Goal: Contribute content: Contribute content

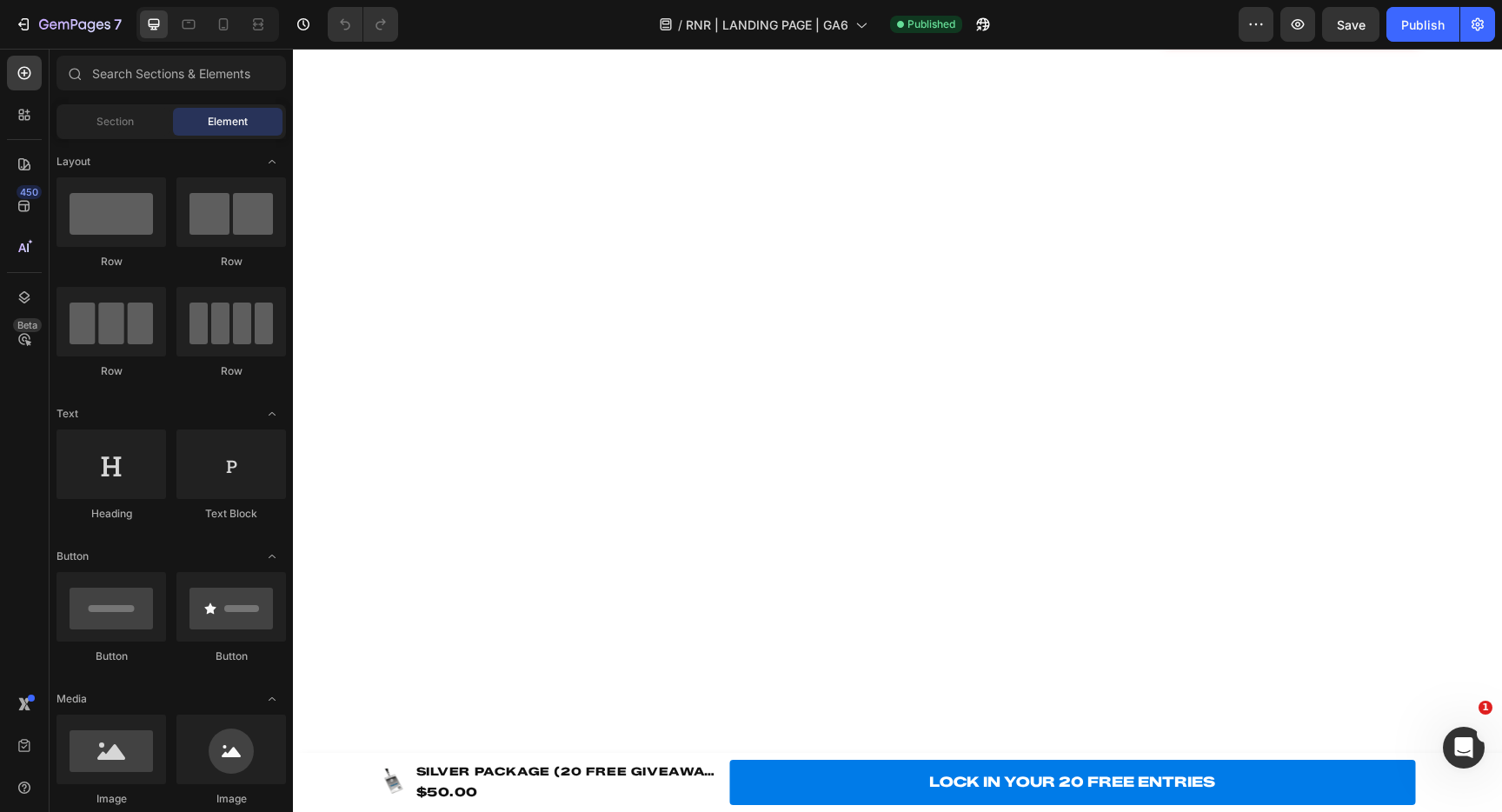
scroll to position [864, 0]
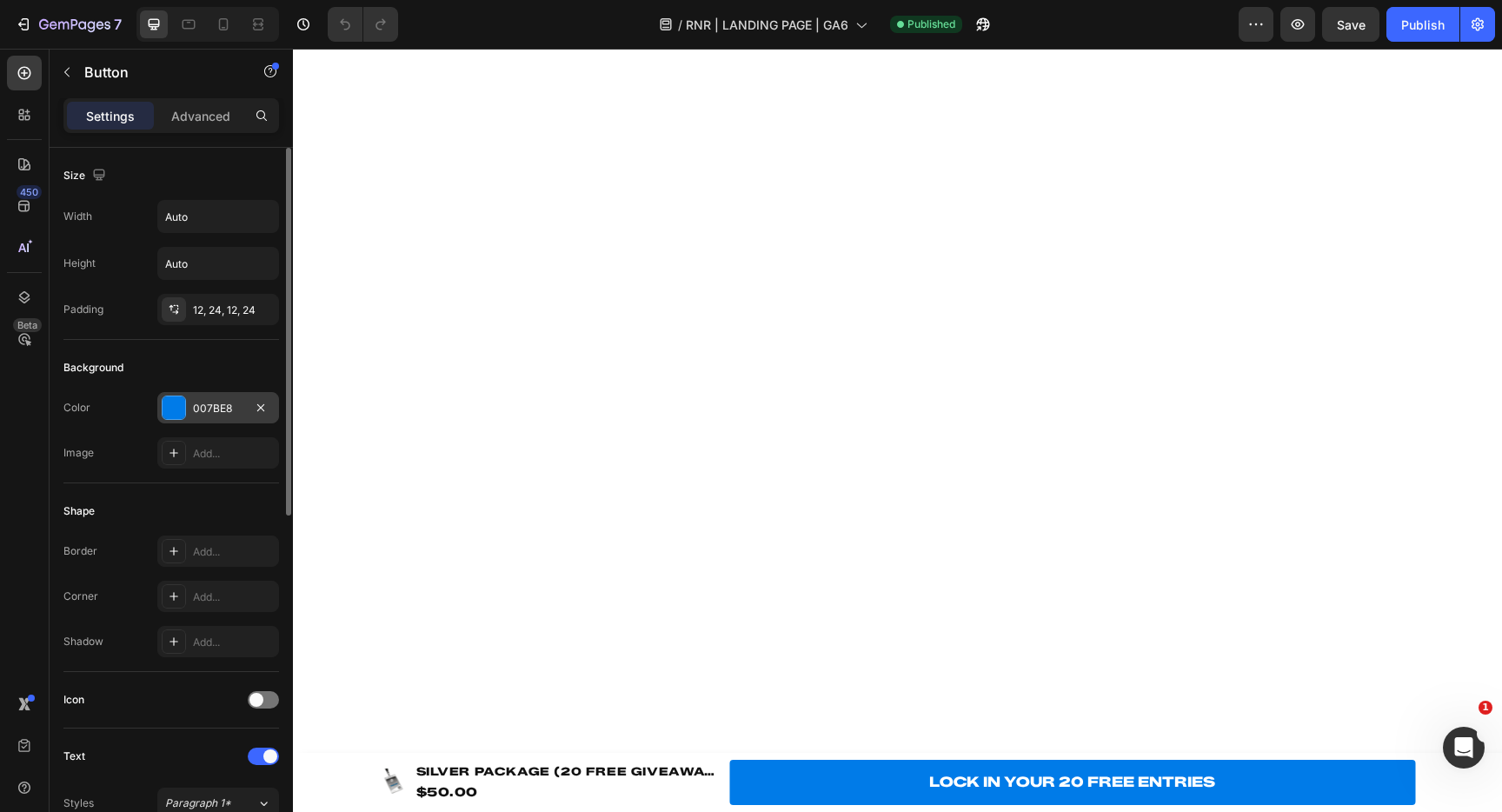
click at [239, 401] on div "007BE8" at bounding box center [218, 408] width 51 height 15
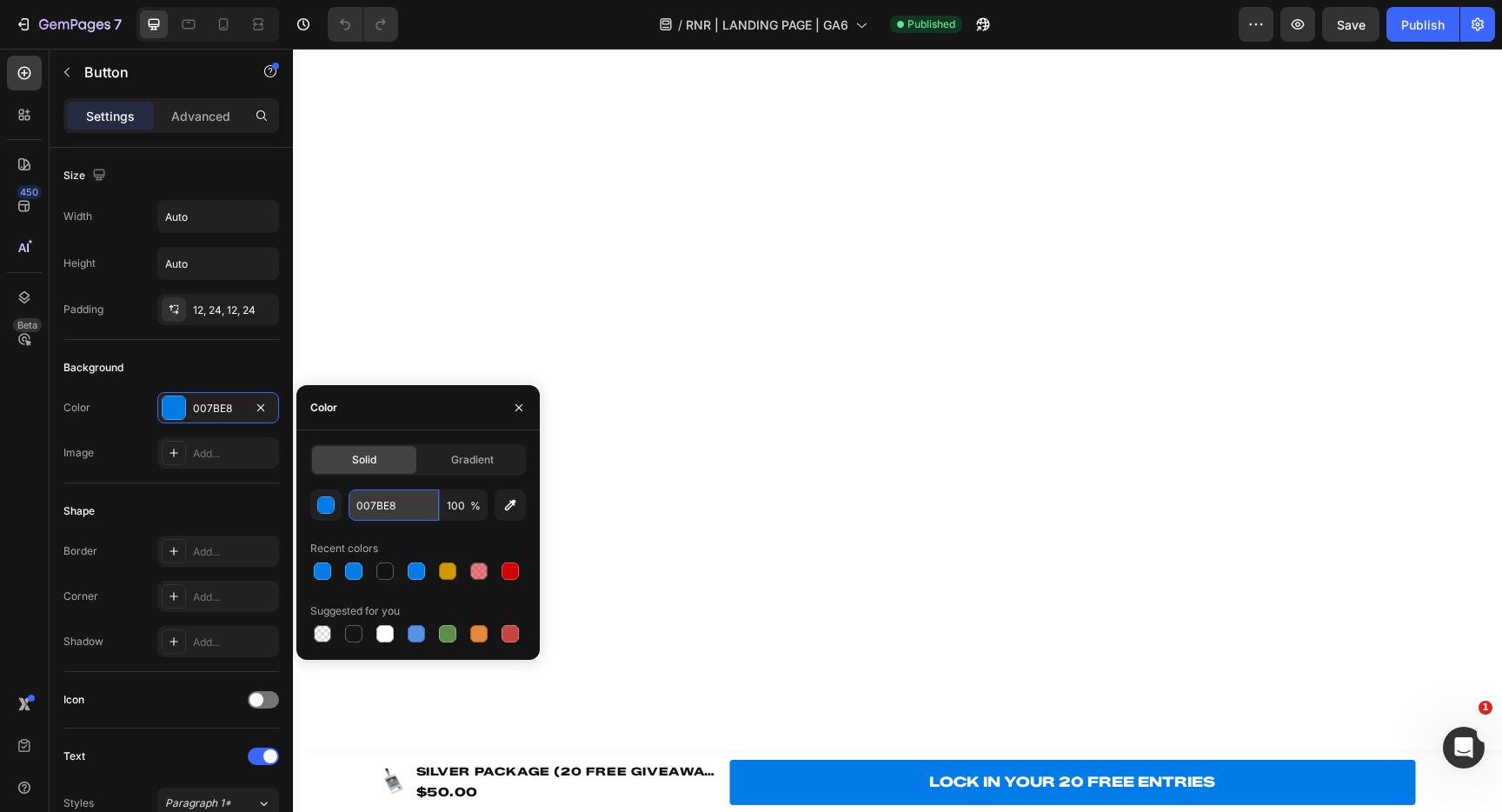
click at [402, 508] on input "007BE8" at bounding box center [394, 505] width 91 height 32
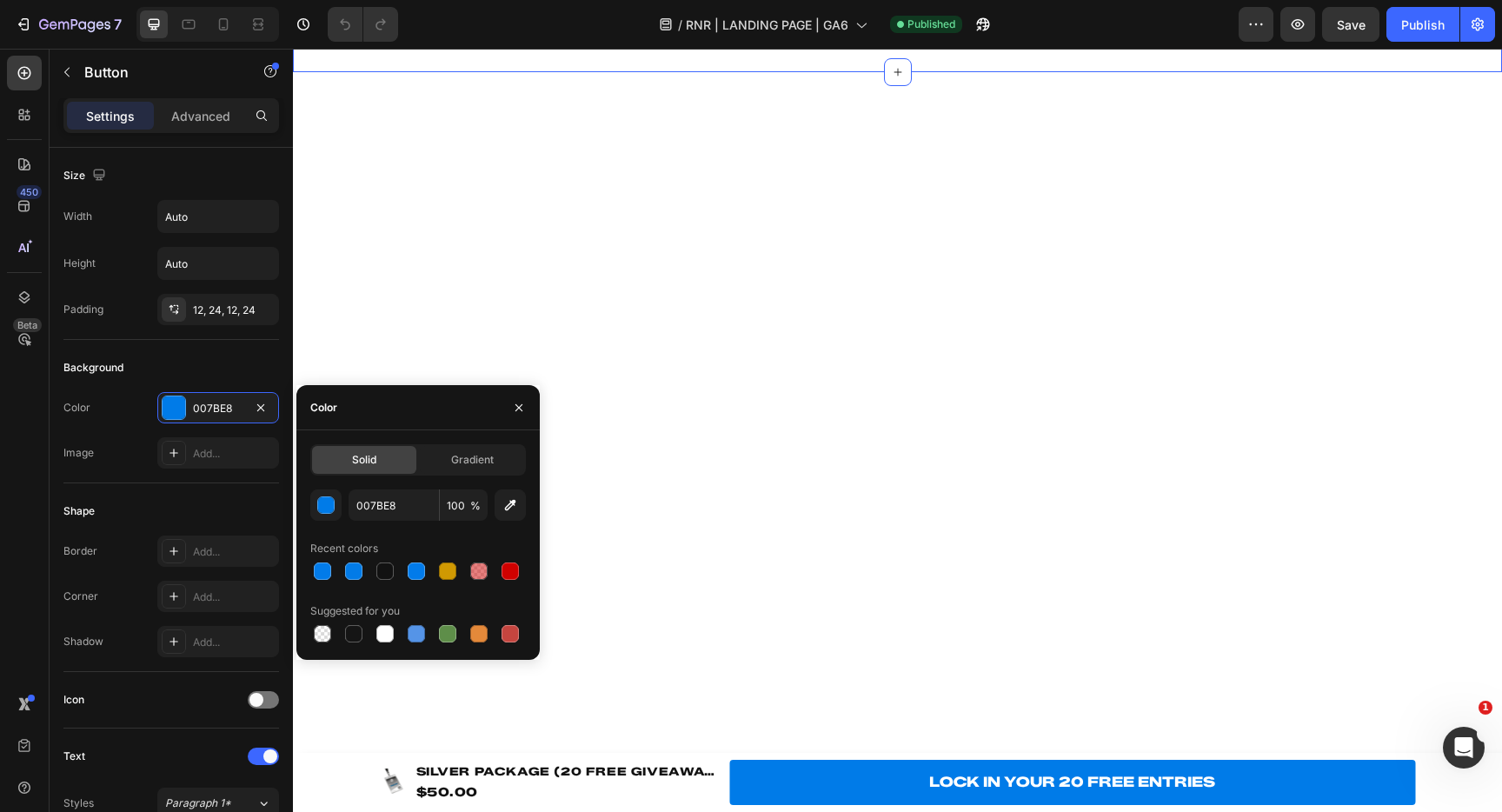
drag, startPoint x: 555, startPoint y: 308, endPoint x: 1353, endPoint y: 336, distance: 798.5
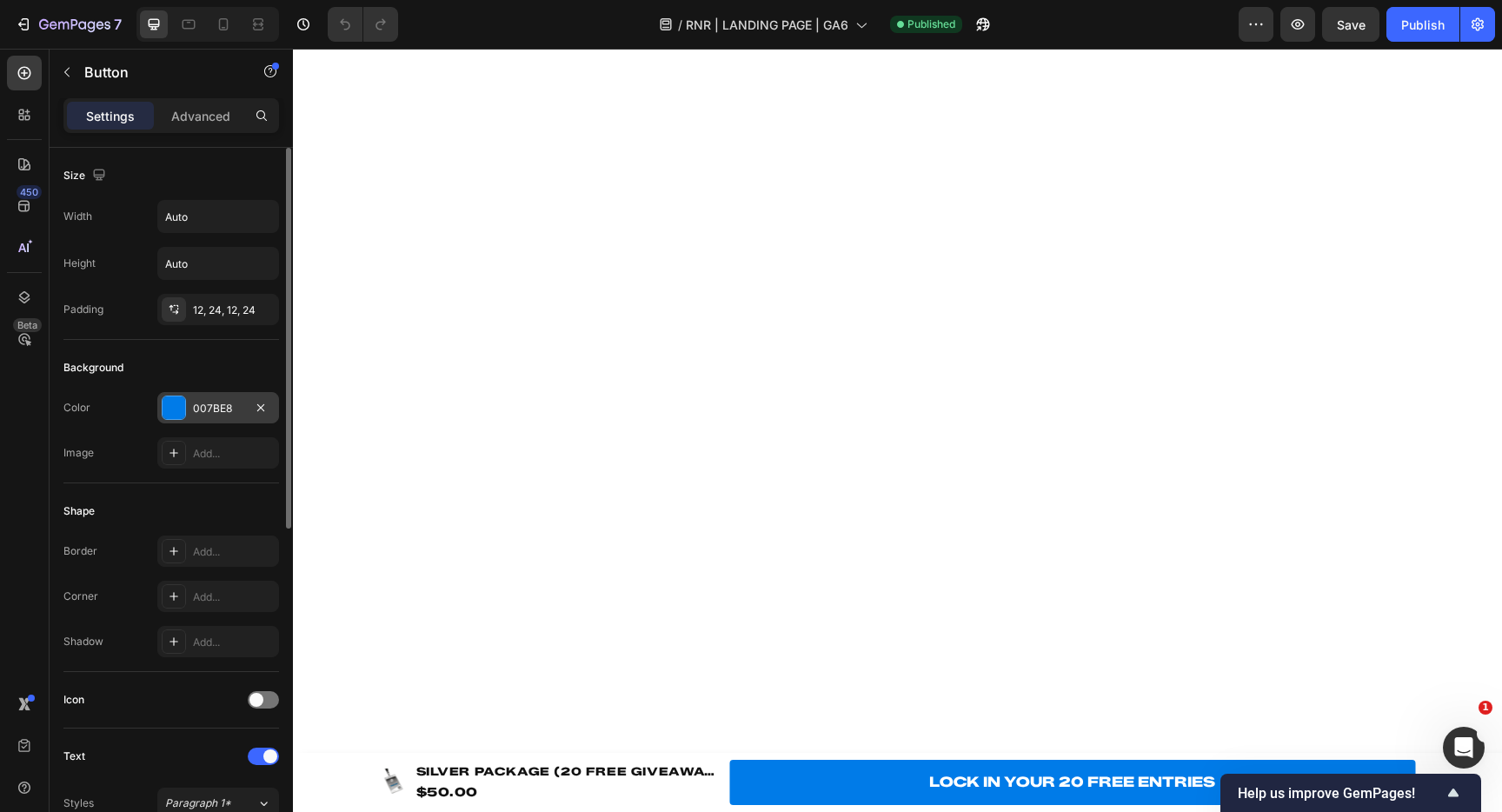
click at [232, 415] on div "007BE8" at bounding box center [218, 408] width 121 height 32
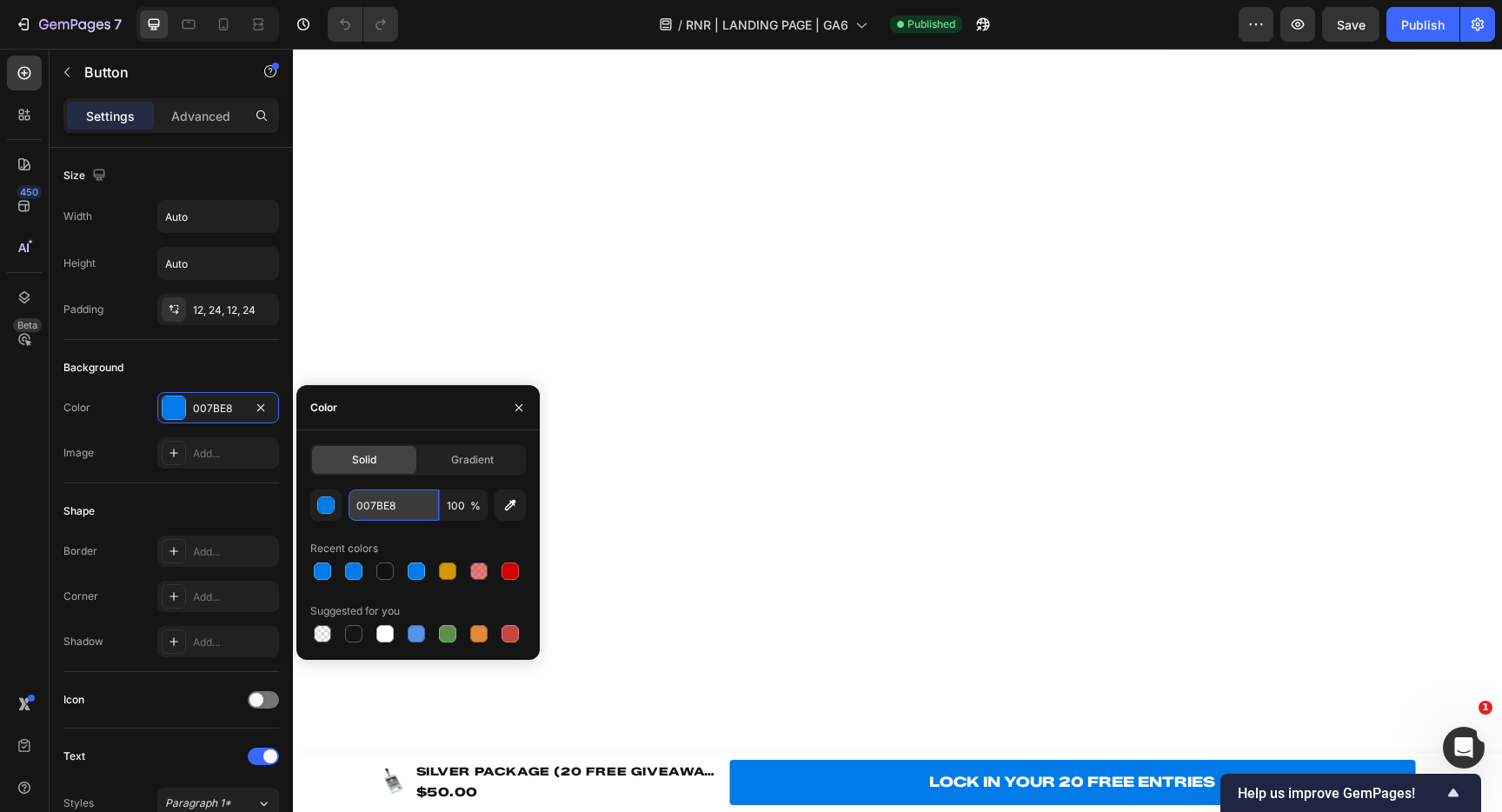
click at [400, 499] on input "007BE8" at bounding box center [394, 505] width 91 height 32
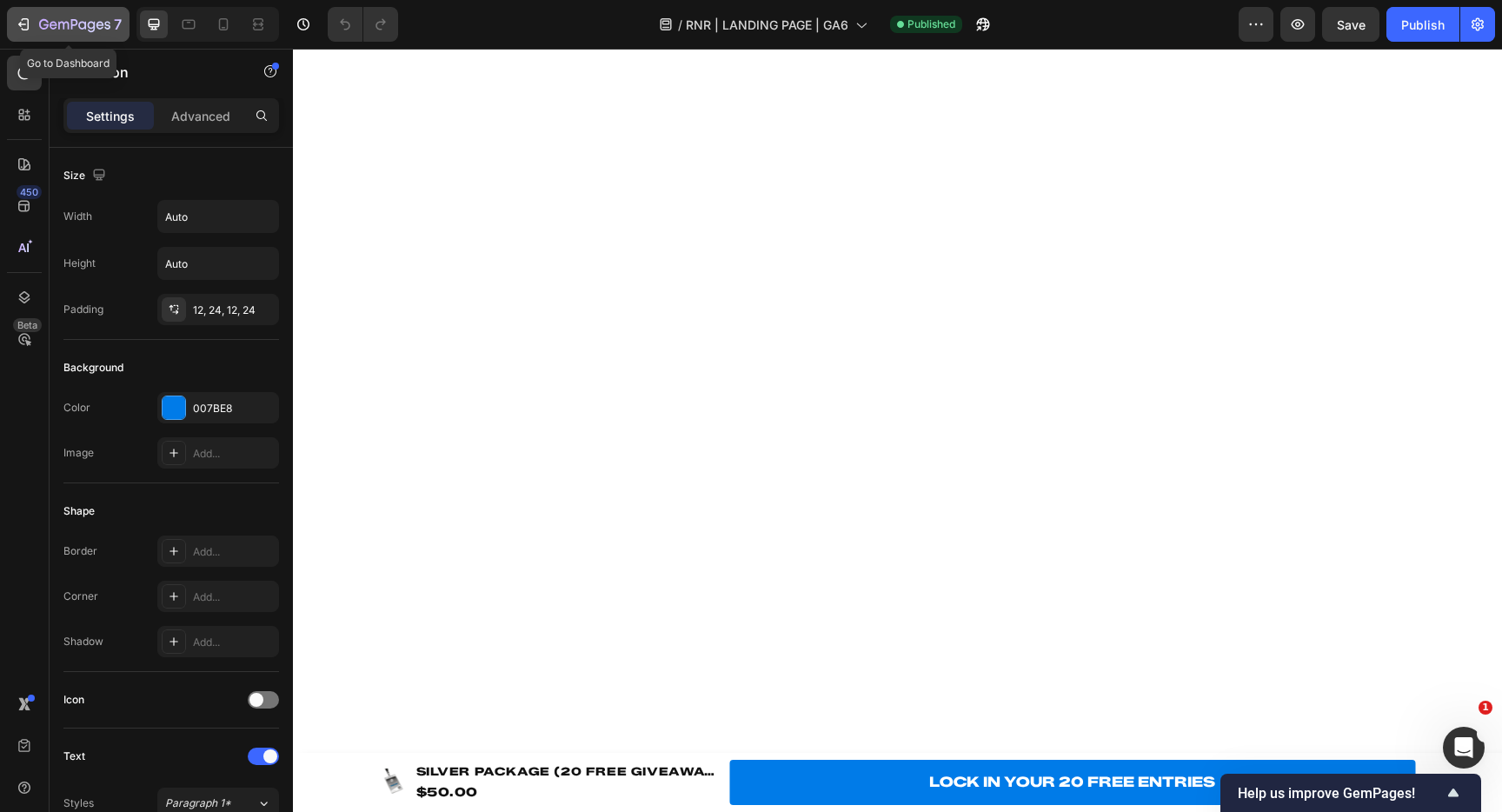
click at [27, 19] on icon "button" at bounding box center [23, 24] width 17 height 17
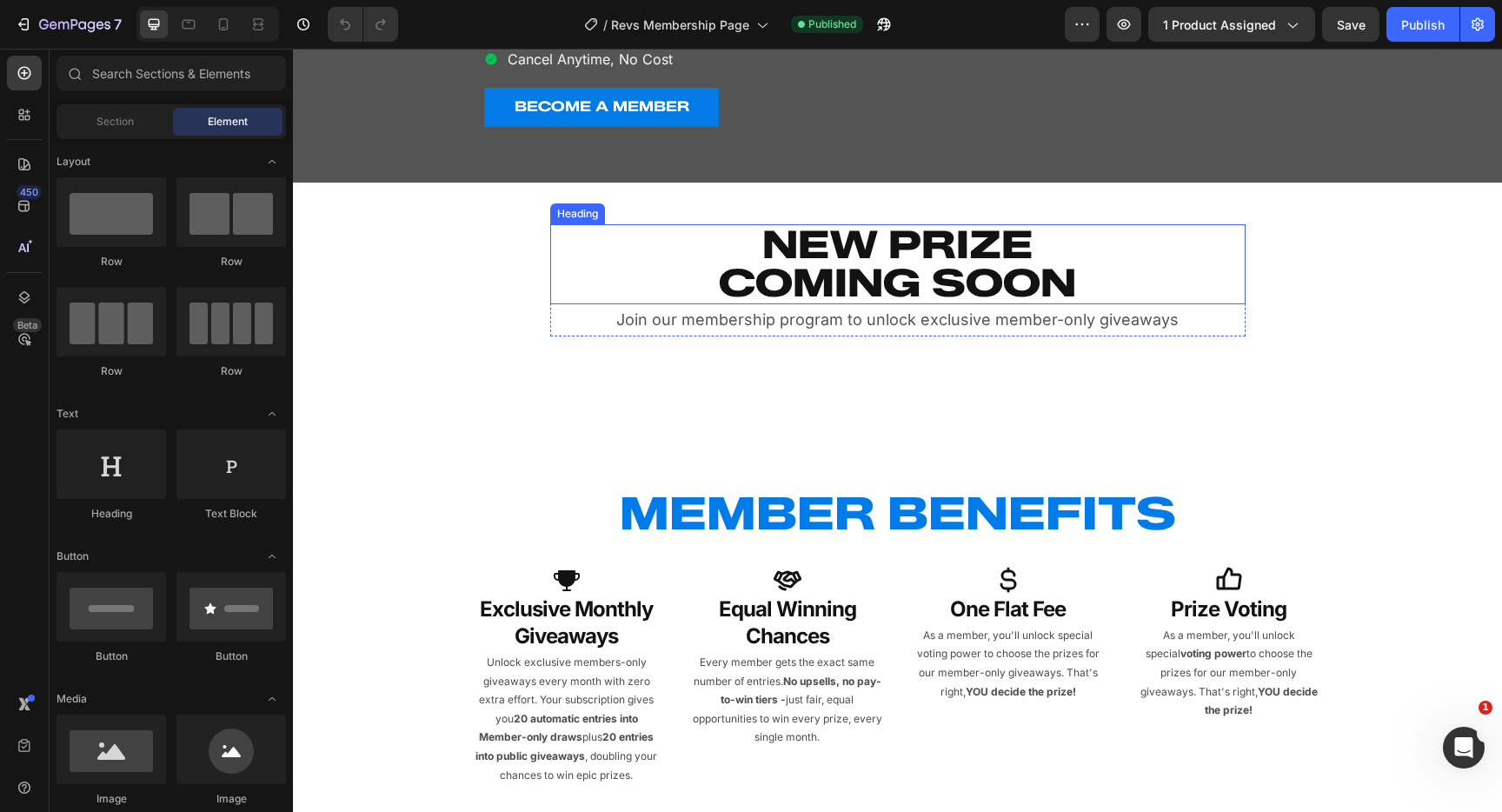
scroll to position [643, 0]
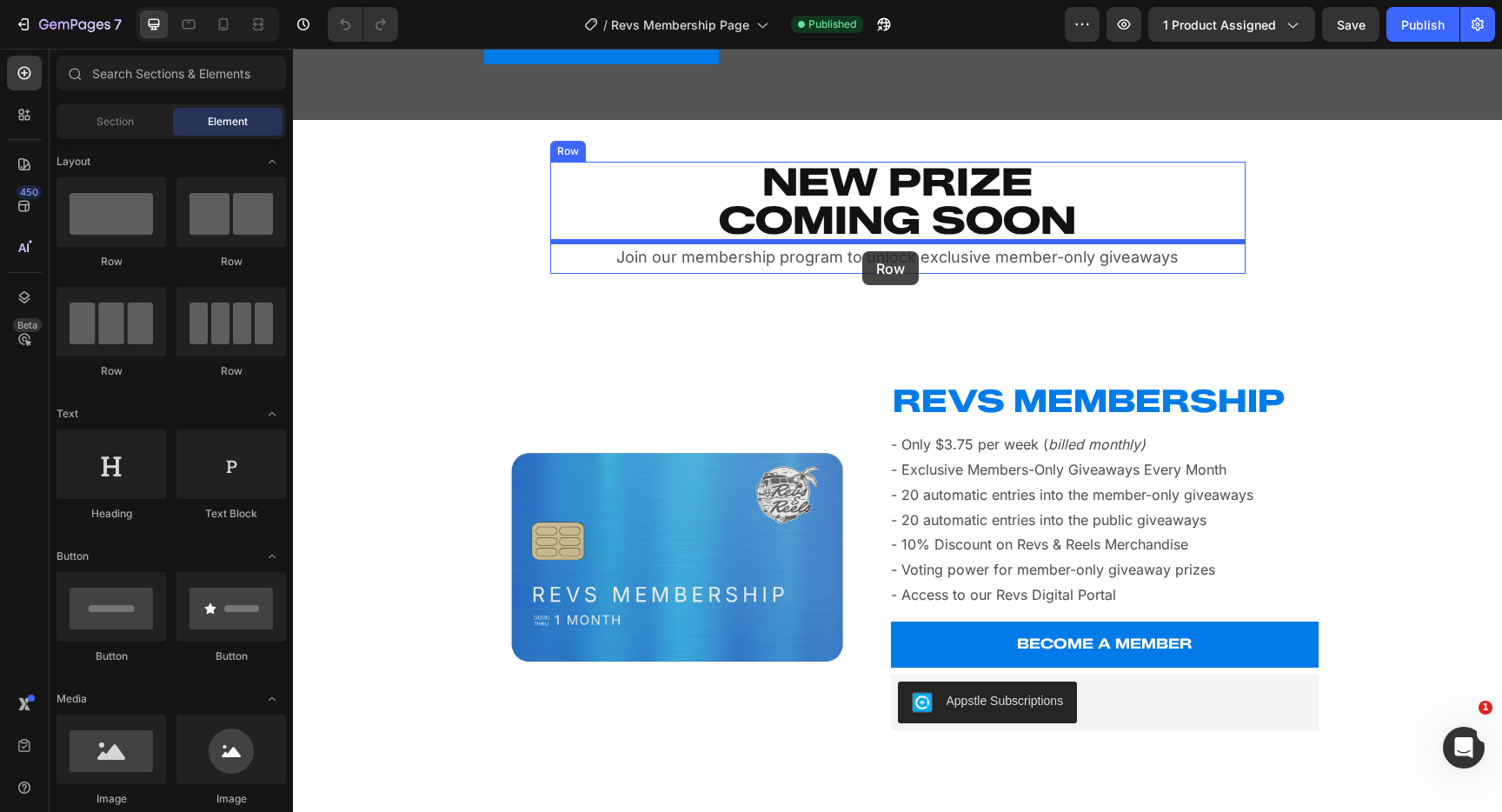
drag, startPoint x: 404, startPoint y: 272, endPoint x: 862, endPoint y: 251, distance: 458.5
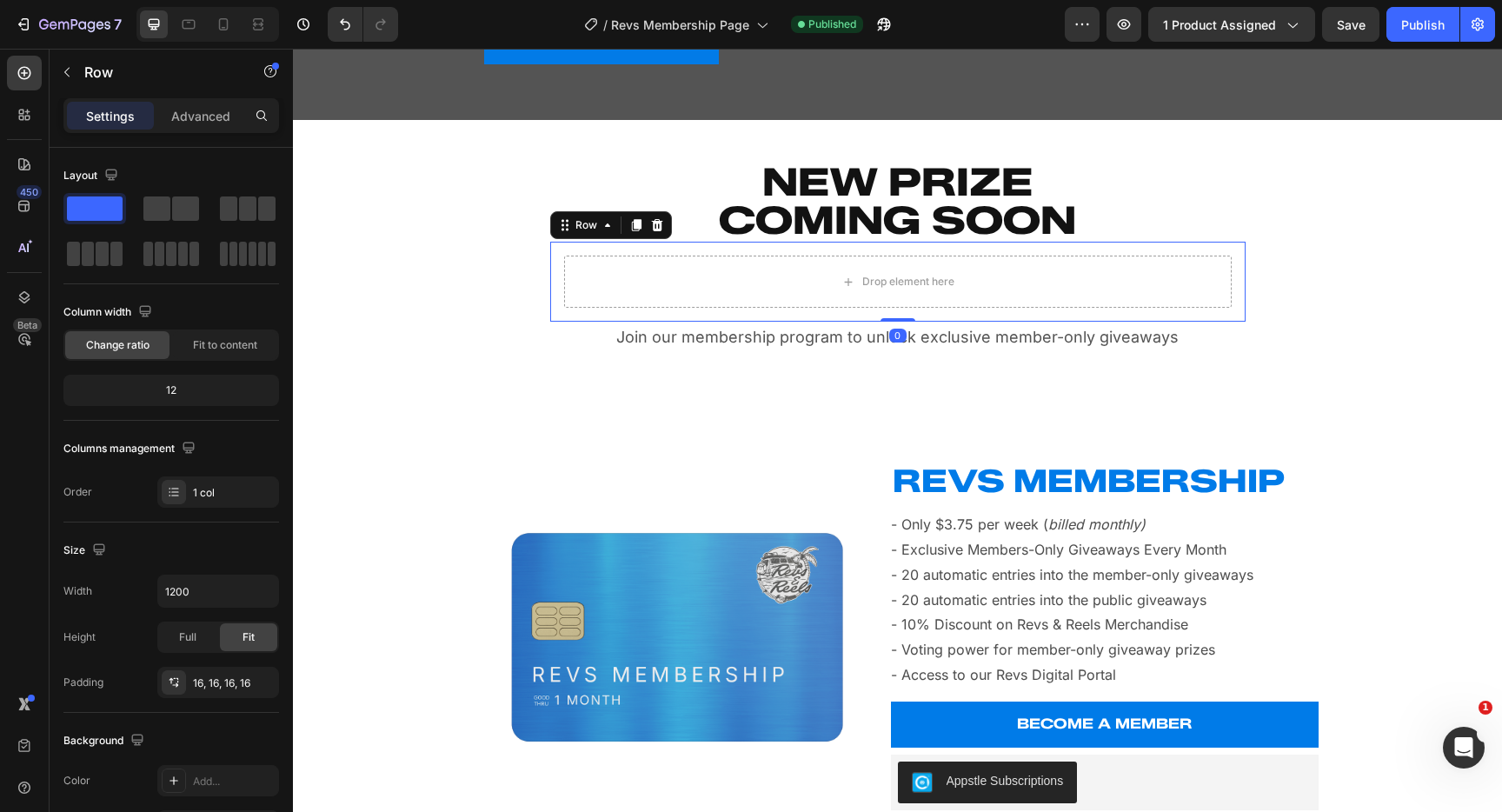
drag, startPoint x: 651, startPoint y: 222, endPoint x: 642, endPoint y: 221, distance: 9.1
click at [651, 222] on icon at bounding box center [656, 225] width 14 height 14
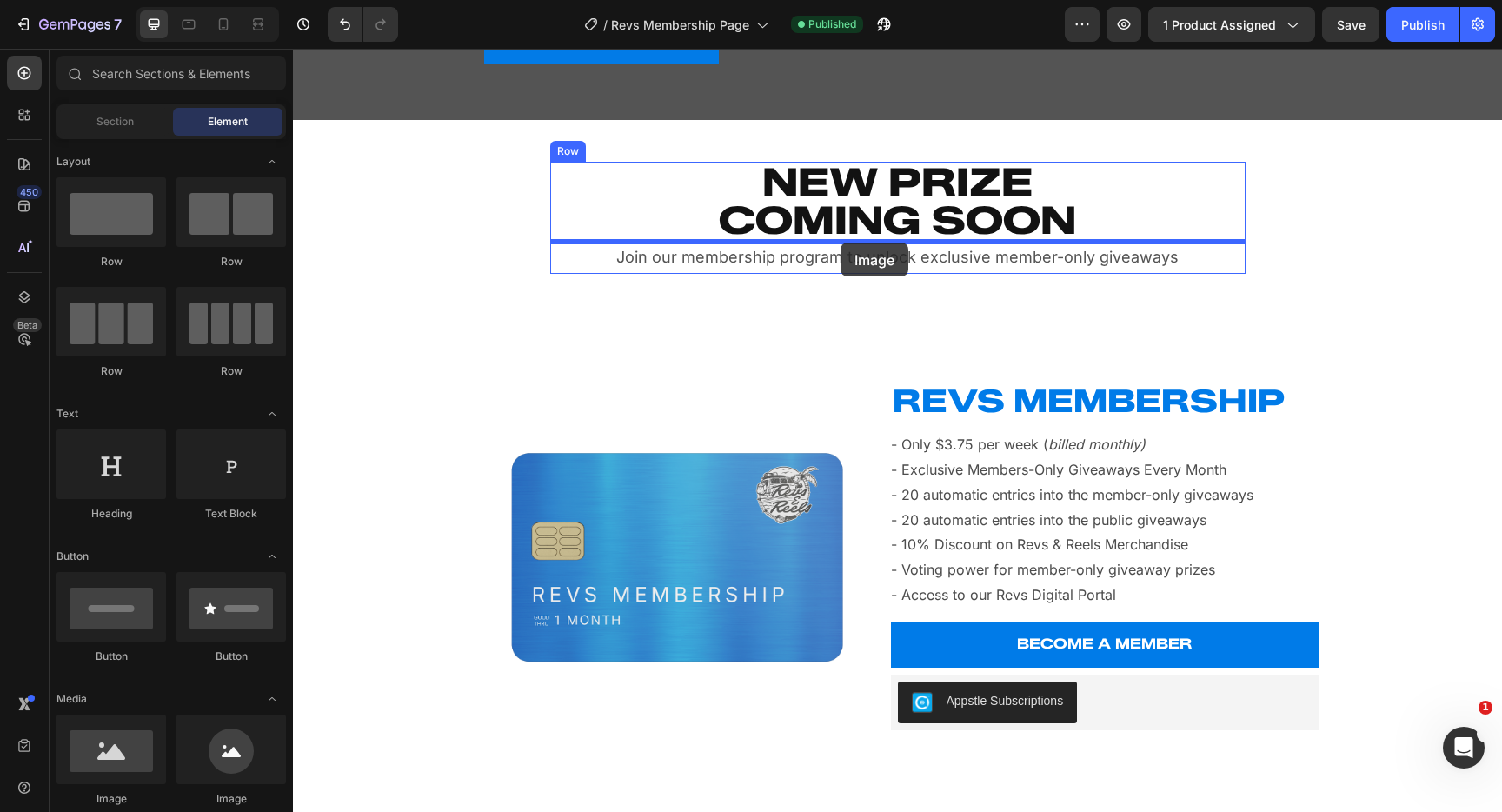
drag, startPoint x: 392, startPoint y: 788, endPoint x: 841, endPoint y: 243, distance: 706.1
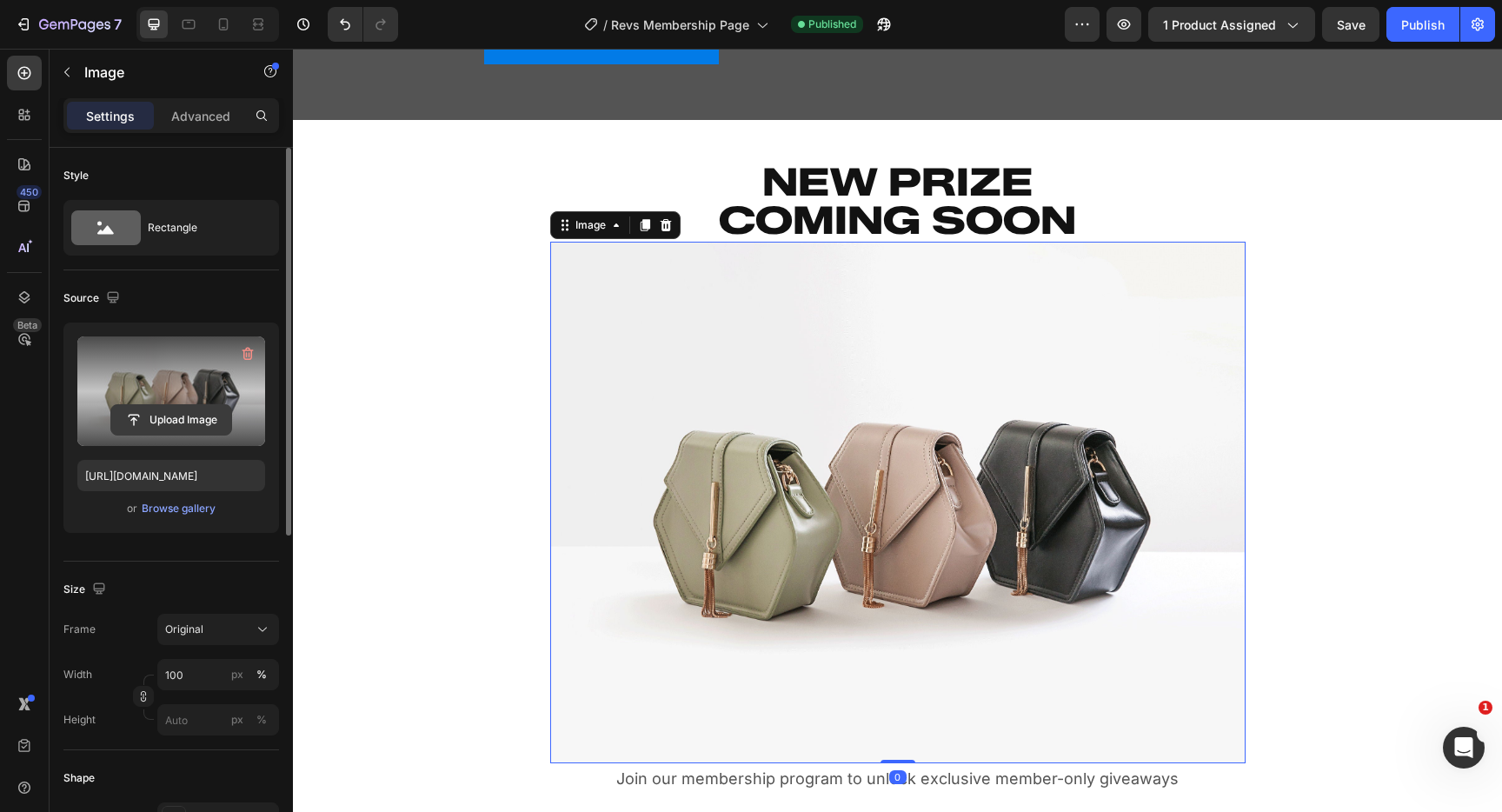
click at [180, 422] on input "file" at bounding box center [171, 420] width 120 height 30
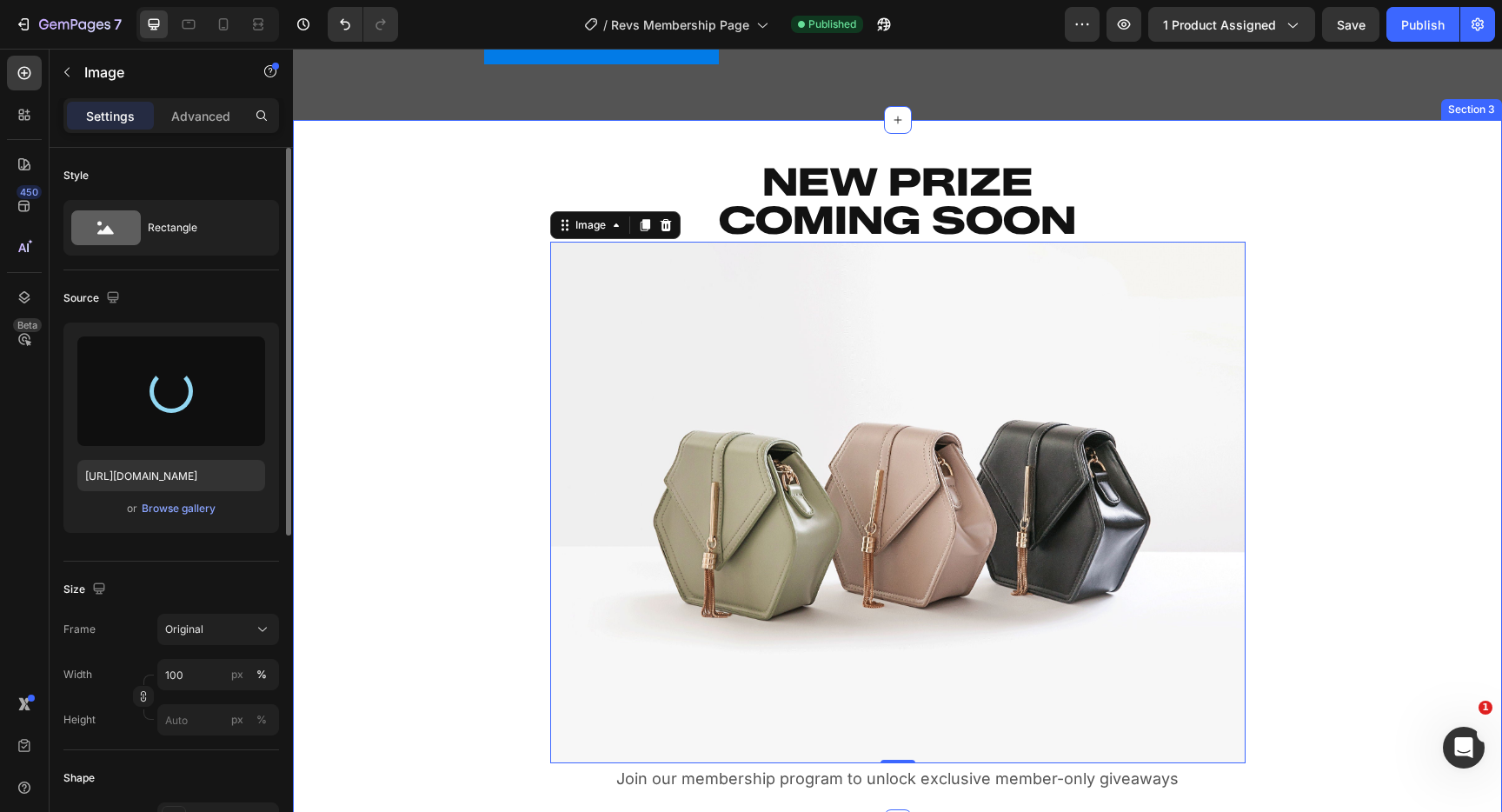
type input "[URL][DOMAIN_NAME]"
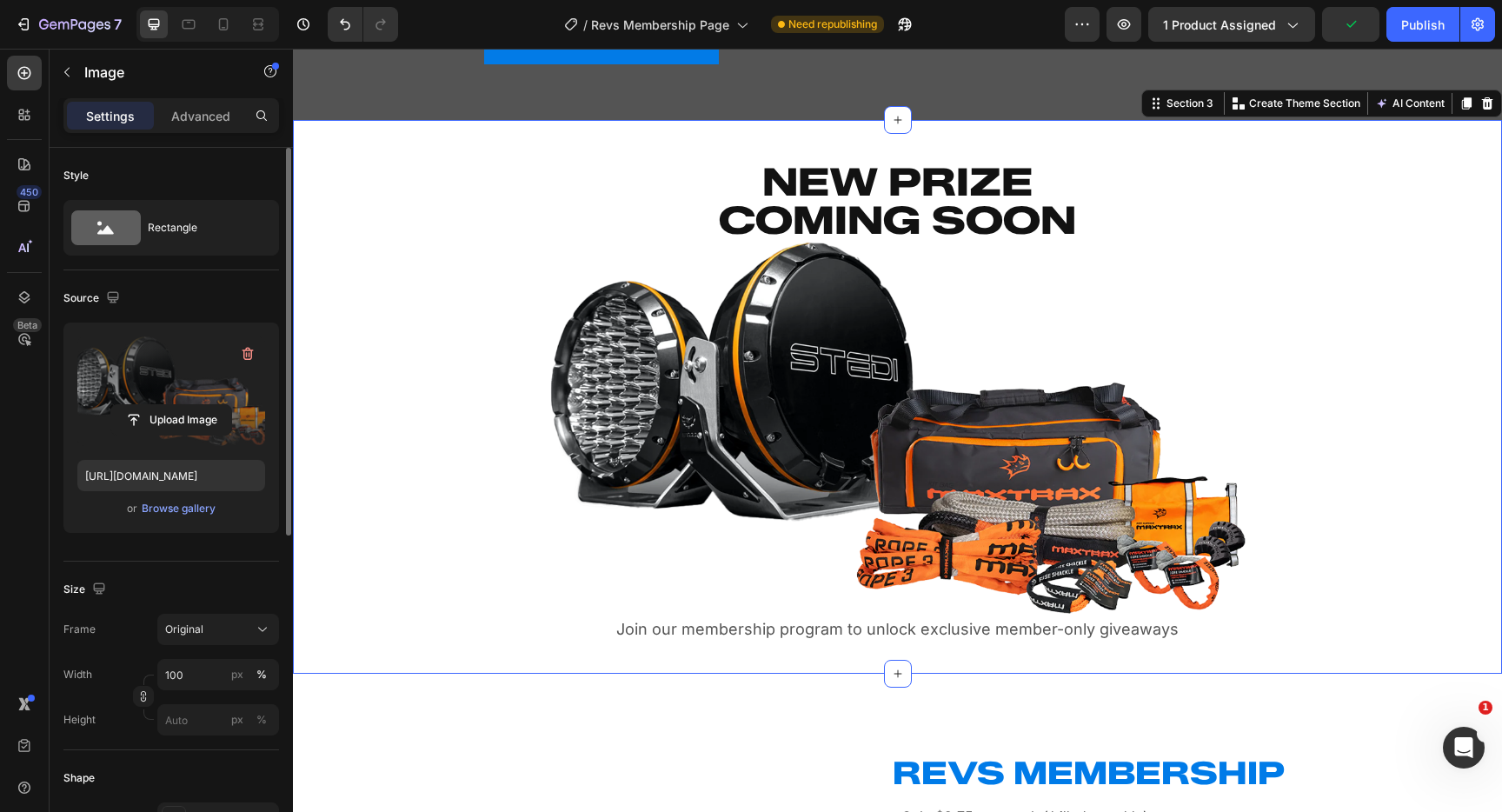
click at [1377, 415] on div "NEW PRIZE COMING SOON Heading Image Join our membership program to unlock exclu…" at bounding box center [897, 396] width 1209 height 498
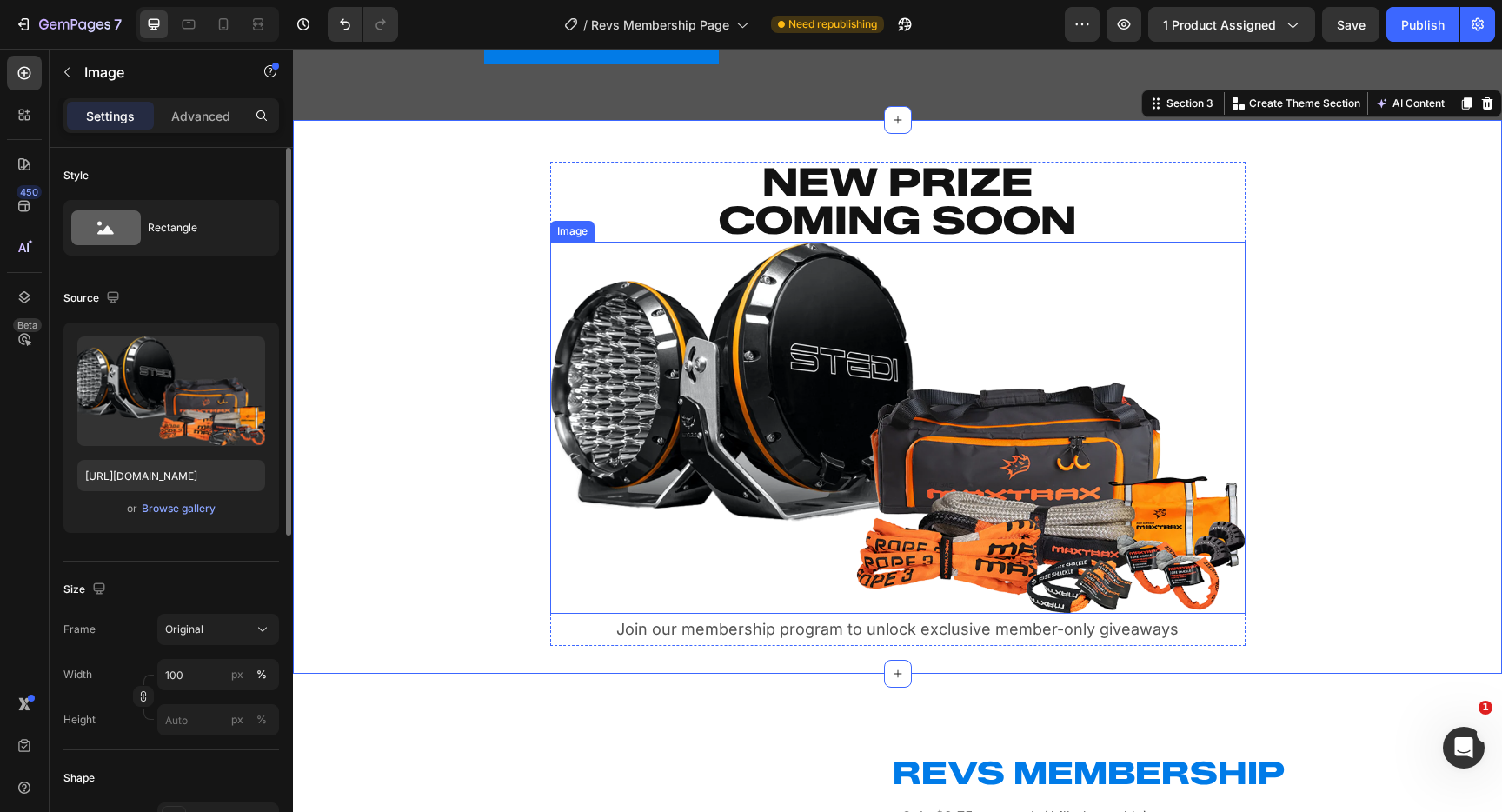
click at [956, 450] on img at bounding box center [897, 428] width 695 height 372
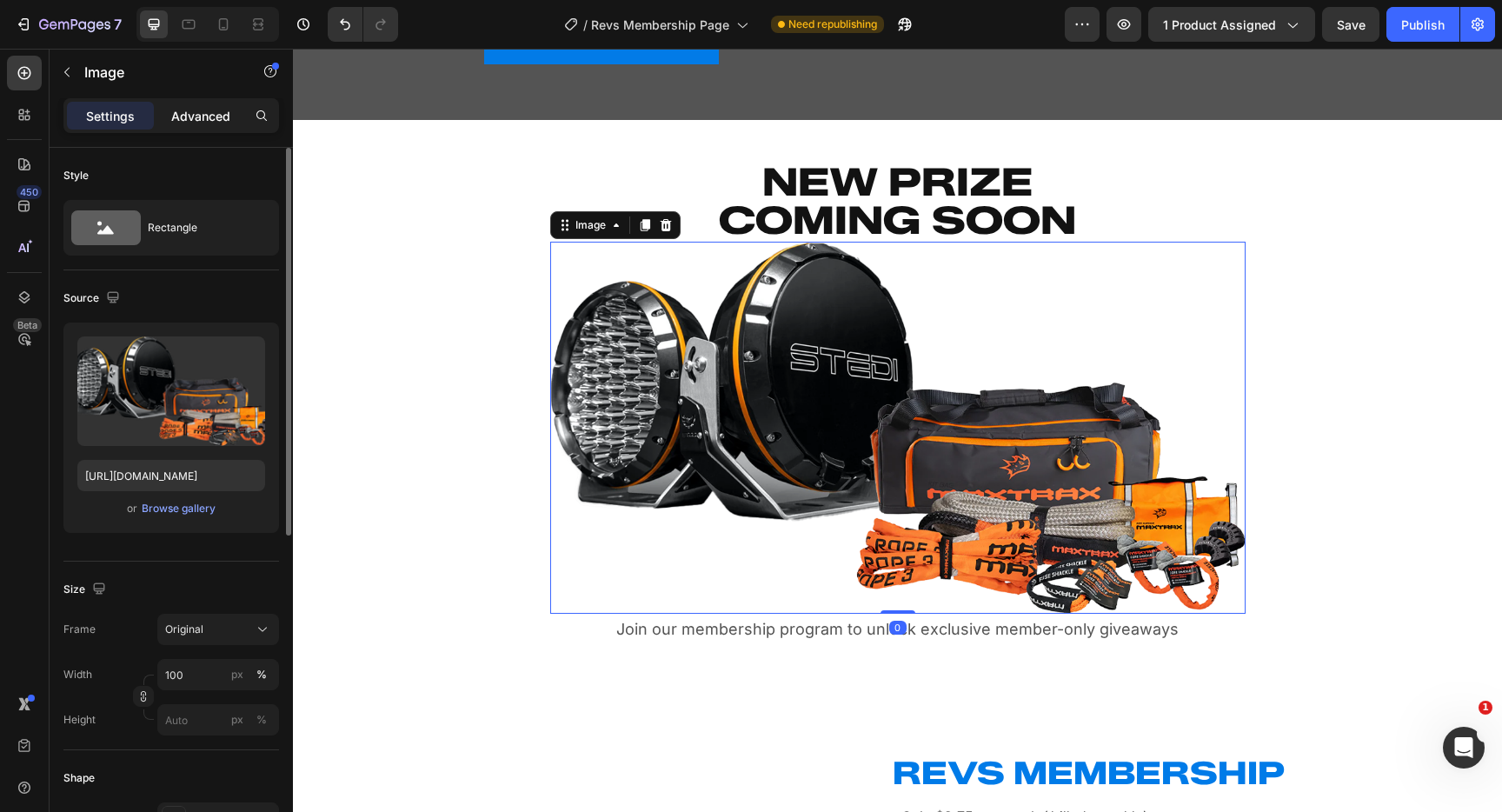
drag, startPoint x: 213, startPoint y: 118, endPoint x: 210, endPoint y: 129, distance: 11.4
click at [213, 118] on p "Advanced" at bounding box center [200, 116] width 59 height 18
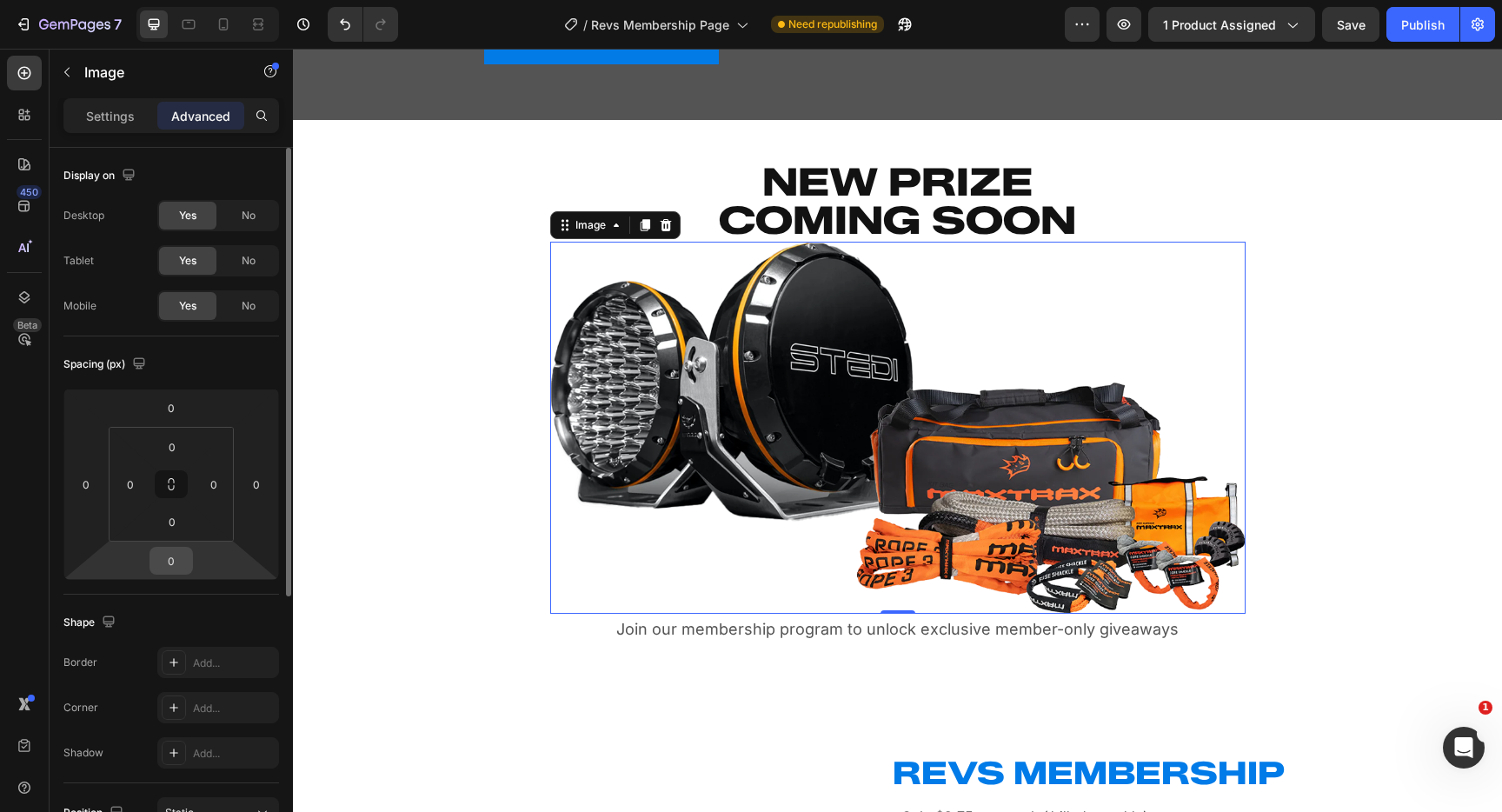
click at [180, 563] on input "0" at bounding box center [171, 560] width 34 height 26
type input "16"
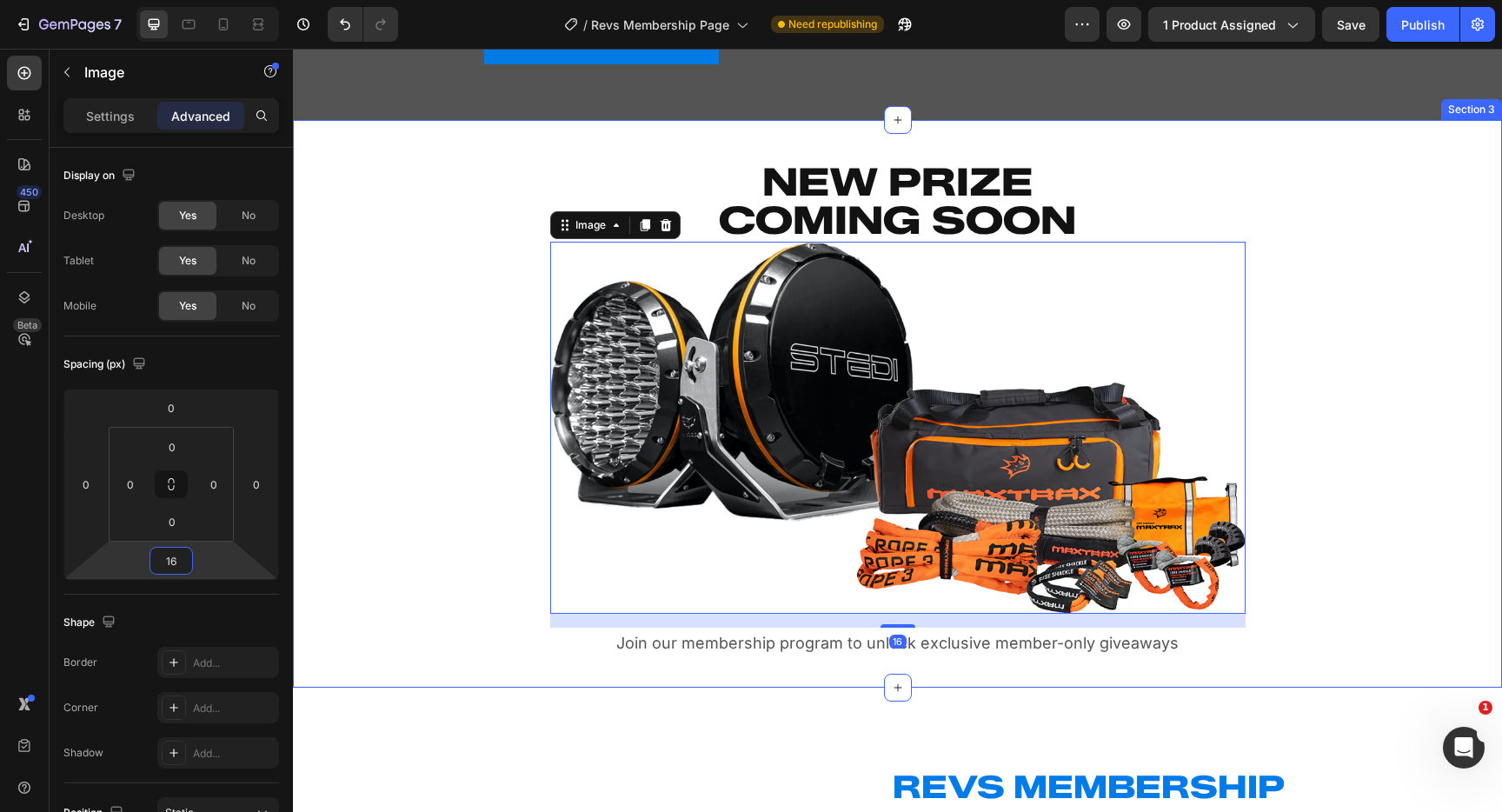
click at [522, 521] on div "NEW PRIZE COMING SOON Heading Image 16 Join our membership program to unlock ex…" at bounding box center [897, 403] width 1209 height 511
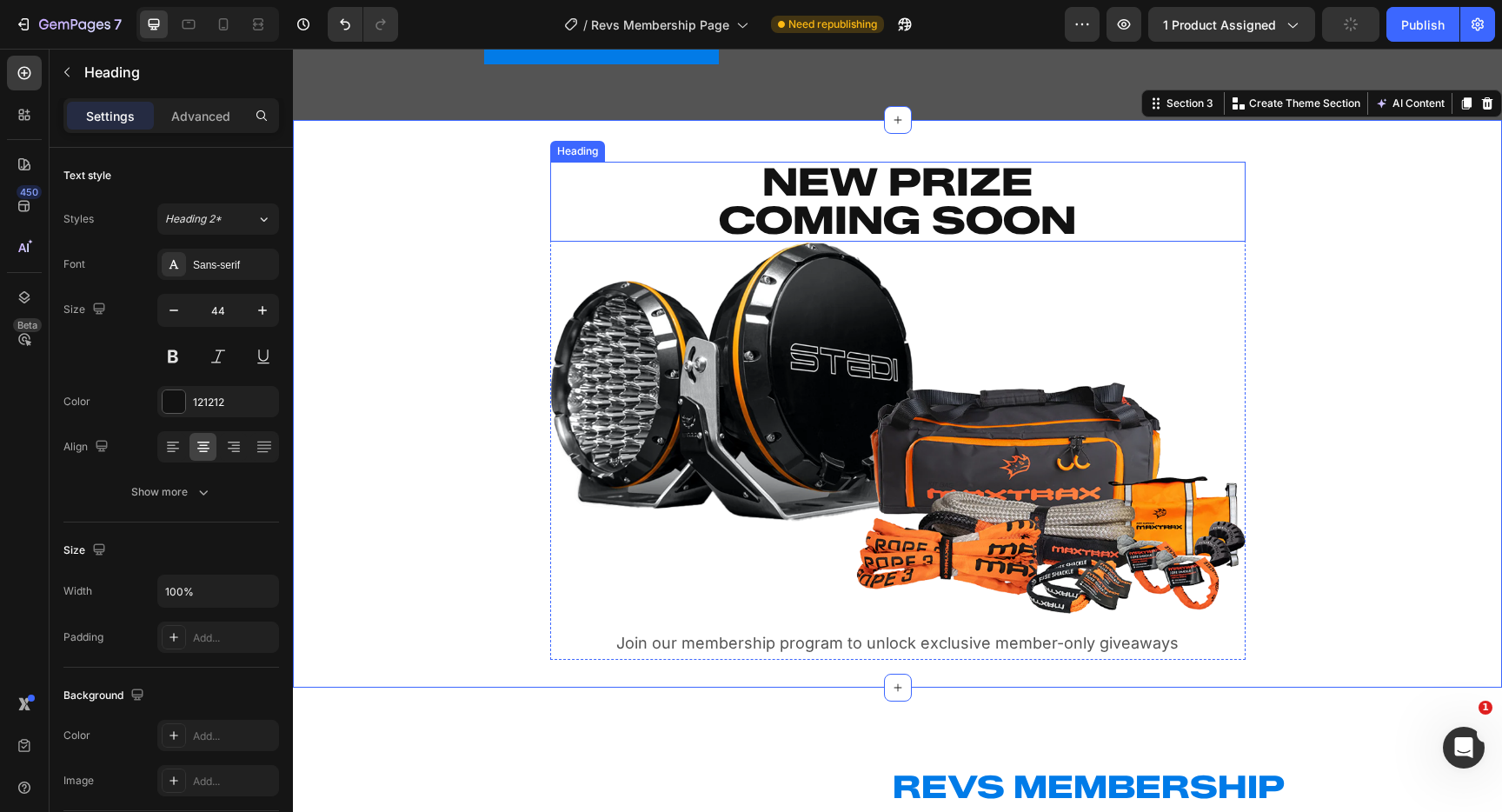
click at [899, 201] on h2 "NEW PRIZE COMING SOON" at bounding box center [897, 201] width 695 height 80
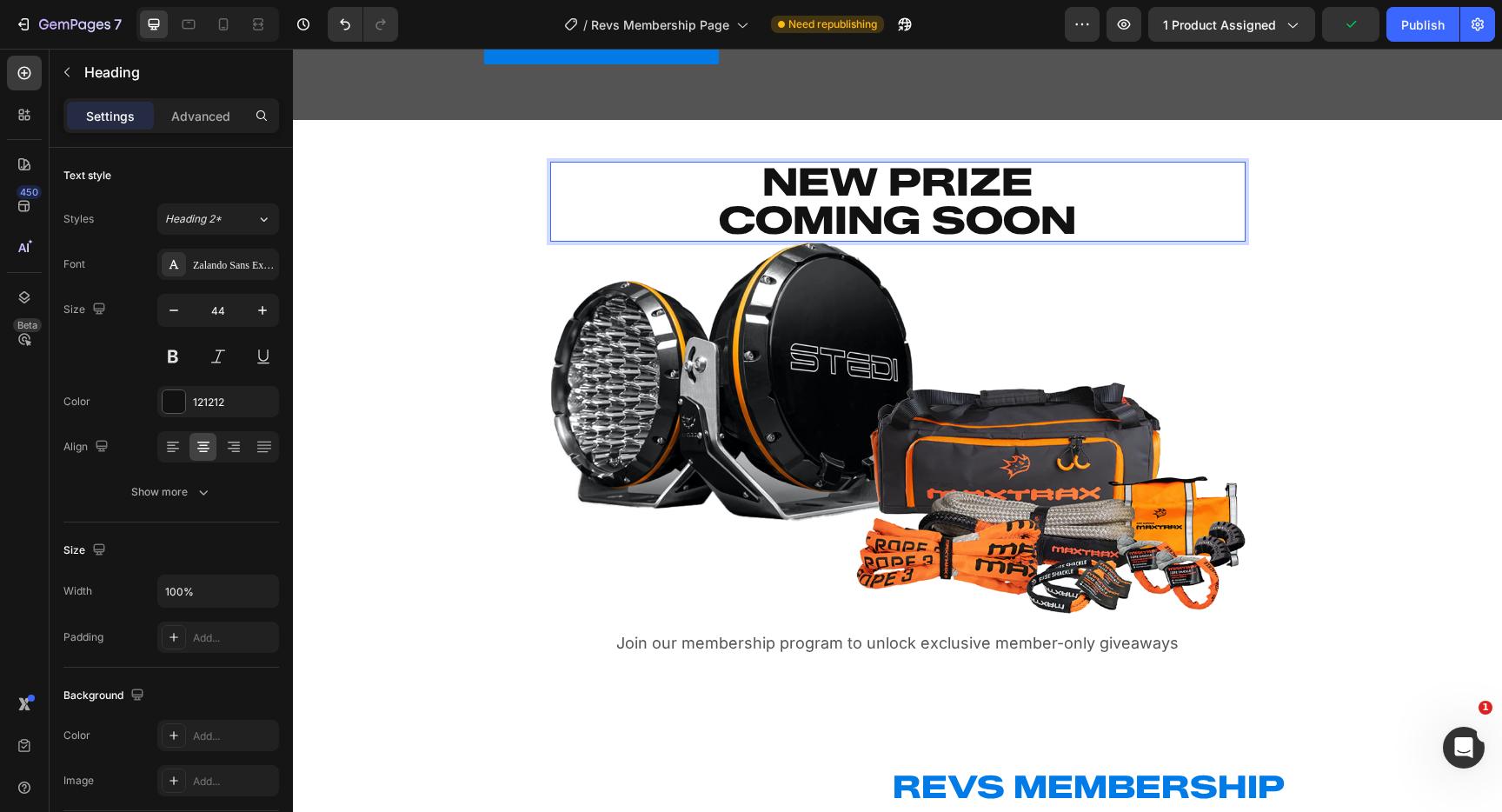
click at [899, 201] on h2 "NEW PRIZE COMING SOON" at bounding box center [897, 201] width 695 height 80
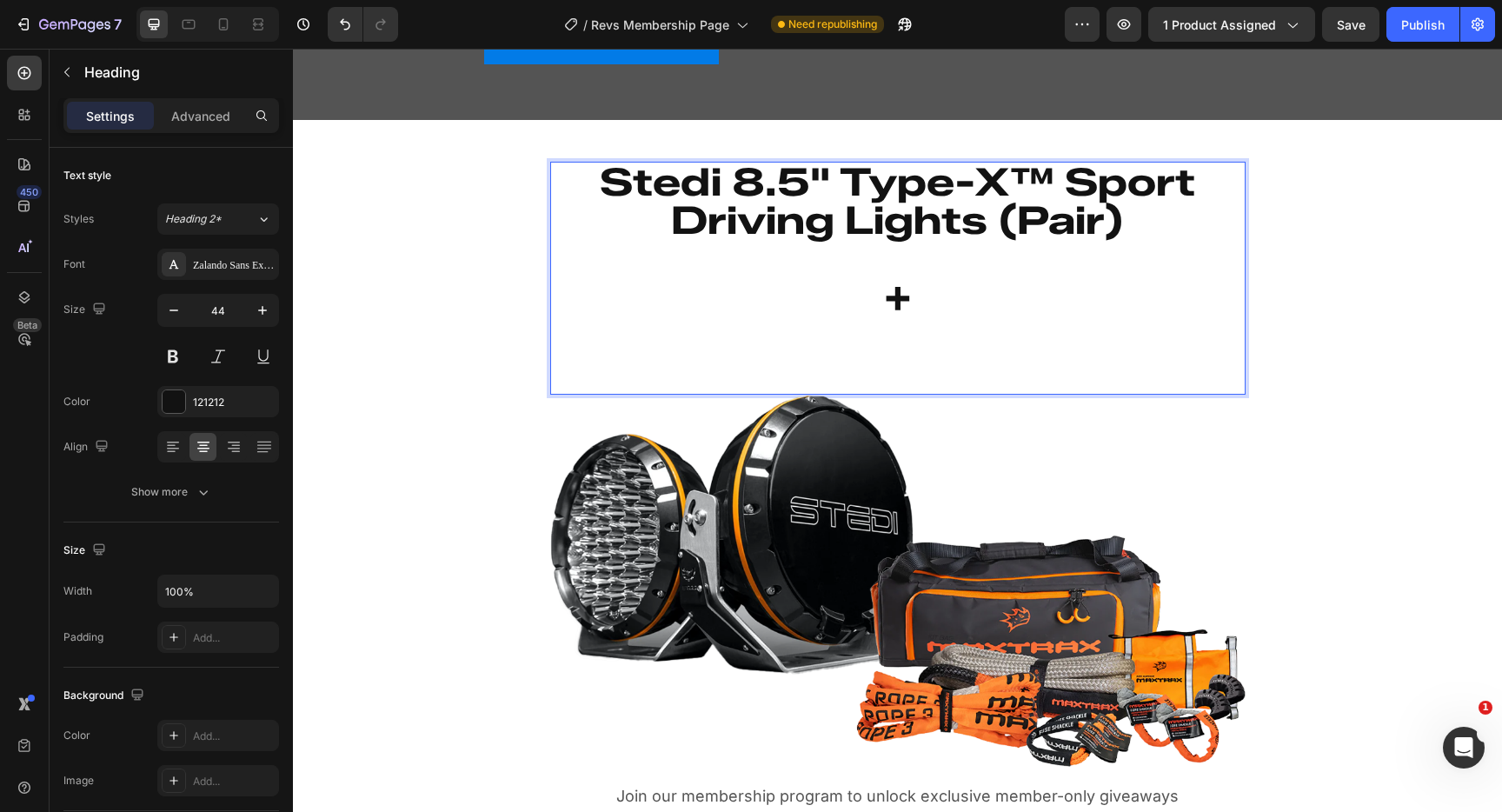
scroll to position [2, 0]
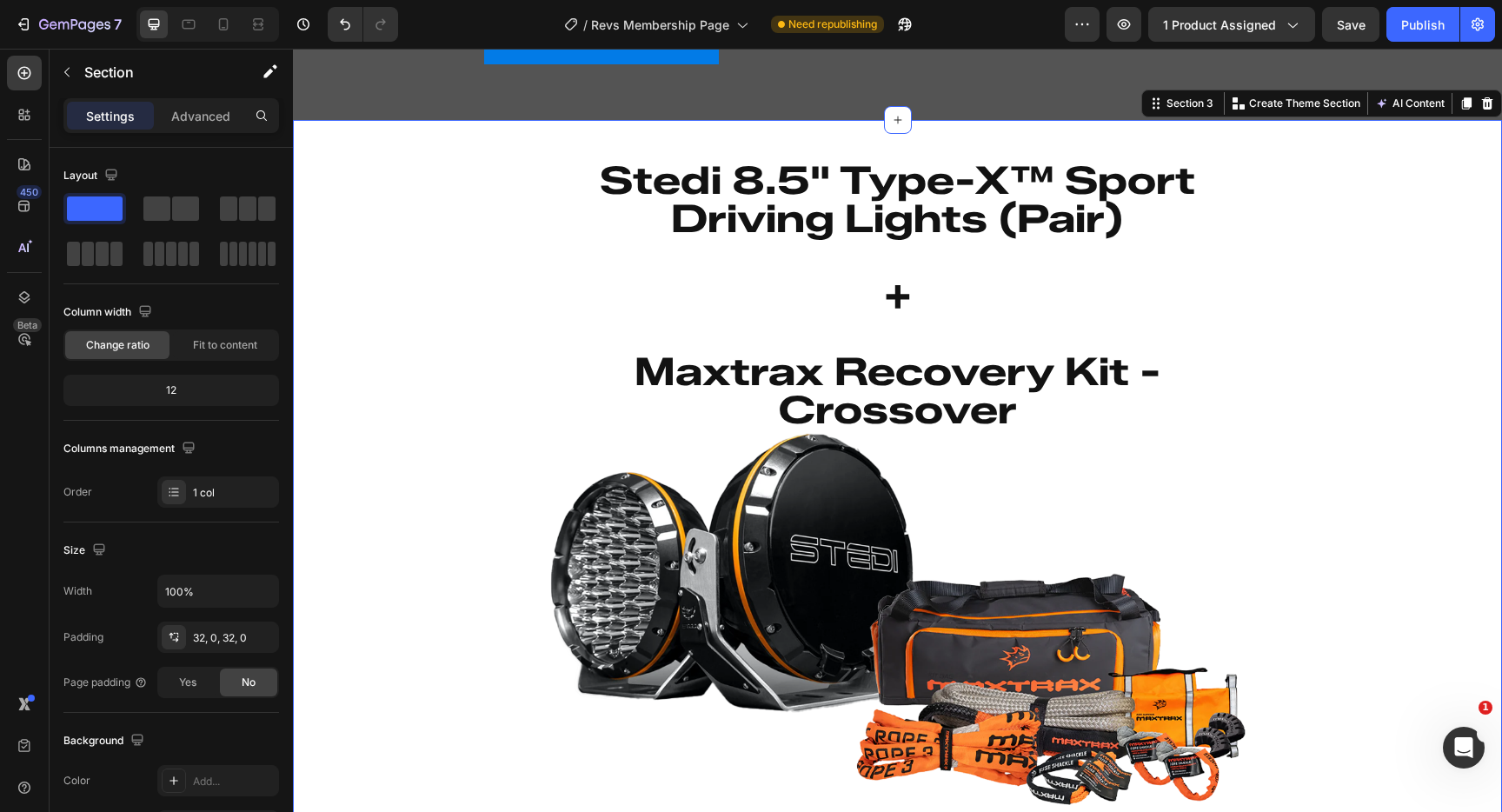
click at [1367, 342] on div "⁠⁠⁠⁠⁠⁠⁠ Stedi 8.5" Type-X™ Sport Driving Lights (Pair) + Maxtrax Recovery Kit -…" at bounding box center [897, 498] width 1209 height 702
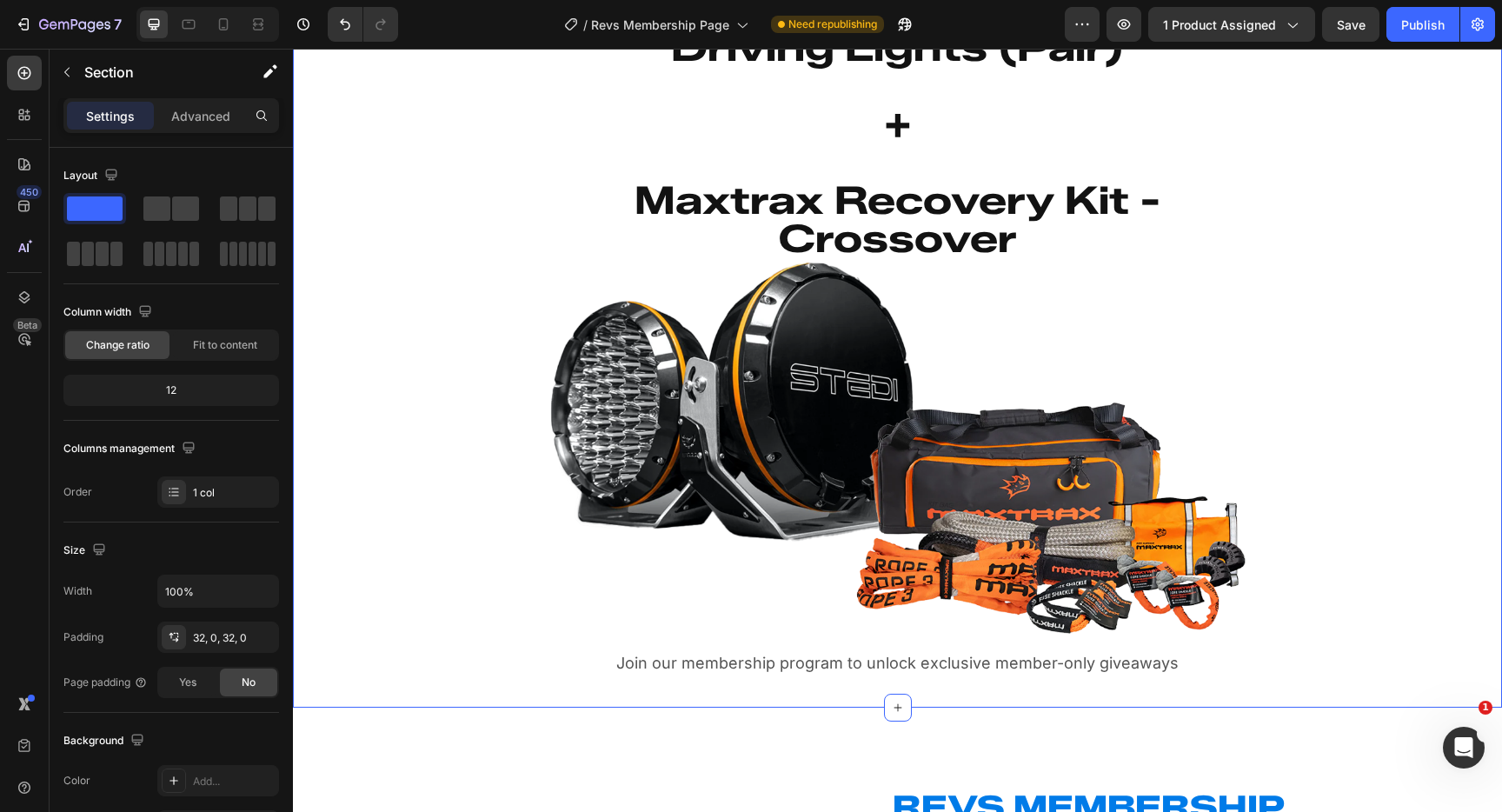
scroll to position [821, 0]
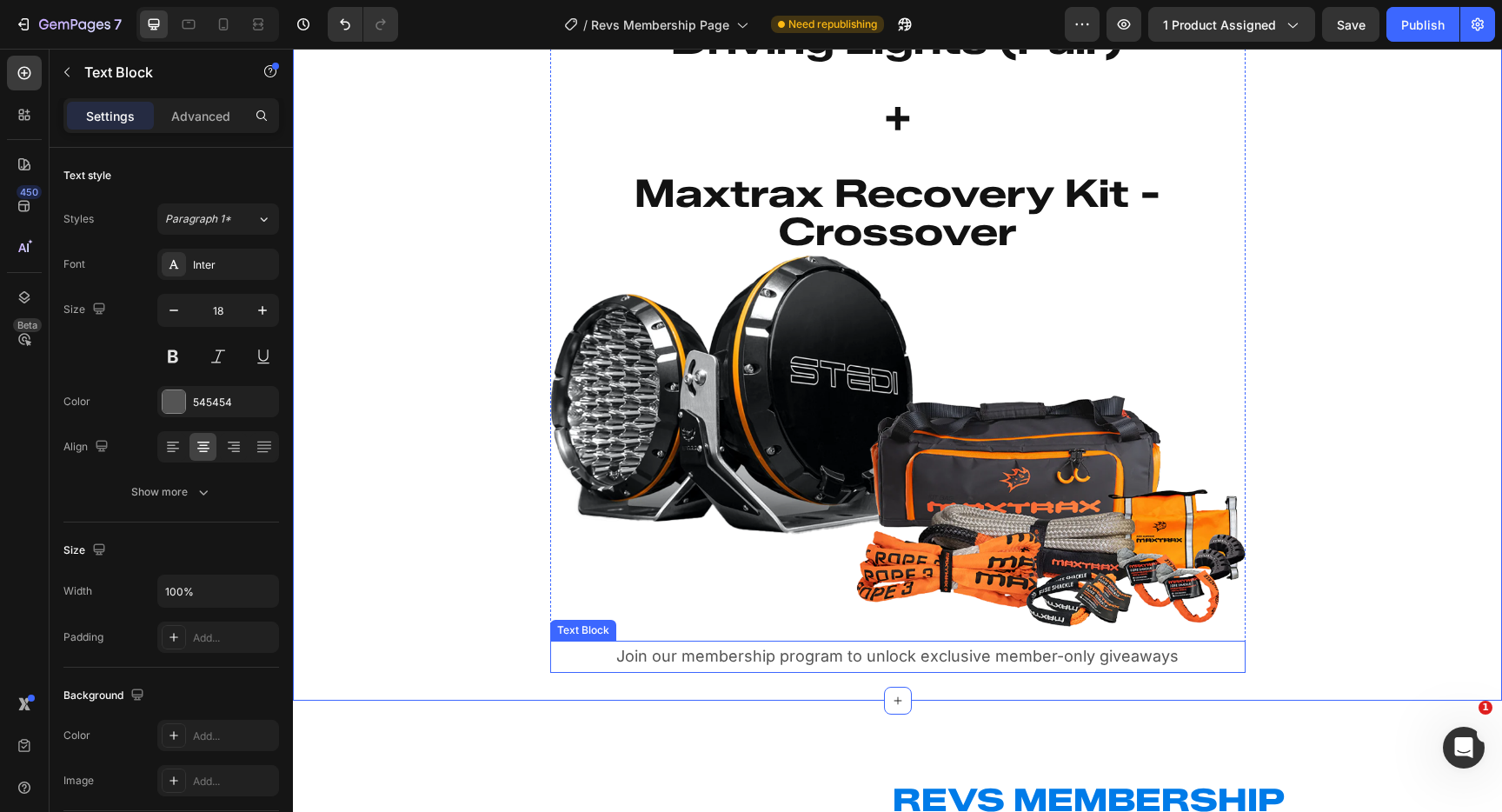
click at [830, 659] on p "Join our membership program to unlock exclusive member-only giveaways" at bounding box center [897, 656] width 692 height 28
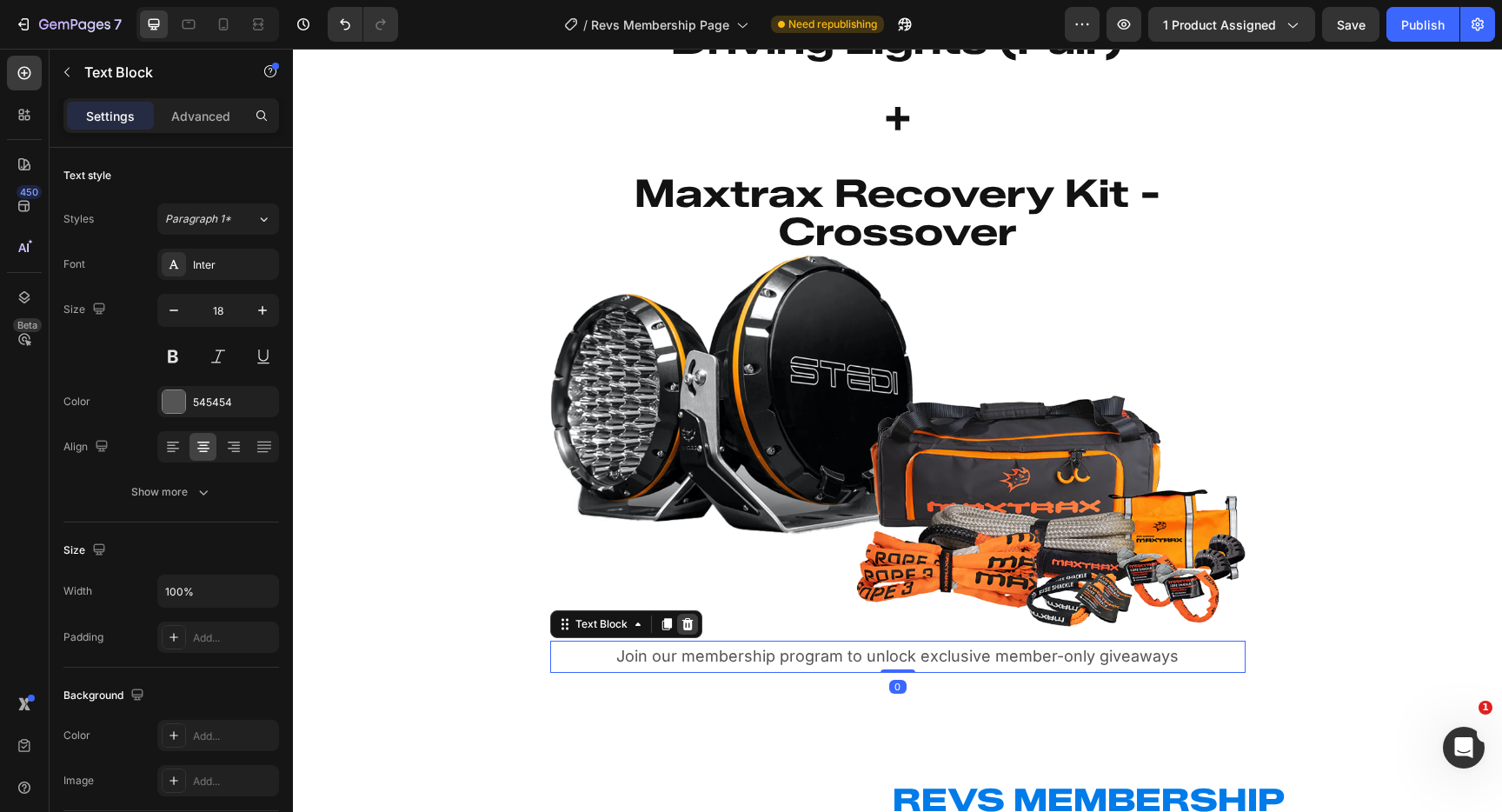
click at [690, 630] on icon at bounding box center [687, 624] width 14 height 14
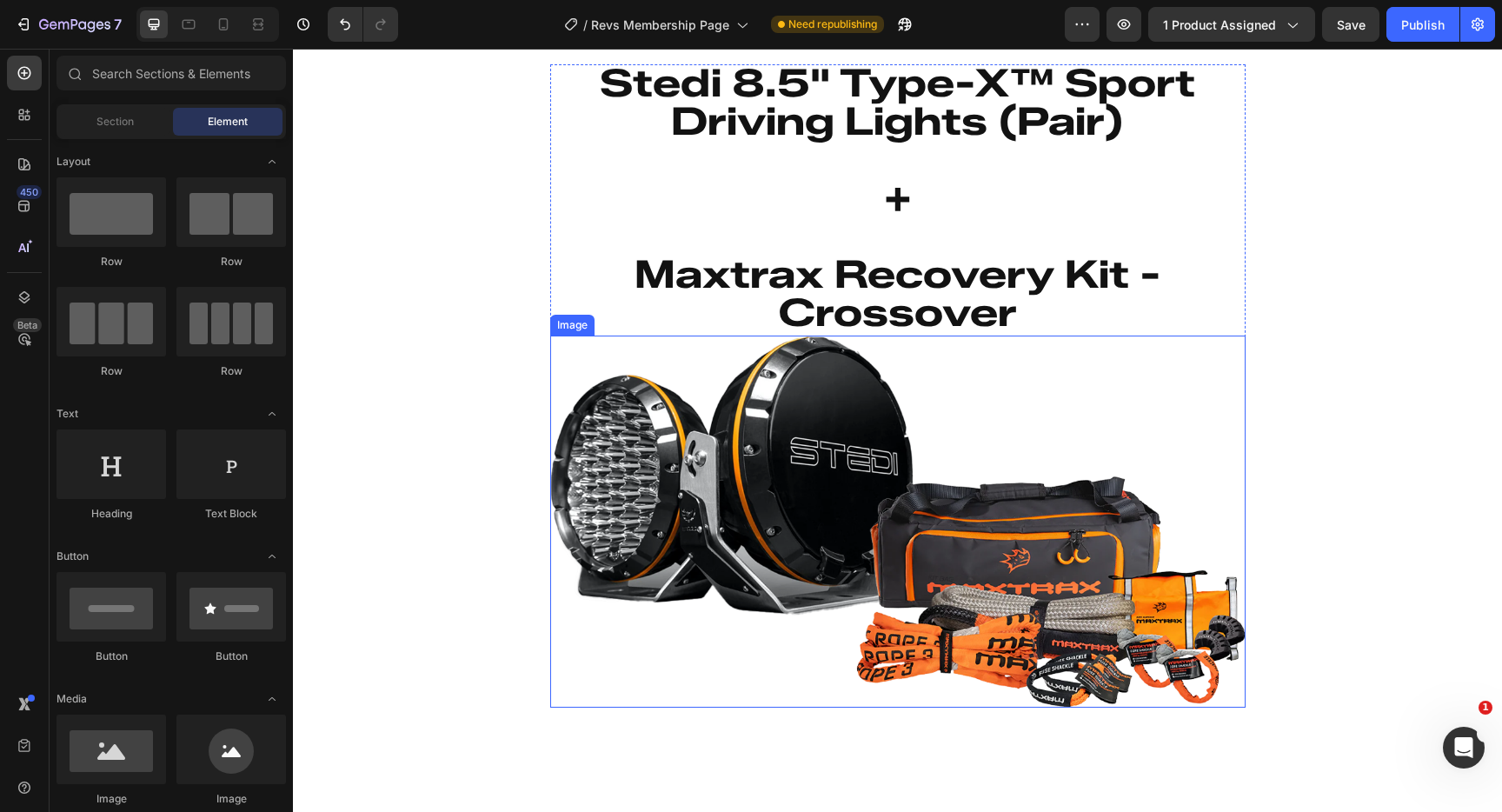
scroll to position [697, 0]
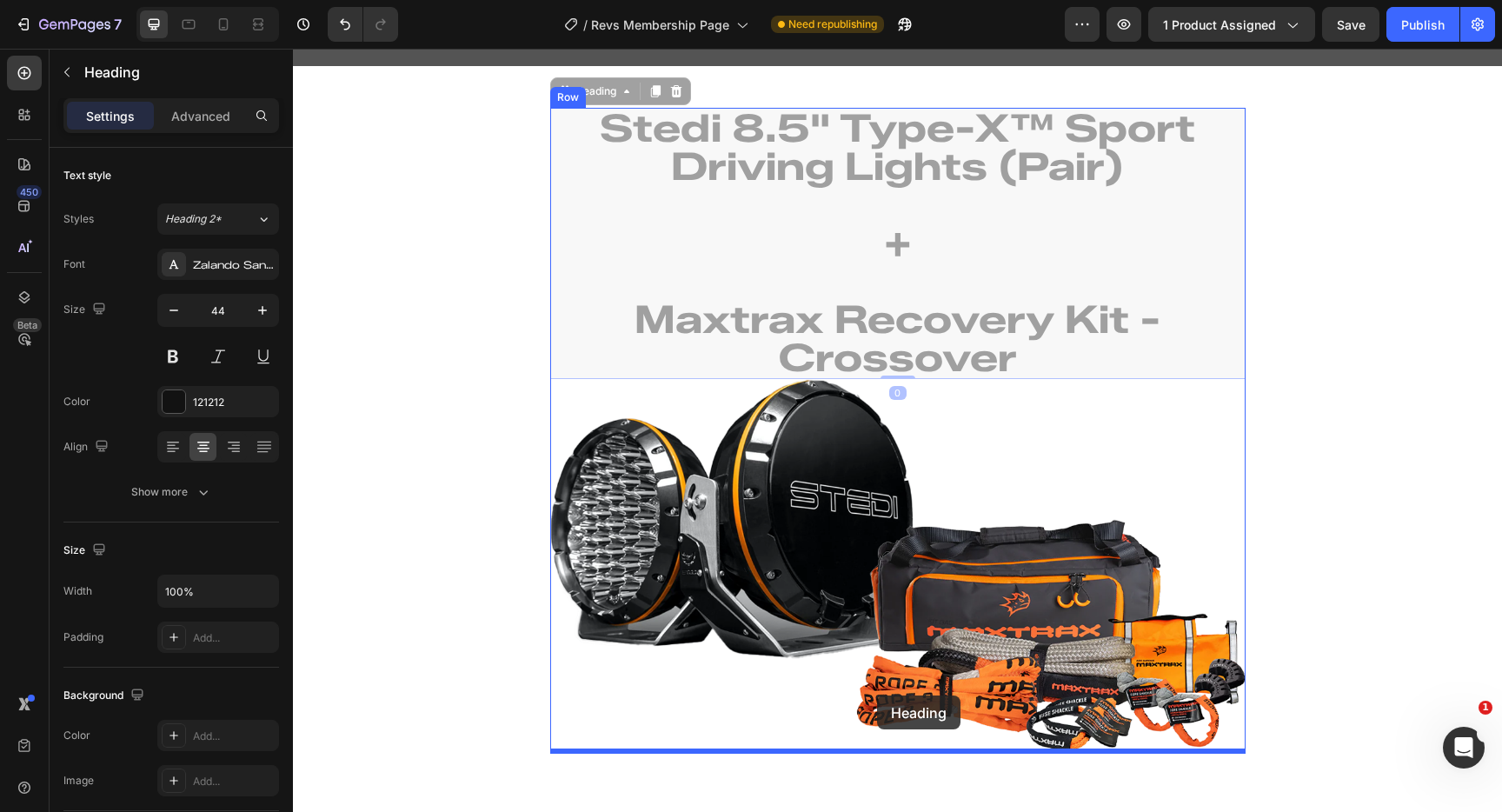
drag, startPoint x: 887, startPoint y: 269, endPoint x: 877, endPoint y: 695, distance: 426.1
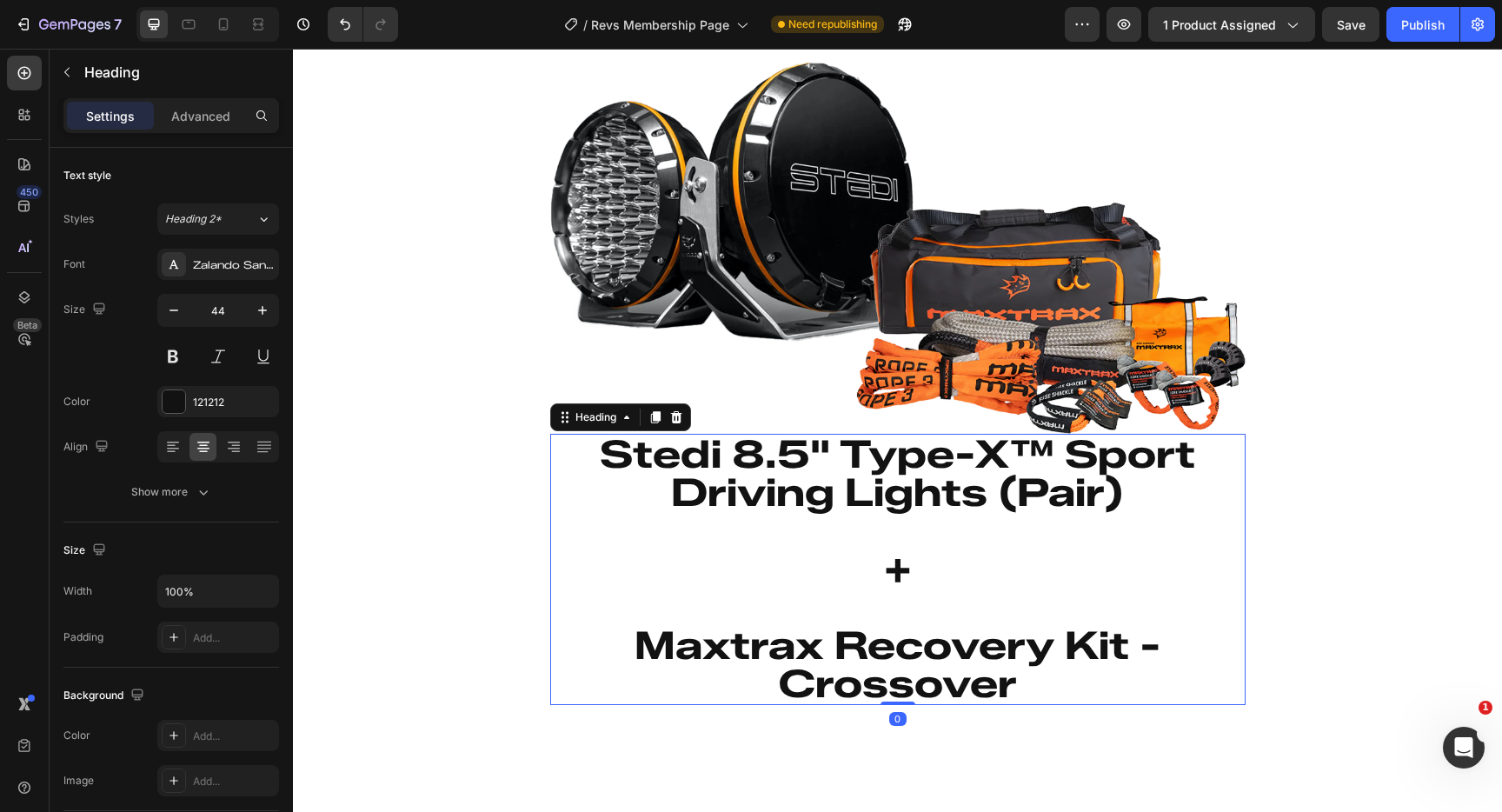
scroll to position [744, 0]
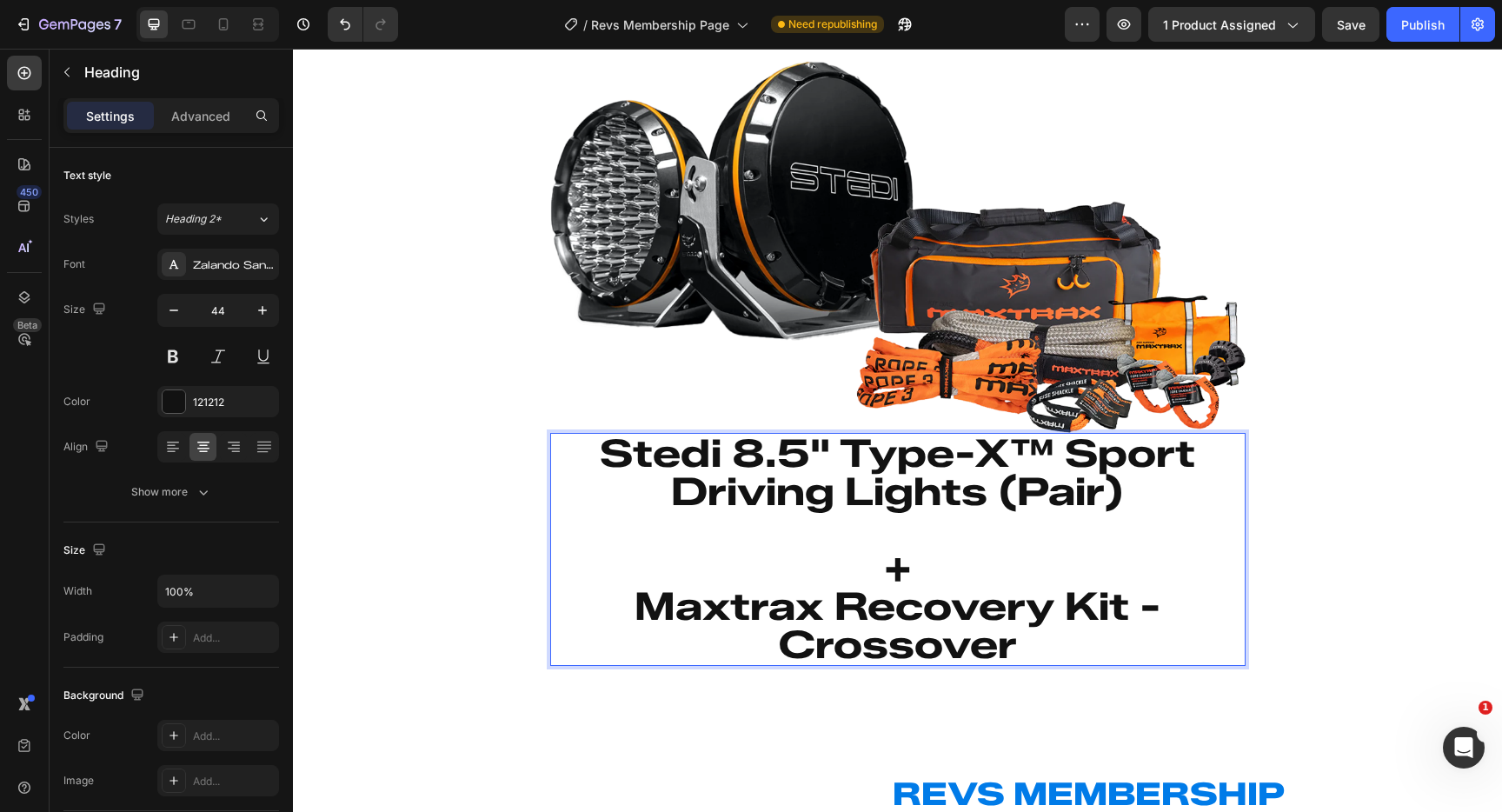
click at [874, 530] on p "Stedi 8.5" Type-X™ Sport Driving Lights (Pair) + Maxtrax Recovery Kit - Crossov…" at bounding box center [897, 549] width 692 height 229
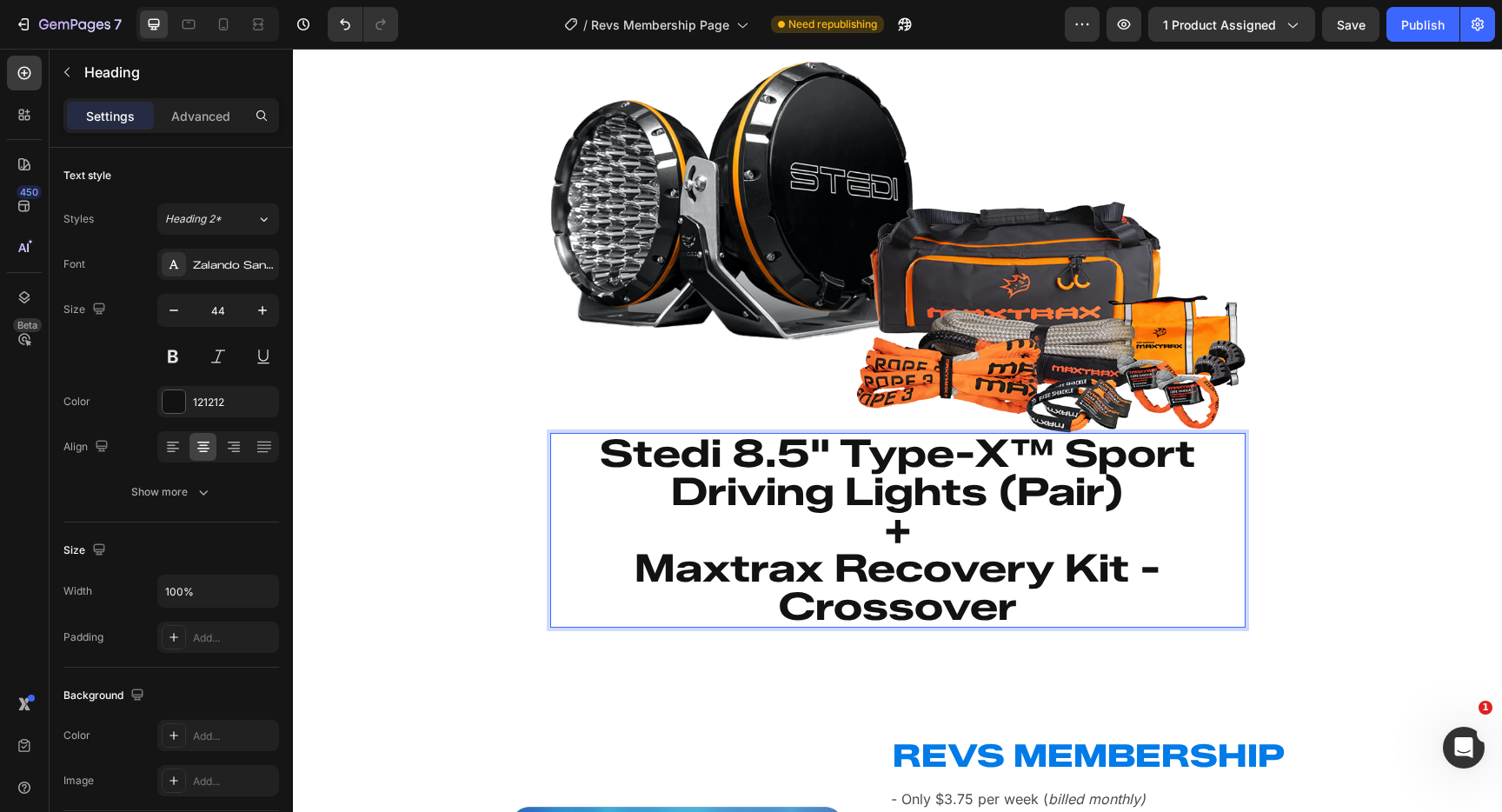
click at [882, 530] on p "Stedi 8.5" Type-X™ Sport Driving Lights (Pair) + Maxtrax Recovery Kit - Crossov…" at bounding box center [897, 530] width 692 height 191
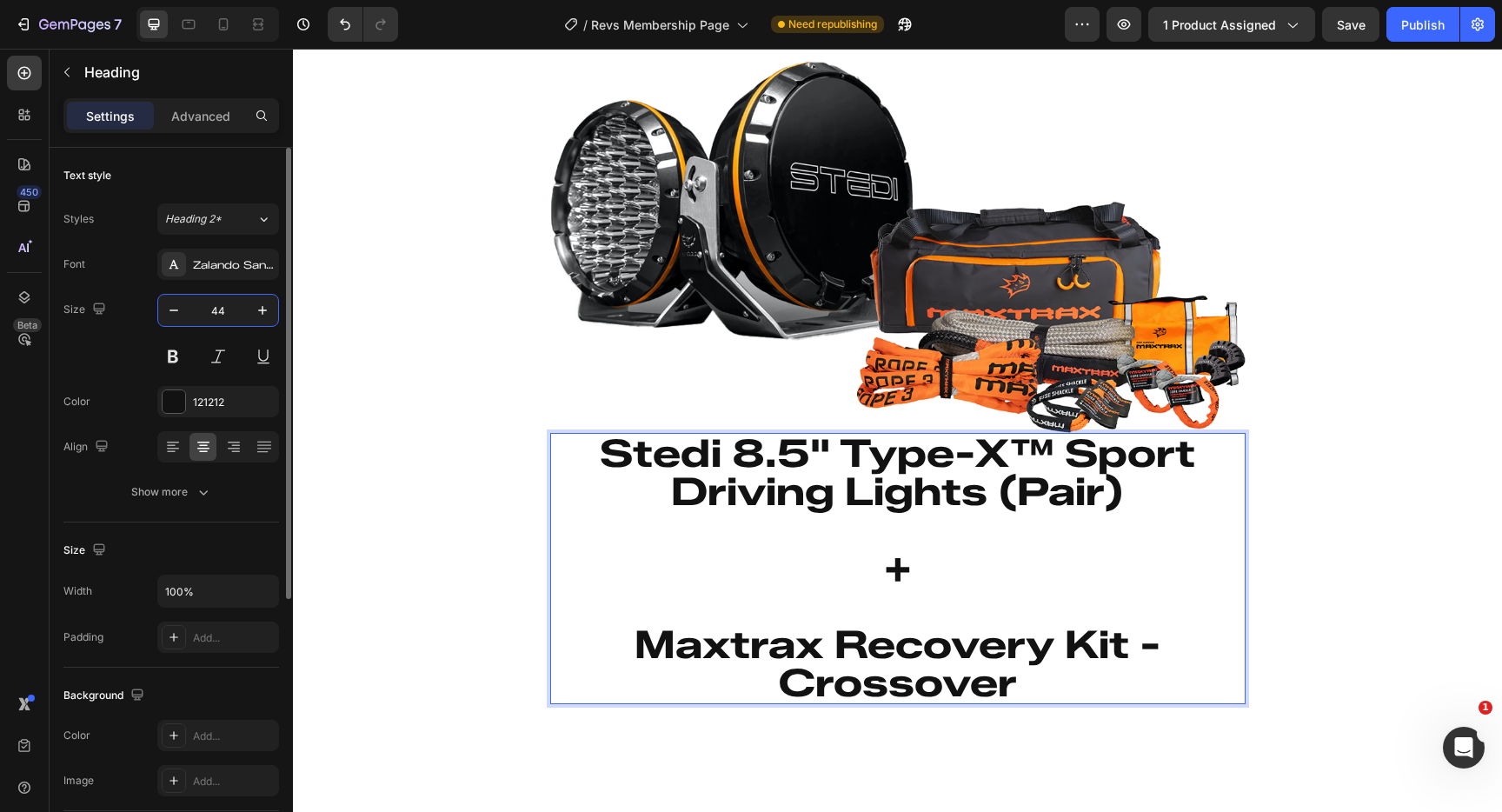
click at [218, 306] on input "44" at bounding box center [218, 310] width 57 height 32
click at [223, 308] on input "44" at bounding box center [218, 310] width 57 height 32
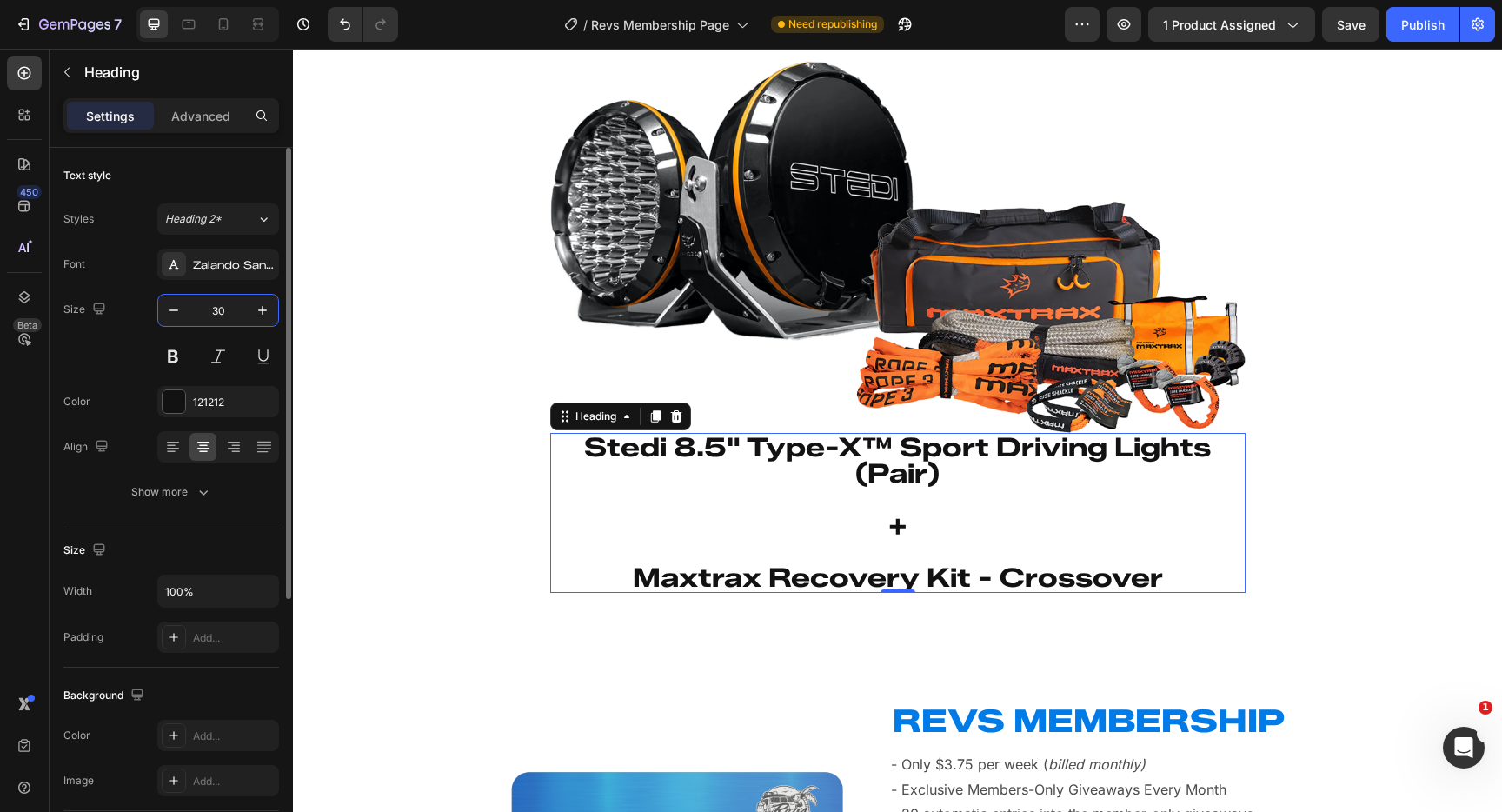
type input "3"
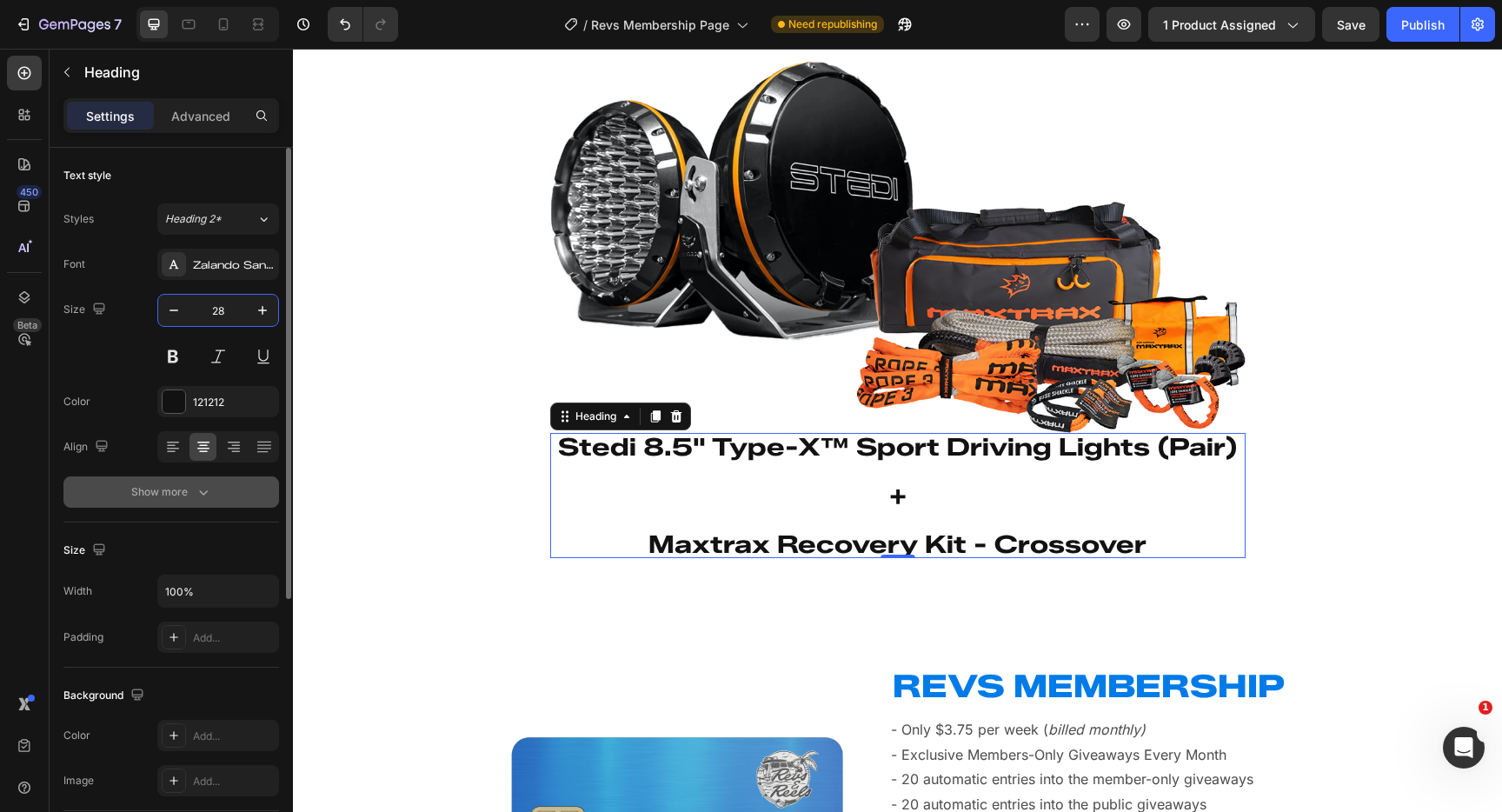
type input "28"
click at [197, 483] on icon "button" at bounding box center [203, 491] width 17 height 17
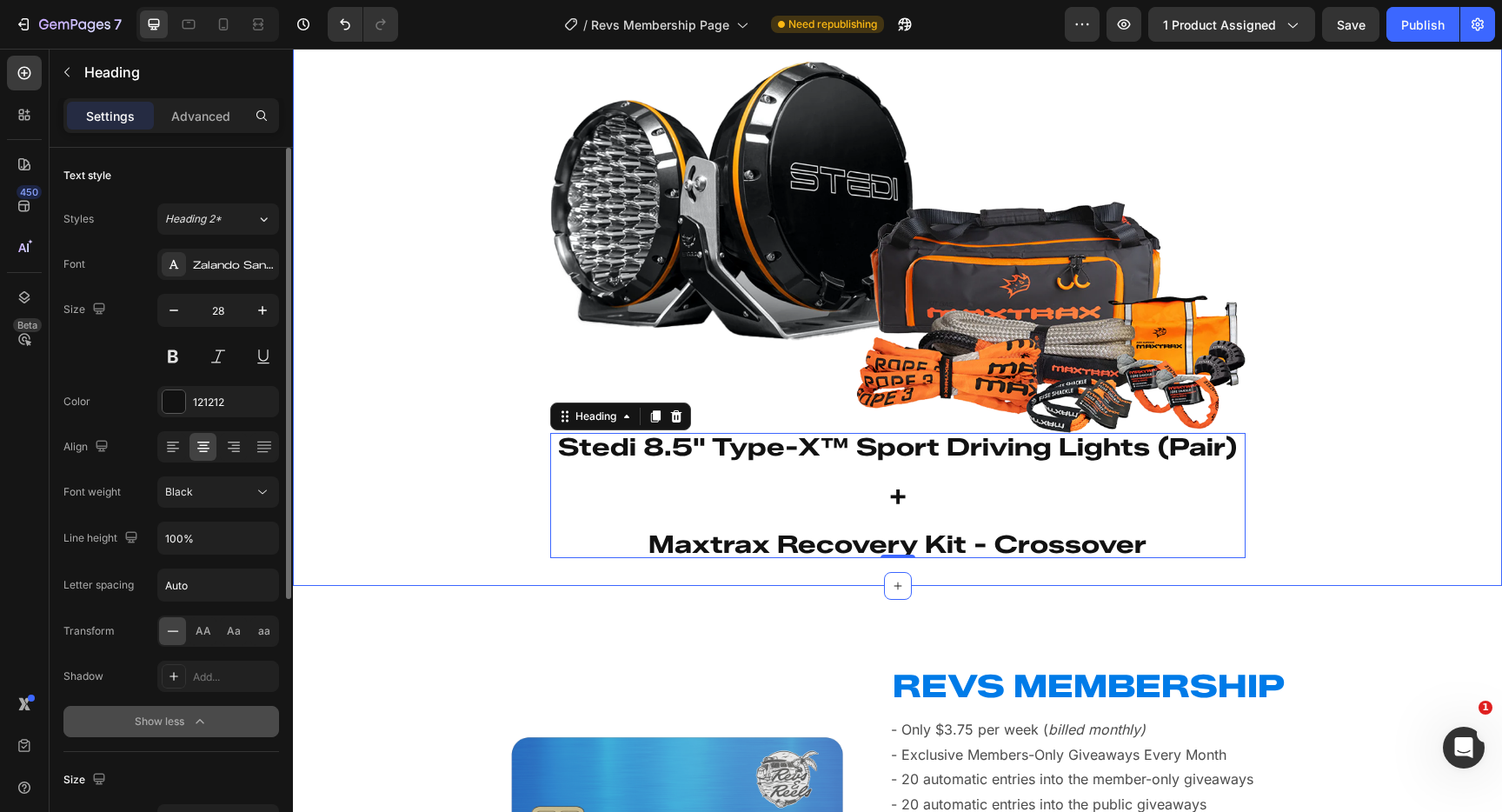
click at [403, 508] on div "Image ⁠⁠⁠⁠⁠⁠⁠ Stedi 8.5" Type-X™ Sport Driving Lights (Pair) + Maxtrax Recovery…" at bounding box center [897, 303] width 1209 height 511
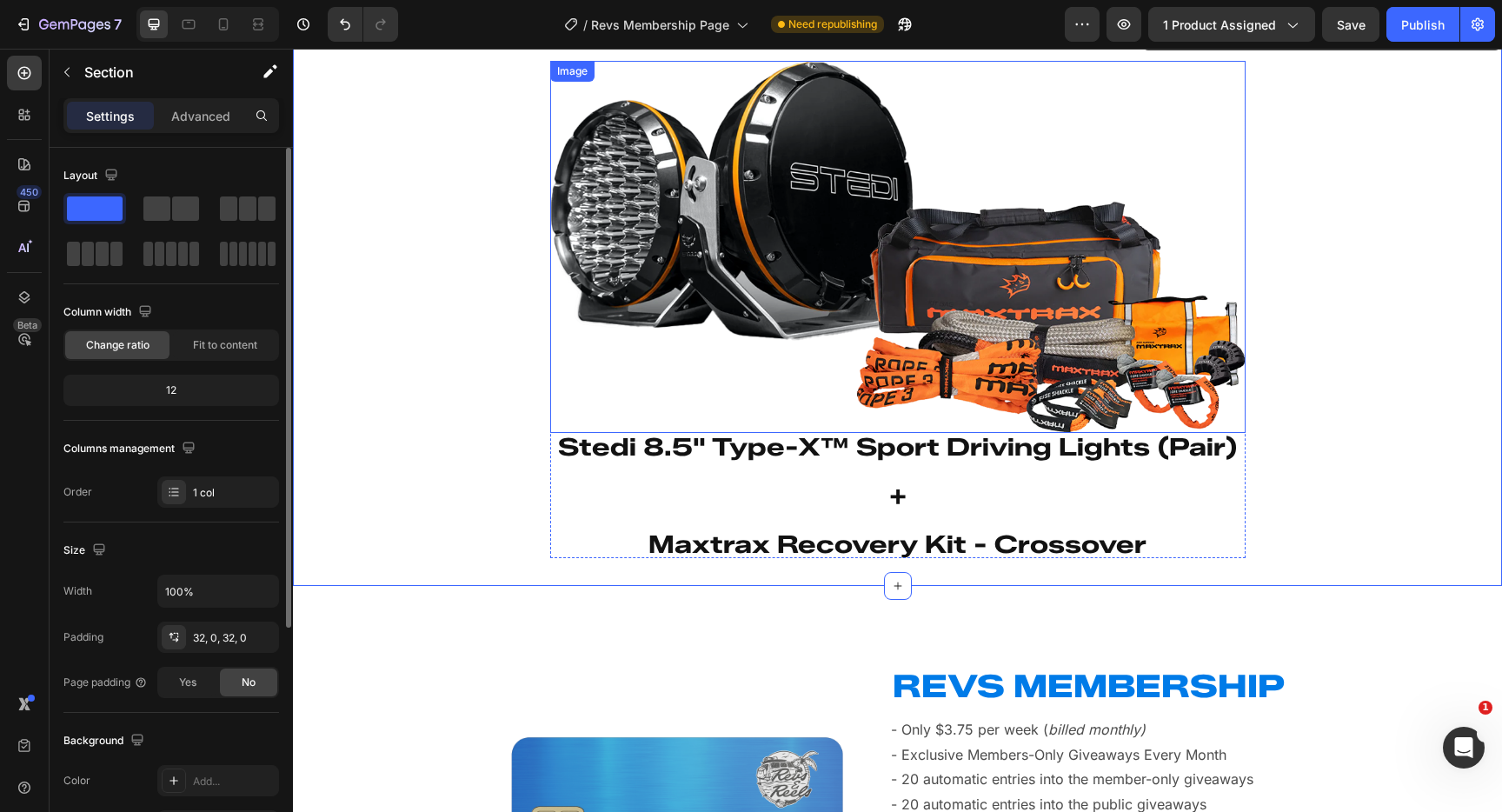
click at [932, 352] on img at bounding box center [897, 246] width 695 height 372
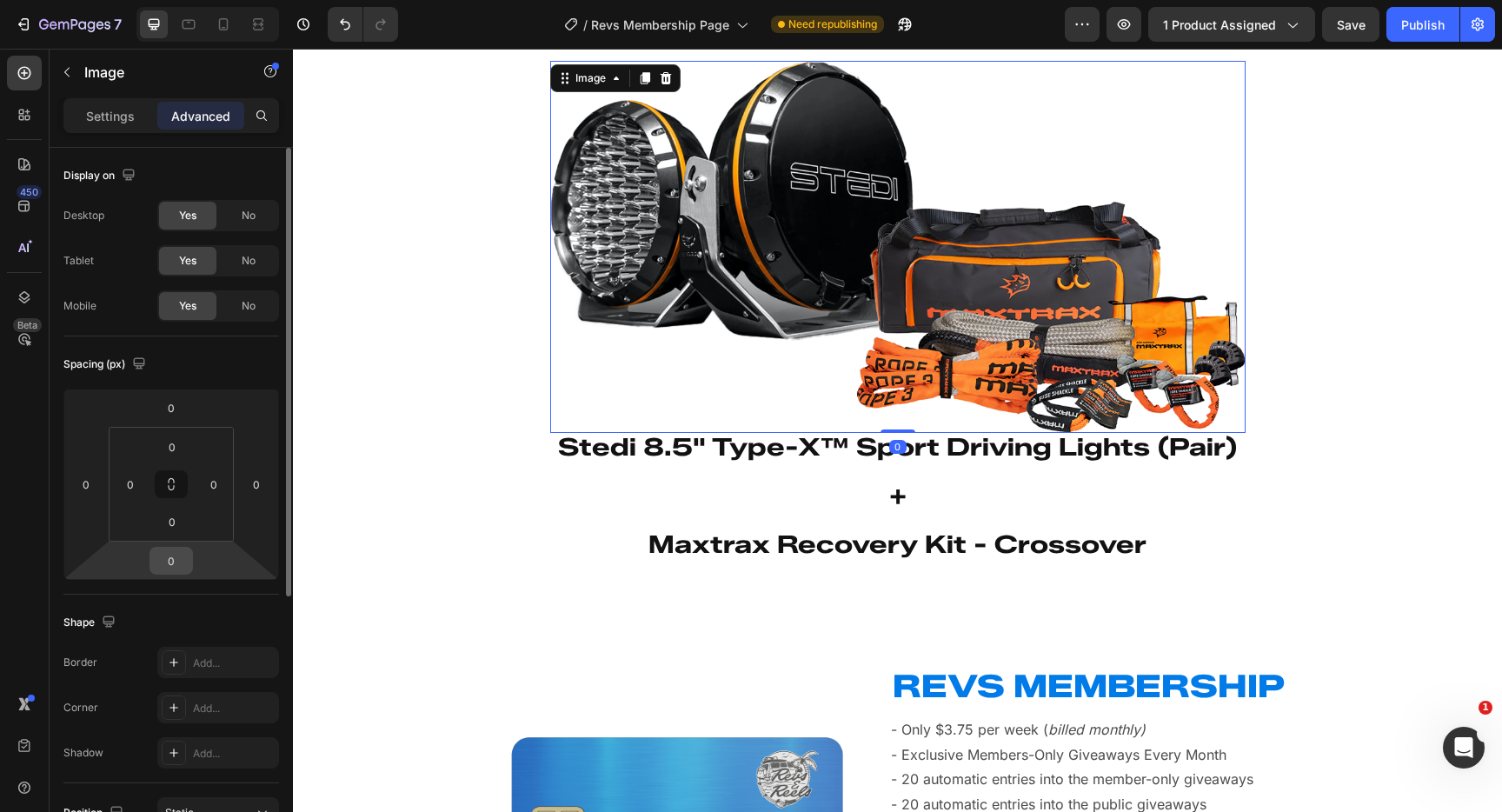
click at [180, 564] on input "0" at bounding box center [171, 560] width 34 height 26
type input "16"
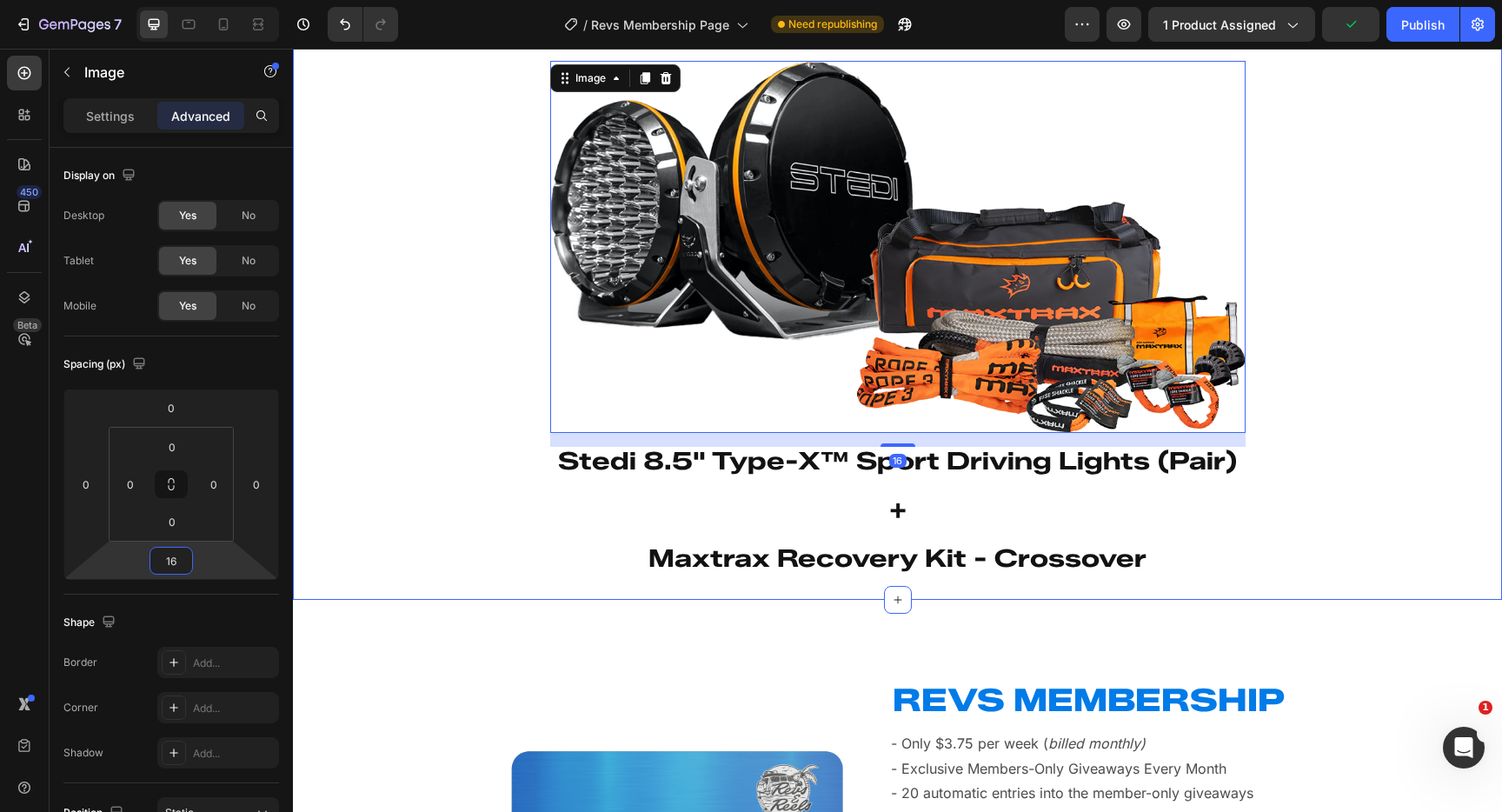
drag, startPoint x: 417, startPoint y: 444, endPoint x: 402, endPoint y: 445, distance: 15.0
click at [417, 444] on div "Image 16 ⁠⁠⁠⁠⁠⁠⁠ Stedi 8.5" Type-X™ Sport Driving Lights (Pair) + Maxtrax Recov…" at bounding box center [897, 309] width 1209 height 525
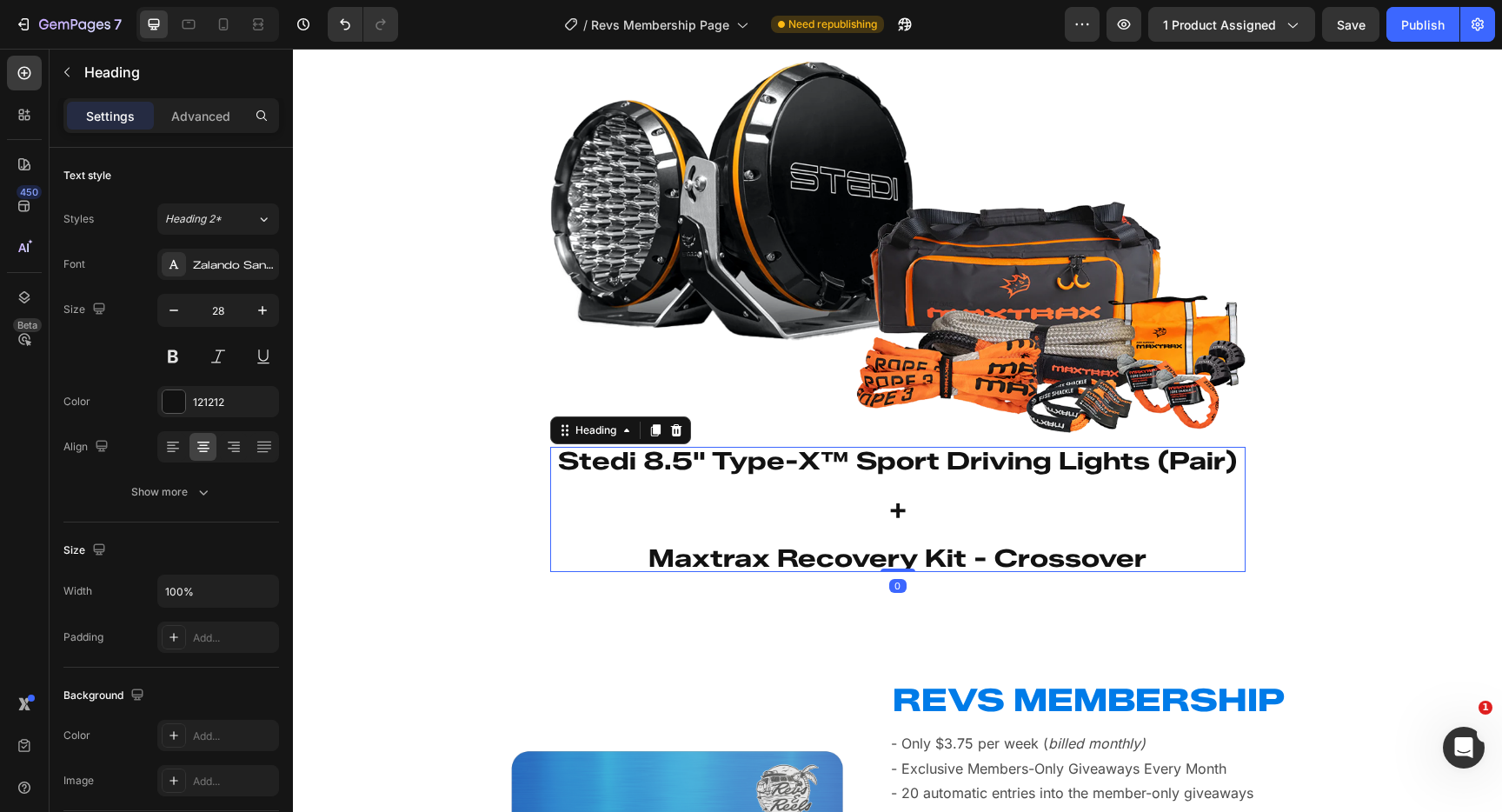
click at [1063, 523] on p "⁠⁠⁠⁠⁠⁠⁠ Stedi 8.5" Type-X™ Sport Driving Lights (Pair) + Maxtrax Recovery Kit -…" at bounding box center [897, 509] width 692 height 121
click at [210, 498] on icon "button" at bounding box center [203, 491] width 17 height 17
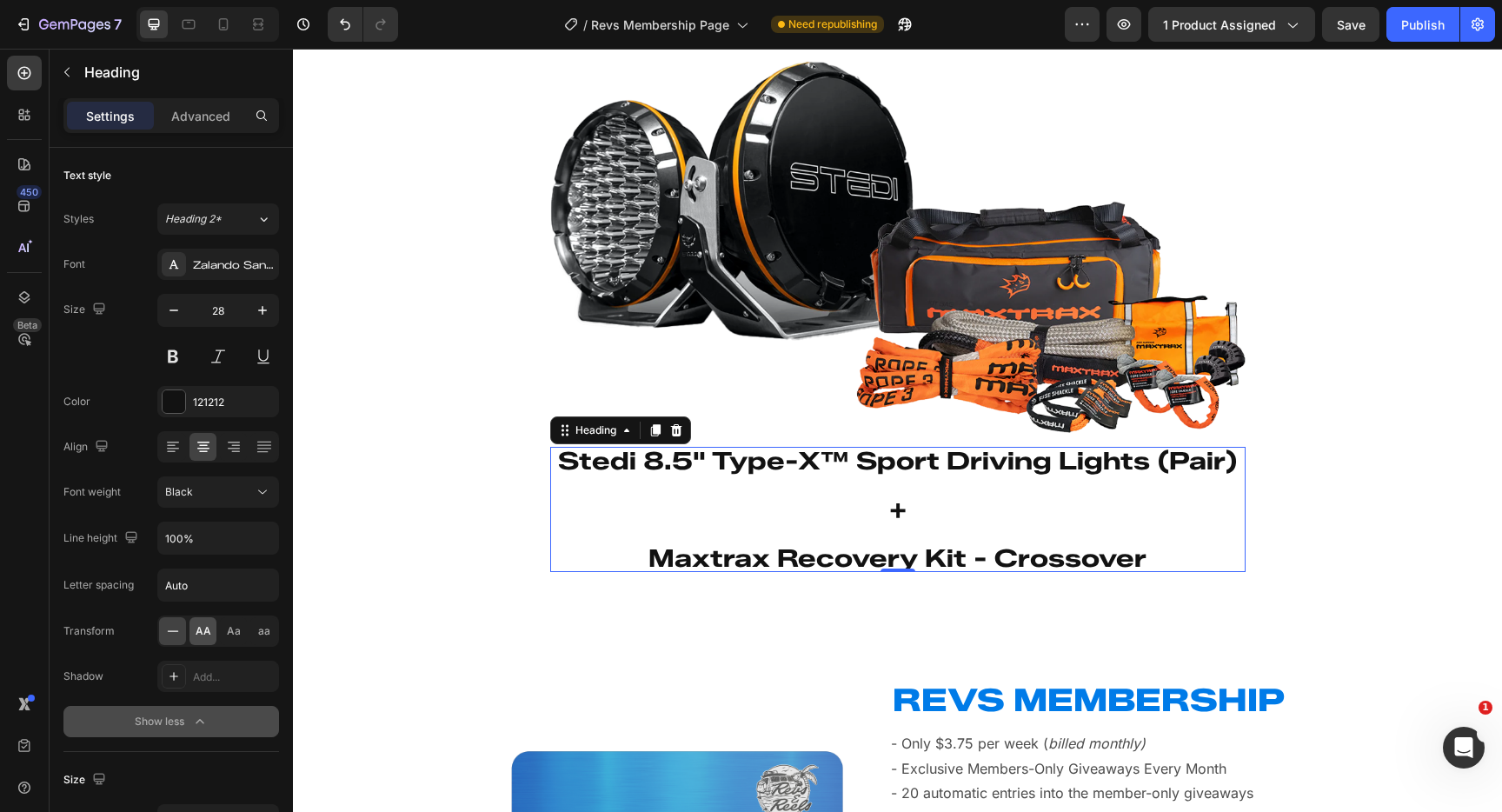
click at [205, 624] on span "AA" at bounding box center [203, 631] width 15 height 15
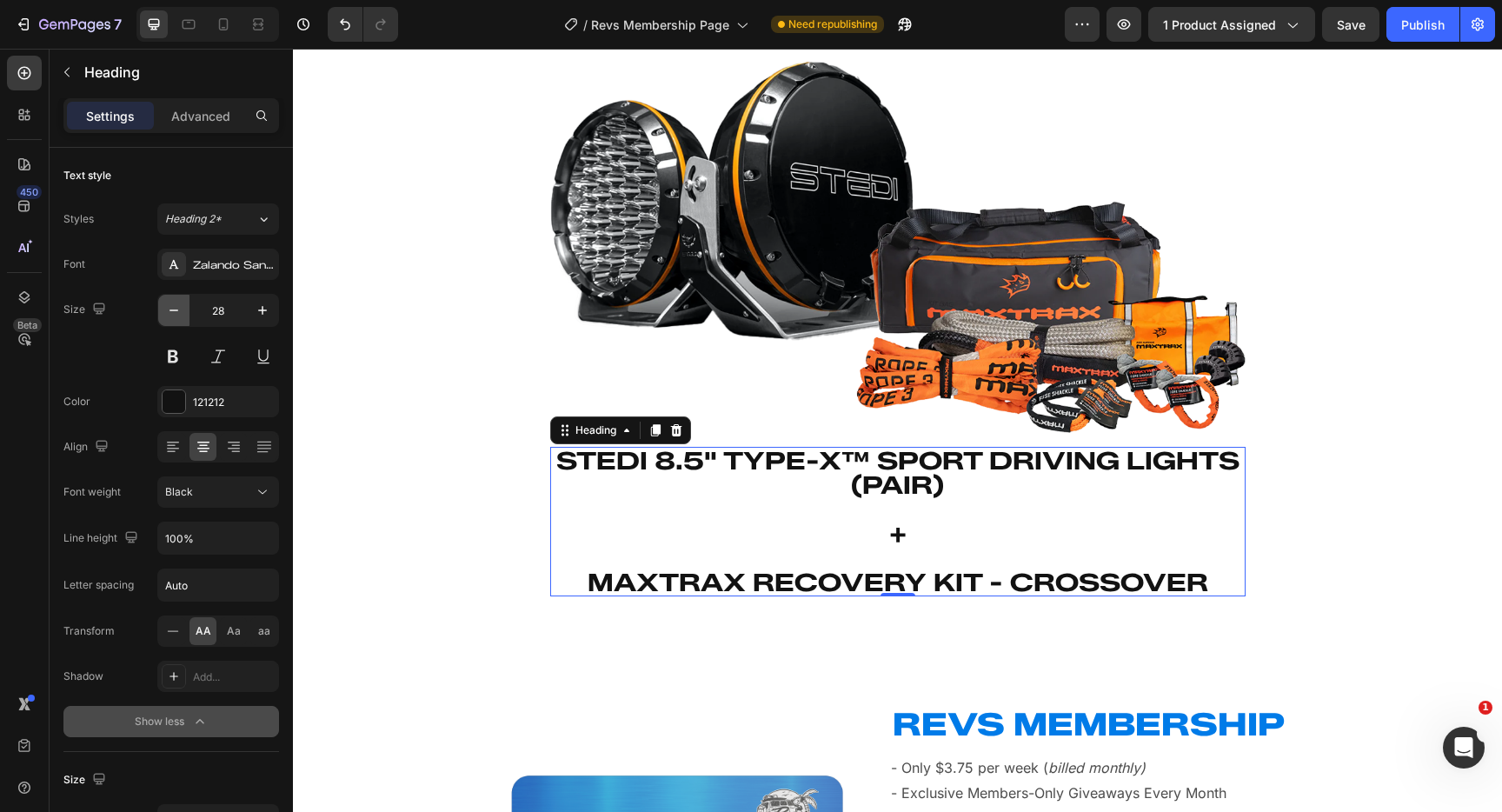
click at [165, 319] on button "button" at bounding box center [174, 310] width 32 height 32
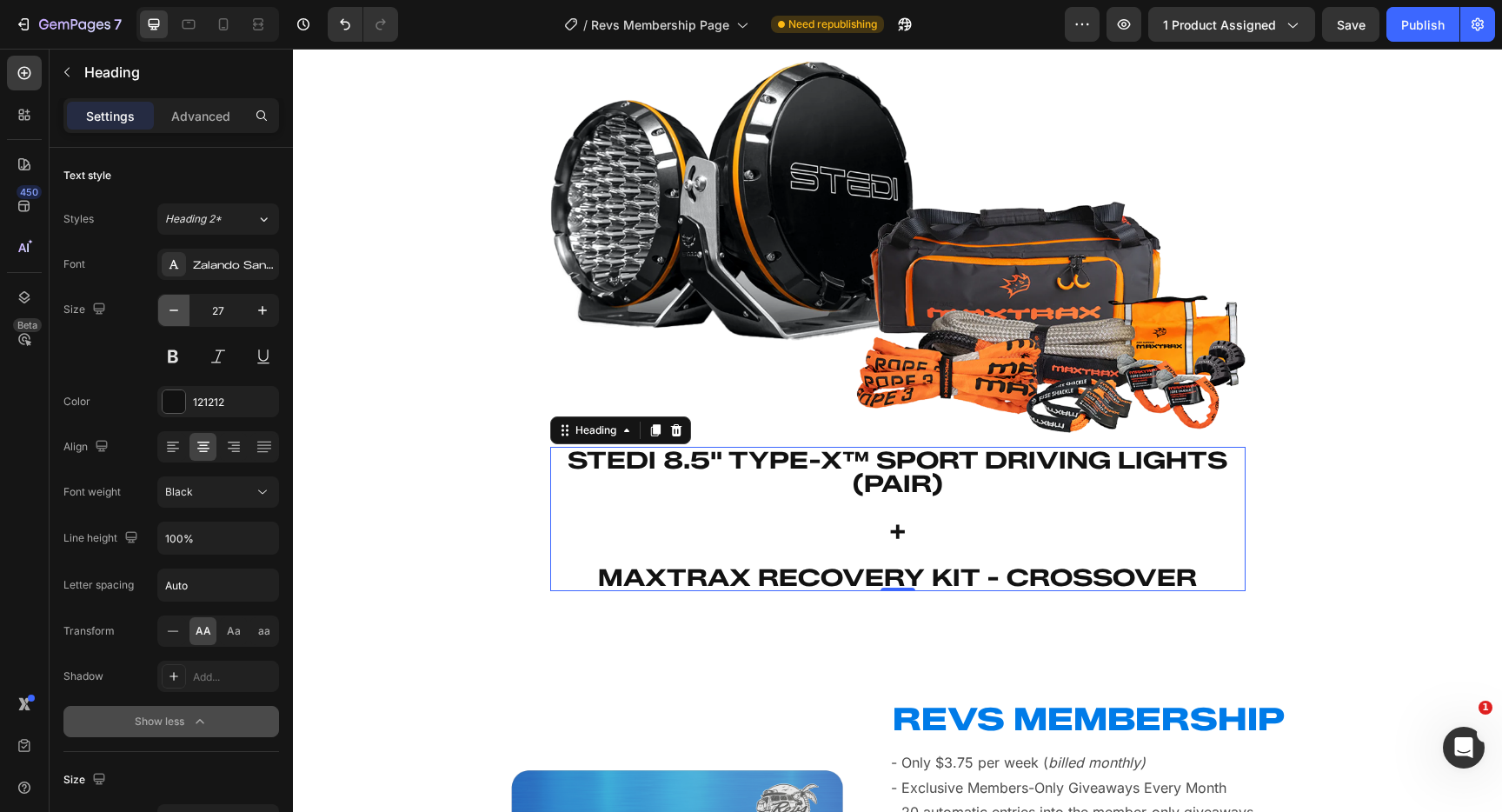
click at [166, 317] on icon "button" at bounding box center [173, 310] width 17 height 17
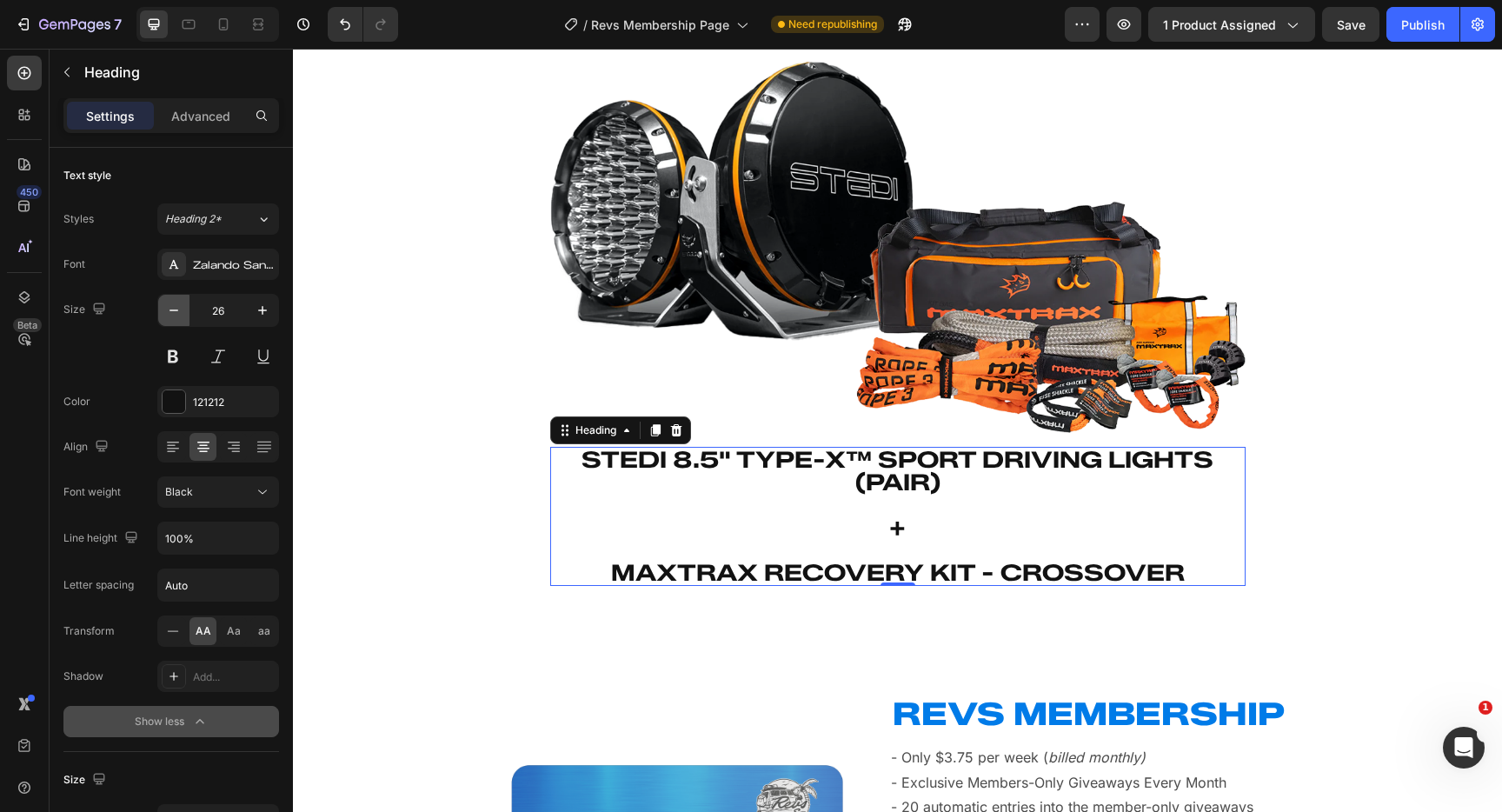
click at [166, 317] on icon "button" at bounding box center [173, 310] width 17 height 17
type input "24"
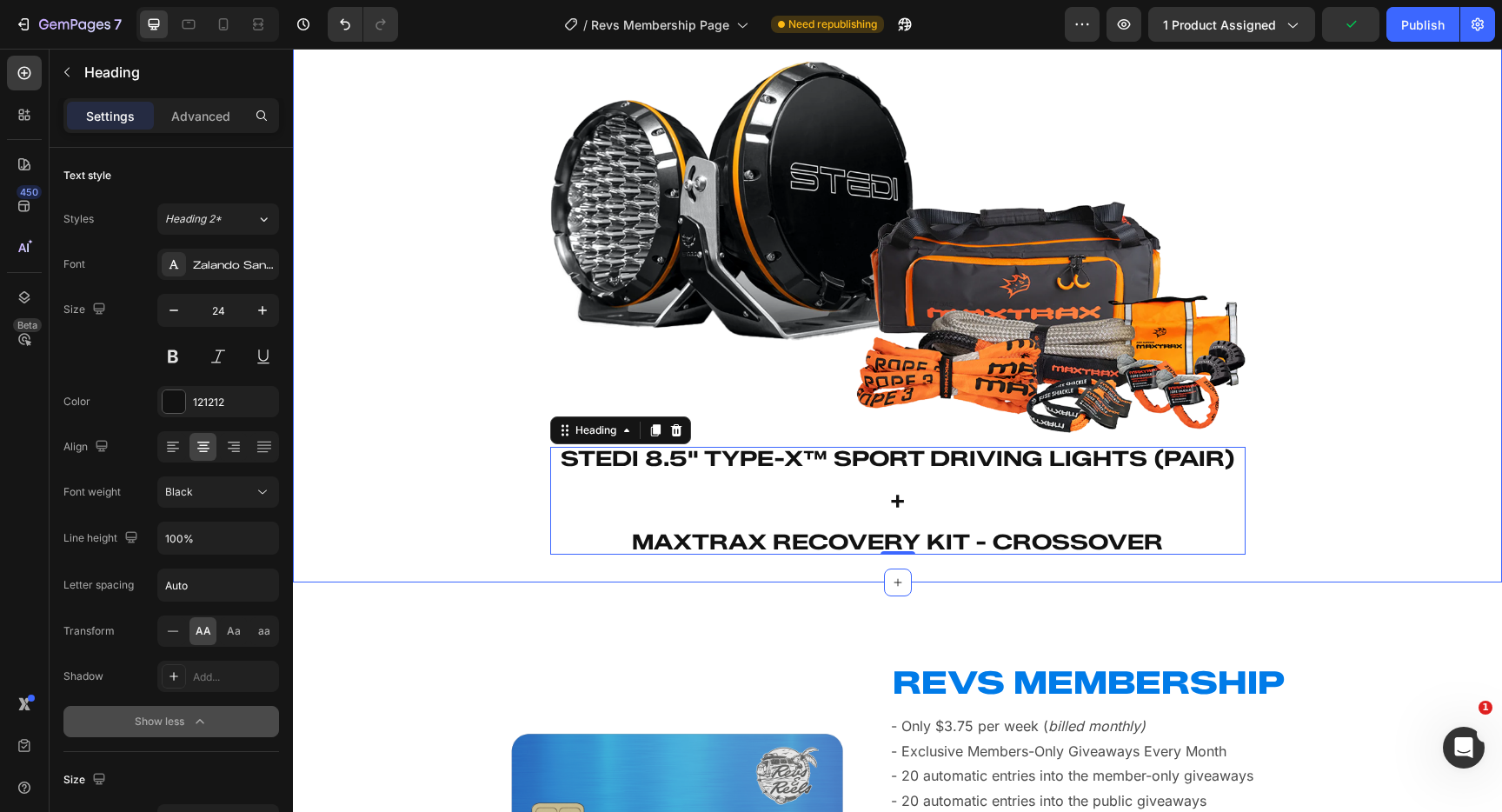
click at [442, 478] on div "Image ⁠⁠⁠⁠⁠⁠⁠ Stedi 8.5" Type-X™ Sport Driving Lights (Pair) + Maxtrax Recovery…" at bounding box center [897, 301] width 1209 height 508
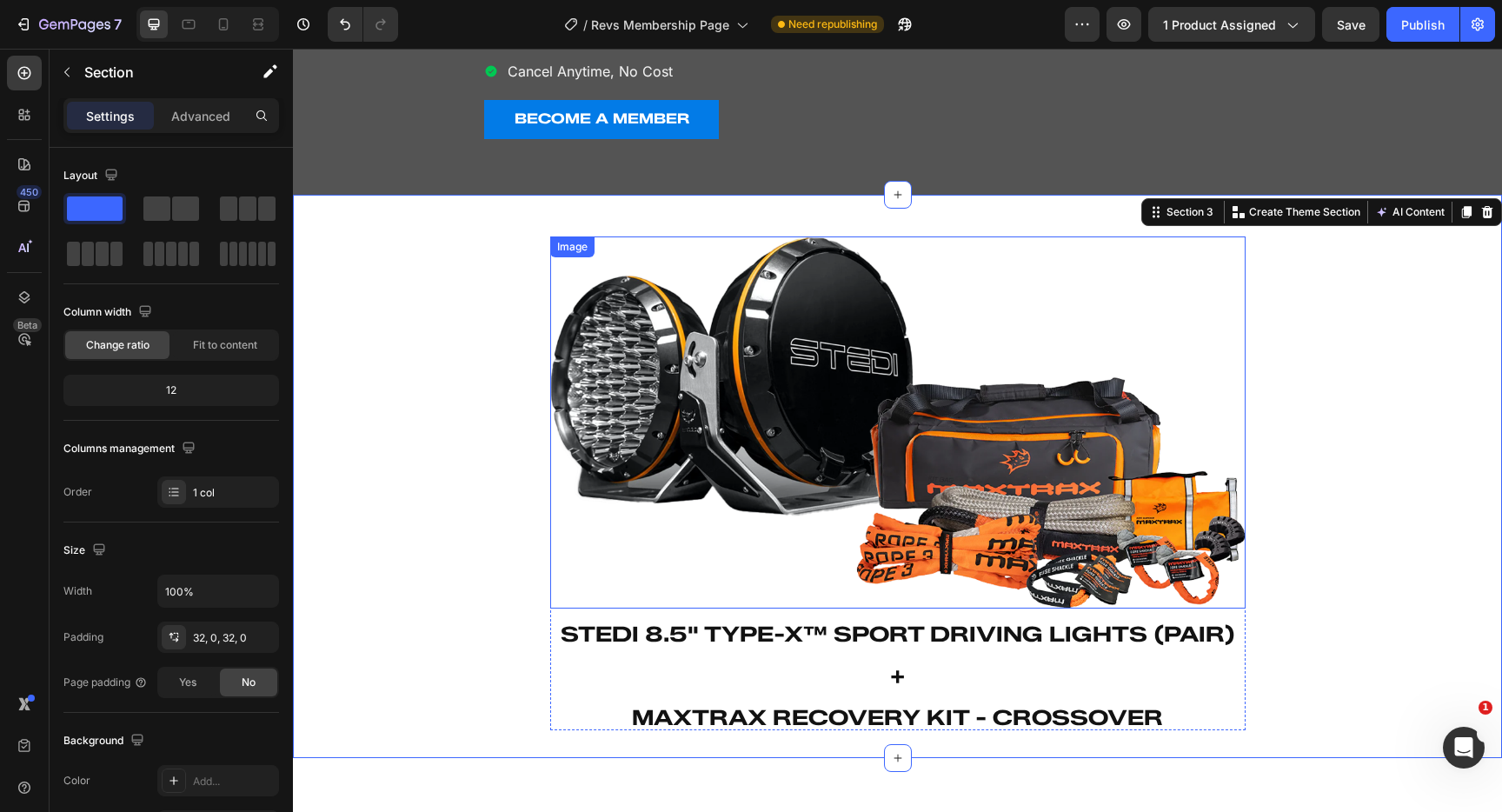
scroll to position [567, 0]
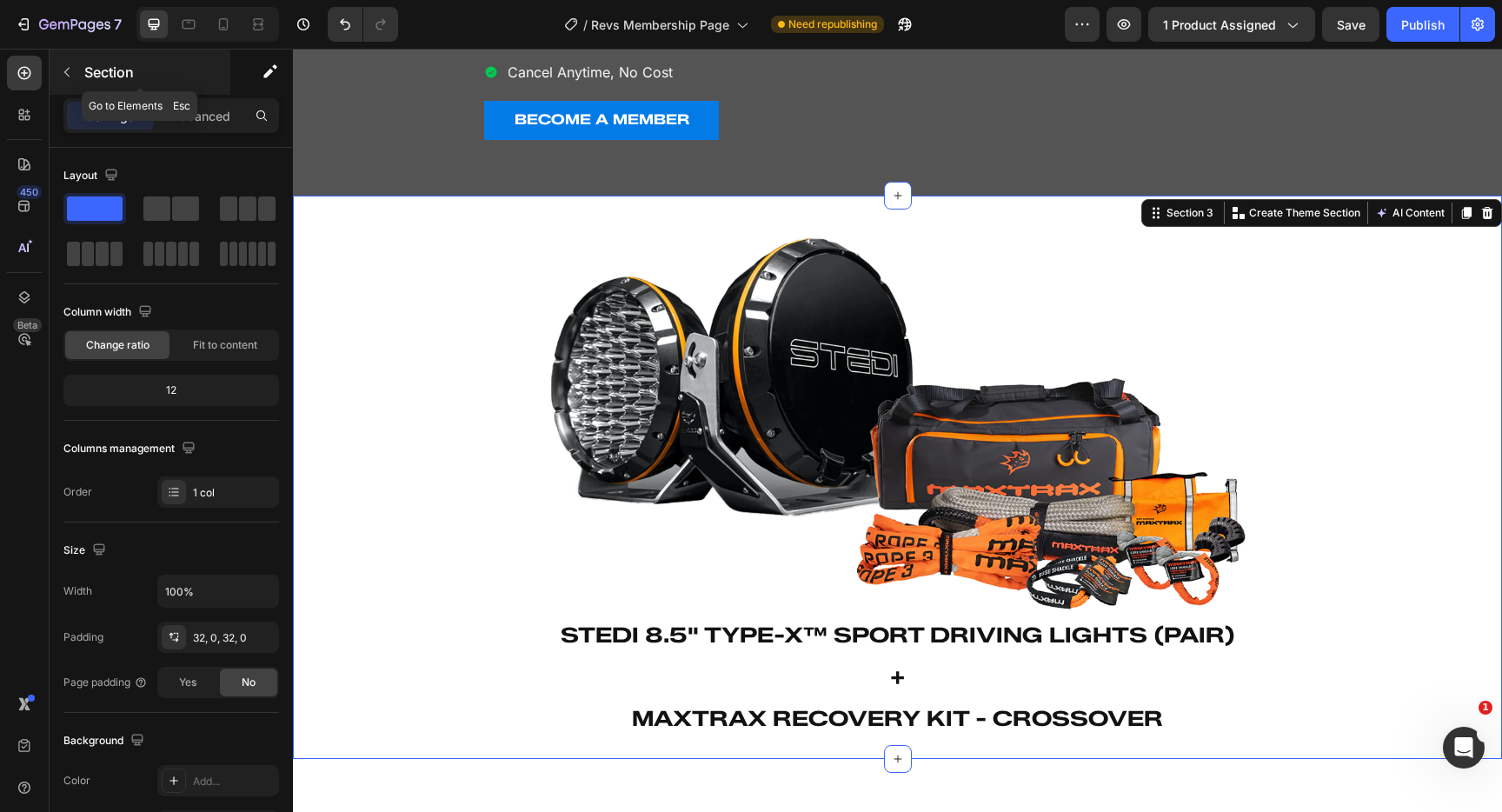
click at [63, 73] on icon "button" at bounding box center [66, 72] width 14 height 14
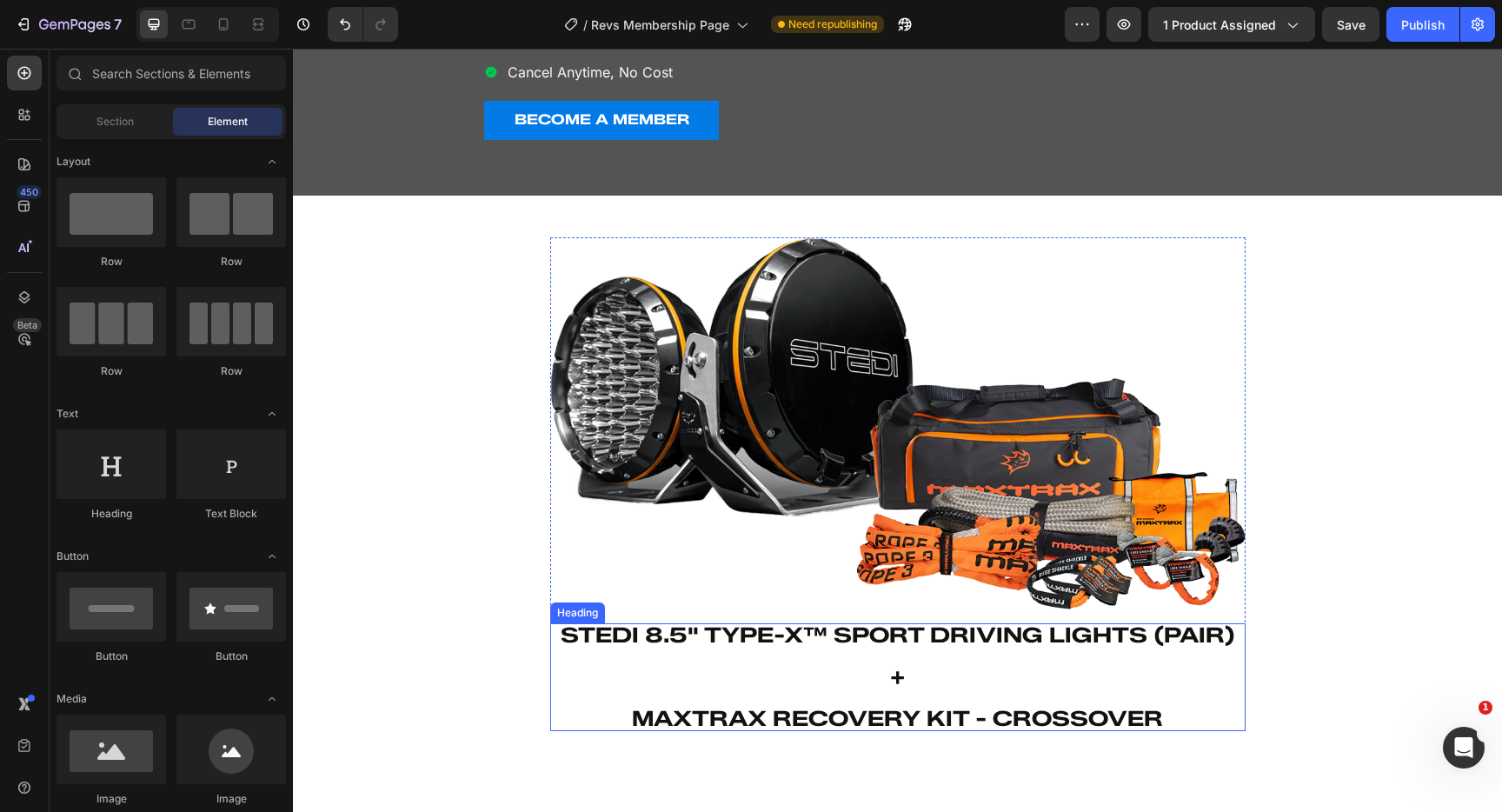
click at [755, 670] on p "⁠⁠⁠⁠⁠⁠⁠ Stedi 8.5" Type-X™ Sport Driving Lights (Pair) + Maxtrax Recovery Kit -…" at bounding box center [897, 677] width 692 height 104
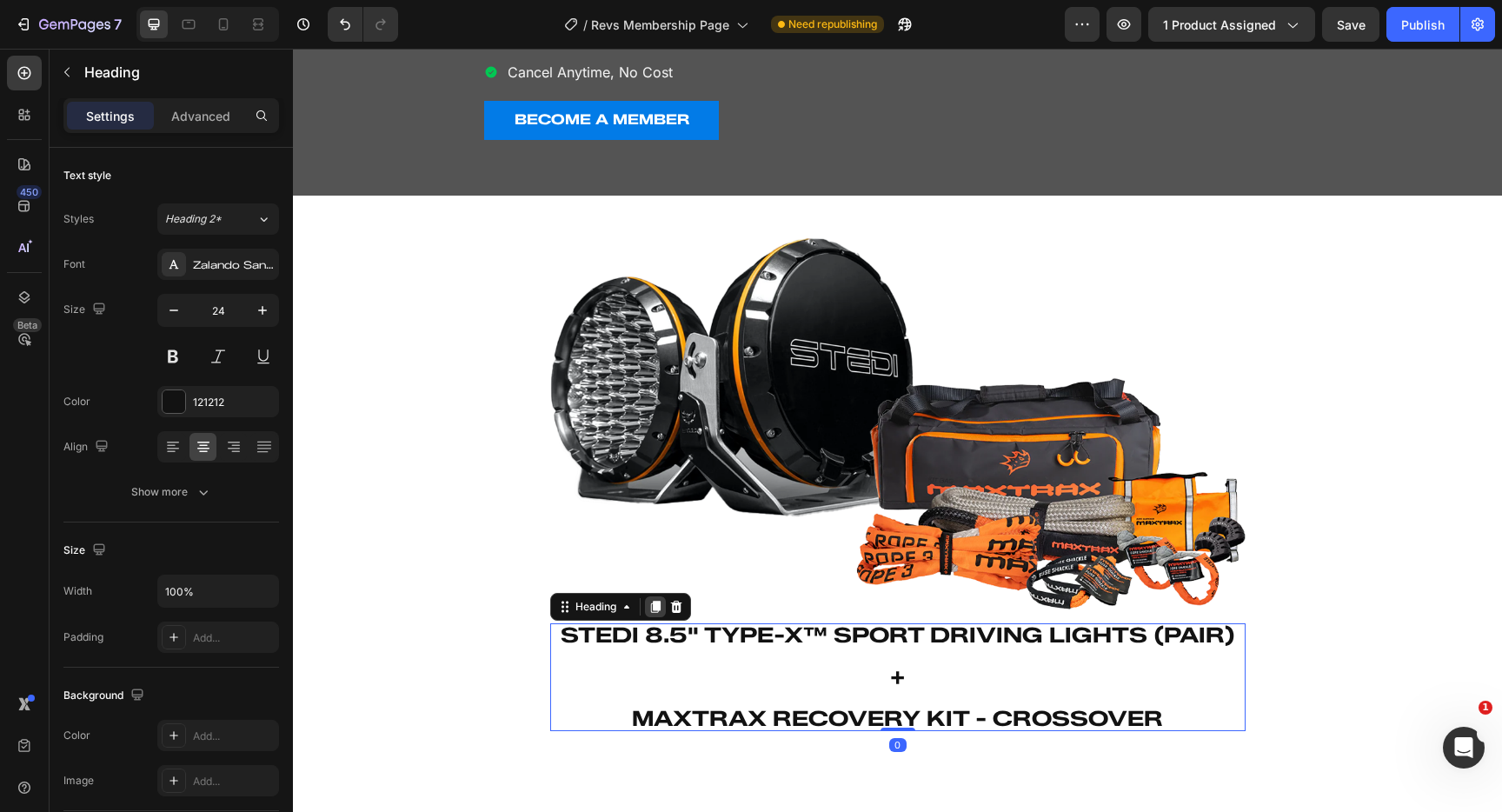
drag, startPoint x: 653, startPoint y: 605, endPoint x: 656, endPoint y: 616, distance: 11.4
click at [653, 605] on icon at bounding box center [654, 606] width 14 height 14
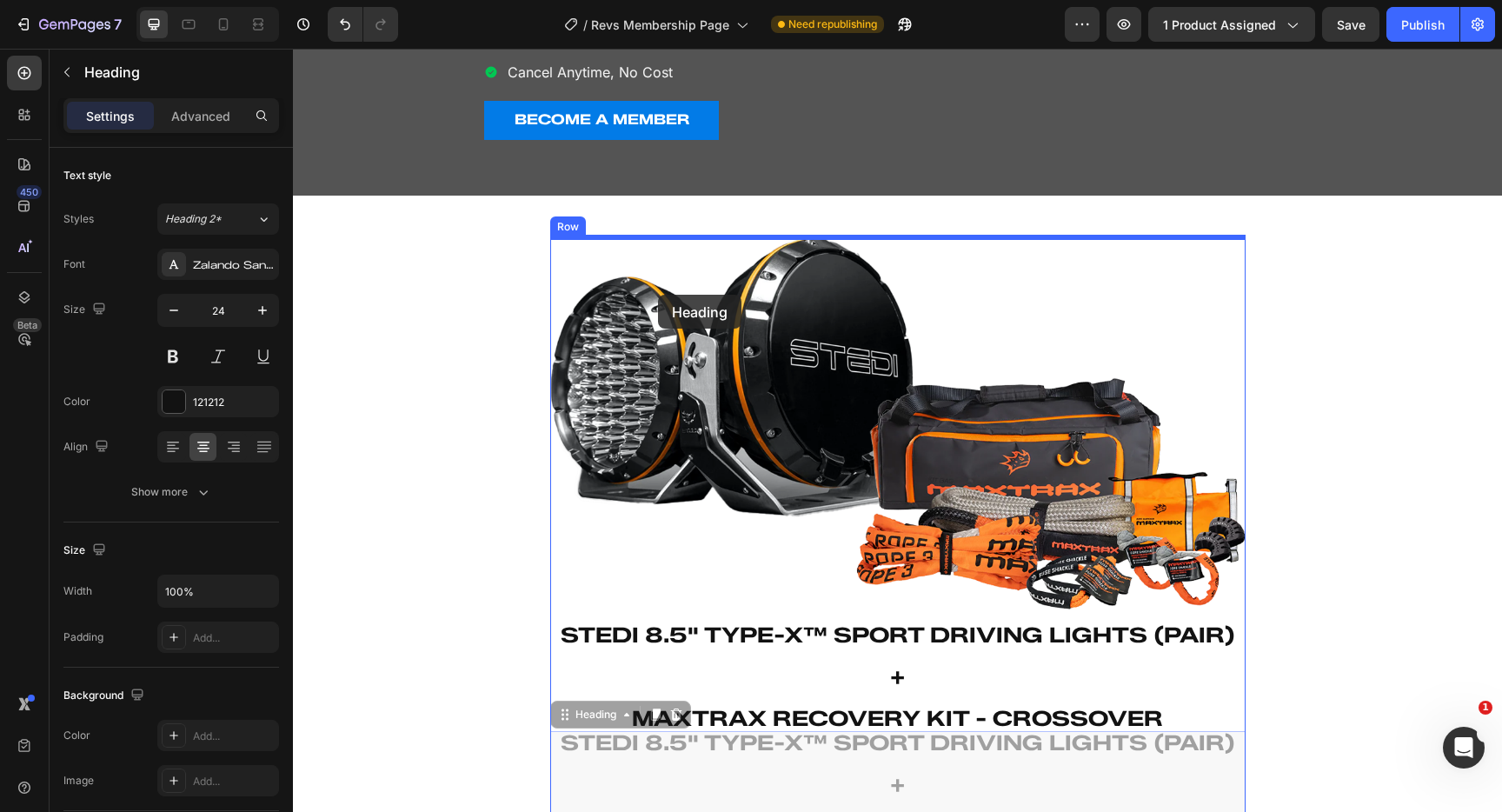
drag, startPoint x: 570, startPoint y: 672, endPoint x: 658, endPoint y: 295, distance: 387.1
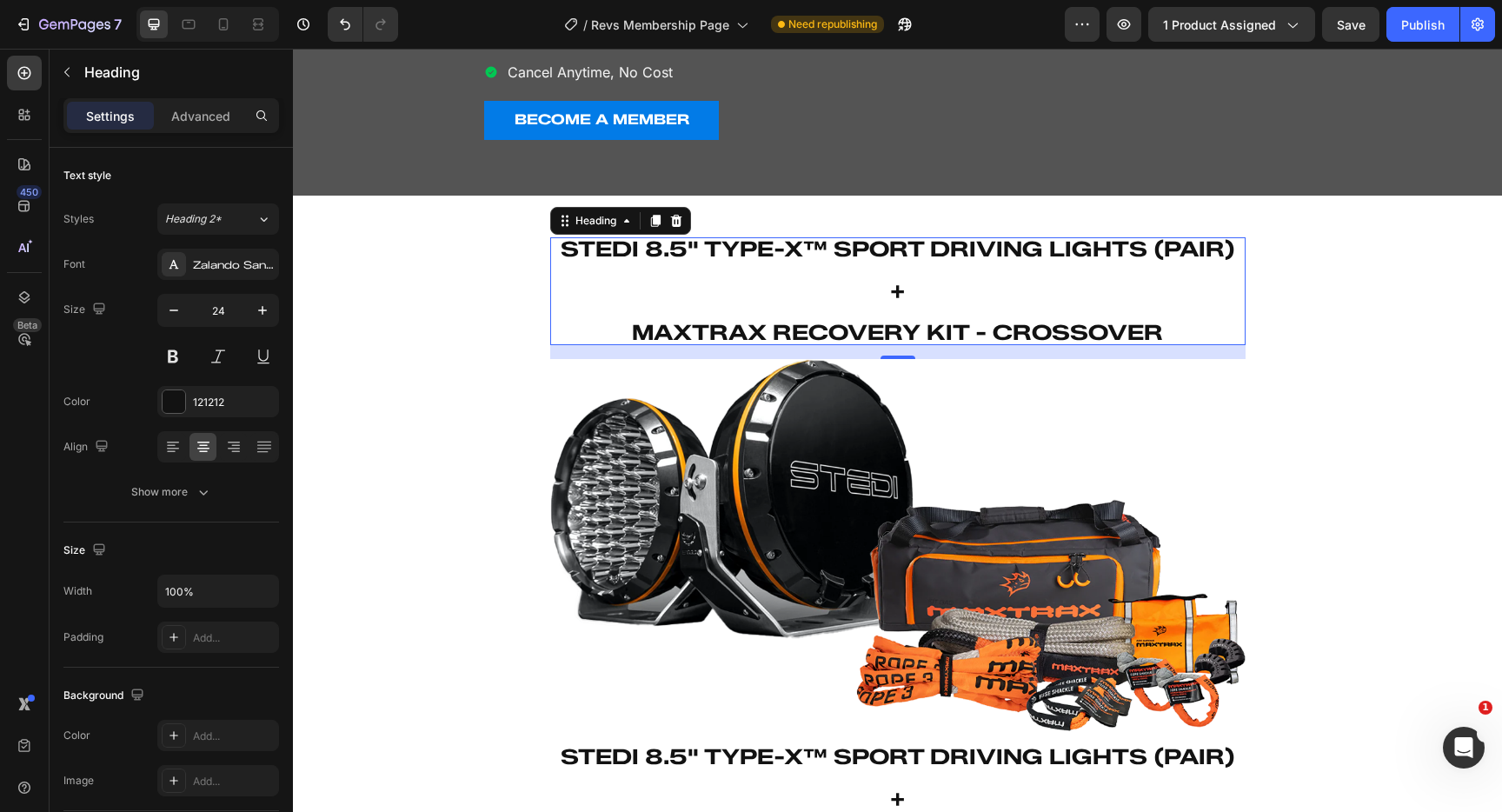
click at [642, 282] on h2 "Stedi 8.5" Type-X™ Sport Driving Lights (Pair) + Maxtrax Recovery Kit - Crossov…" at bounding box center [897, 291] width 695 height 108
click at [642, 282] on p "Stedi 8.5" Type-X™ Sport Driving Lights (Pair) + Maxtrax Recovery Kit - Crossov…" at bounding box center [897, 291] width 692 height 104
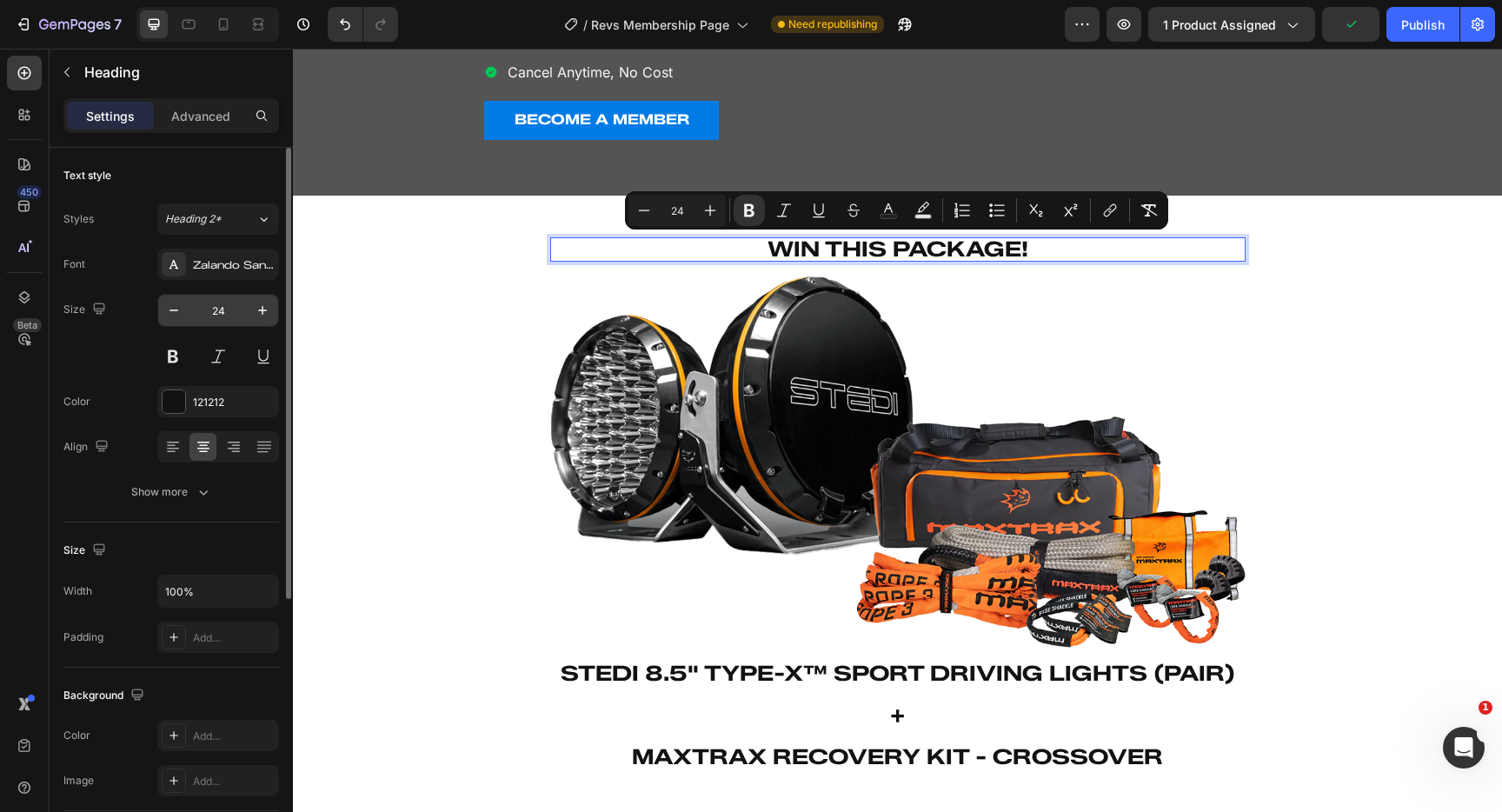
click at [243, 309] on input "24" at bounding box center [218, 310] width 57 height 32
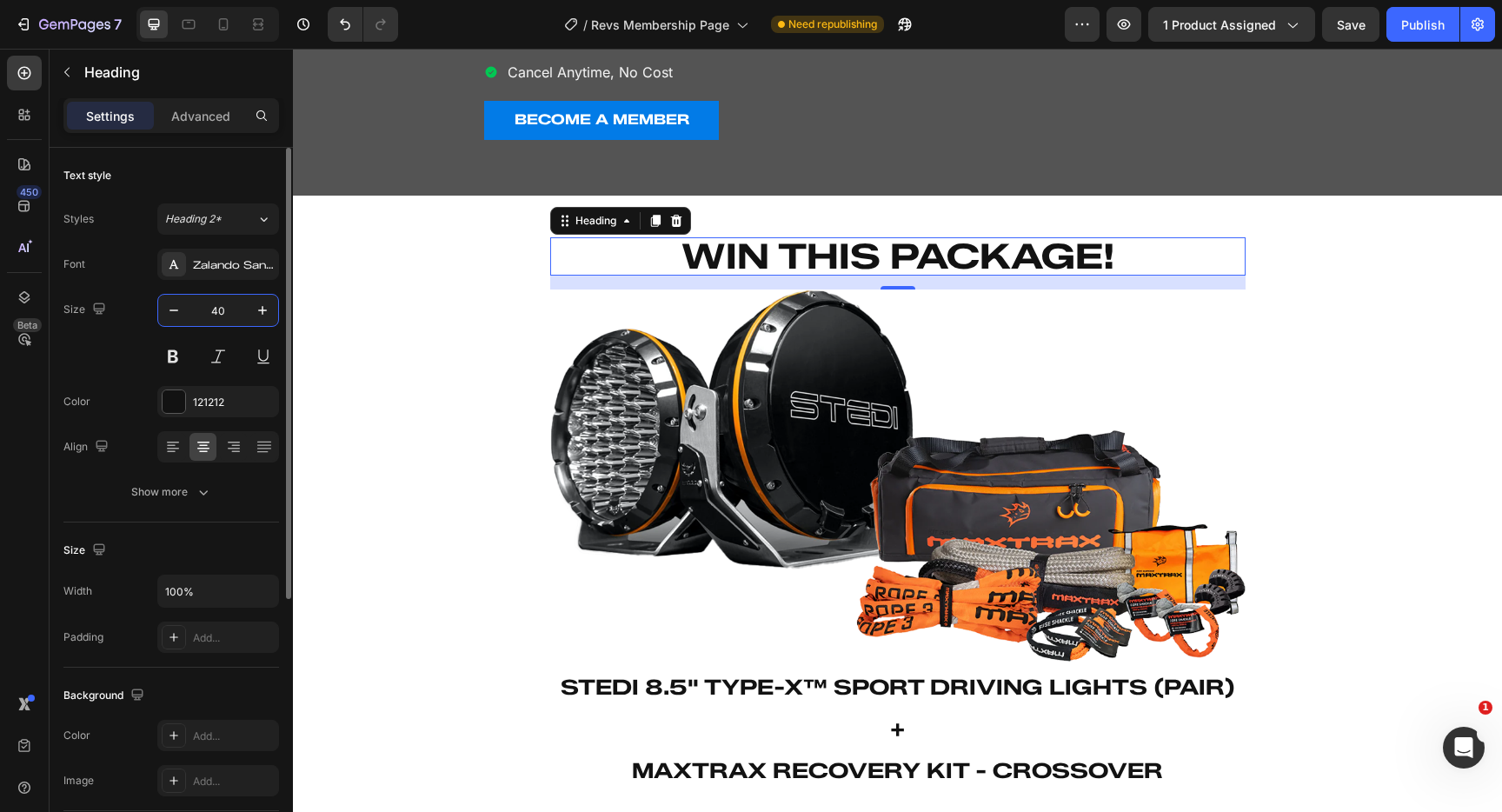
click at [243, 309] on input "40" at bounding box center [218, 310] width 57 height 32
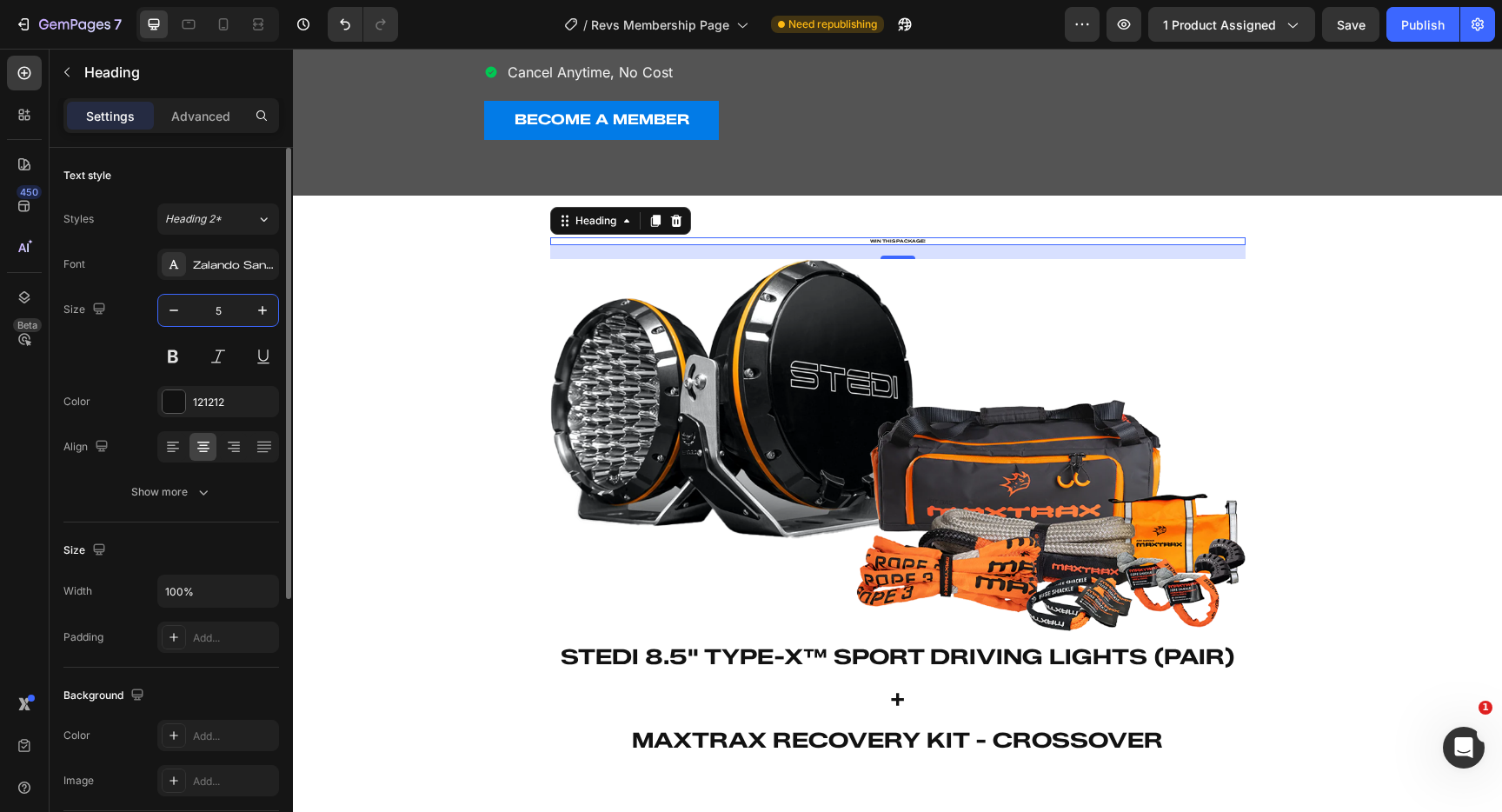
type input "52"
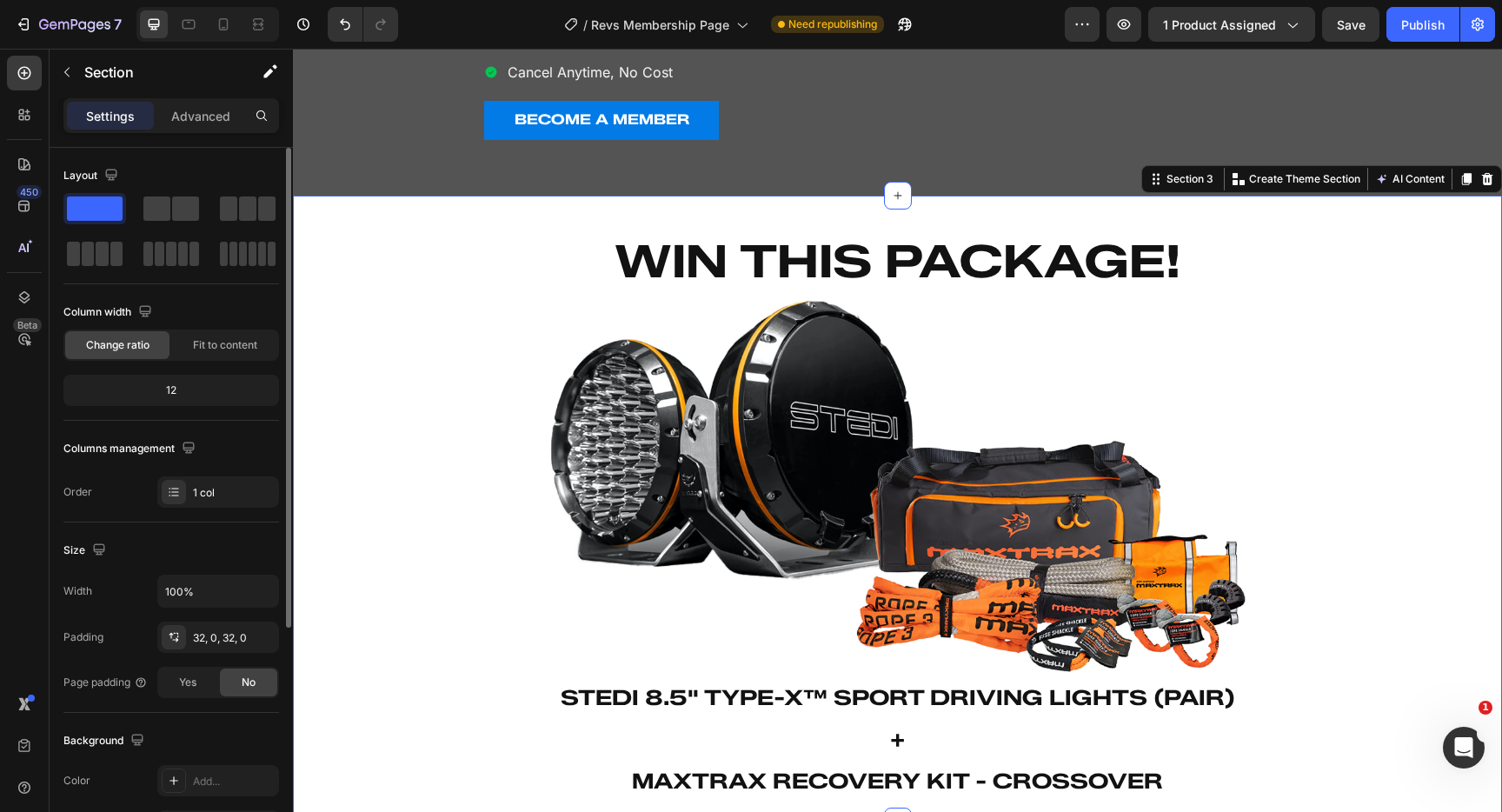
click at [398, 420] on div "⁠⁠⁠⁠⁠⁠⁠ WIN THIS PACKAGE! Heading Image ⁠⁠⁠⁠⁠⁠⁠ Stedi 8.5" Type-X™ Sport Drivin…" at bounding box center [897, 508] width 1209 height 570
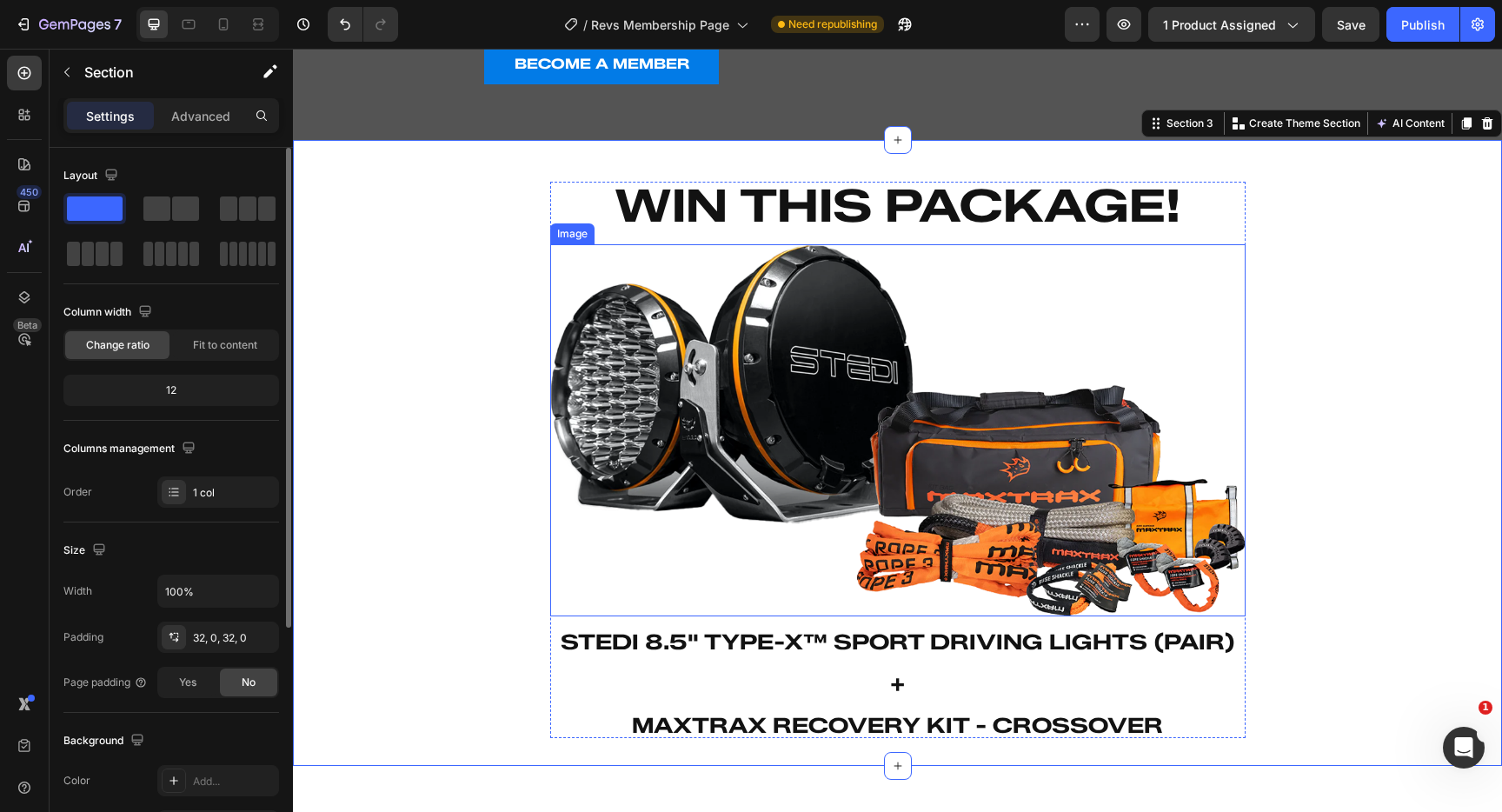
scroll to position [627, 0]
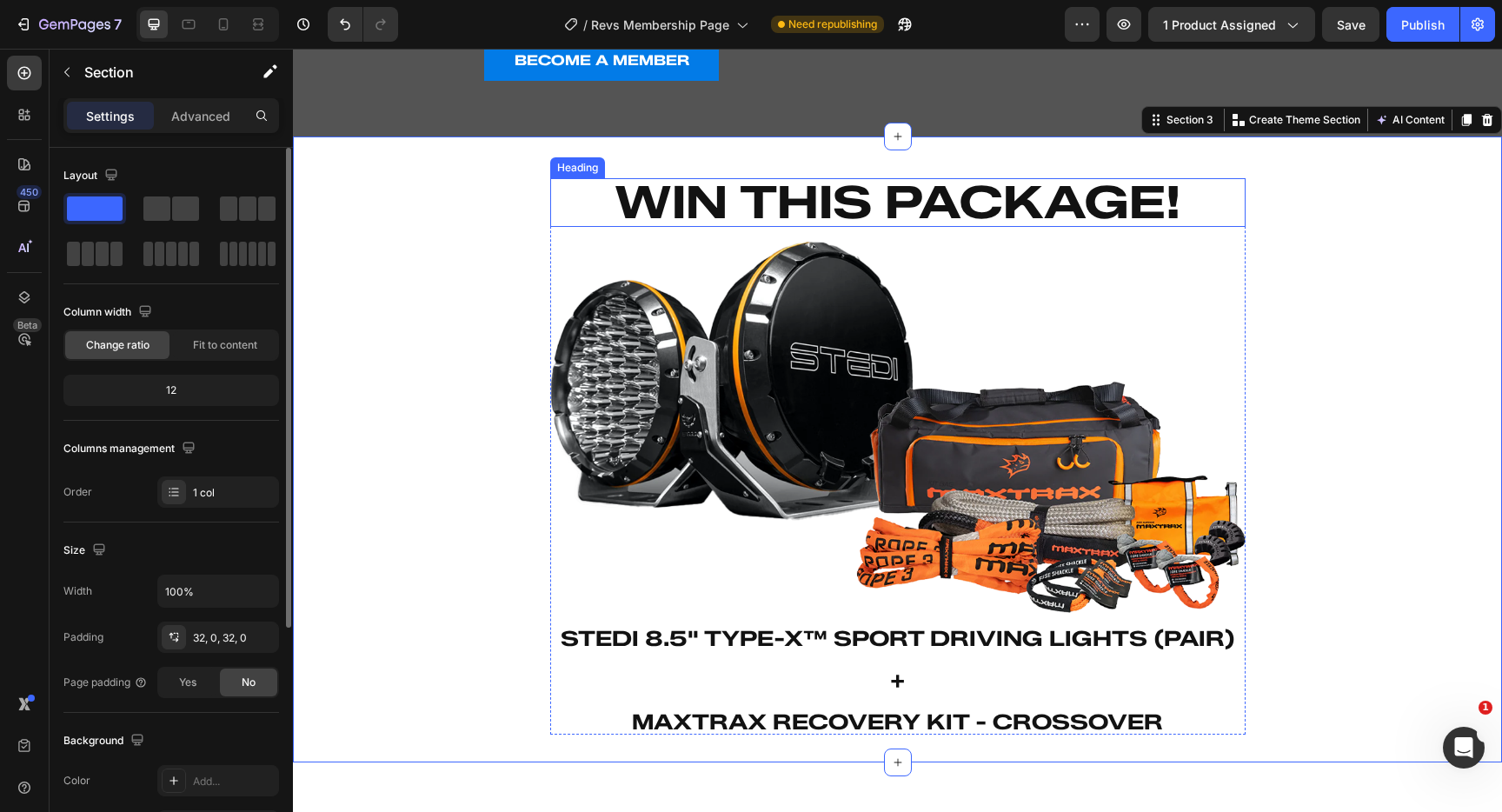
click at [904, 187] on strong "WIN THIS PACKAGE!" at bounding box center [897, 202] width 567 height 54
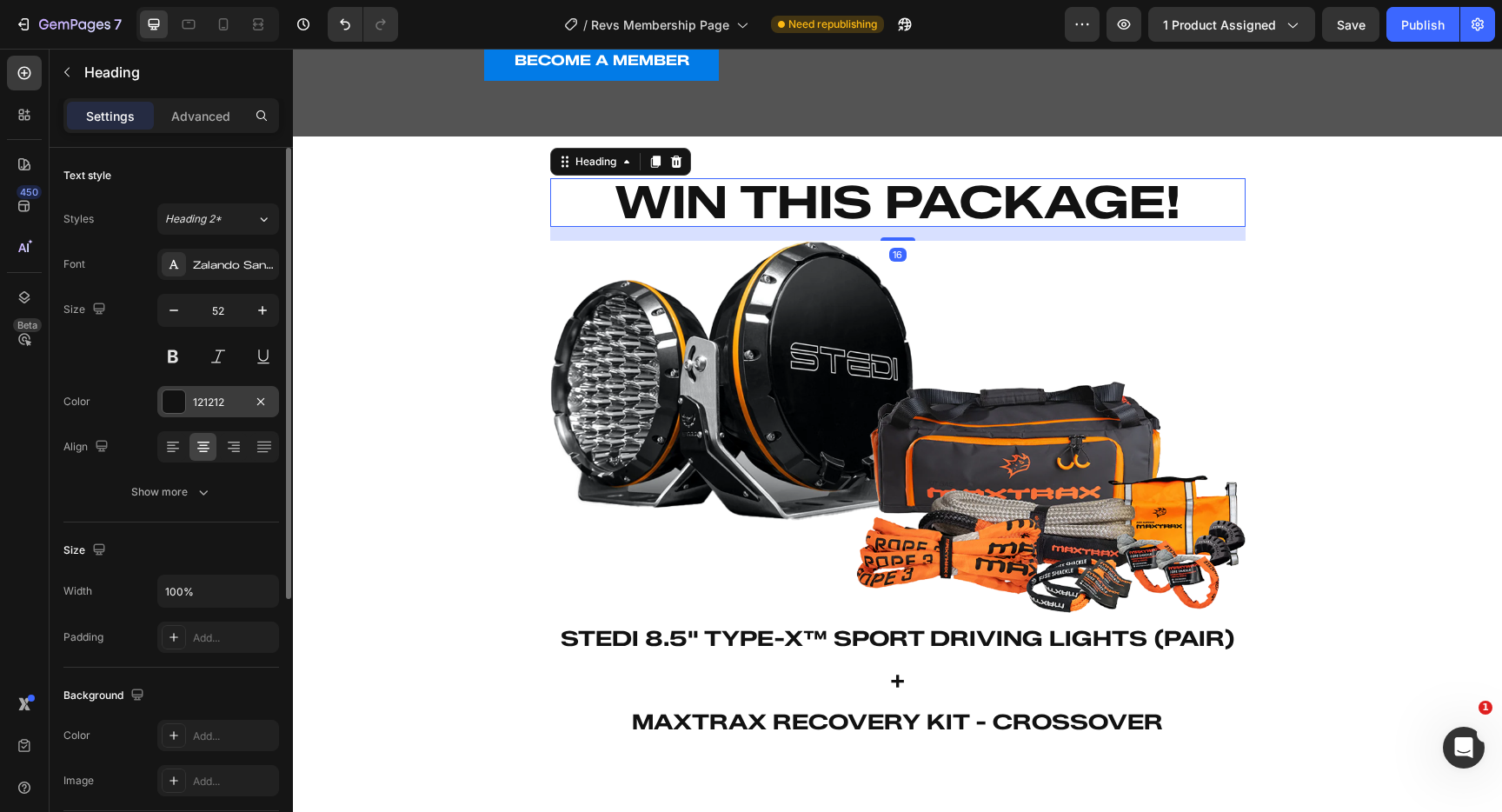
click at [230, 395] on div "121212" at bounding box center [218, 401] width 51 height 15
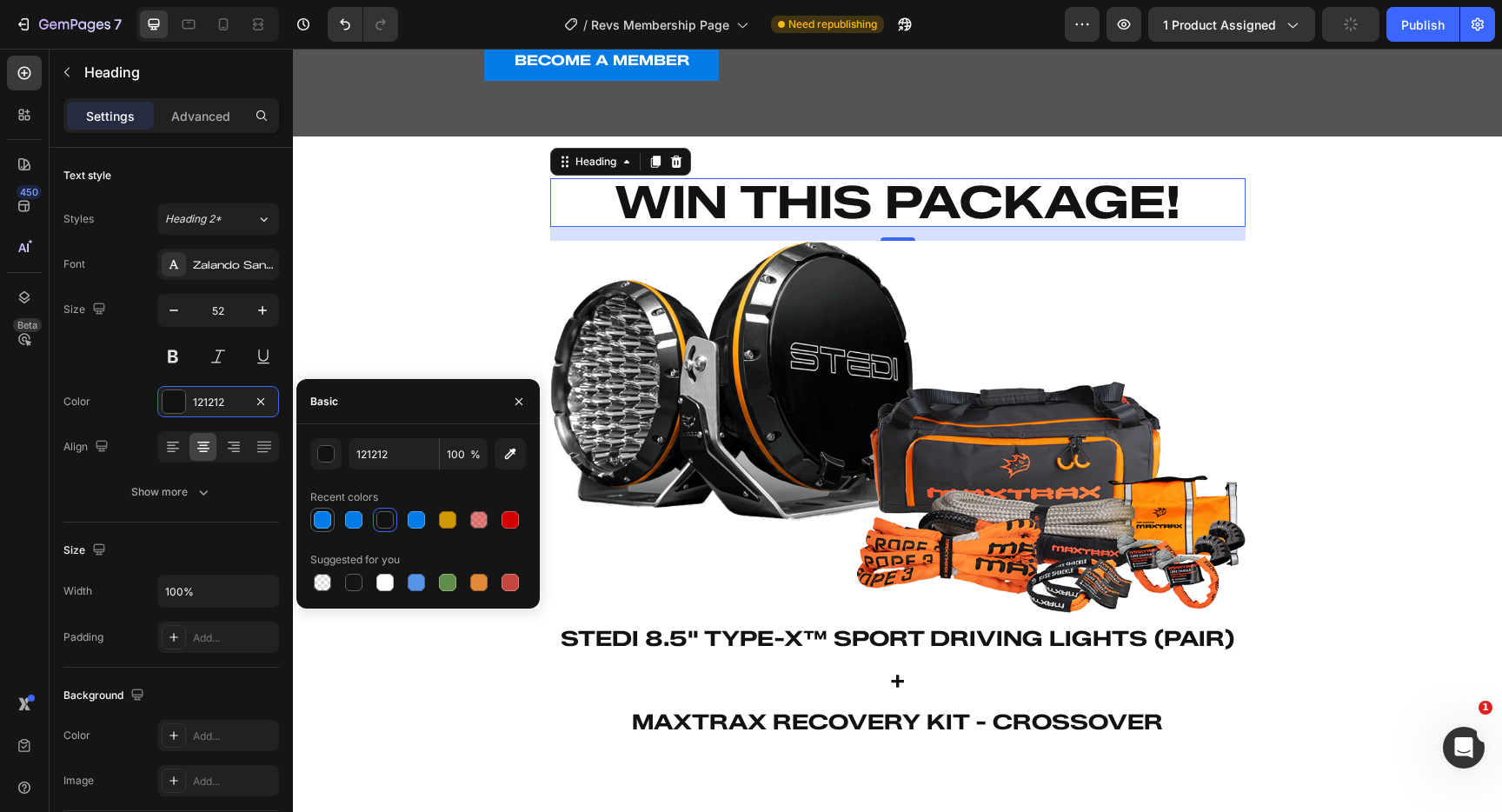
click at [328, 522] on div at bounding box center [322, 519] width 17 height 17
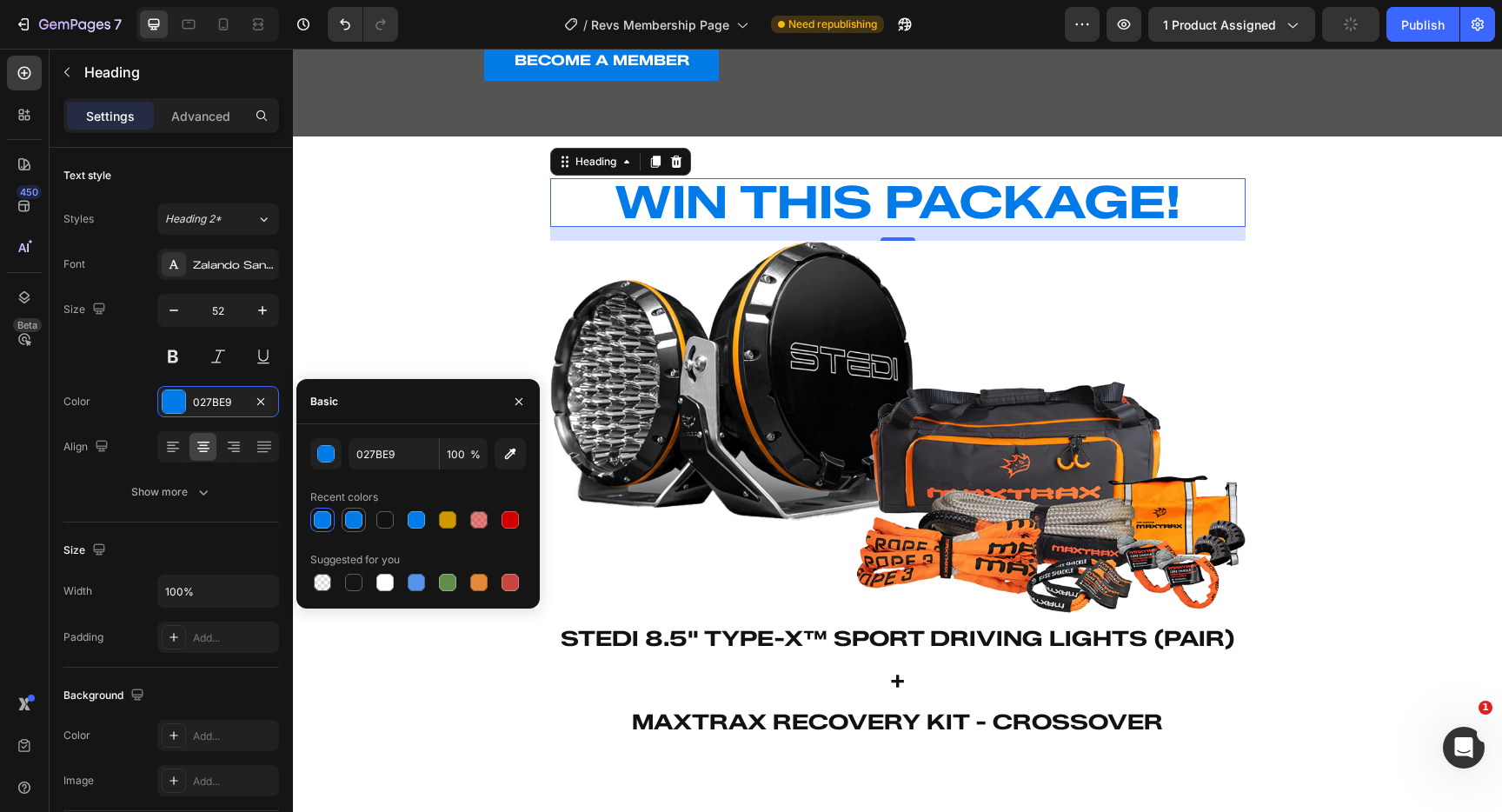
click at [354, 523] on div at bounding box center [354, 519] width 17 height 17
click at [410, 522] on div at bounding box center [416, 519] width 17 height 17
type input "027BEA"
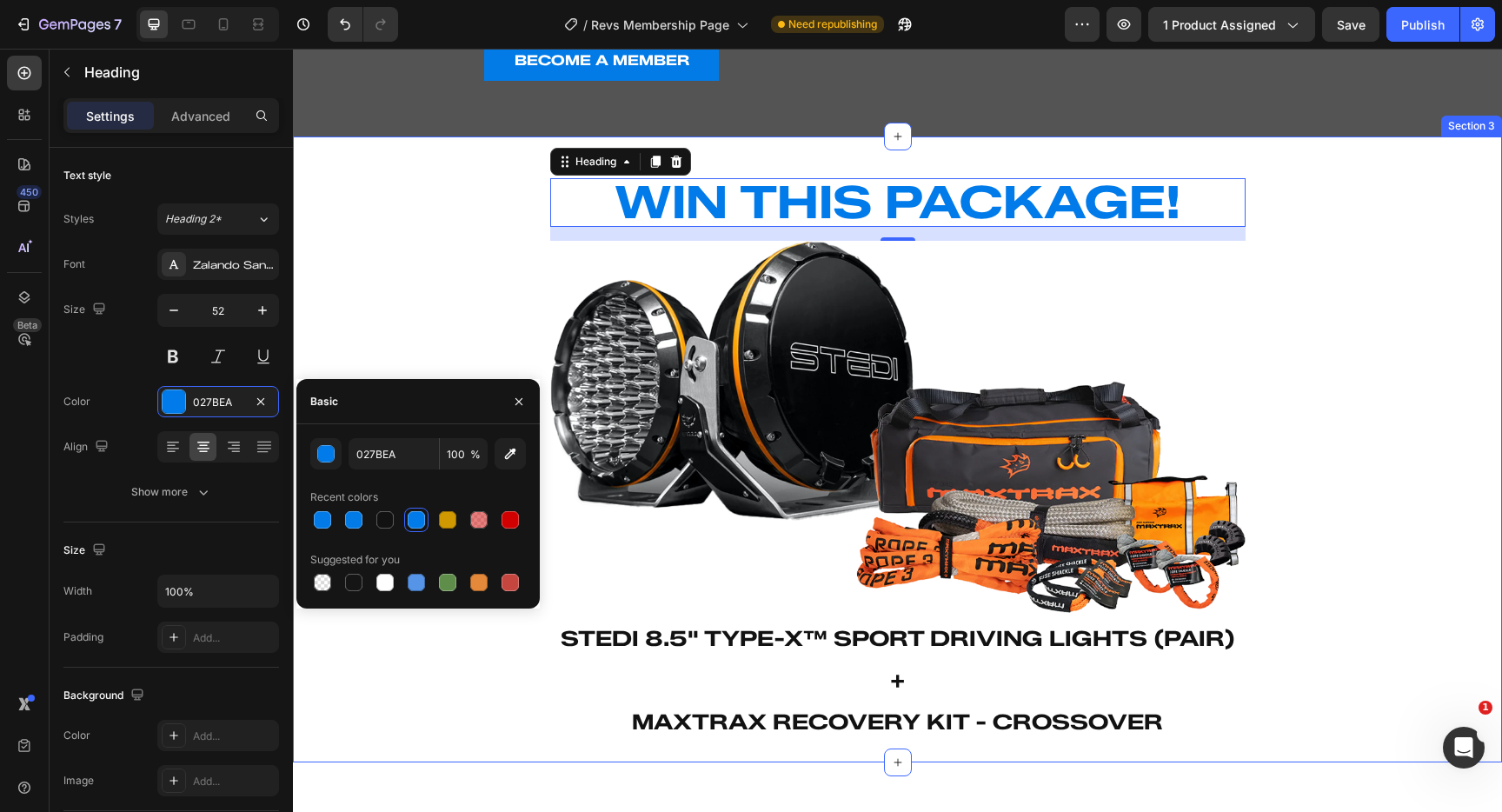
click at [450, 209] on div "⁠⁠⁠⁠⁠⁠⁠ WIN THIS PACKAGE! Heading 16 Image ⁠⁠⁠⁠⁠⁠⁠ Stedi 8.5" Type-X™ Sport Dri…" at bounding box center [897, 449] width 1209 height 570
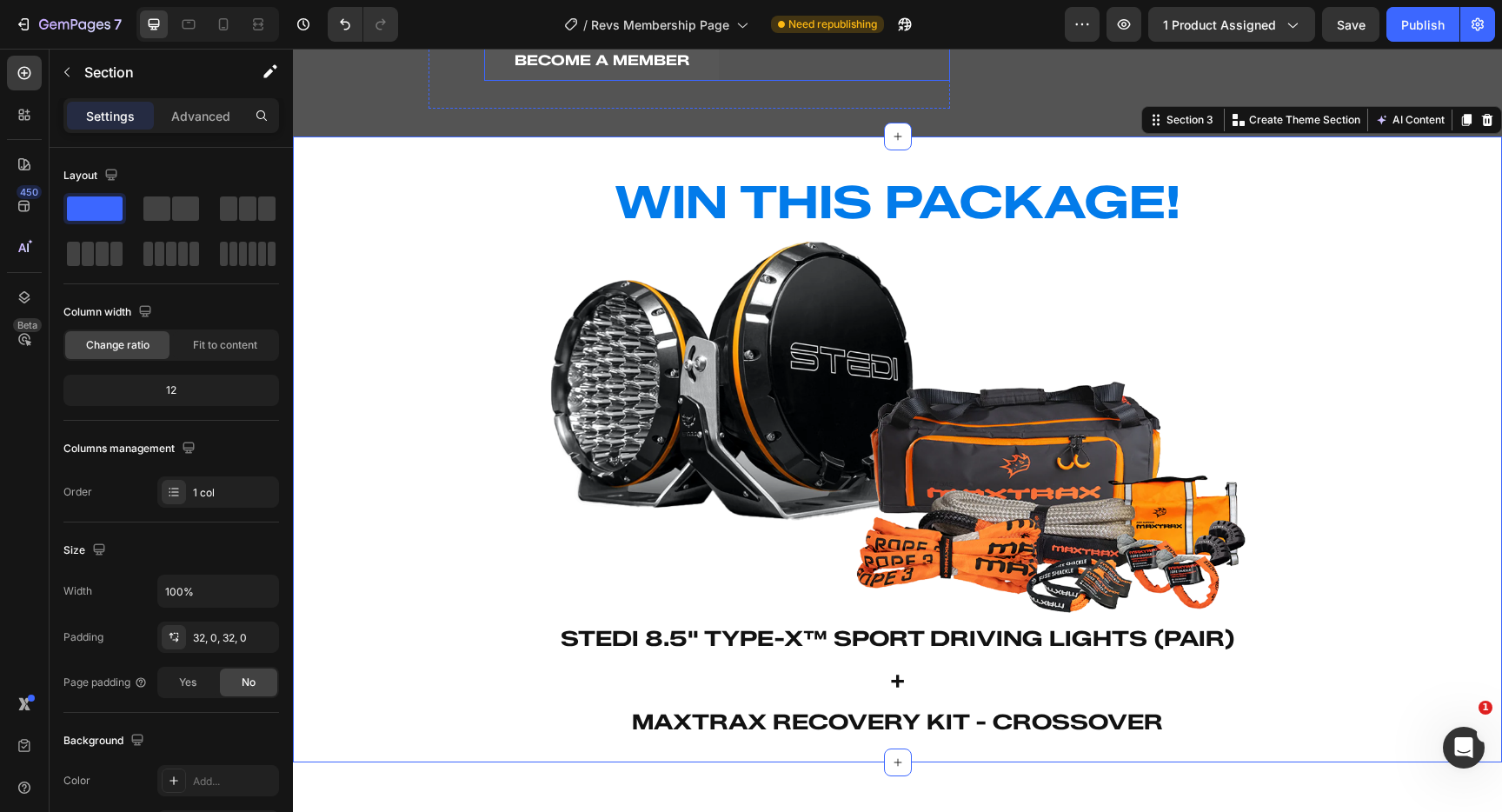
scroll to position [556, 0]
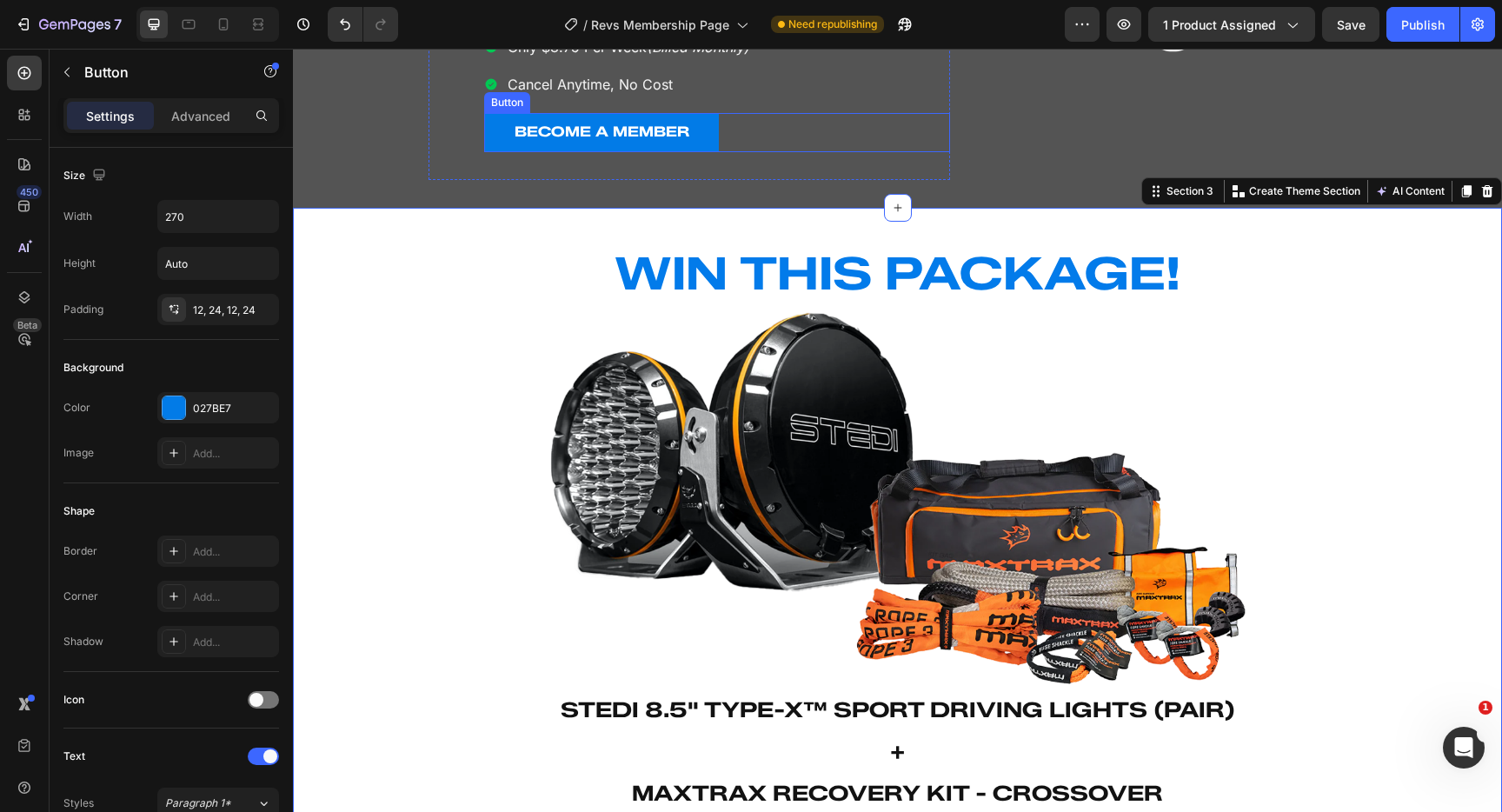
click at [743, 133] on div "BECOME A MEMBER Button" at bounding box center [717, 132] width 466 height 39
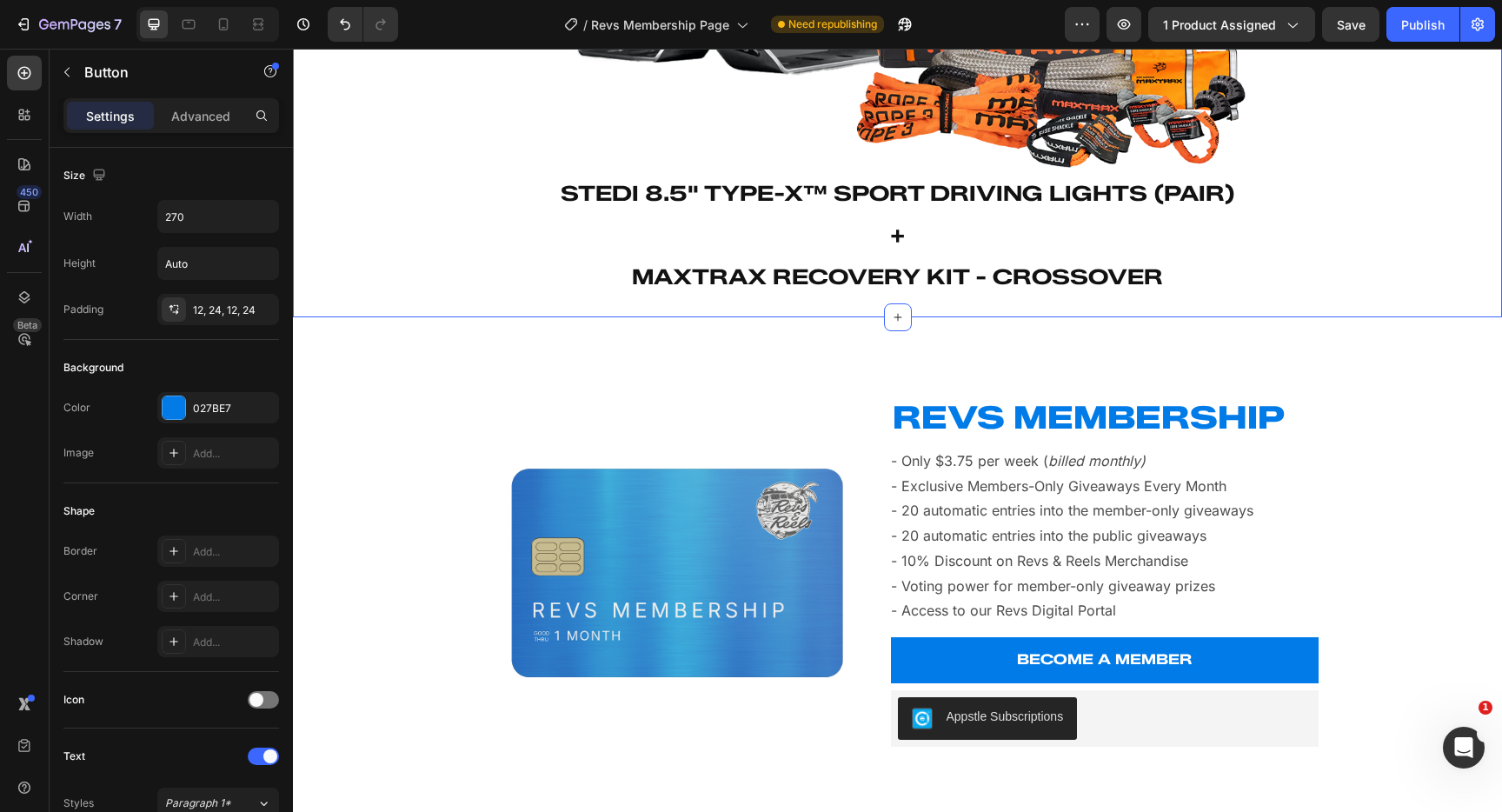
scroll to position [1070, 0]
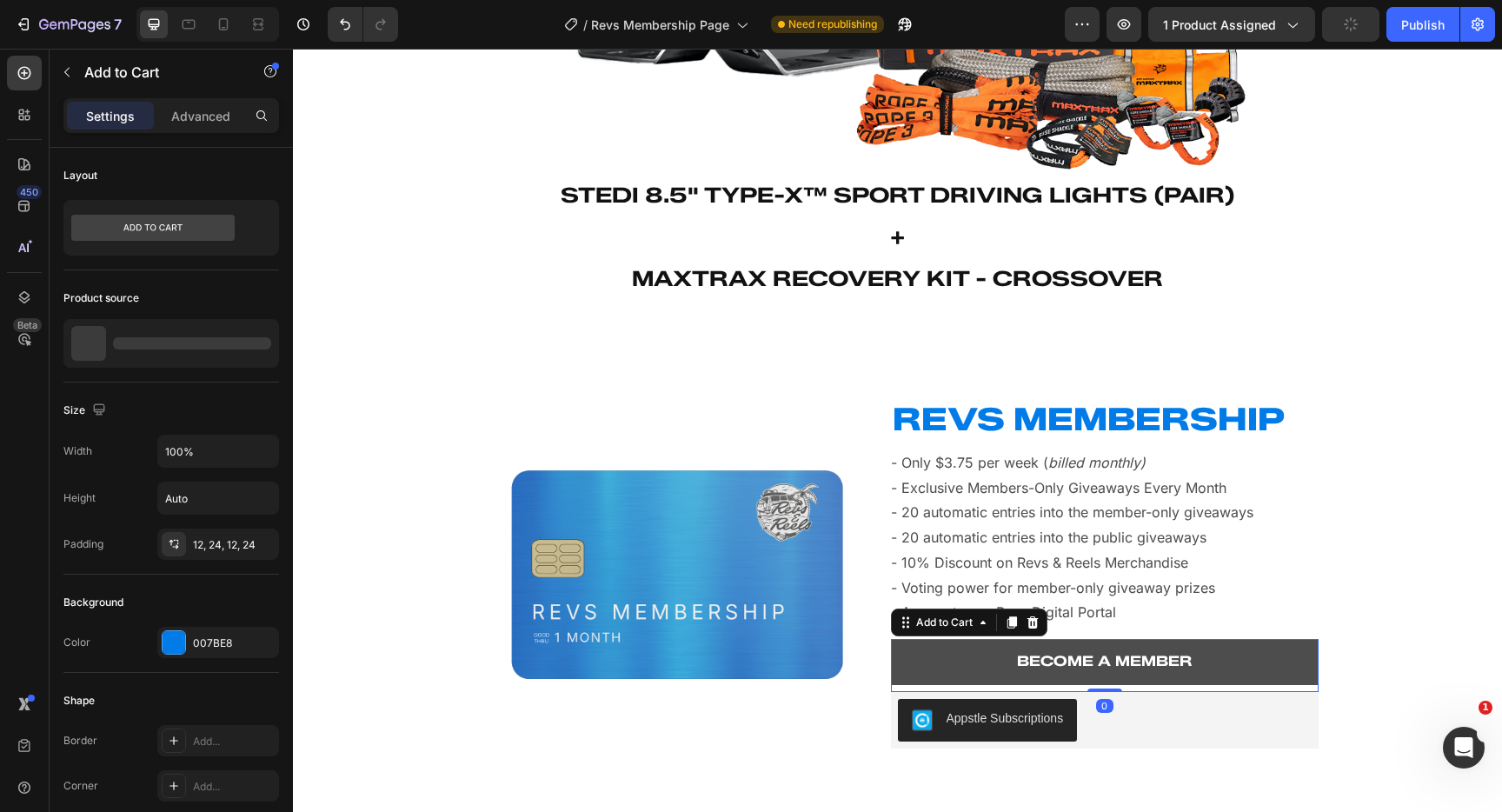
click at [1235, 662] on button "BECOME A MEMBER" at bounding box center [1105, 662] width 428 height 46
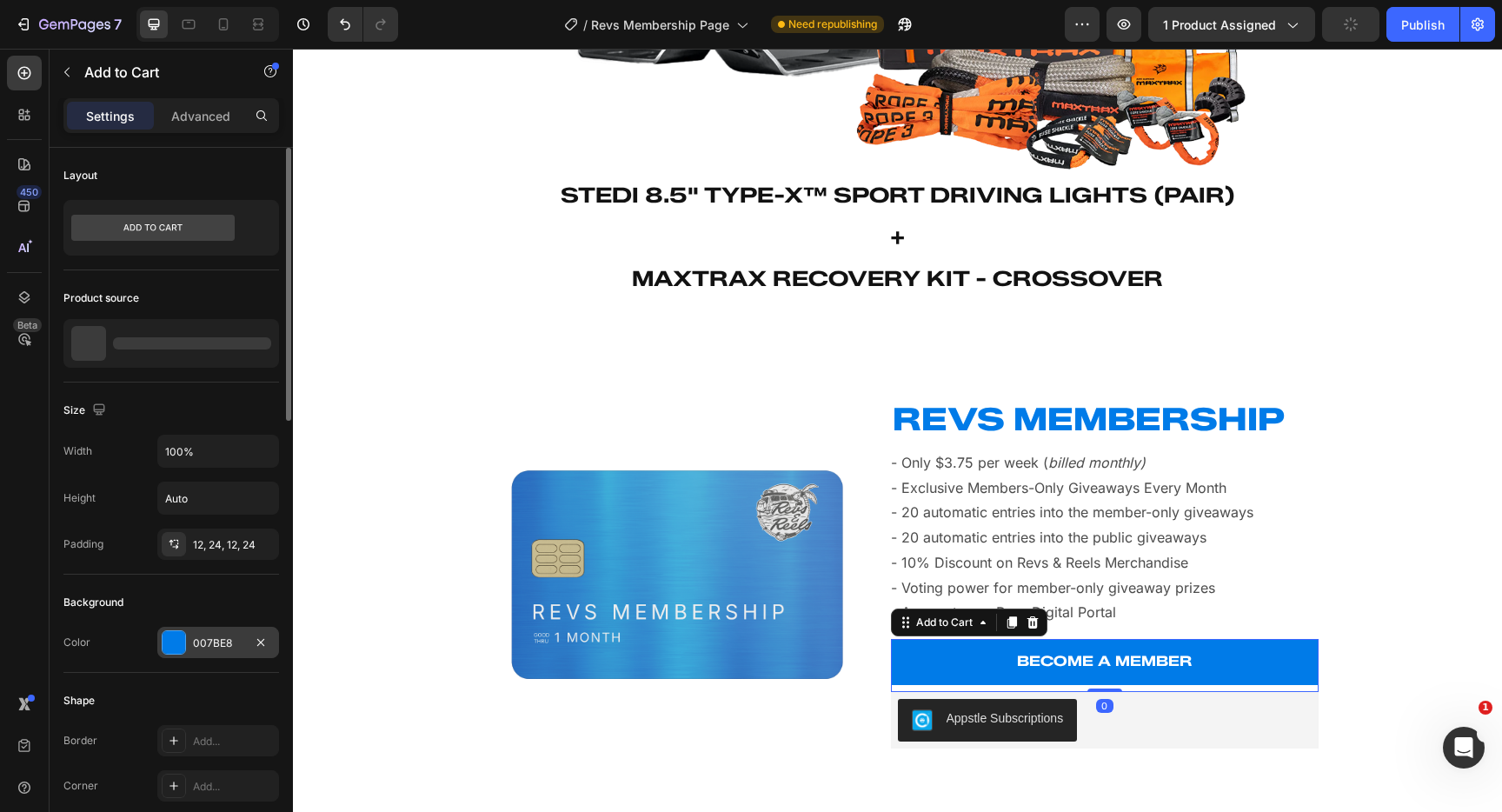
click at [211, 643] on div "007BE8" at bounding box center [218, 643] width 51 height 15
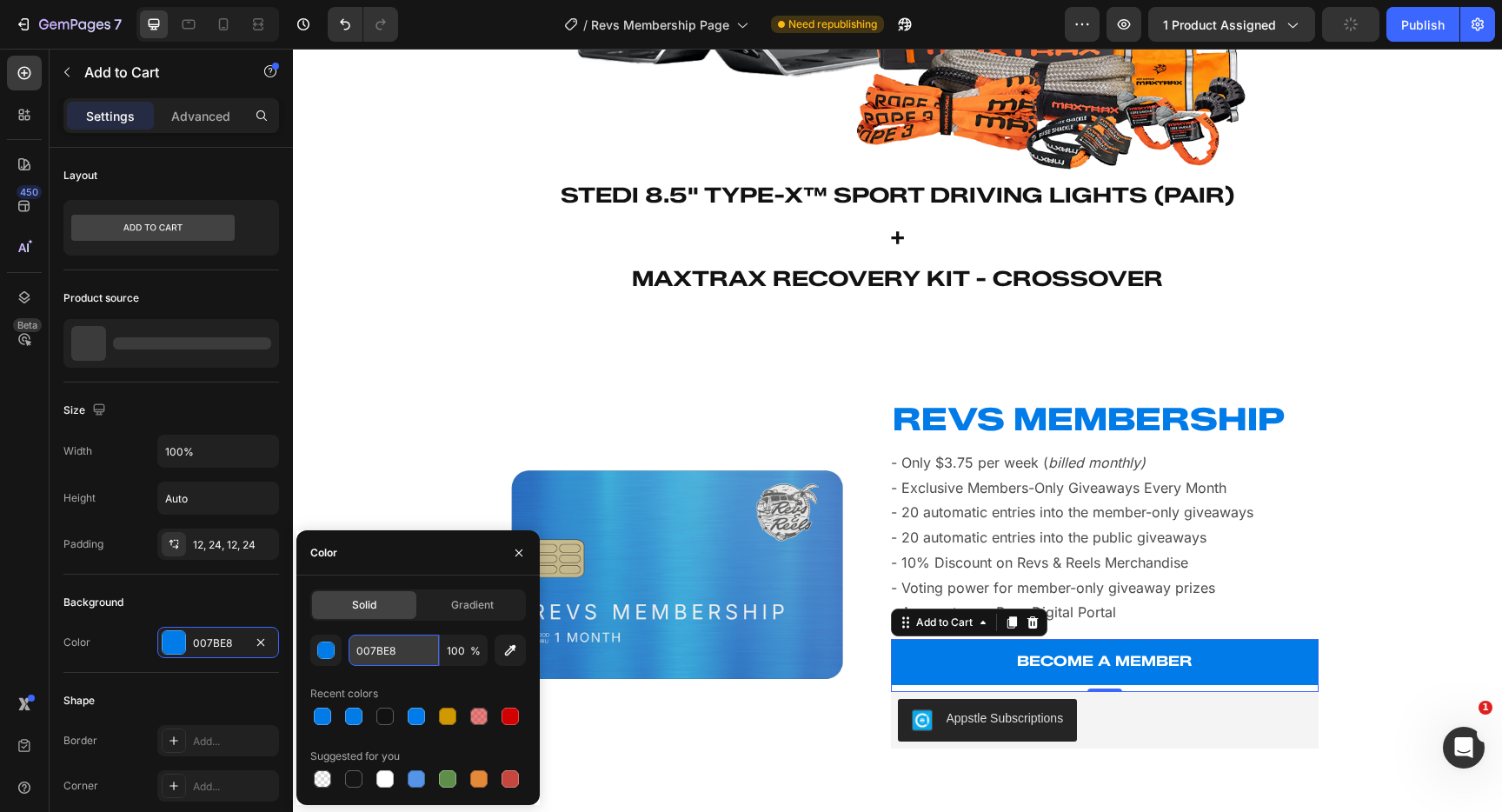
click at [411, 658] on input "007BE8" at bounding box center [394, 650] width 91 height 32
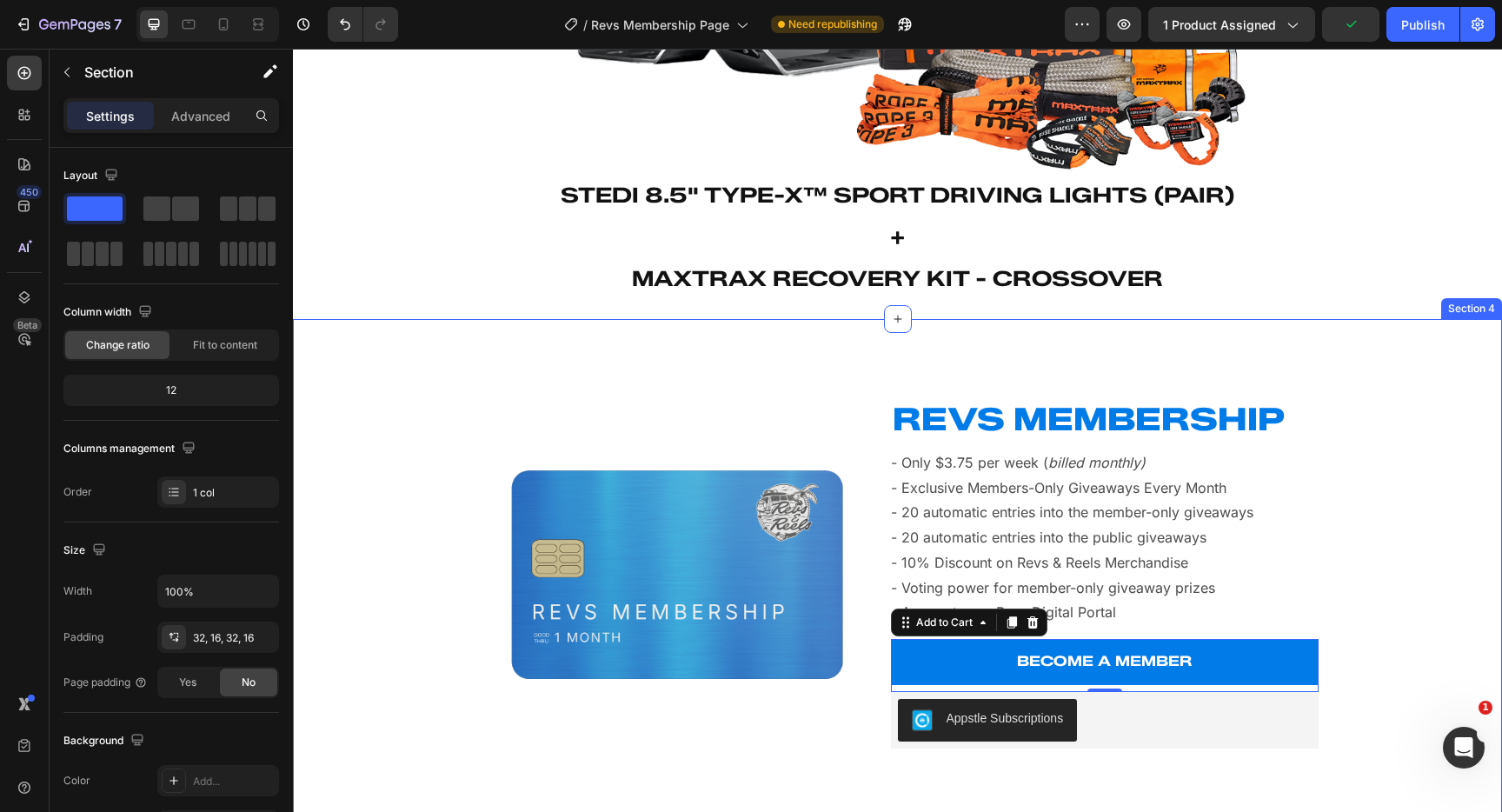
click at [446, 339] on div "Product Images REVS MEMBERSHIP Heading - Only $3.75 per week ( billed monthly) …" at bounding box center [897, 575] width 1209 height 511
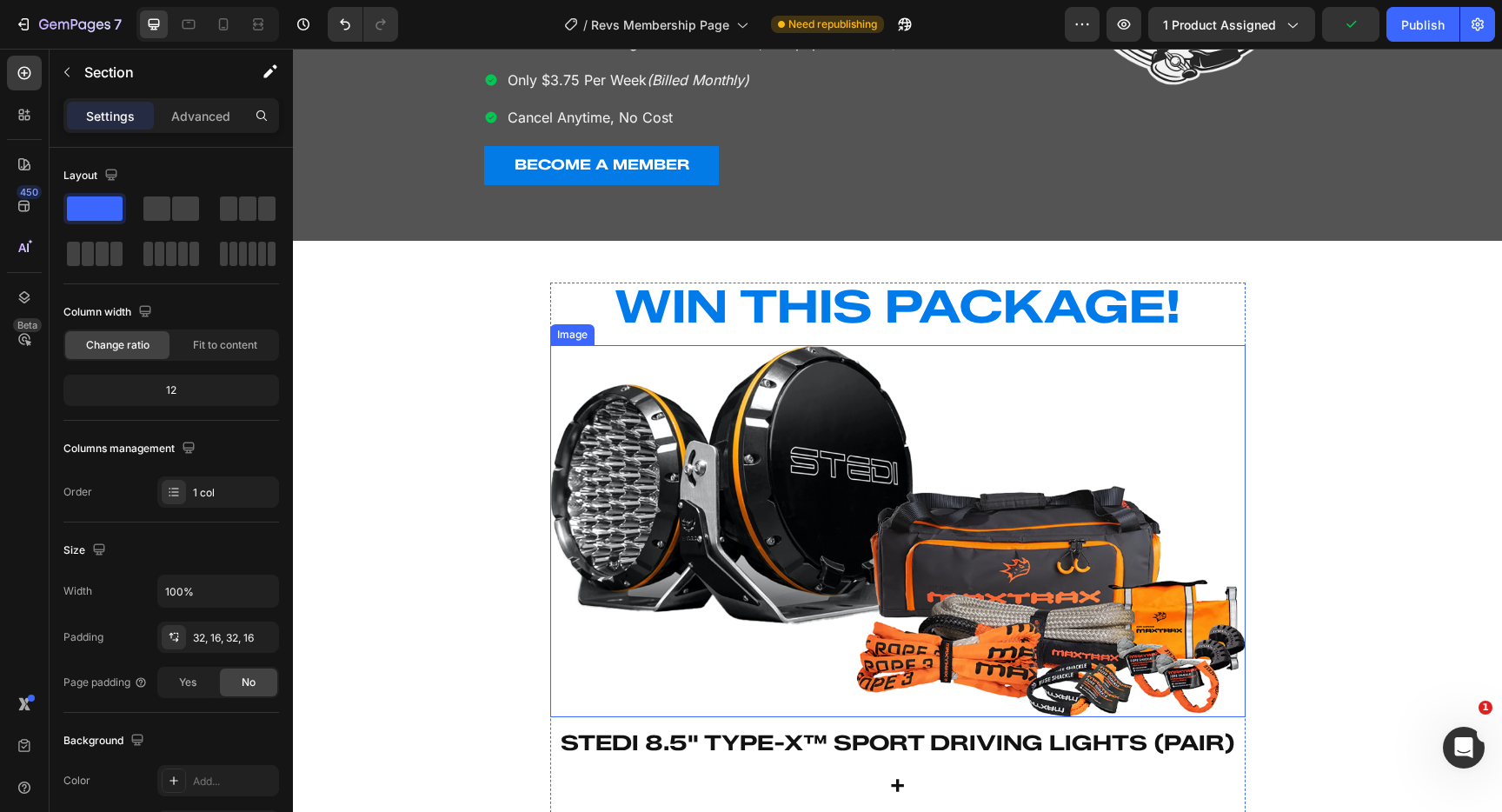
scroll to position [531, 0]
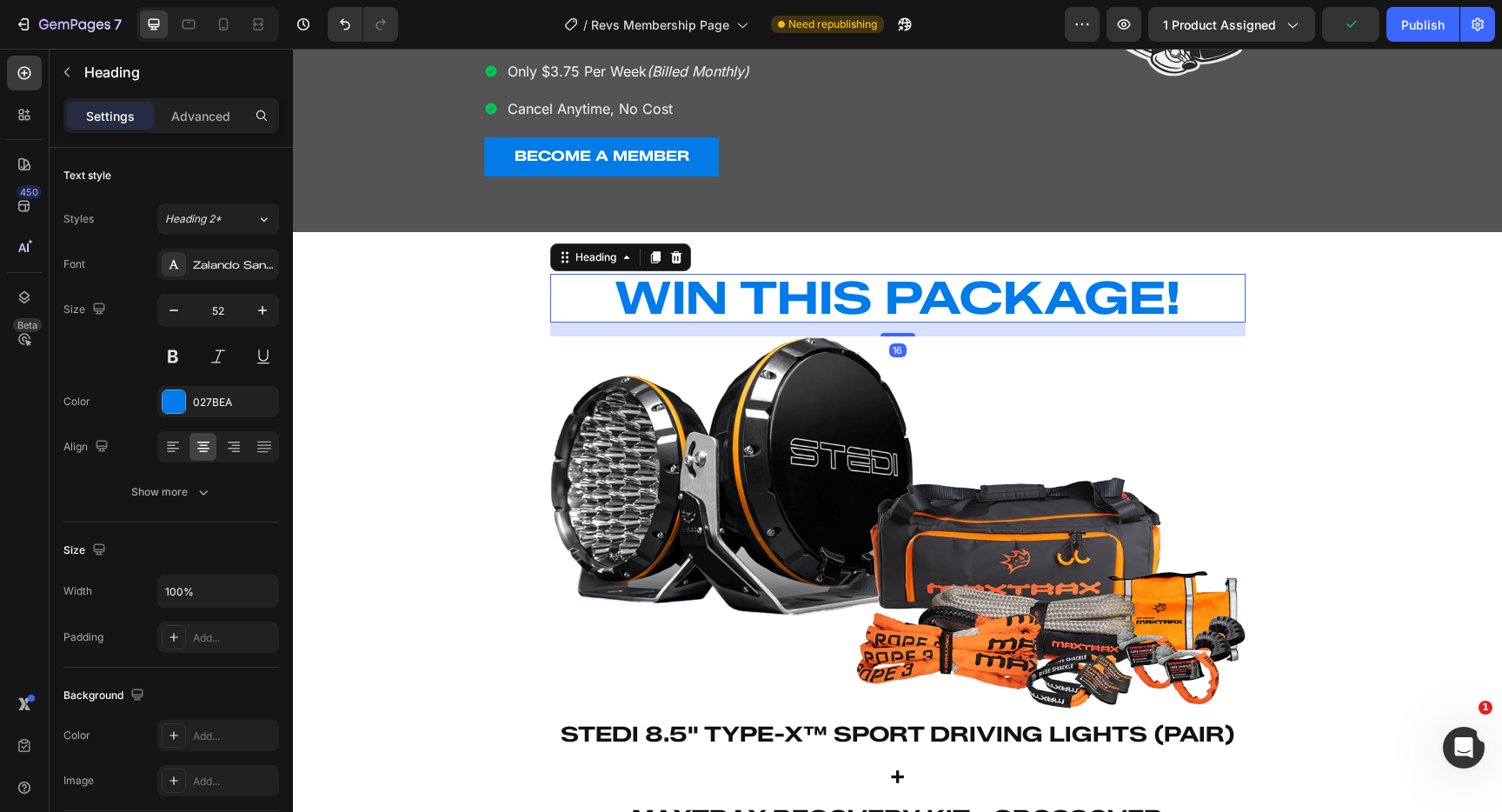
click at [679, 288] on strong "WIN THIS PACKAGE!" at bounding box center [897, 297] width 567 height 54
click at [255, 401] on icon "button" at bounding box center [260, 401] width 14 height 14
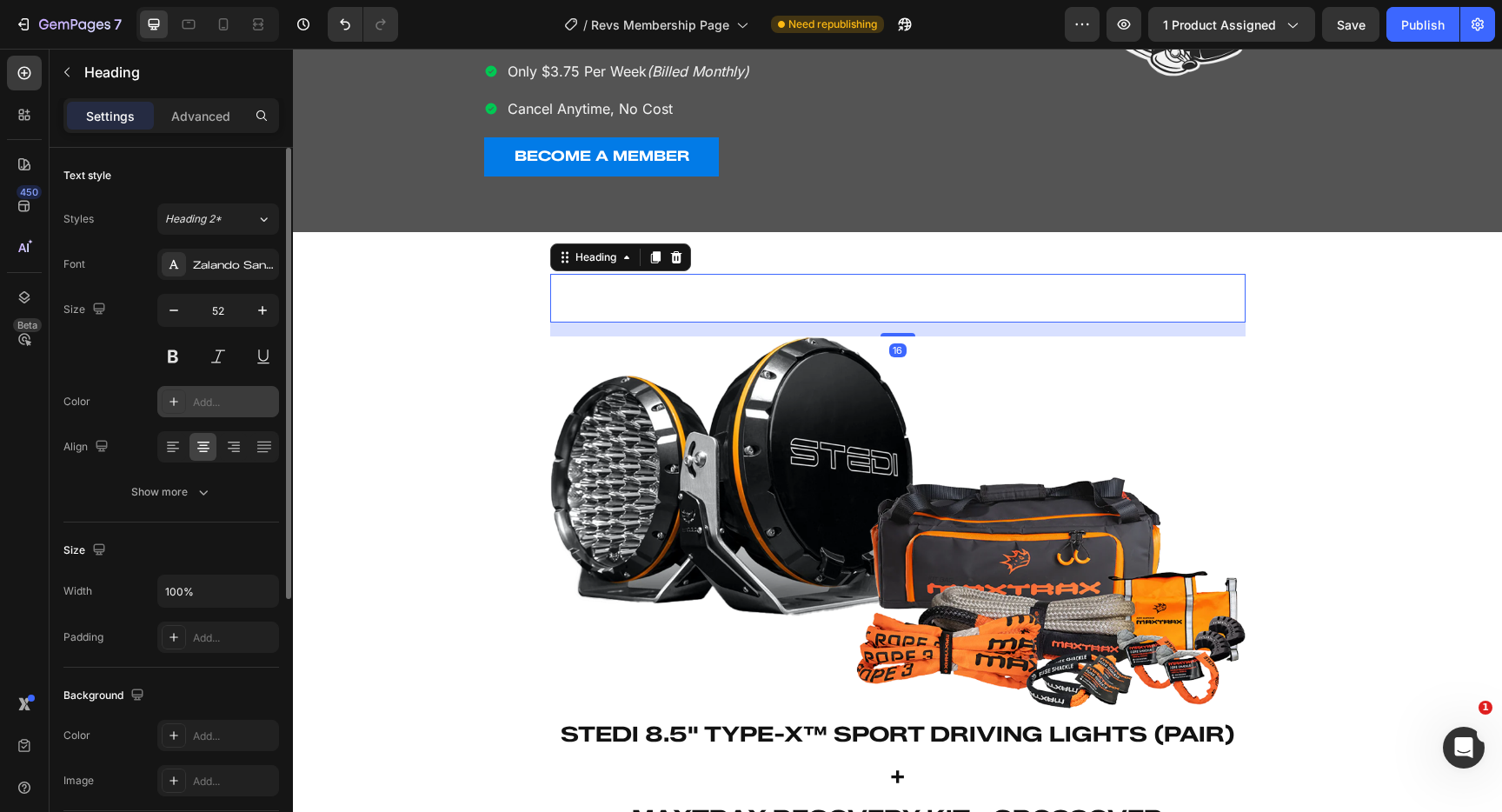
click at [203, 404] on div "Add..." at bounding box center [234, 401] width 82 height 15
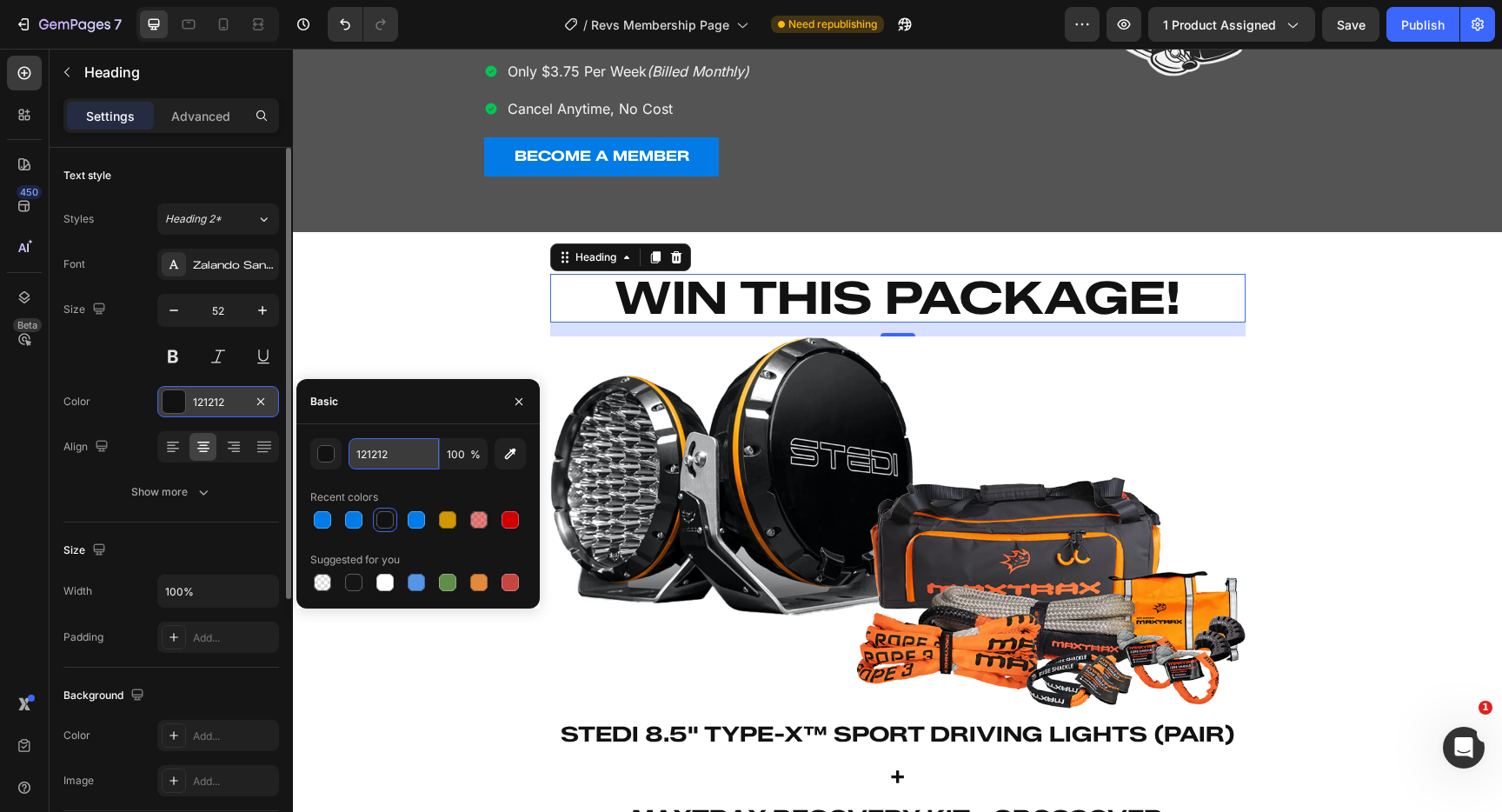
click at [395, 448] on input "121212" at bounding box center [394, 453] width 91 height 32
paste input "007BE8"
type input "007BE8"
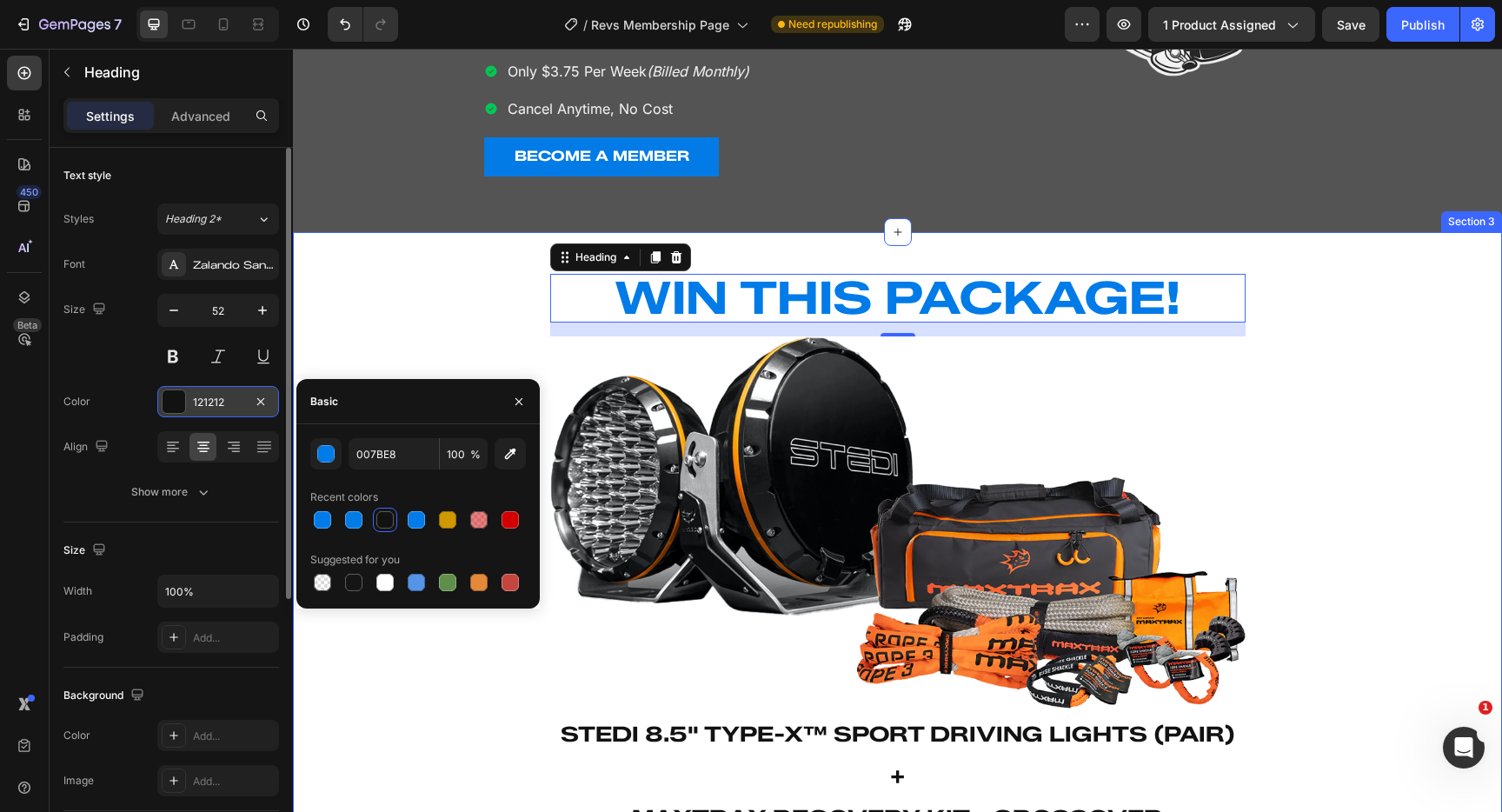
click at [488, 304] on div "⁠⁠⁠⁠⁠⁠⁠ WIN THIS PACKAGE! Heading 16 Image ⁠⁠⁠⁠⁠⁠⁠ Stedi 8.5" Type-X™ Sport Dri…" at bounding box center [897, 545] width 1209 height 570
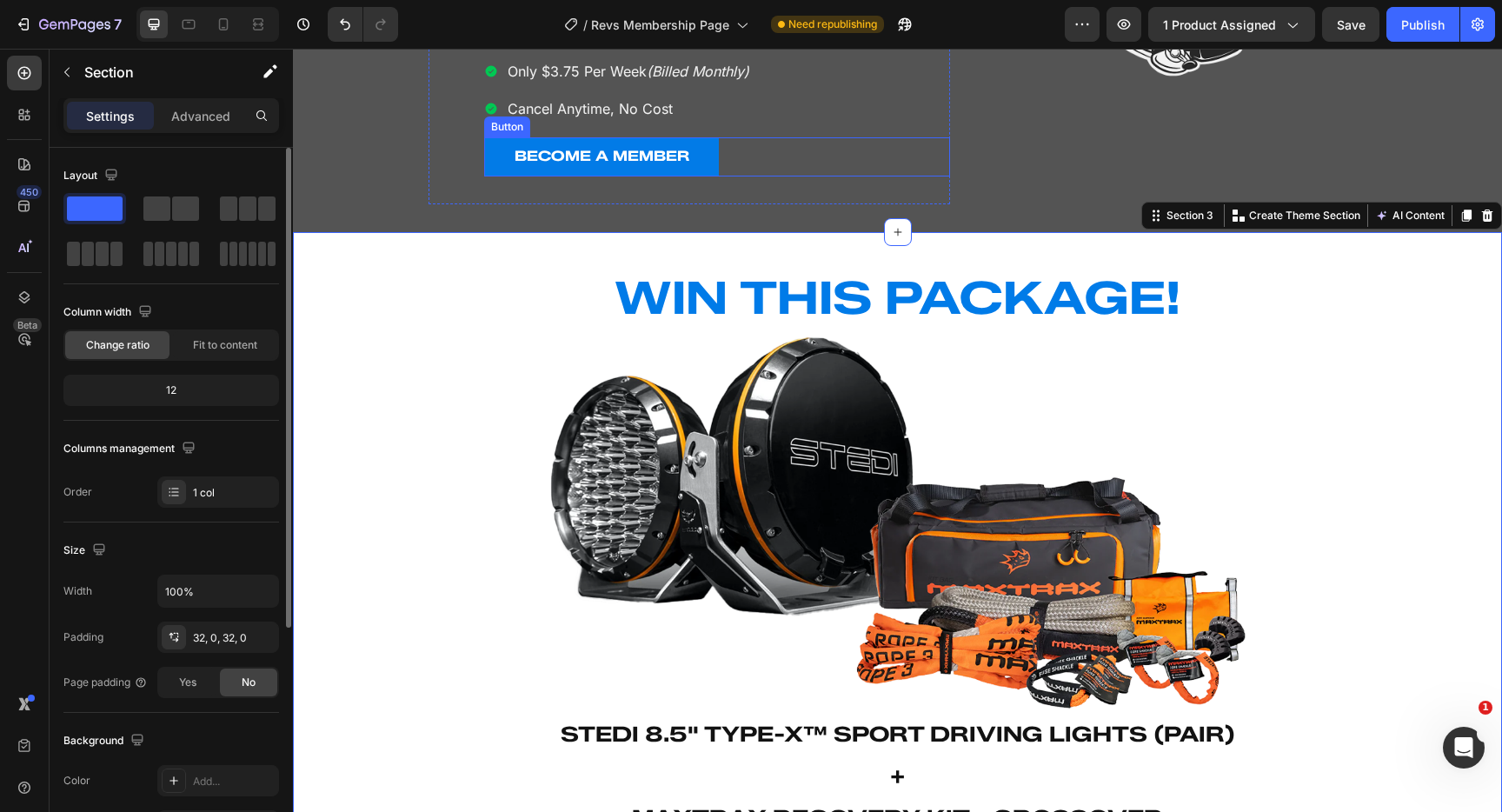
click at [788, 151] on div "BECOME A MEMBER Button" at bounding box center [717, 157] width 466 height 39
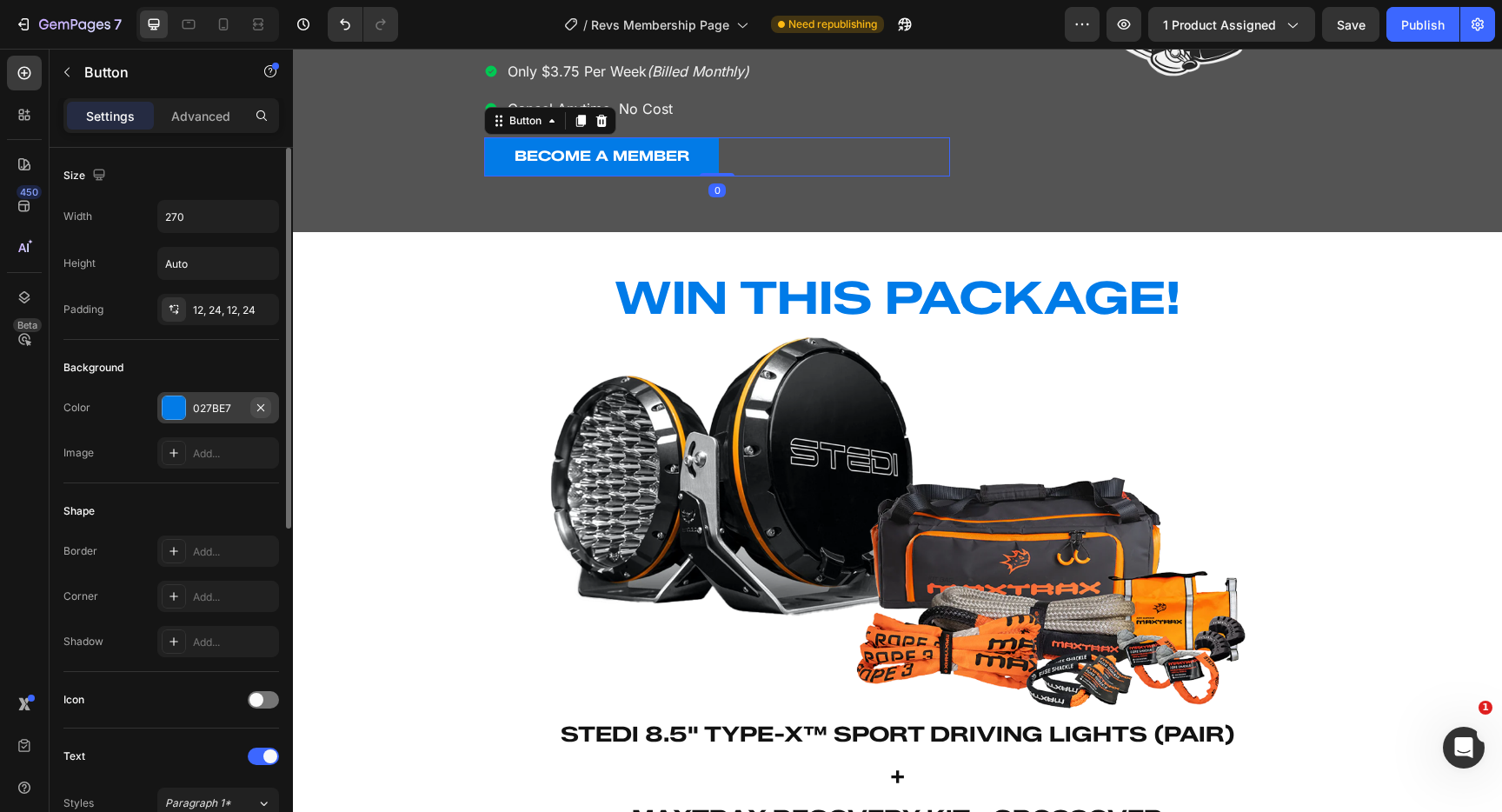
click at [257, 406] on icon "button" at bounding box center [260, 407] width 14 height 14
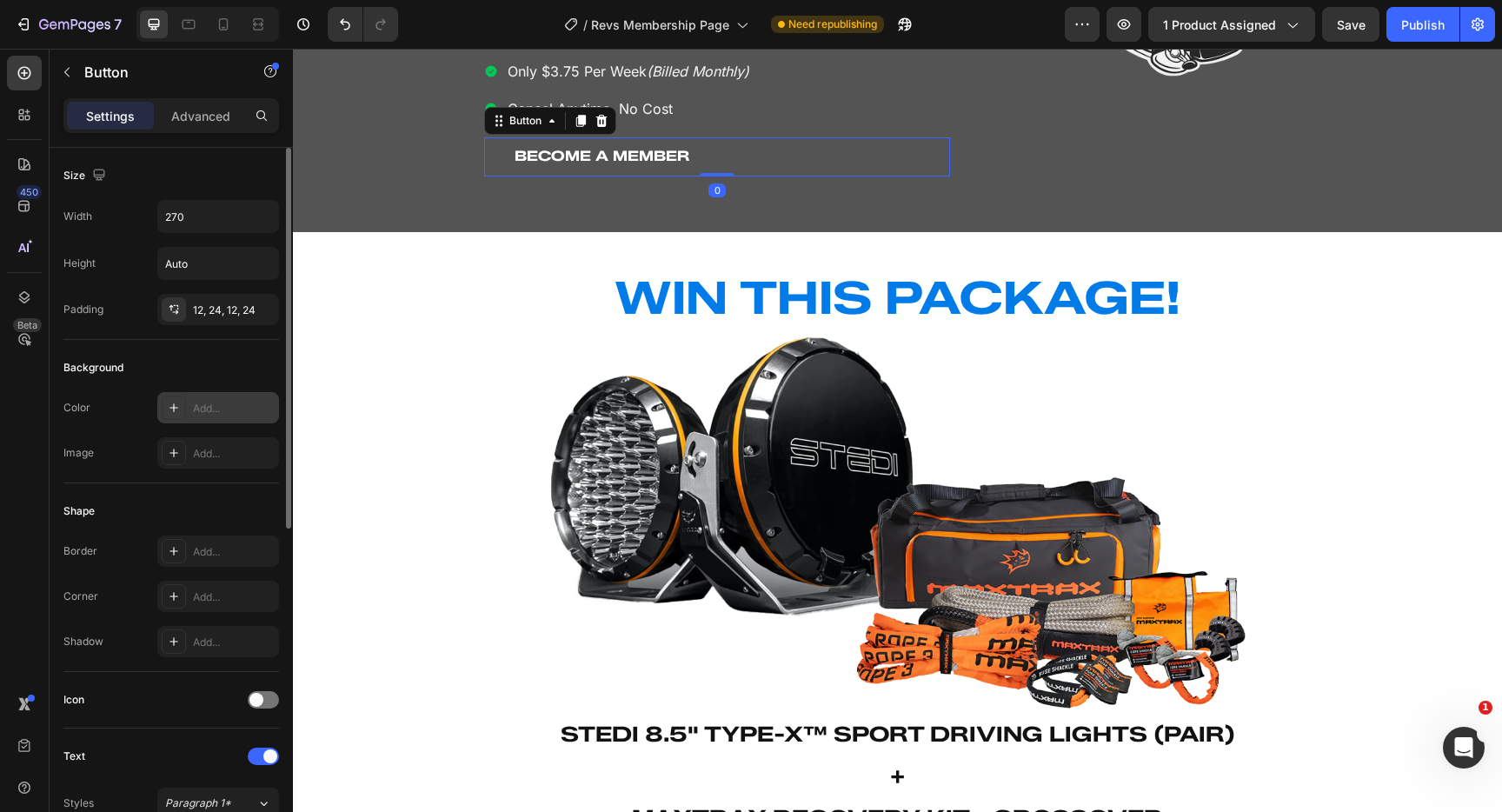
click at [203, 411] on div "Add..." at bounding box center [234, 408] width 82 height 15
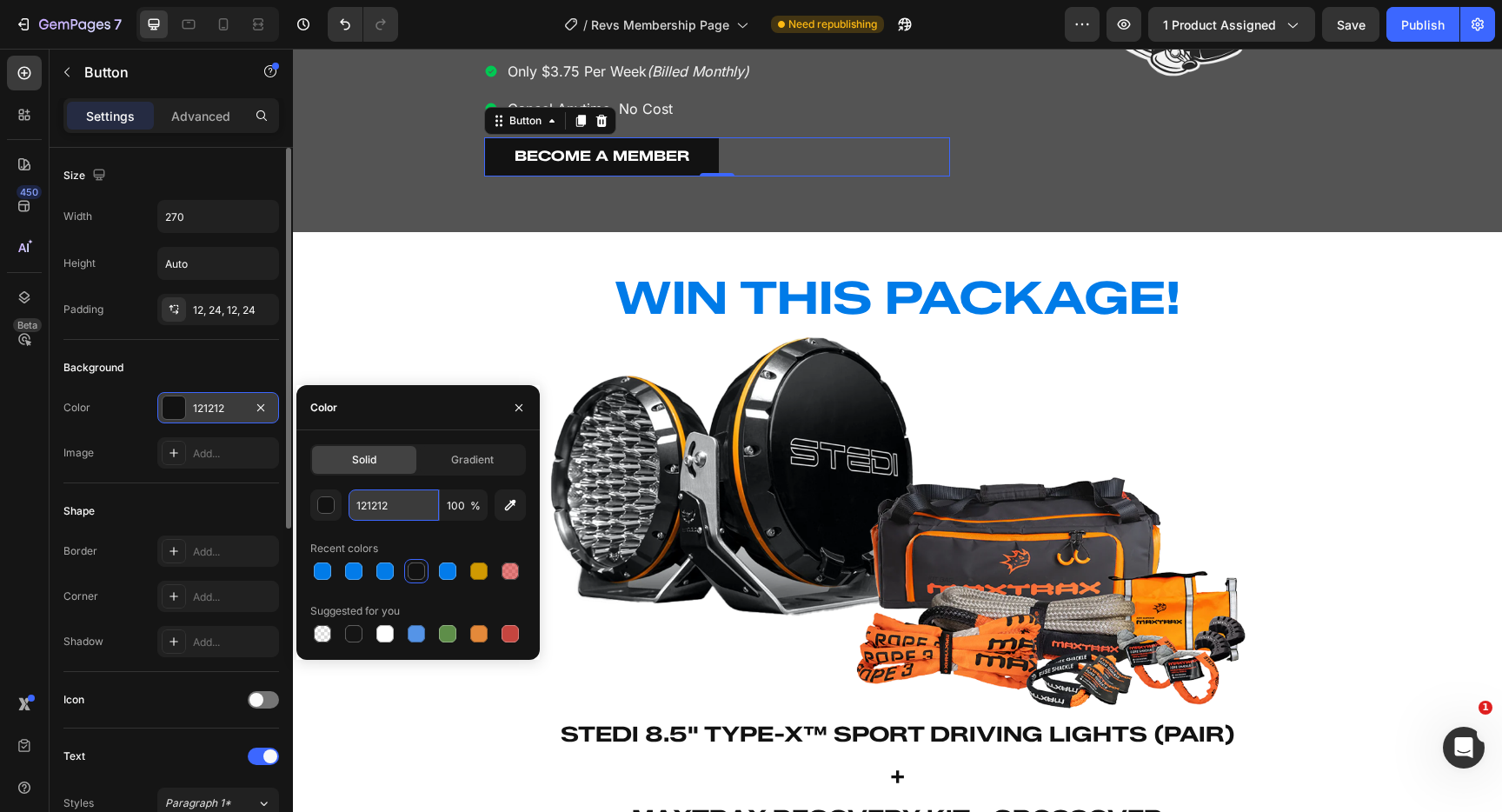
click at [390, 500] on input "121212" at bounding box center [394, 505] width 91 height 32
paste input "007BE8"
type input "007BE8"
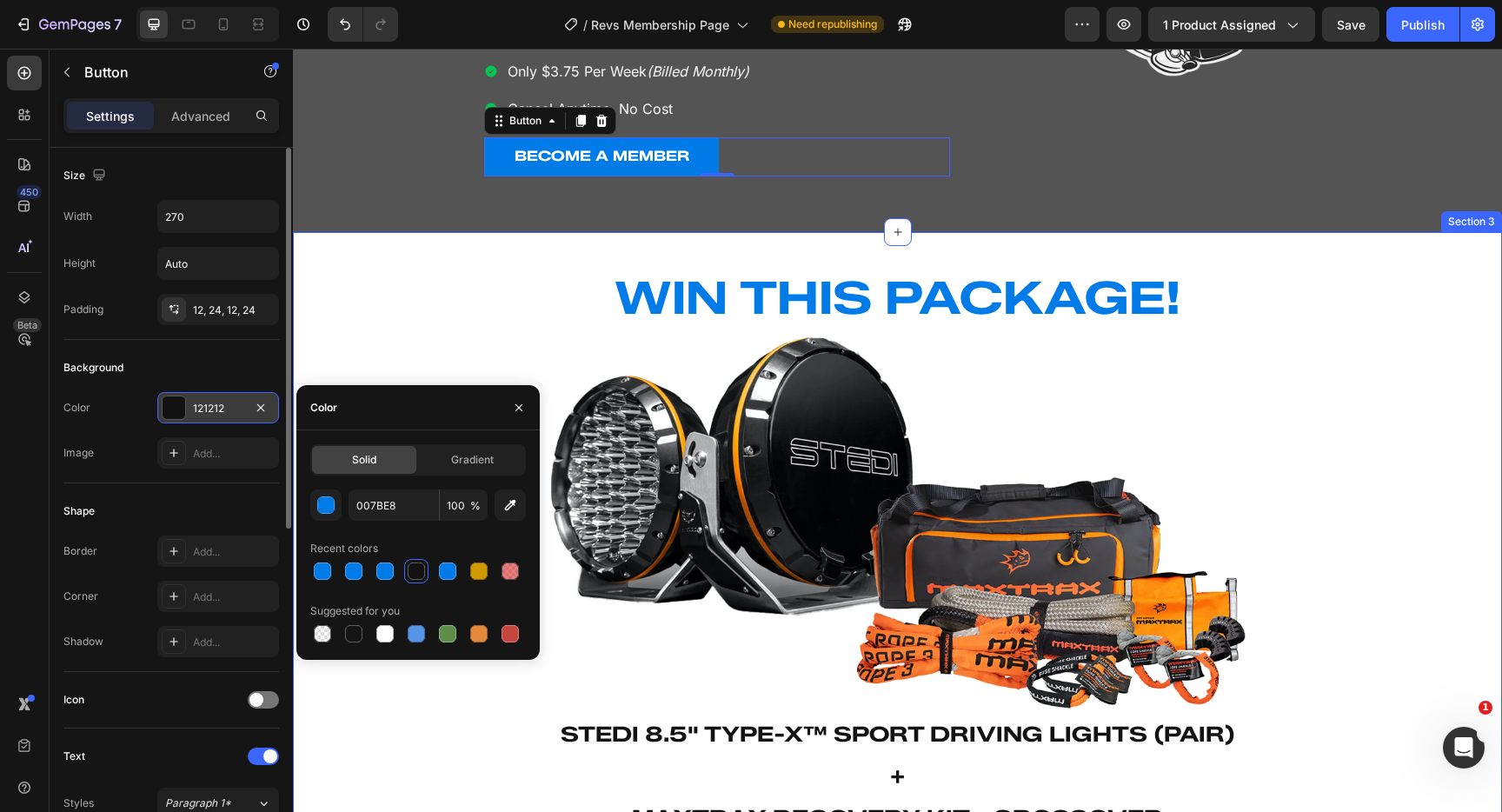
click at [420, 304] on div "⁠⁠⁠⁠⁠⁠⁠ WIN THIS PACKAGE! Heading Image ⁠⁠⁠⁠⁠⁠⁠ Stedi 8.5" Type-X™ Sport Drivin…" at bounding box center [897, 545] width 1209 height 570
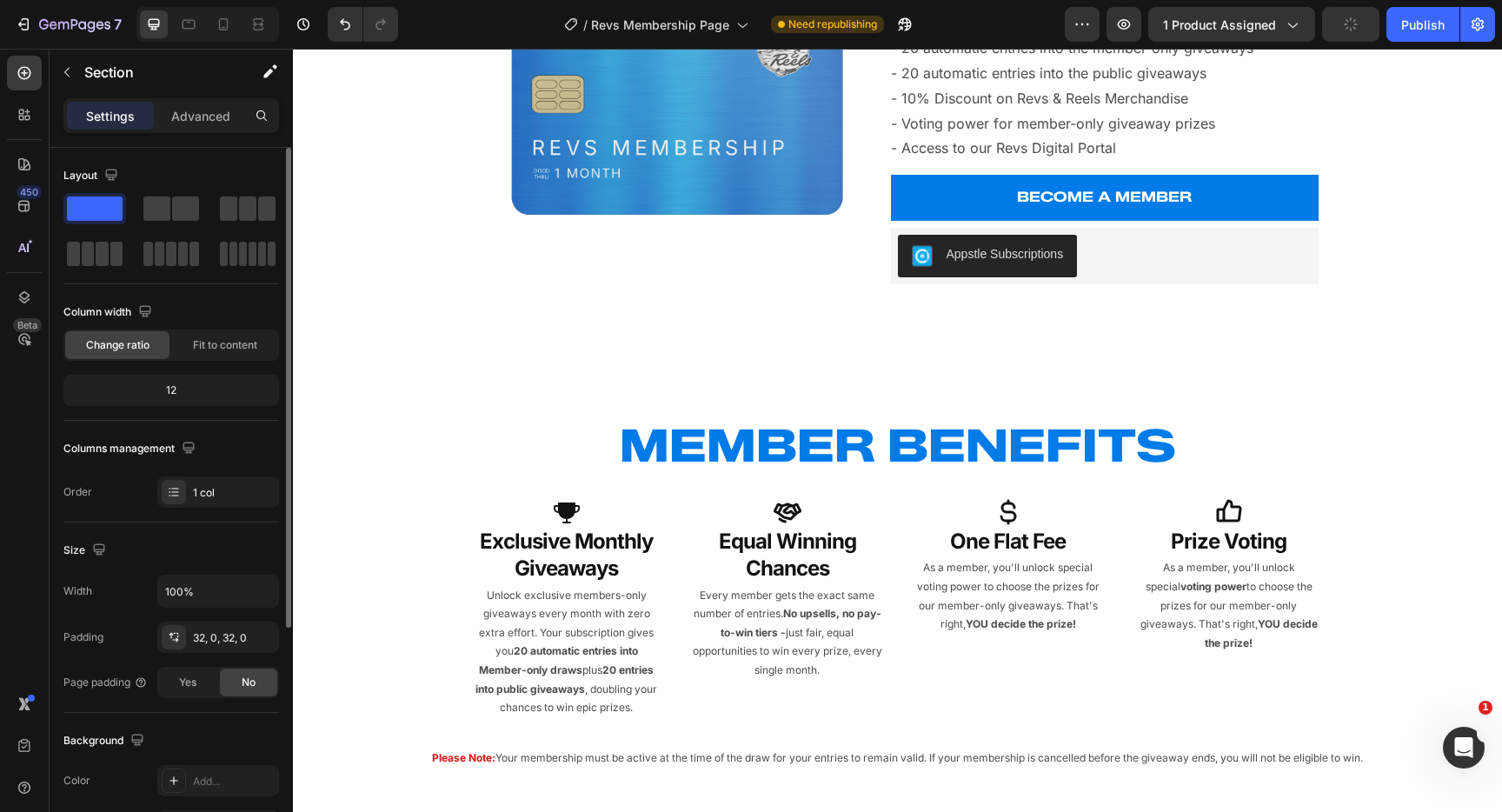
scroll to position [1545, 0]
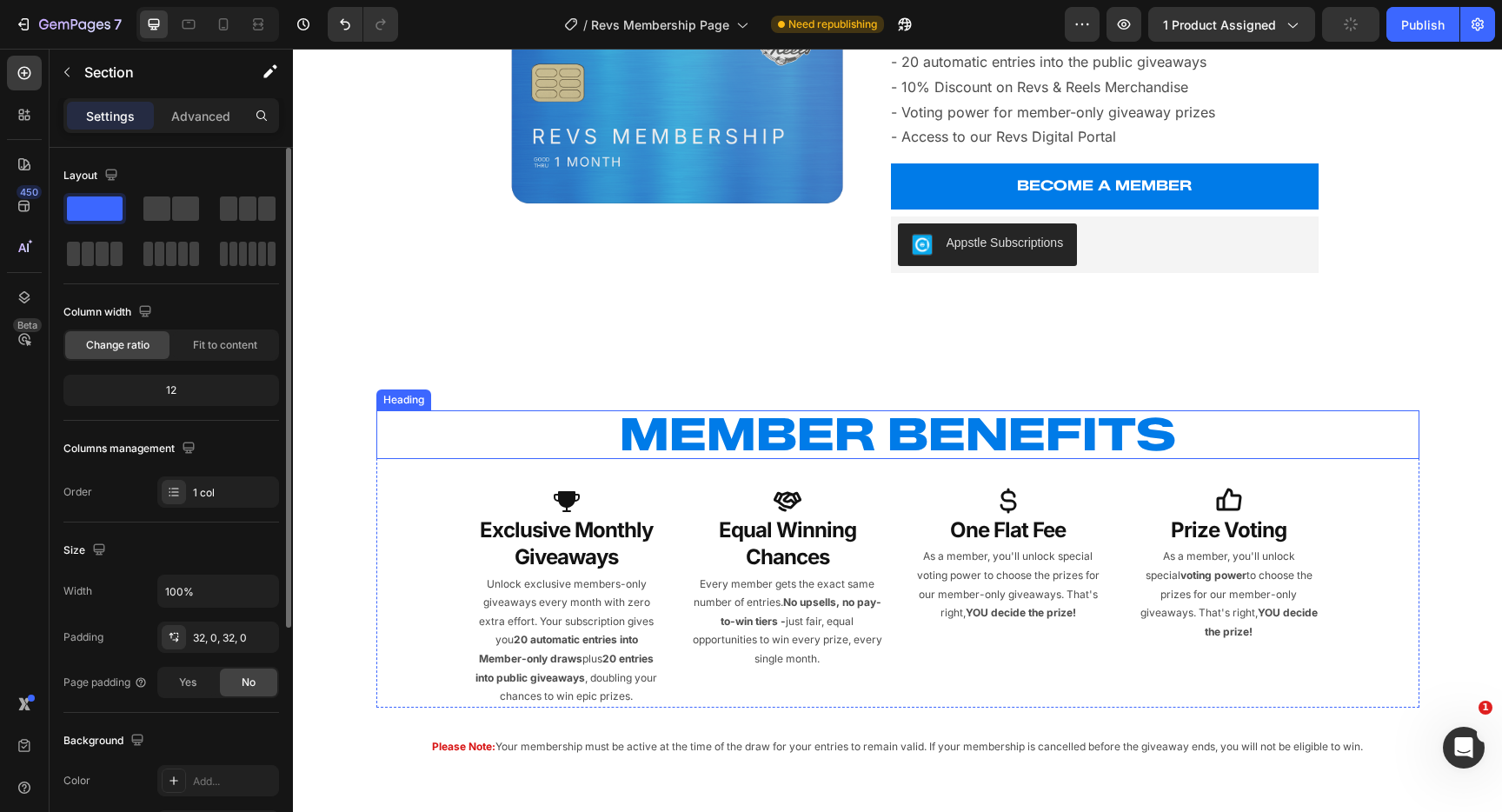
click at [1003, 435] on h2 "MEMBER BENEFITS" at bounding box center [897, 435] width 1043 height 49
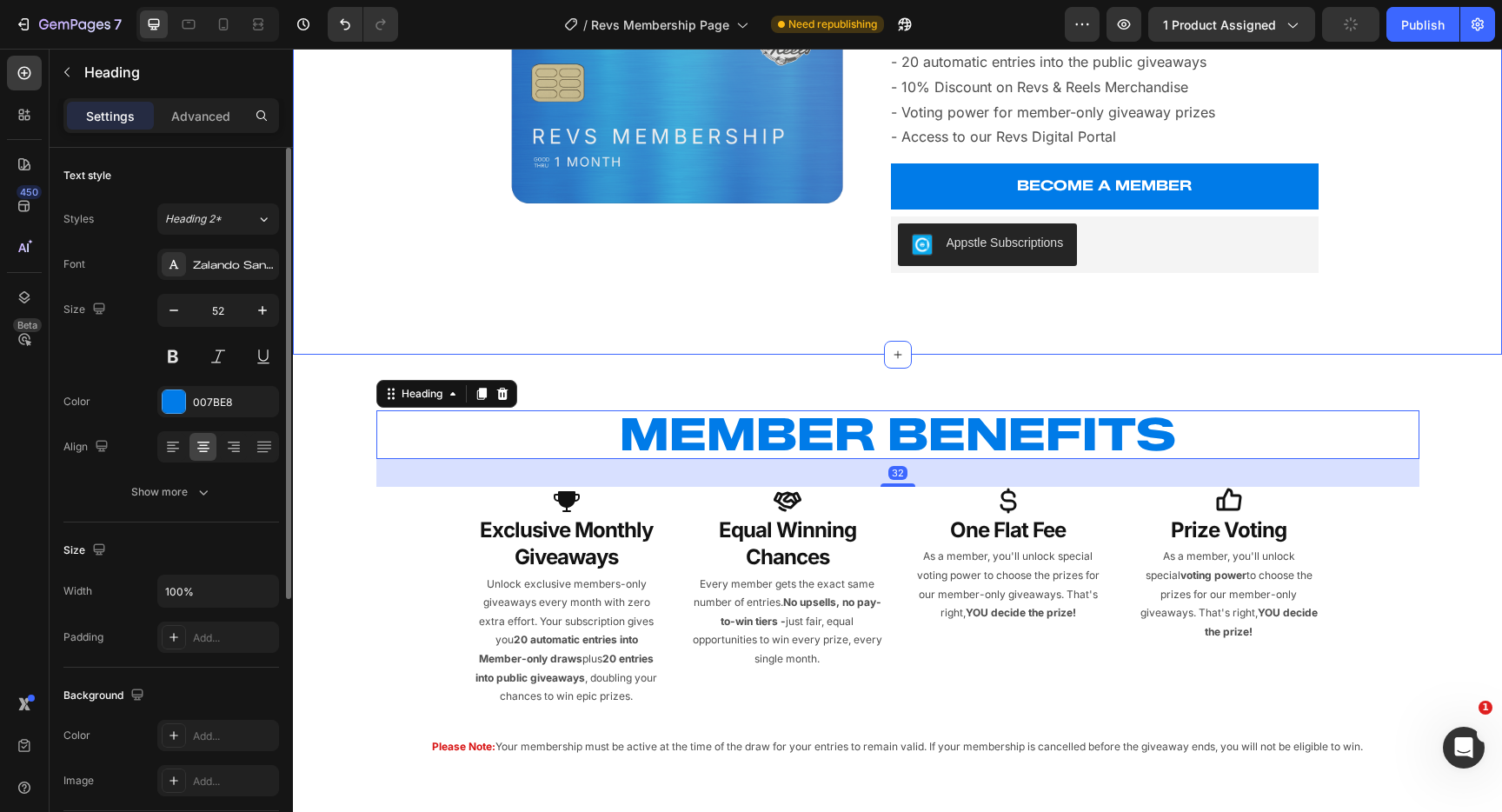
scroll to position [1518, 0]
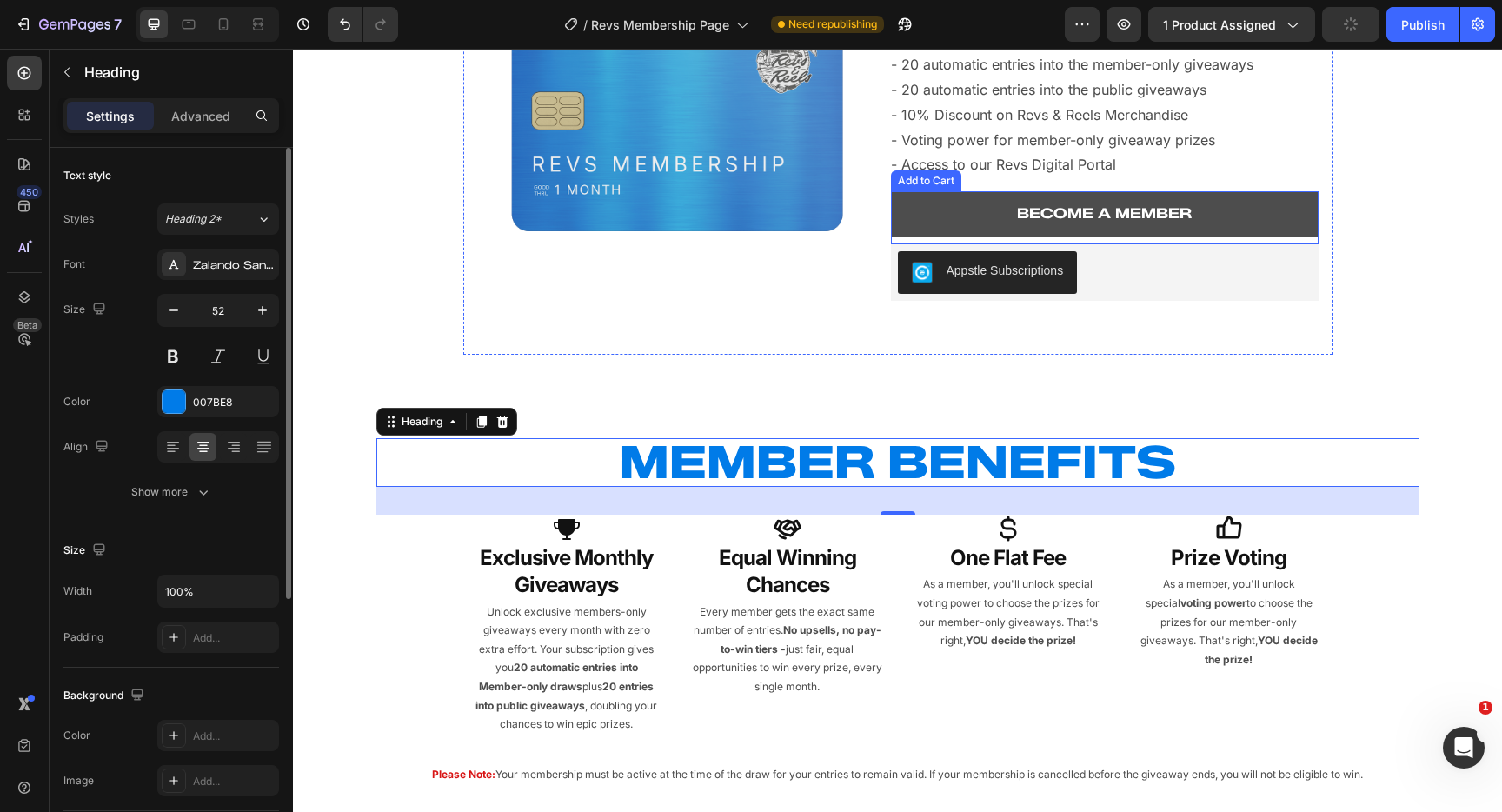
click at [1228, 211] on button "BECOME A MEMBER" at bounding box center [1105, 214] width 428 height 46
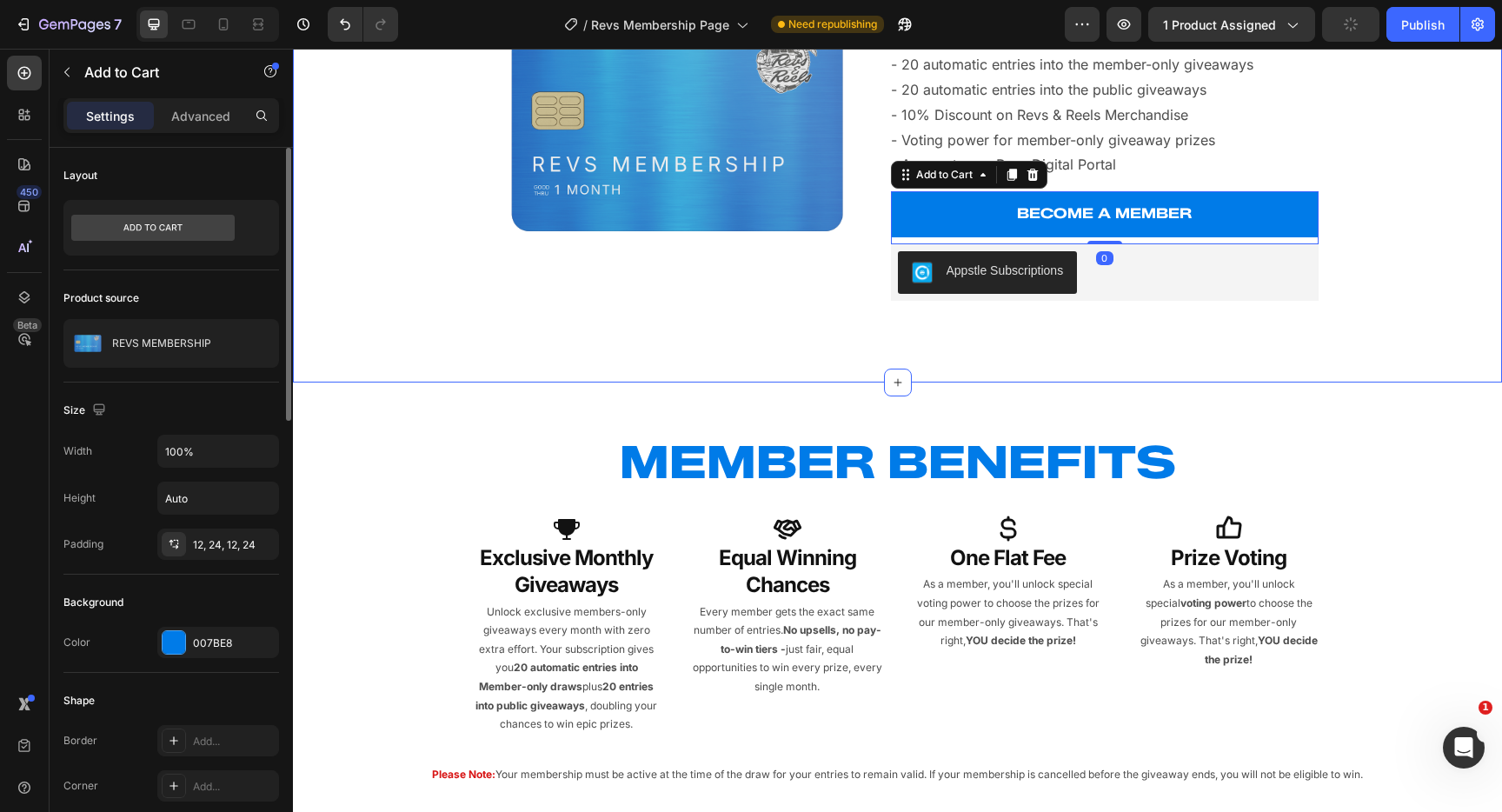
click at [394, 340] on div "Product Images REVS MEMBERSHIP Heading - Only $3.75 per week ( billed monthly) …" at bounding box center [897, 127] width 1181 height 456
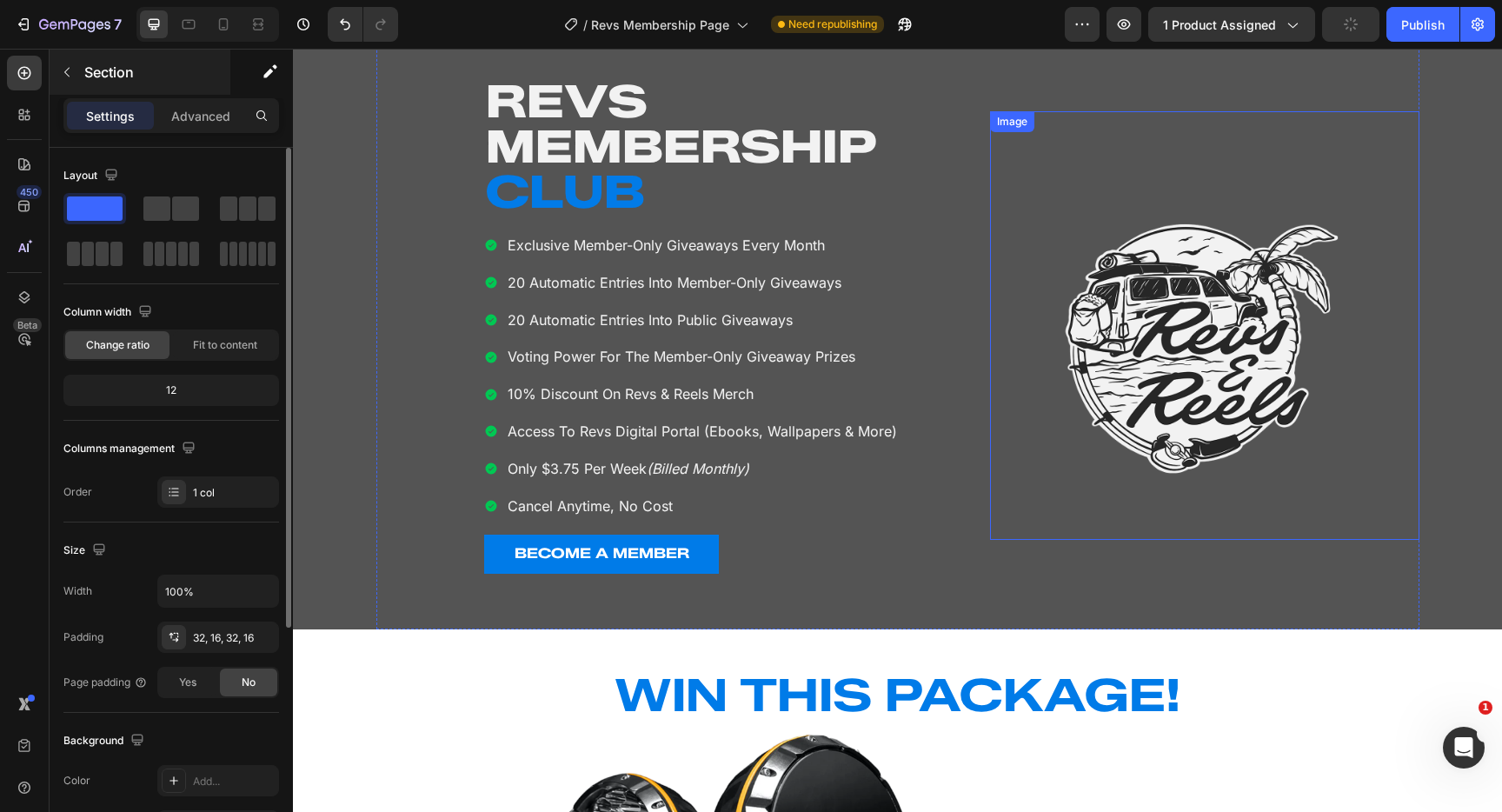
scroll to position [92, 0]
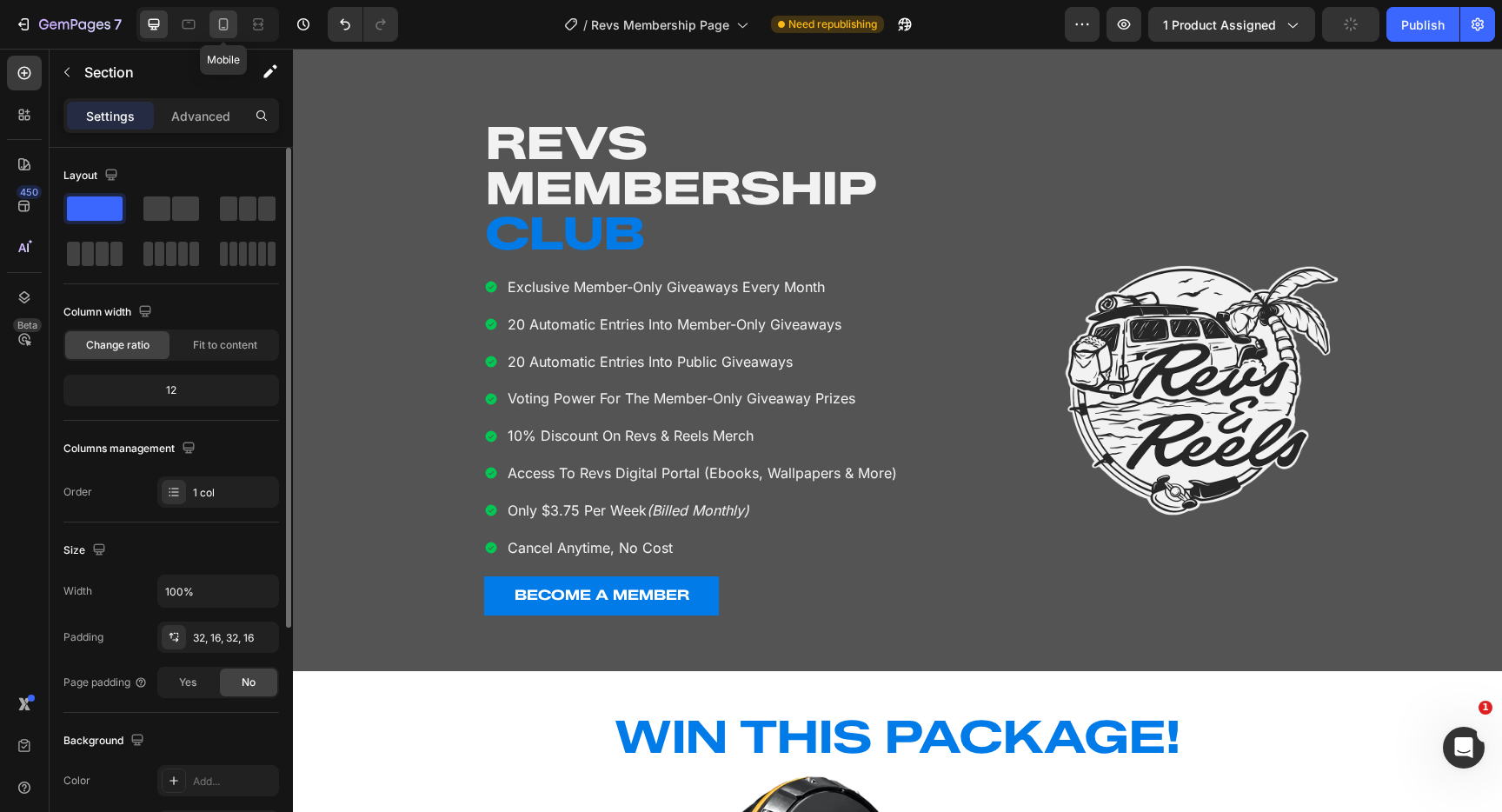
click at [224, 18] on icon at bounding box center [224, 24] width 10 height 12
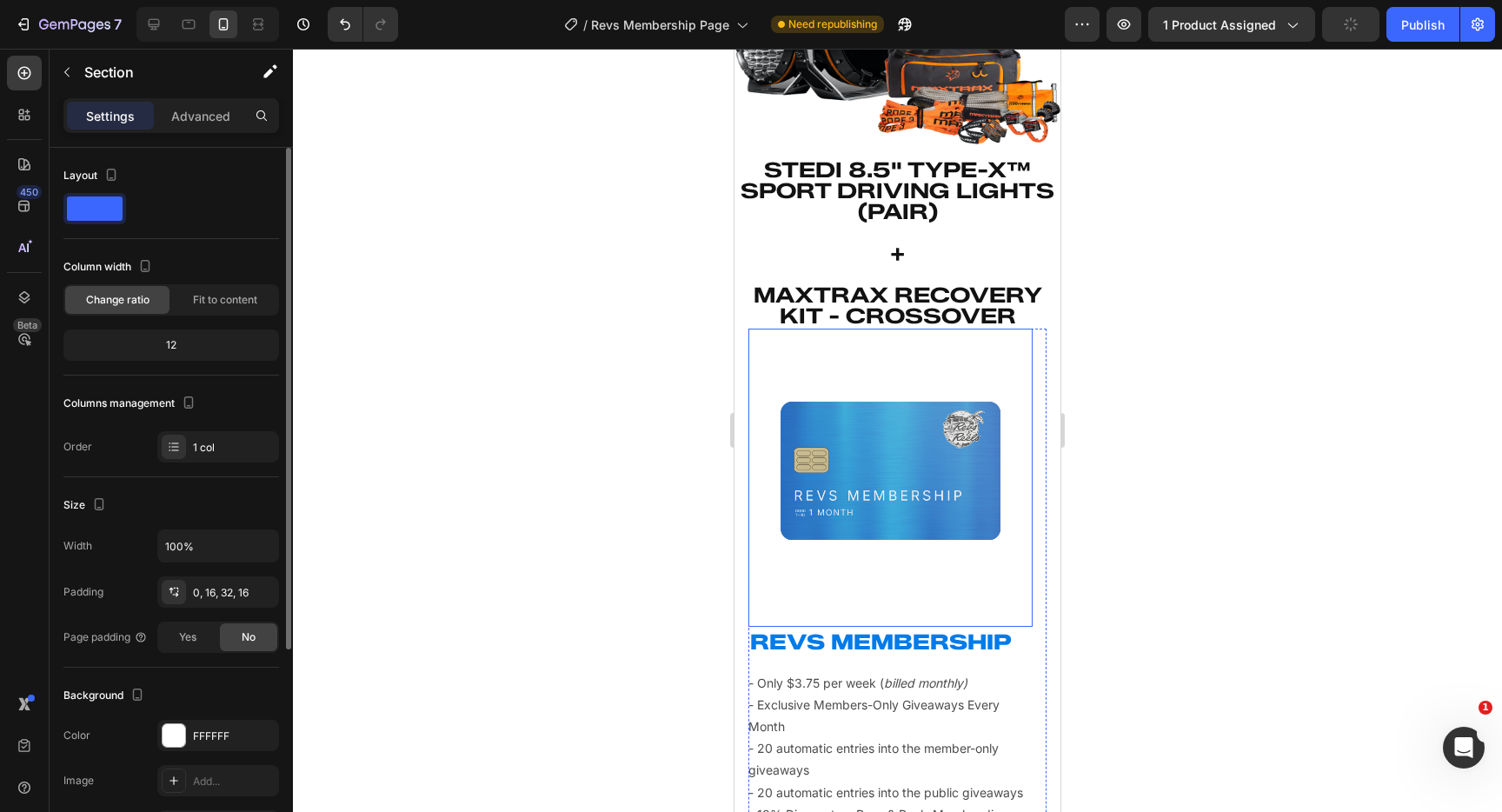
scroll to position [670, 0]
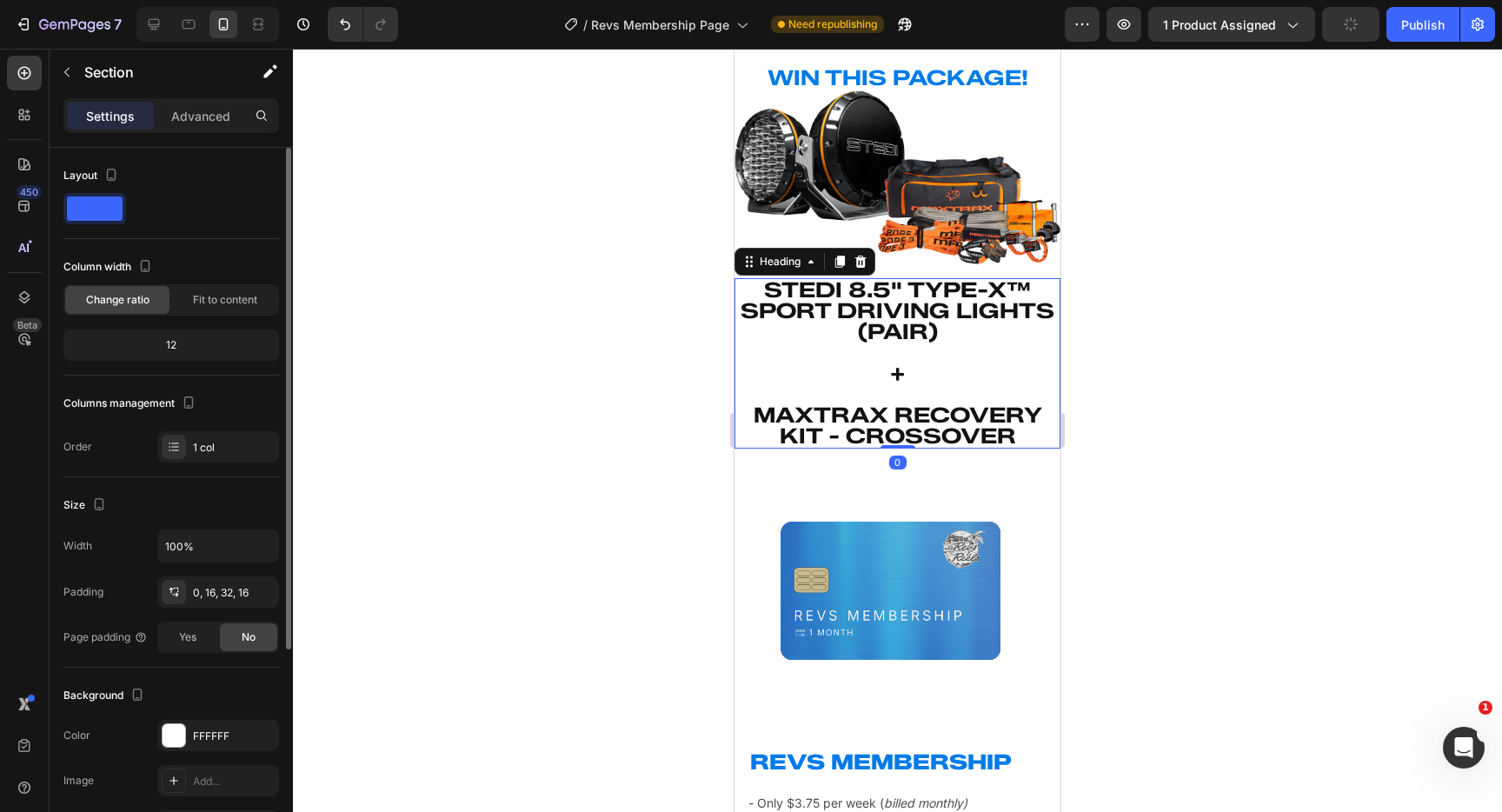
click at [946, 400] on h2 "Stedi 8.5" Type-X™ Sport Driving Lights (Pair) + Maxtrax Recovery Kit - Crossov…" at bounding box center [897, 363] width 326 height 170
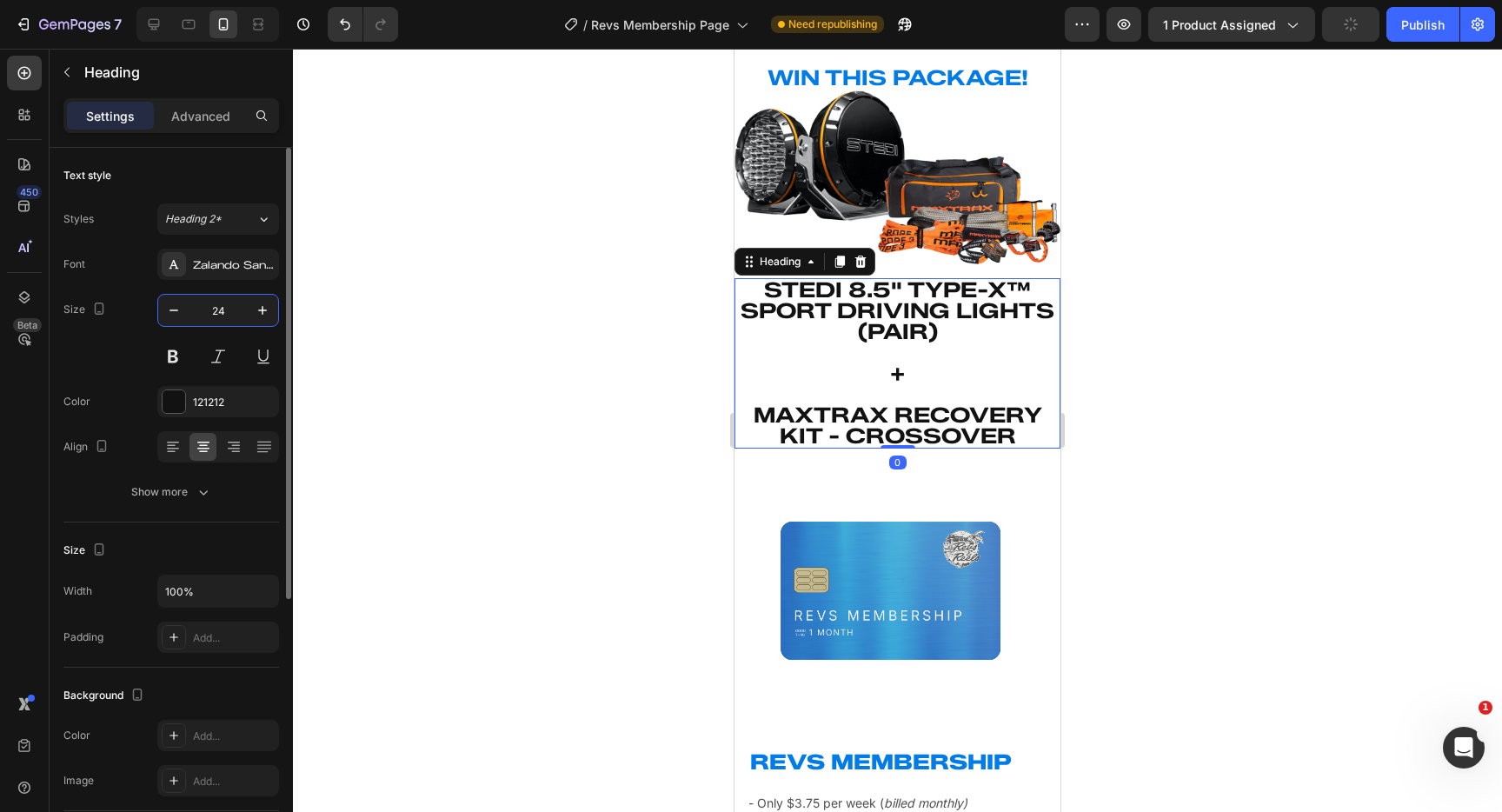
click at [235, 305] on input "24" at bounding box center [218, 310] width 57 height 32
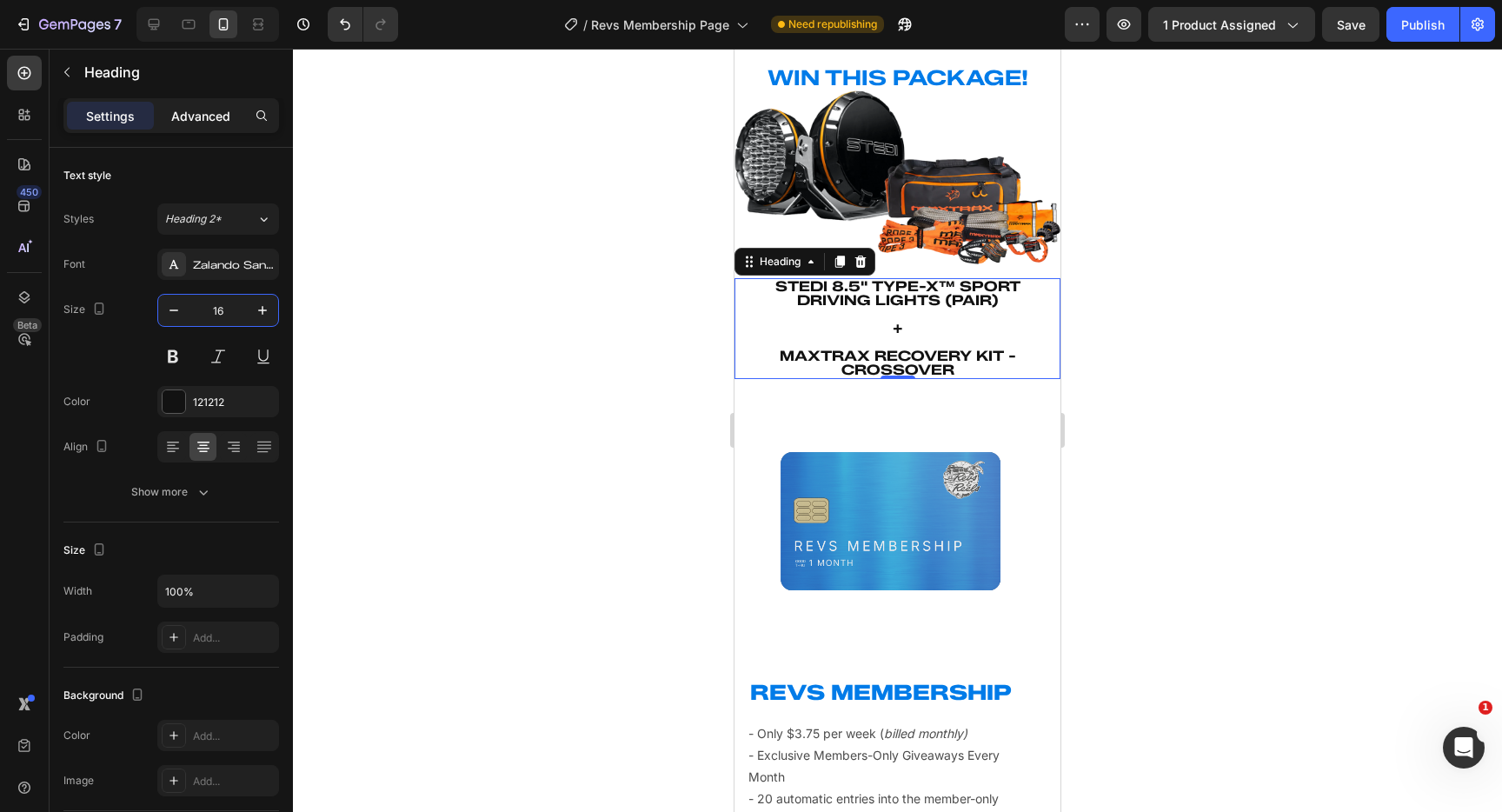
type input "16"
drag, startPoint x: 169, startPoint y: 109, endPoint x: 171, endPoint y: 119, distance: 10.2
click at [169, 109] on div "Advanced" at bounding box center [201, 115] width 87 height 28
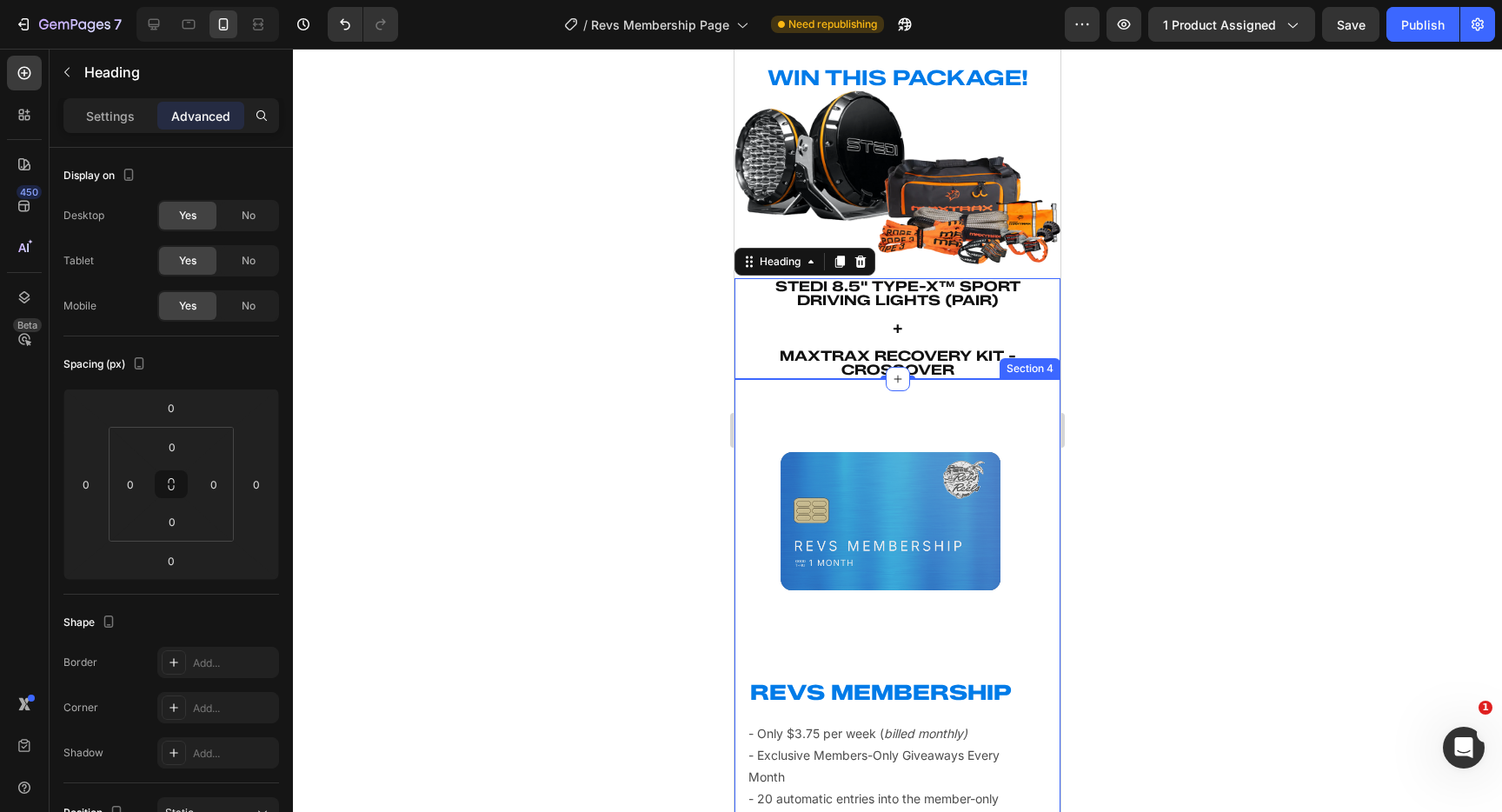
click at [741, 388] on div "Product Images REVS MEMBERSHIP Heading - Only $3.75 per week ( billed monthly) …" at bounding box center [897, 723] width 326 height 689
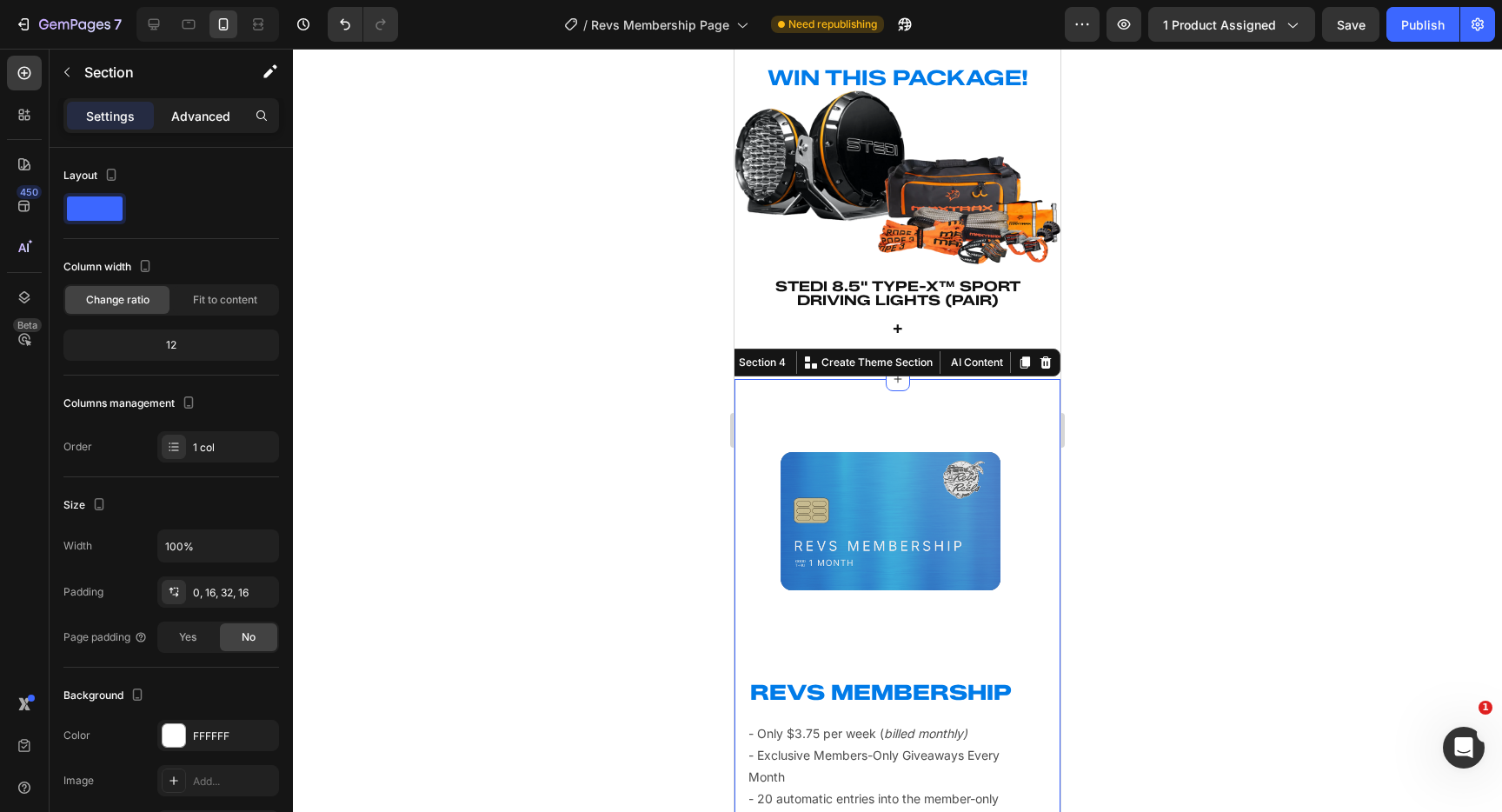
click at [195, 109] on p "Advanced" at bounding box center [200, 116] width 59 height 18
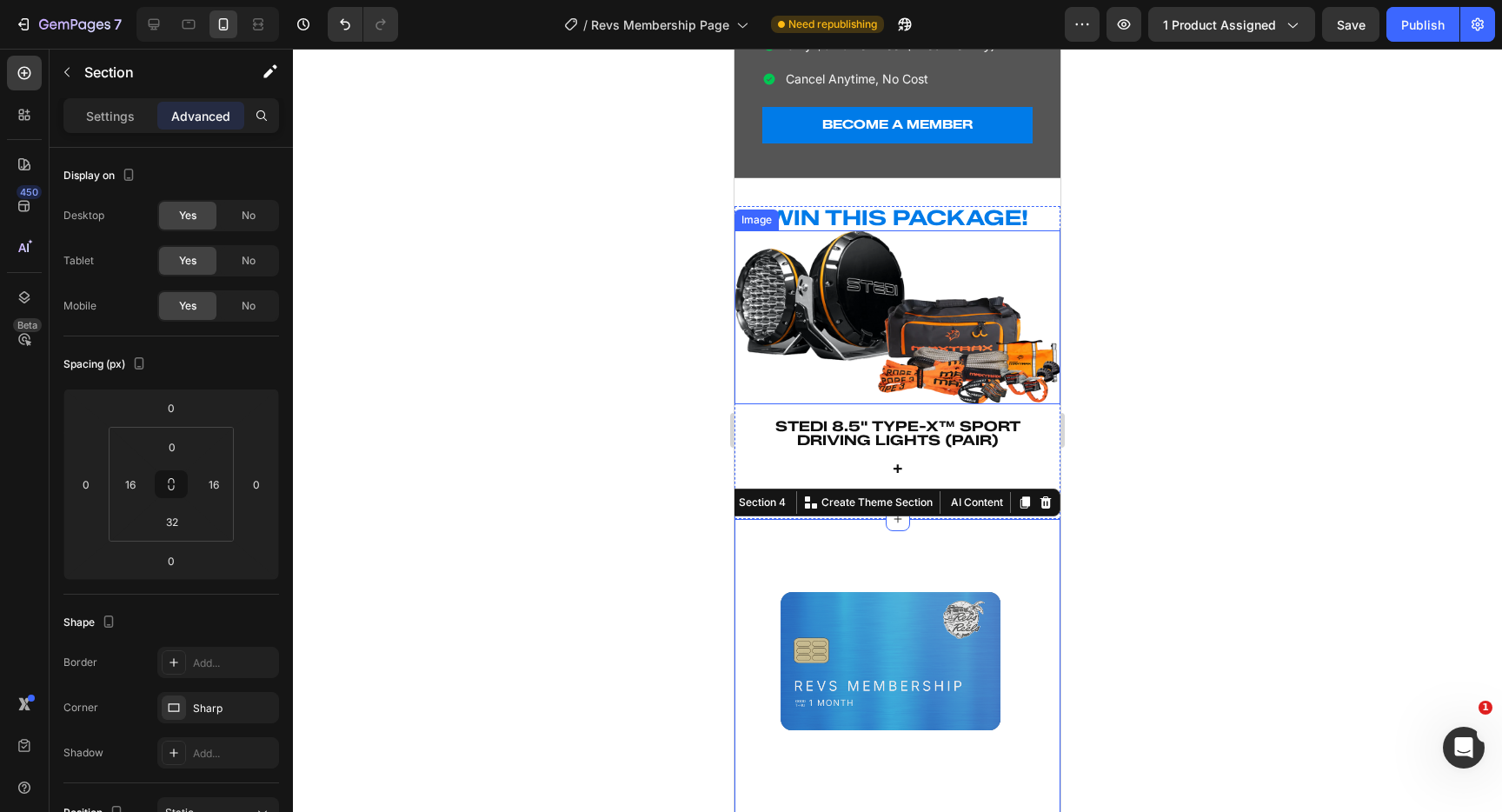
scroll to position [328, 0]
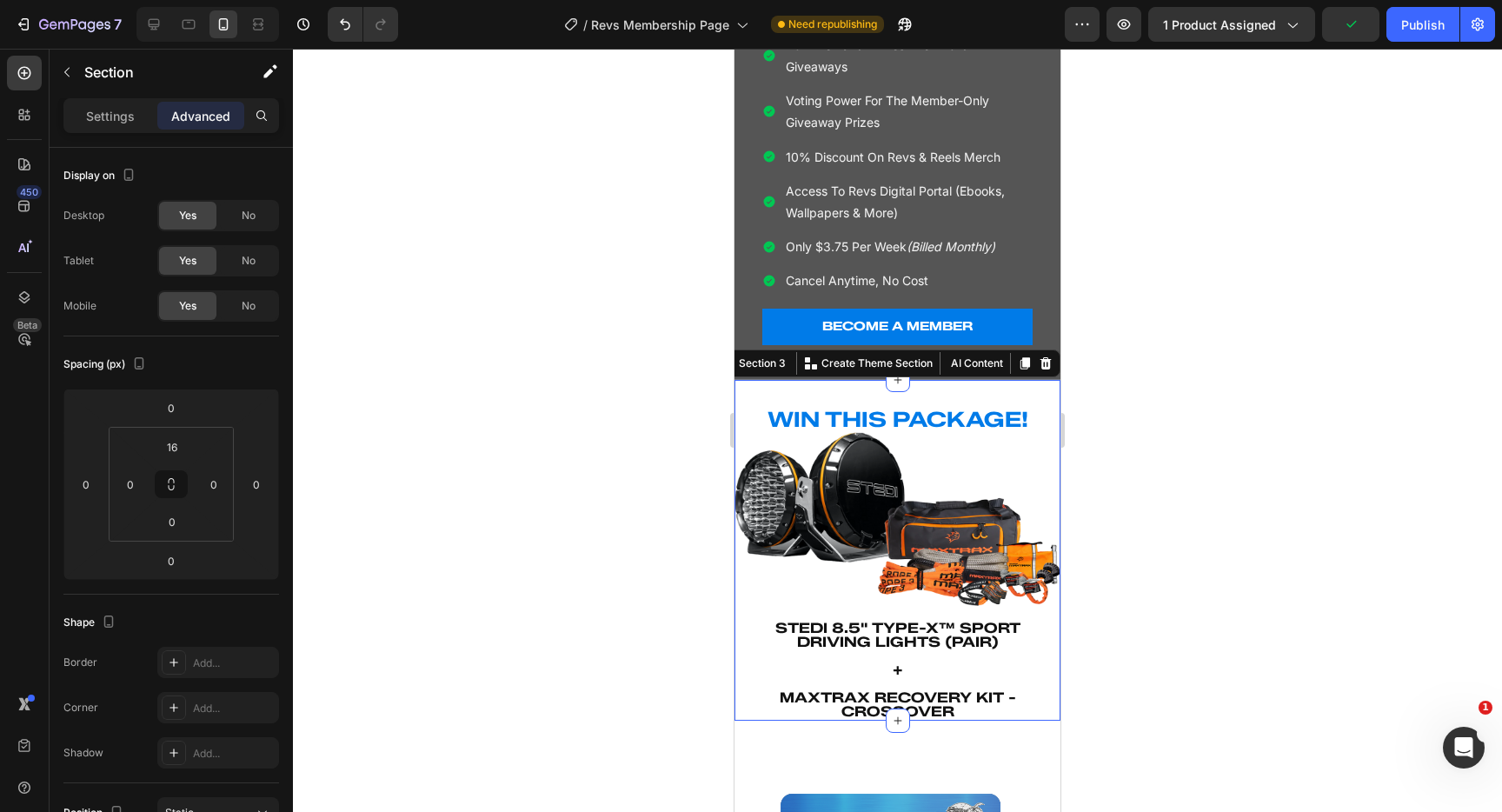
click at [857, 393] on div "WIN THIS PACKAGE! Heading Image Stedi 8.5" Type-X™ Sport Driving Lights (Pair) …" at bounding box center [897, 557] width 326 height 328
click at [131, 479] on input "0" at bounding box center [130, 484] width 26 height 26
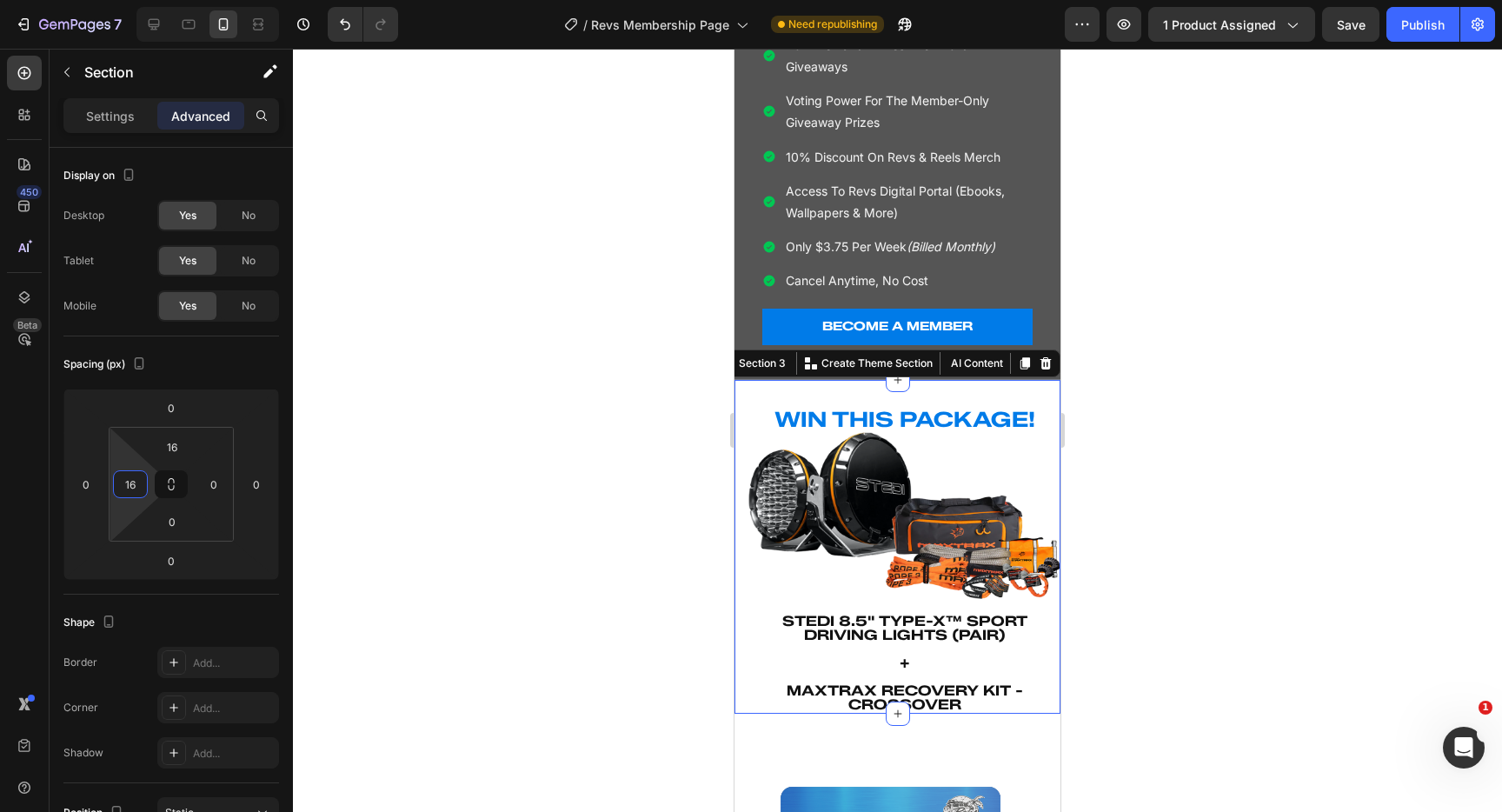
type input "1"
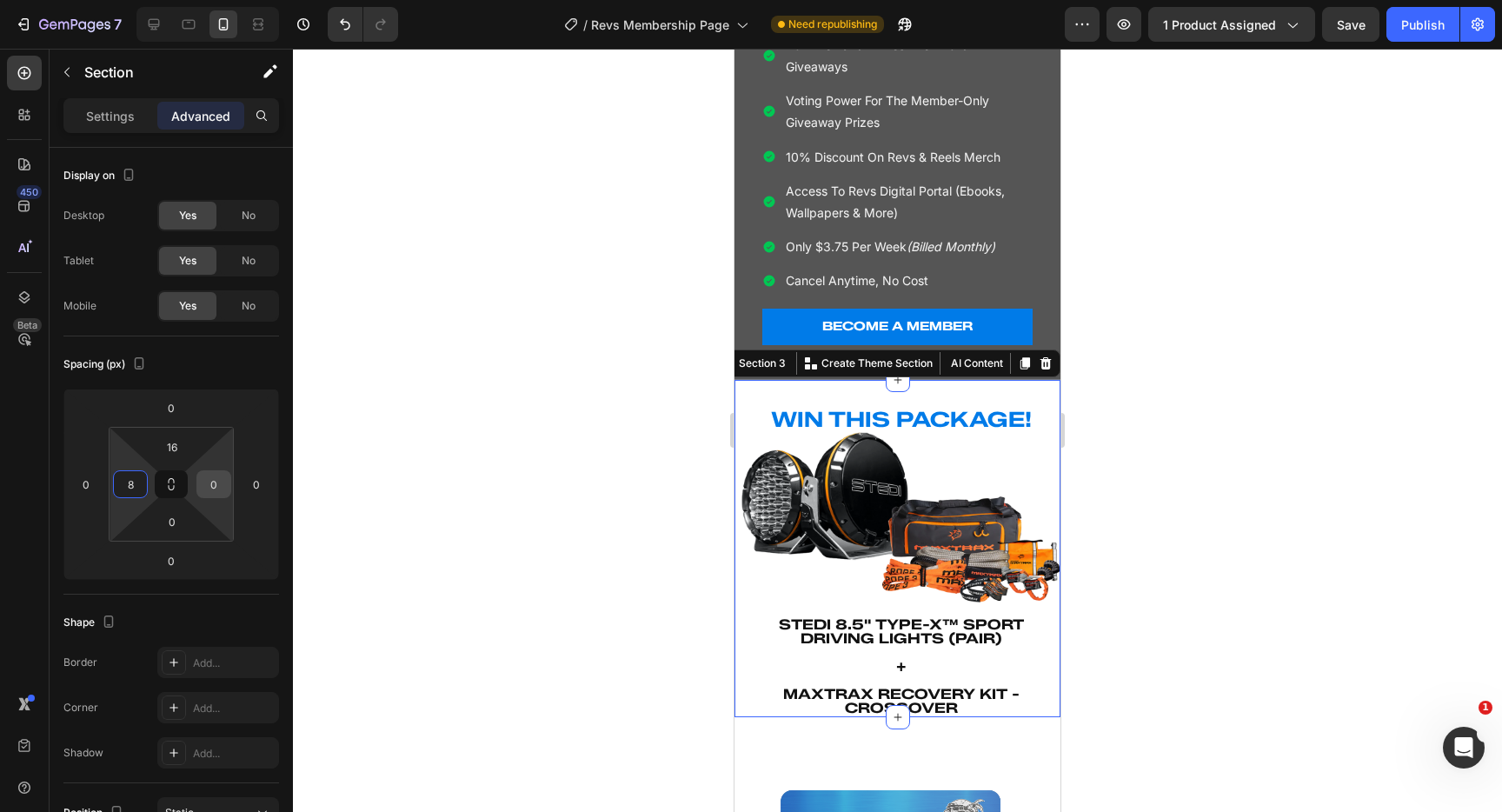
type input "8"
click at [213, 482] on input "0" at bounding box center [214, 484] width 26 height 26
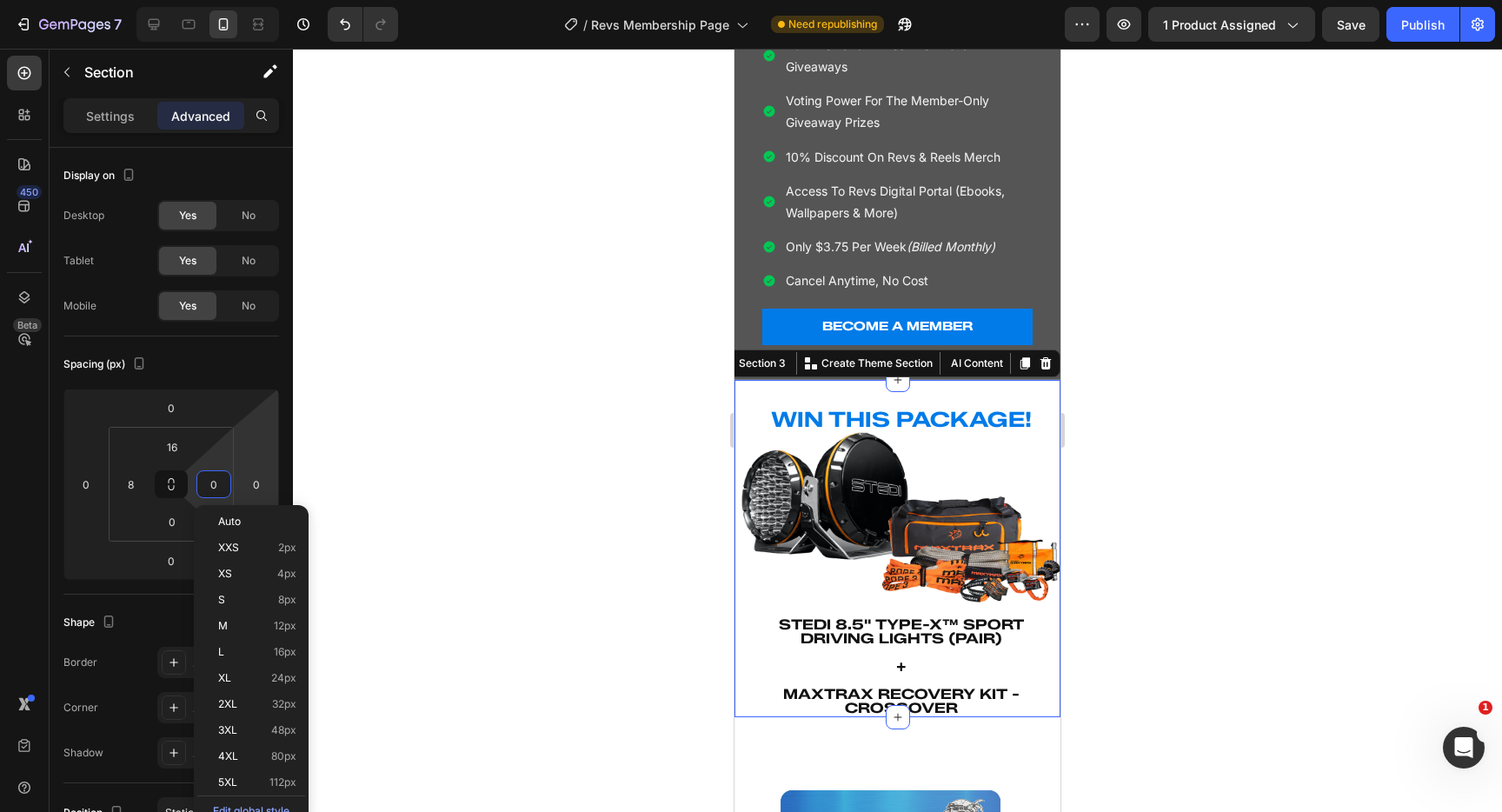
type input "8"
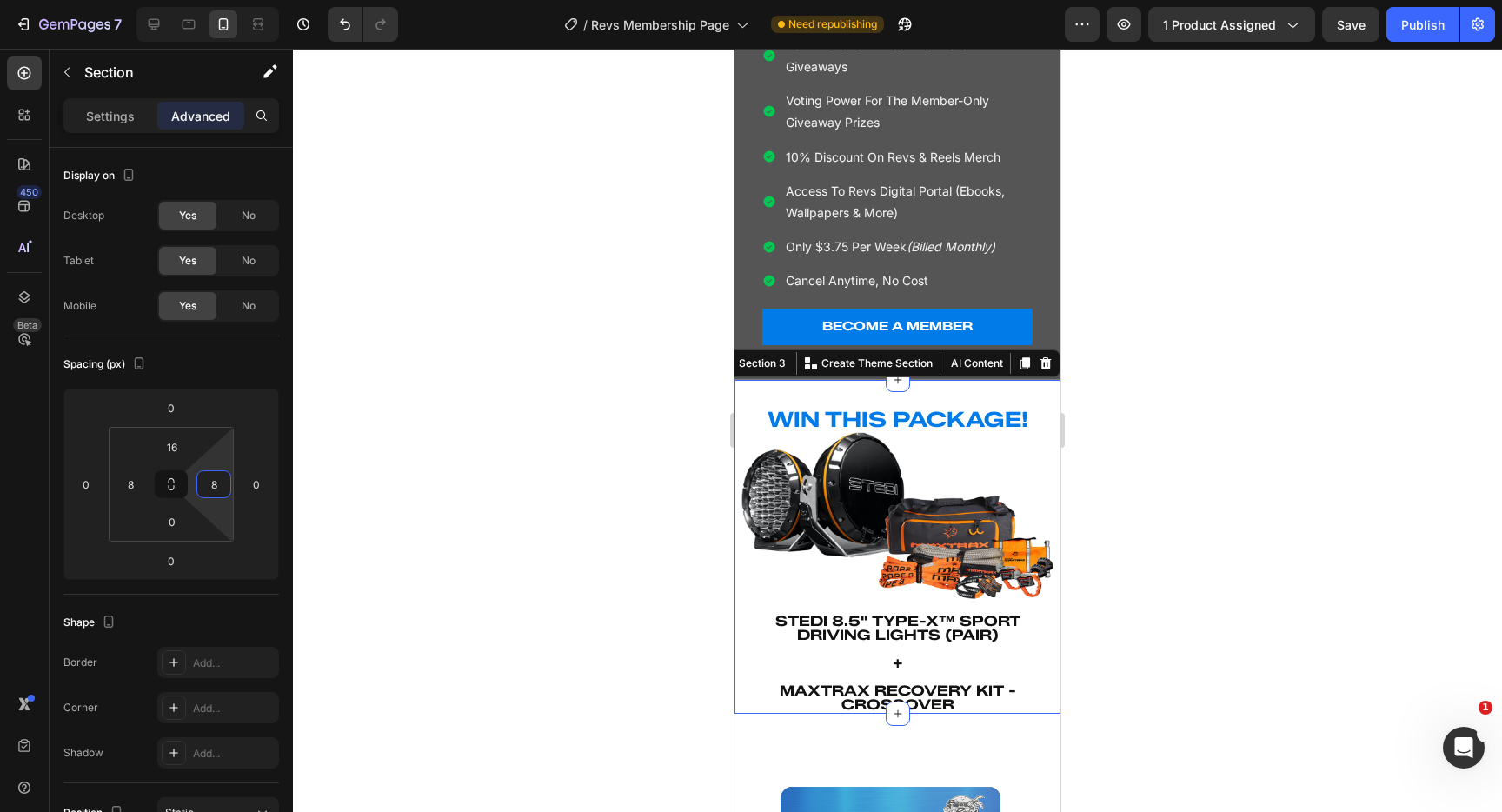
click at [524, 527] on div at bounding box center [897, 430] width 1209 height 763
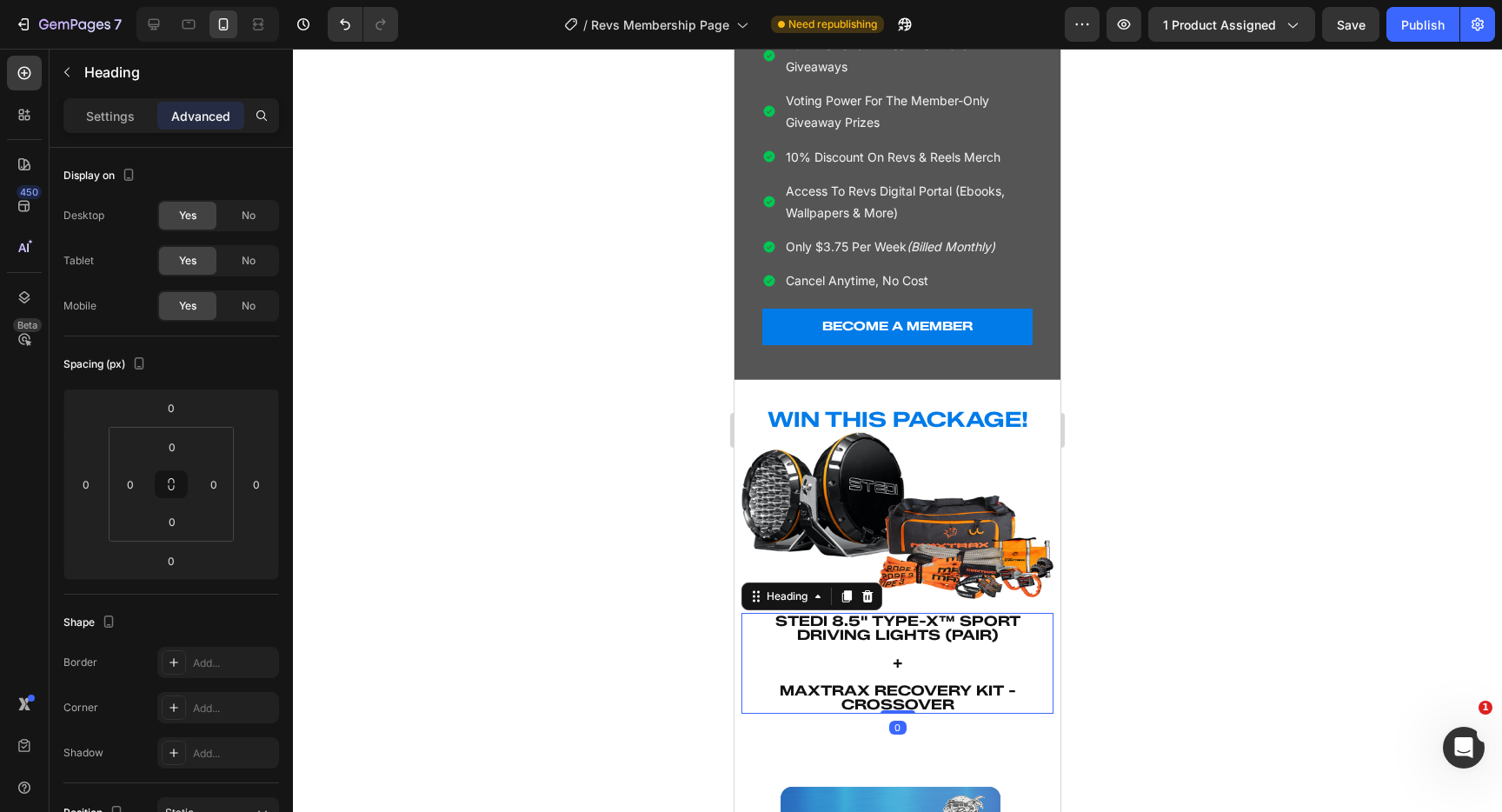
click at [861, 637] on strong "Stedi 8.5" Type-X™ Sport Driving Lights (Pair)" at bounding box center [898, 628] width 245 height 31
drag, startPoint x: 116, startPoint y: 111, endPoint x: 130, endPoint y: 121, distance: 17.2
click at [116, 111] on p "Settings" at bounding box center [111, 116] width 49 height 18
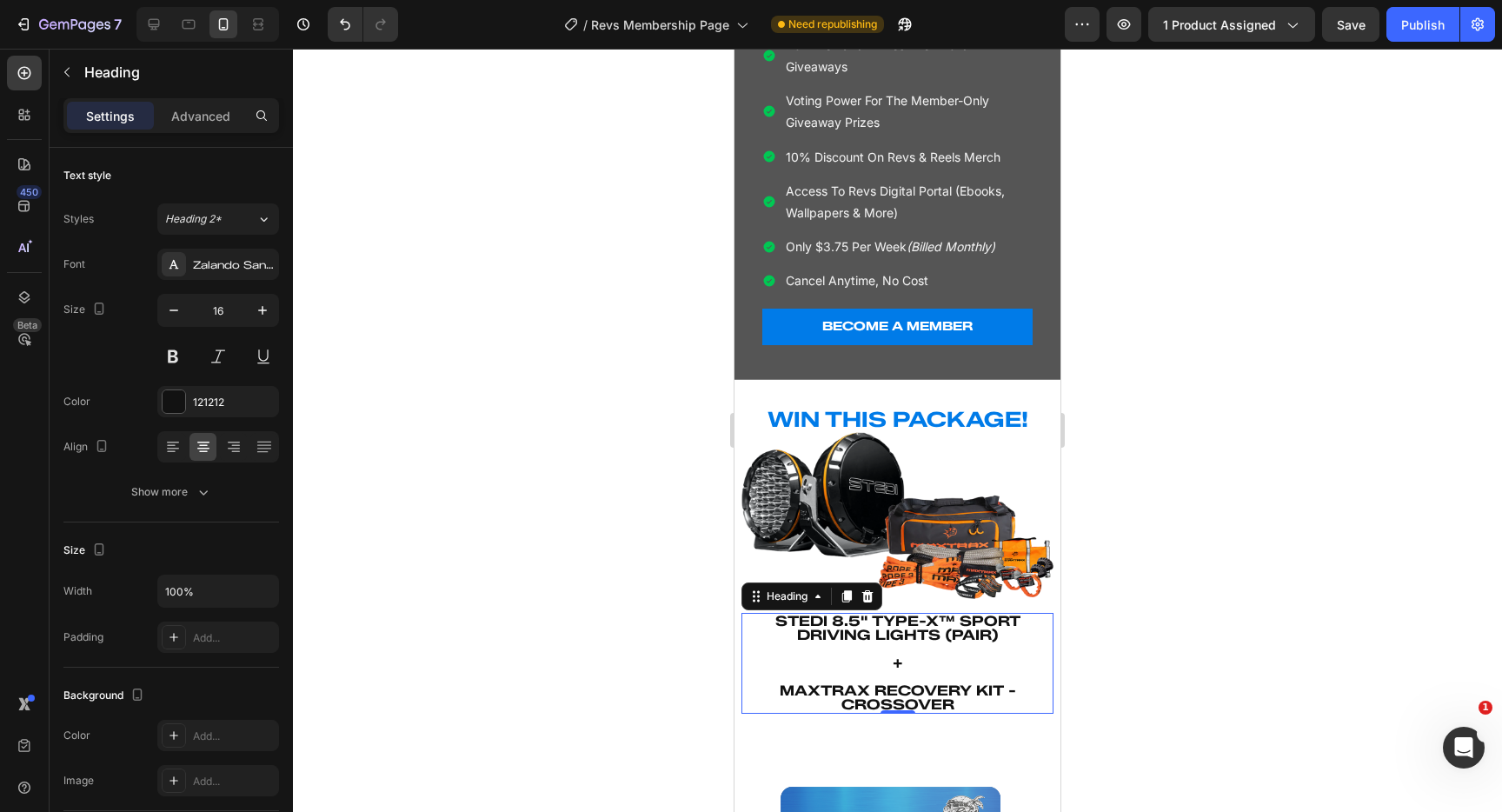
click at [661, 639] on div at bounding box center [897, 430] width 1209 height 763
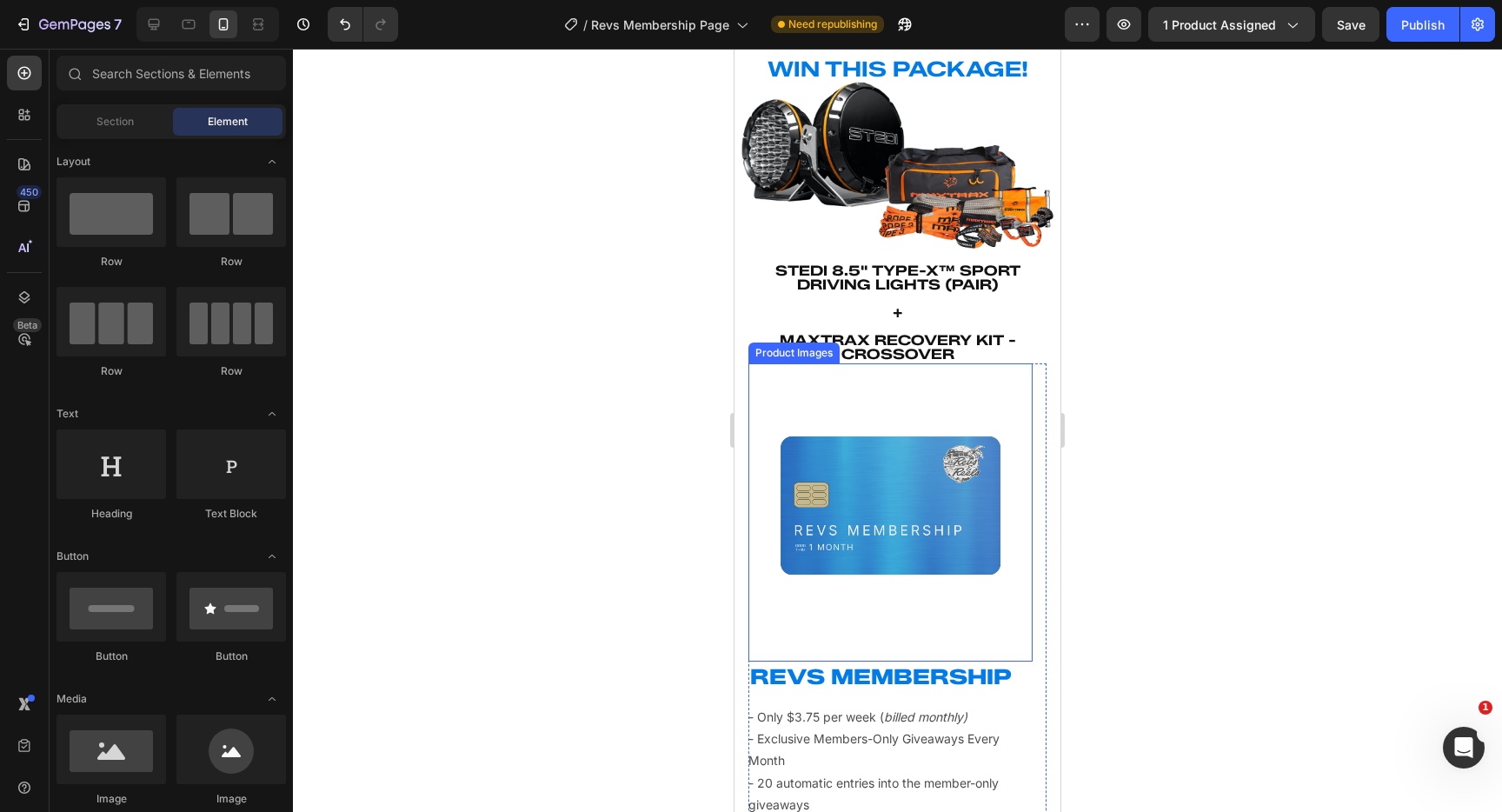
scroll to position [682, 0]
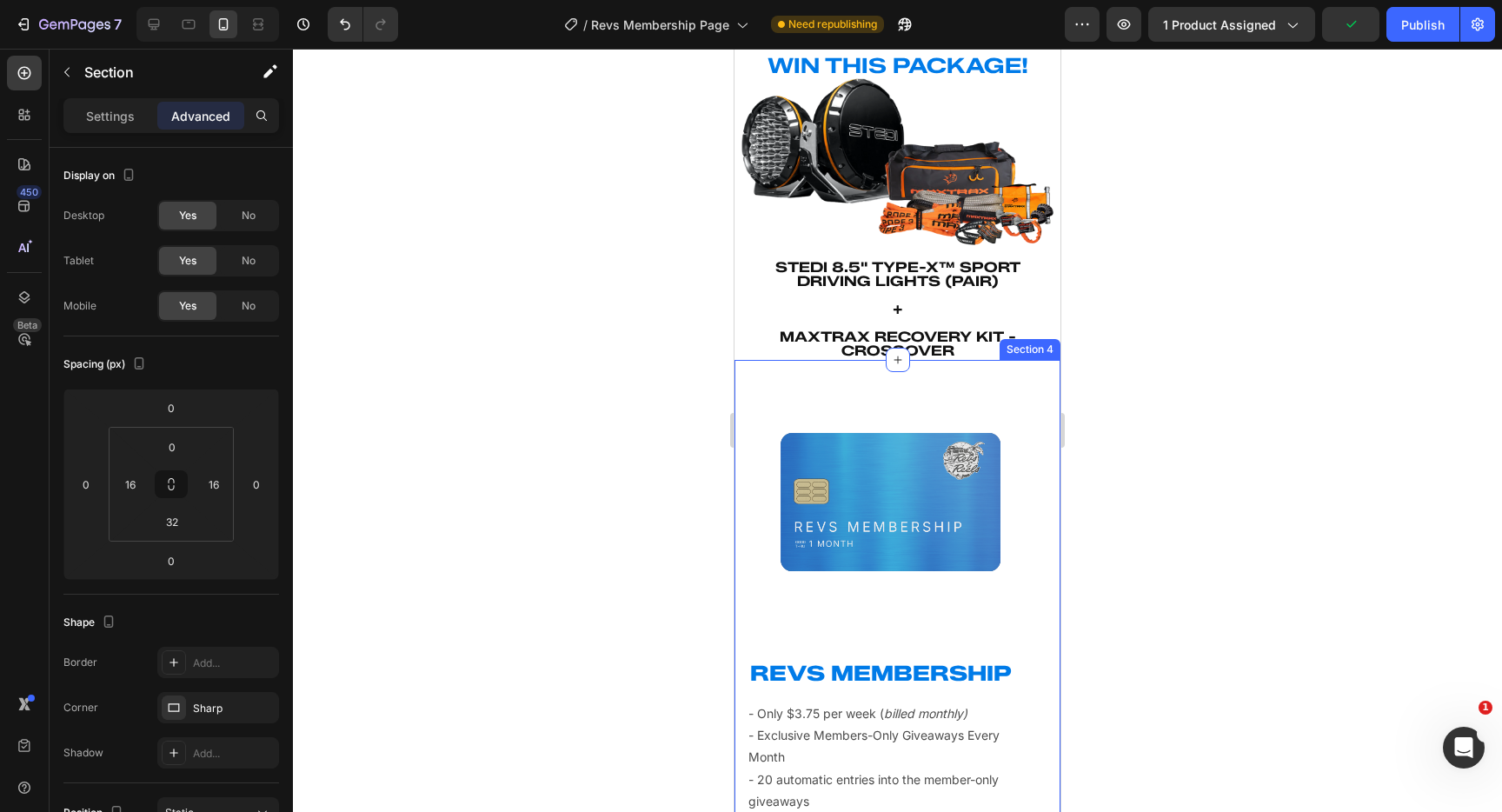
click at [1050, 617] on div "Product Images REVS MEMBERSHIP Heading - Only $3.75 per week ( billed monthly) …" at bounding box center [897, 704] width 326 height 689
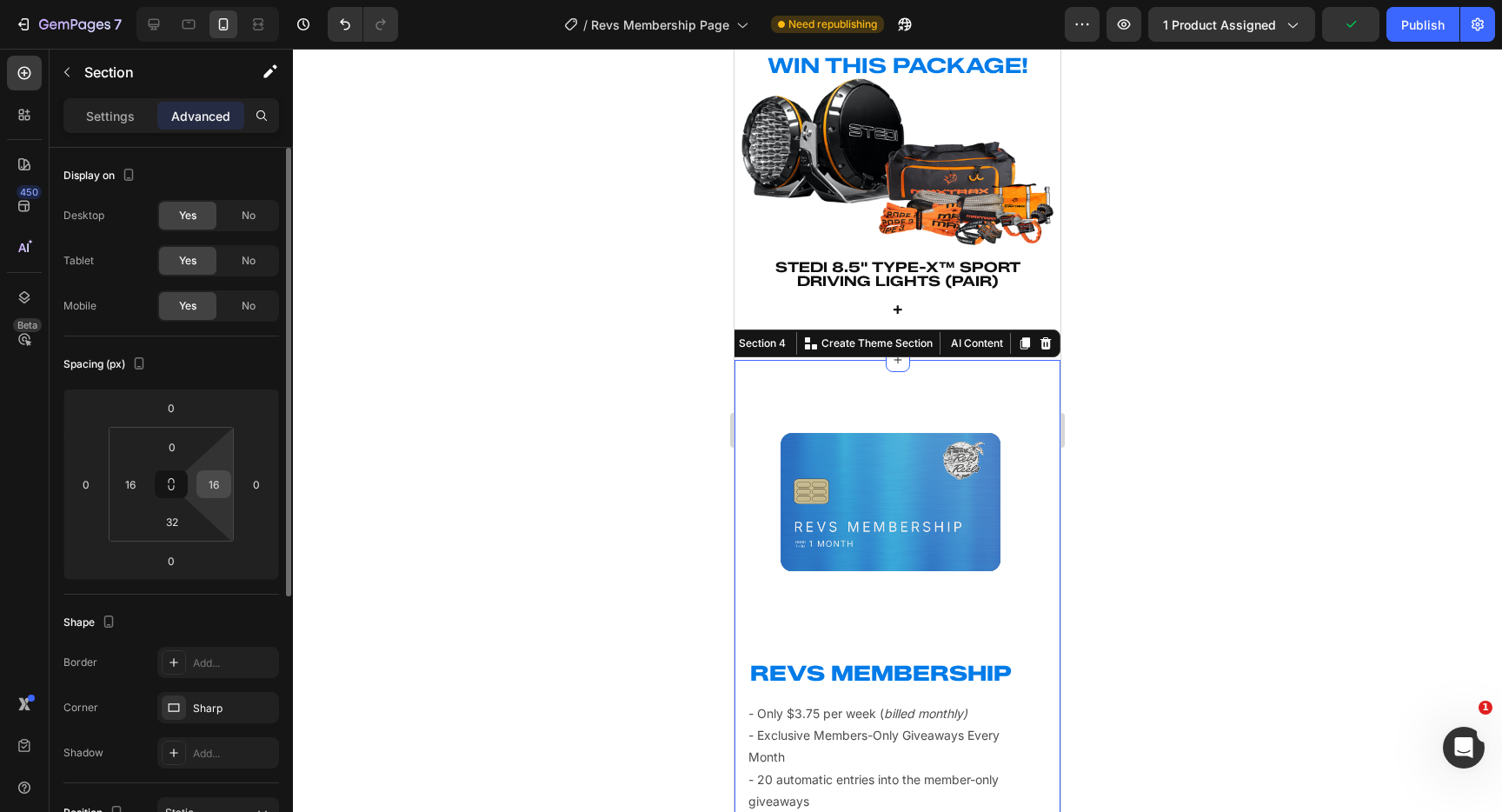
click at [217, 489] on input "16" at bounding box center [214, 484] width 26 height 26
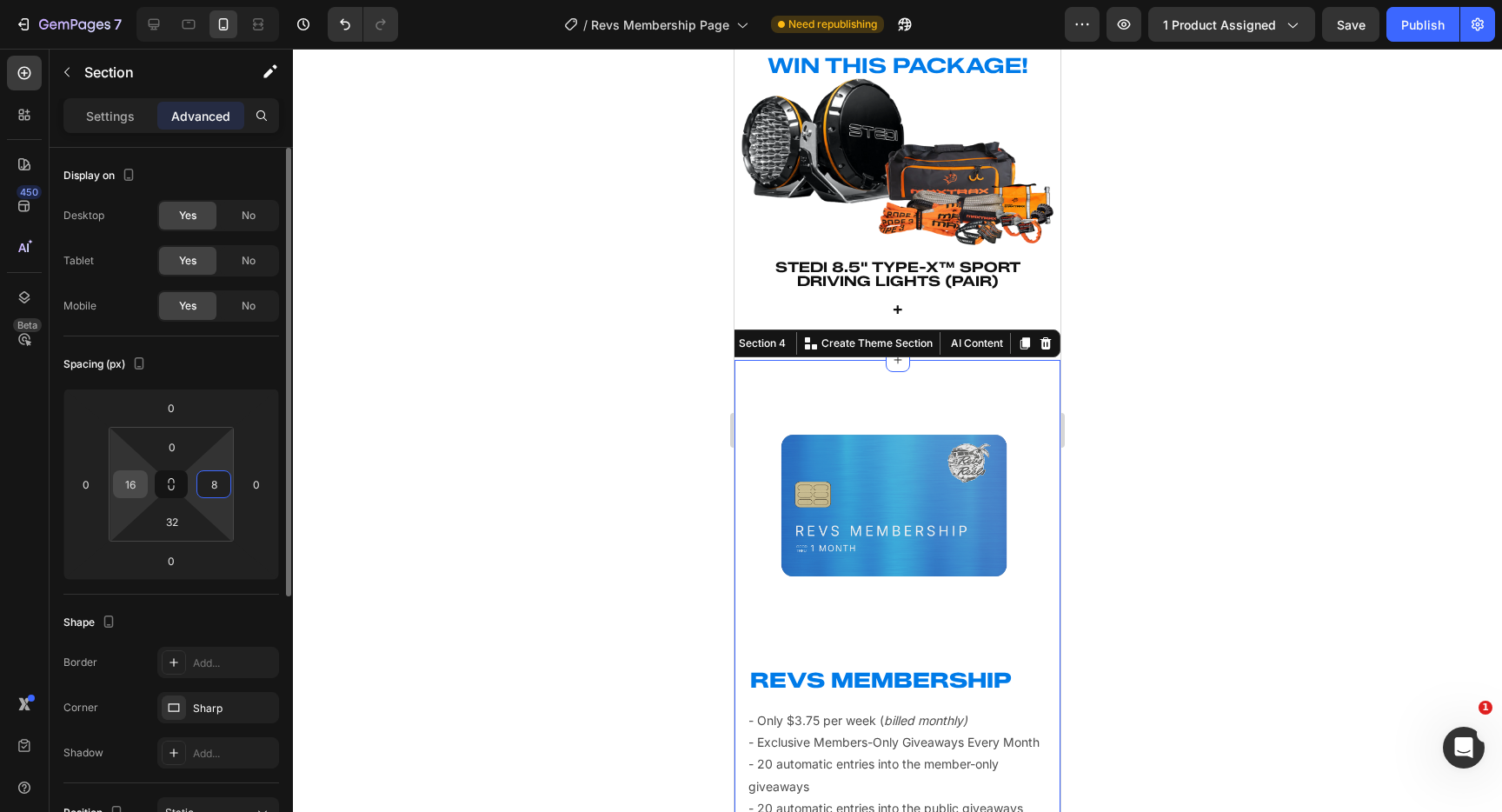
type input "8"
click at [135, 485] on input "16" at bounding box center [130, 484] width 26 height 26
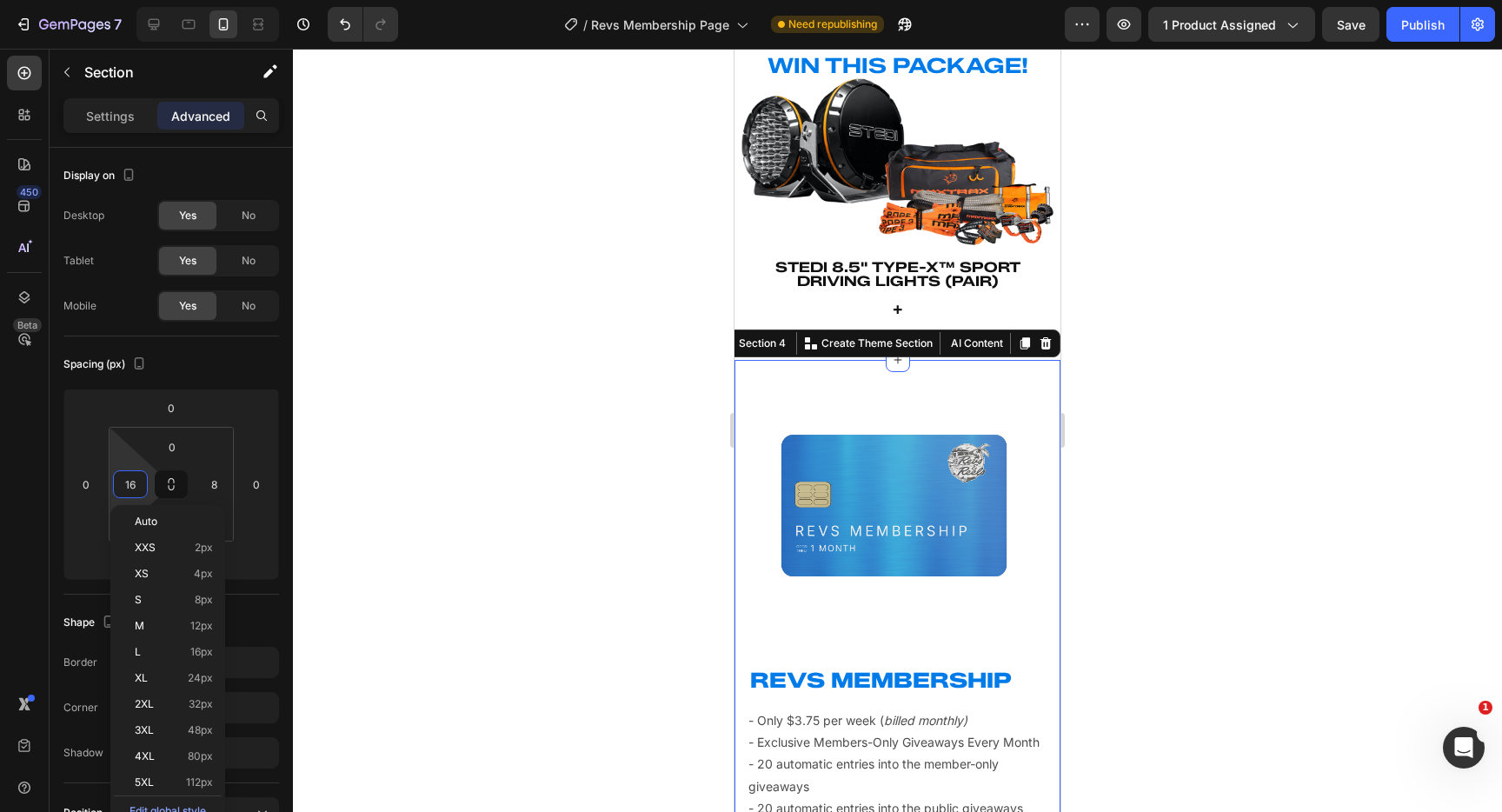
type input "8"
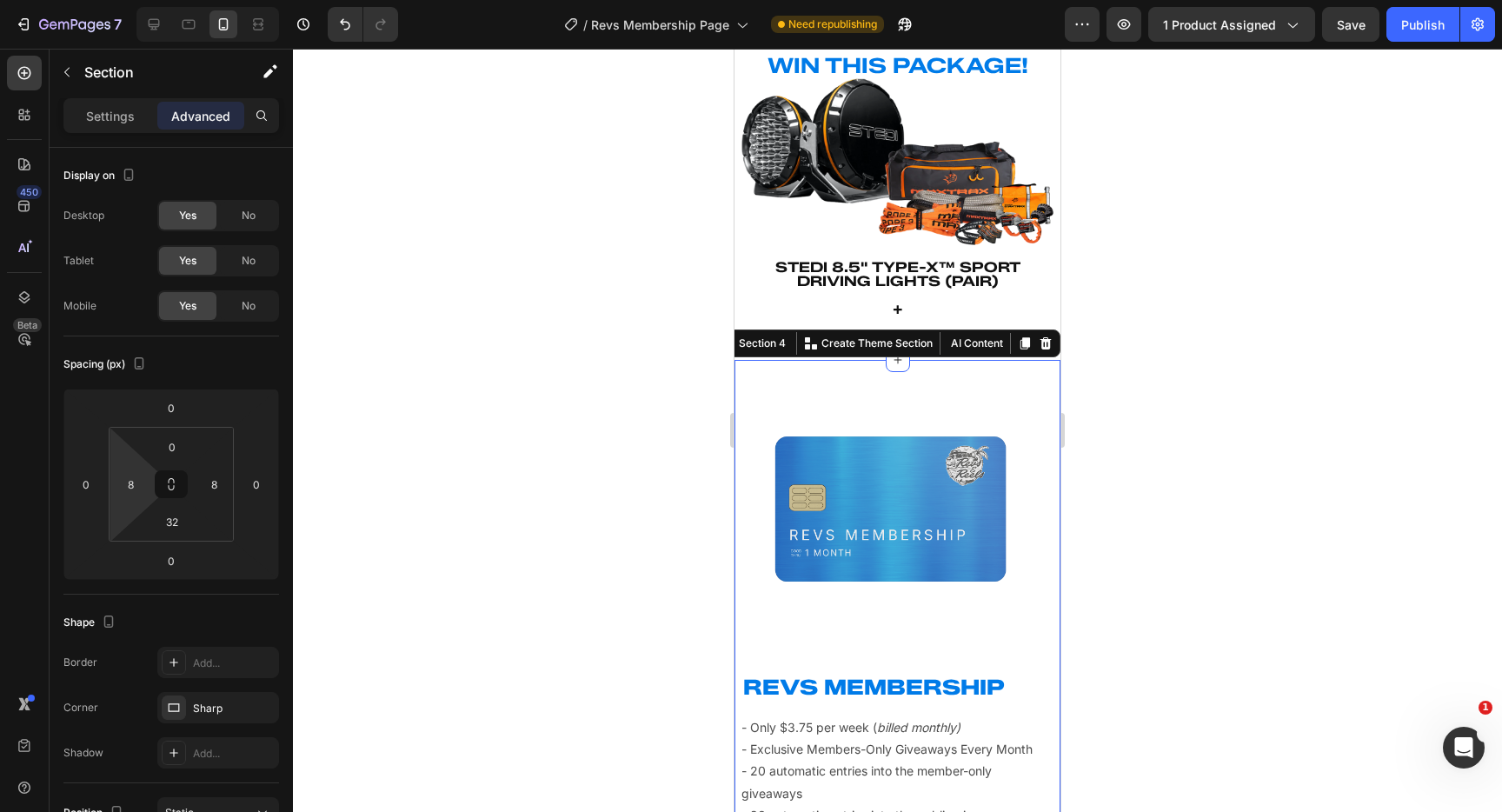
drag, startPoint x: 523, startPoint y: 485, endPoint x: 683, endPoint y: 512, distance: 162.3
click at [523, 485] on div at bounding box center [897, 430] width 1209 height 763
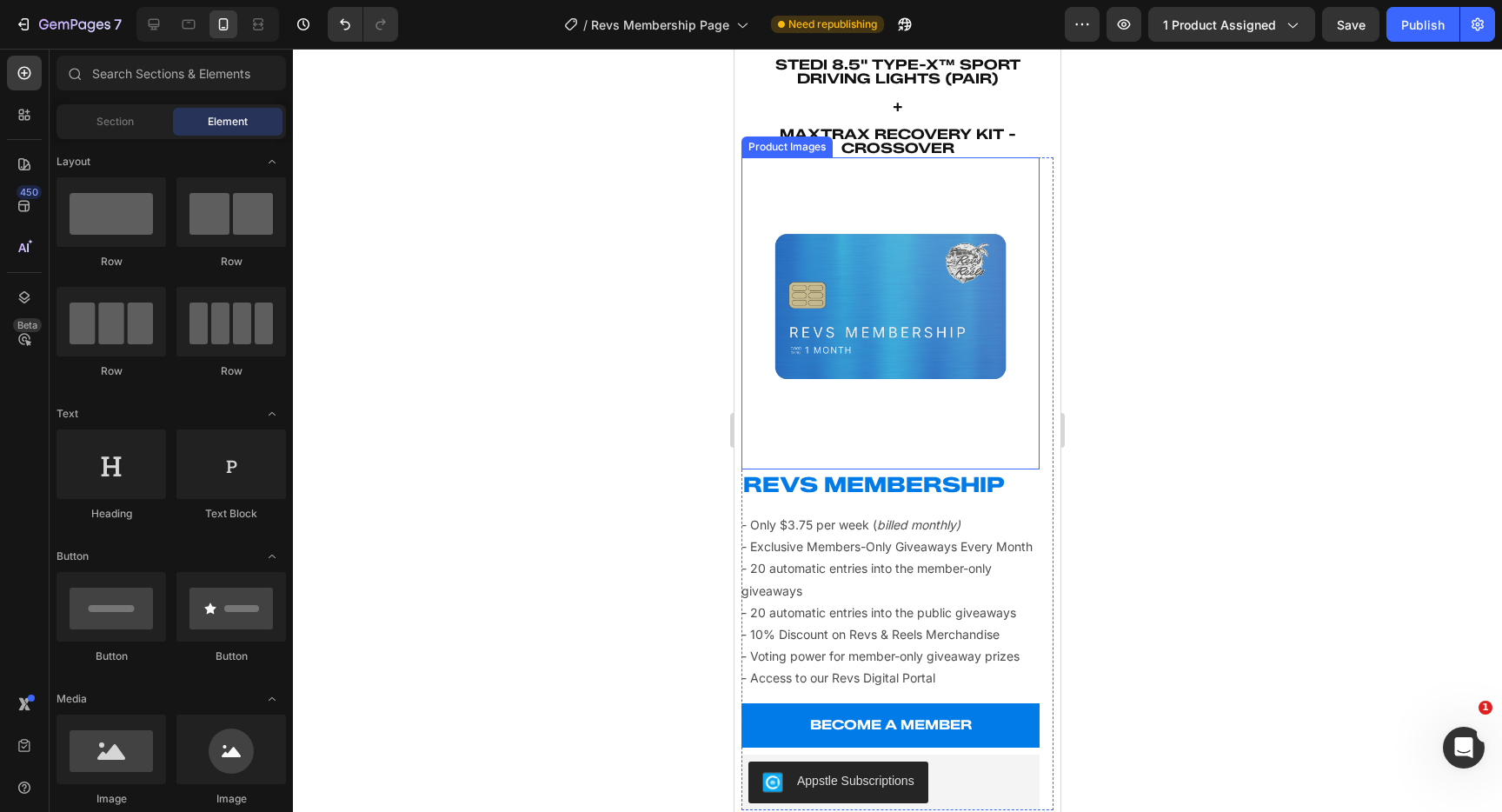
scroll to position [923, 0]
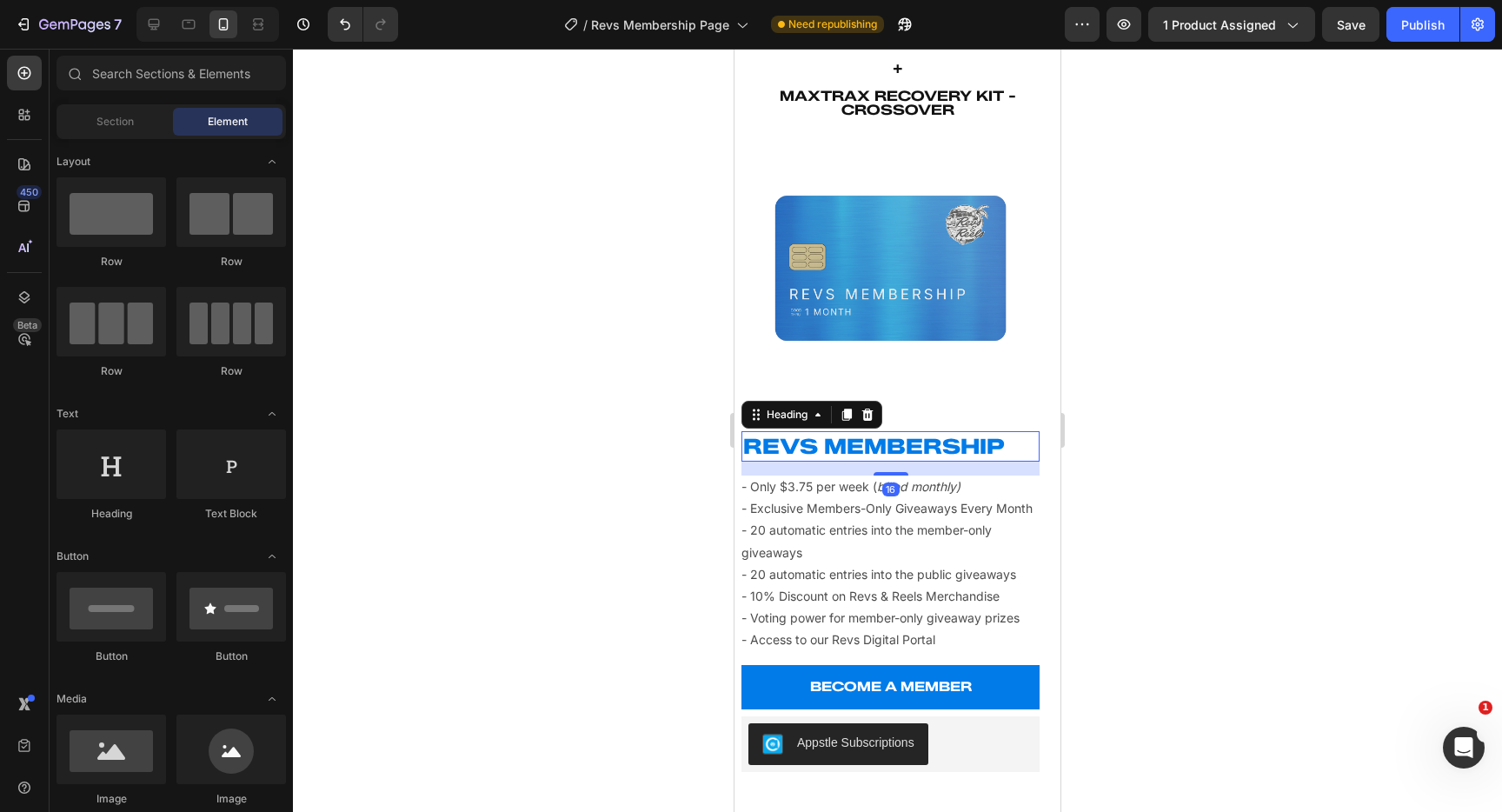
click at [934, 443] on h2 "REVS MEMBERSHIP" at bounding box center [890, 447] width 298 height 31
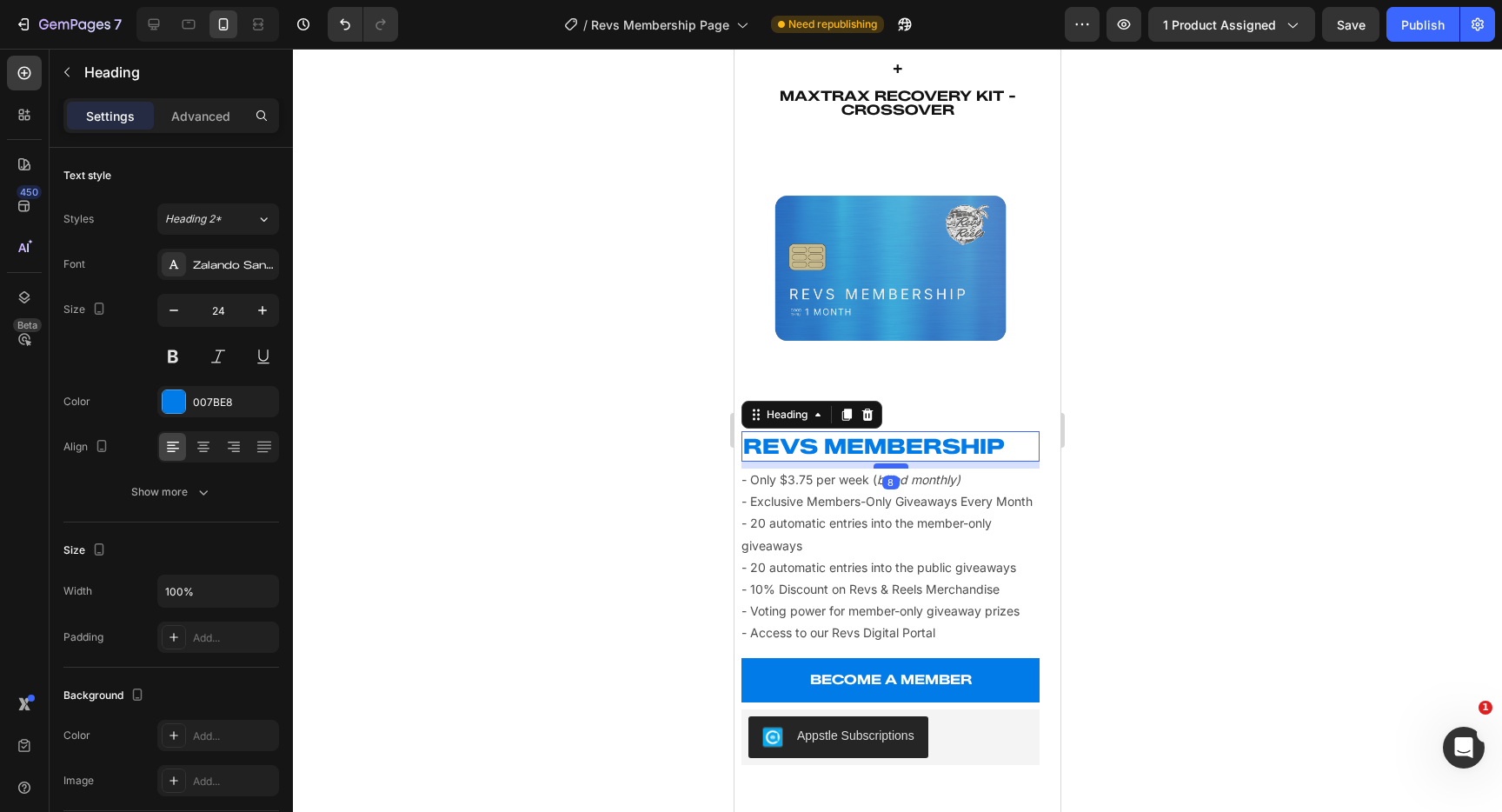
click at [886, 467] on div at bounding box center [891, 466] width 34 height 5
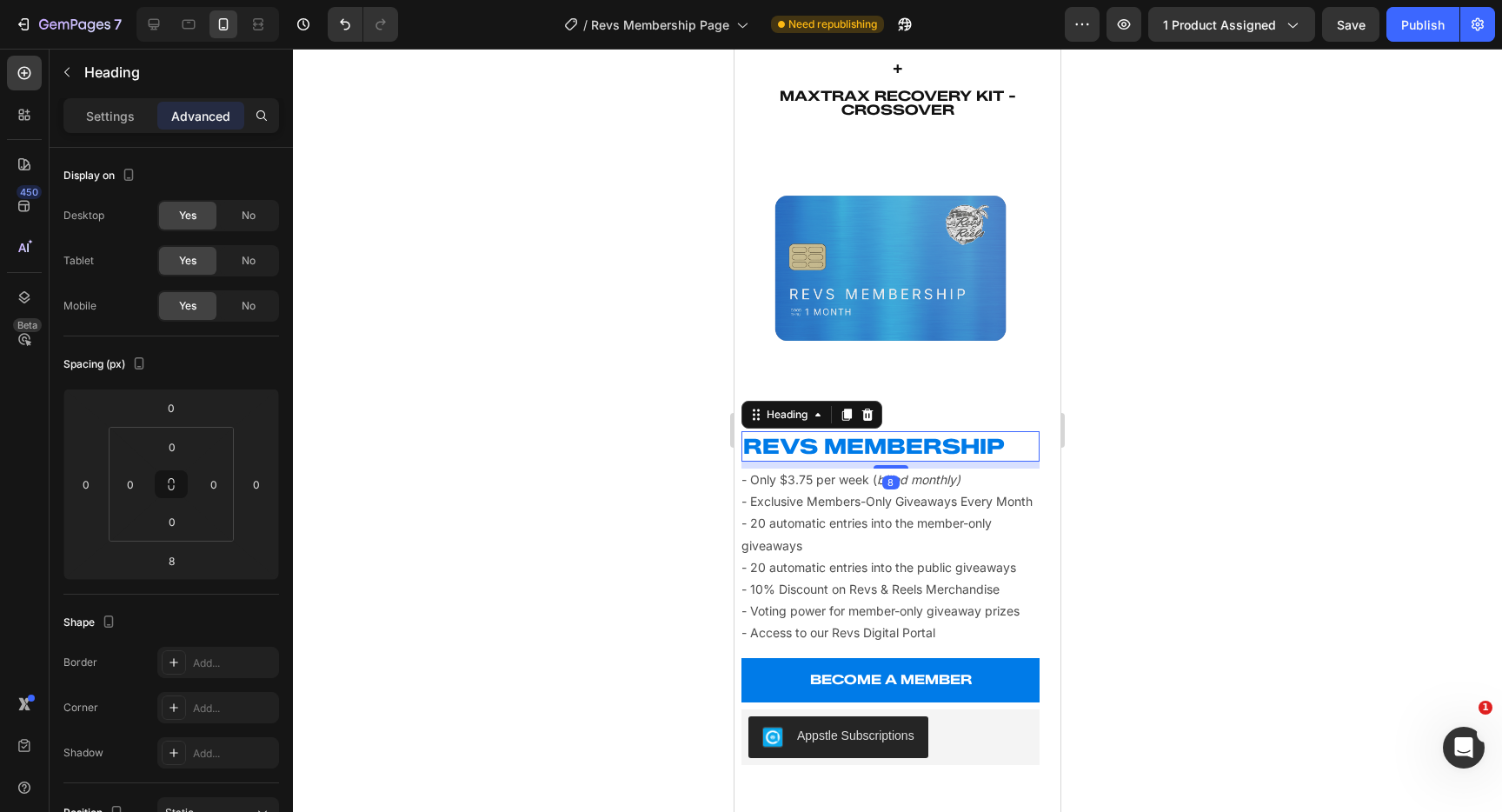
drag, startPoint x: 620, startPoint y: 471, endPoint x: 636, endPoint y: 469, distance: 16.1
click at [620, 471] on div at bounding box center [897, 430] width 1209 height 763
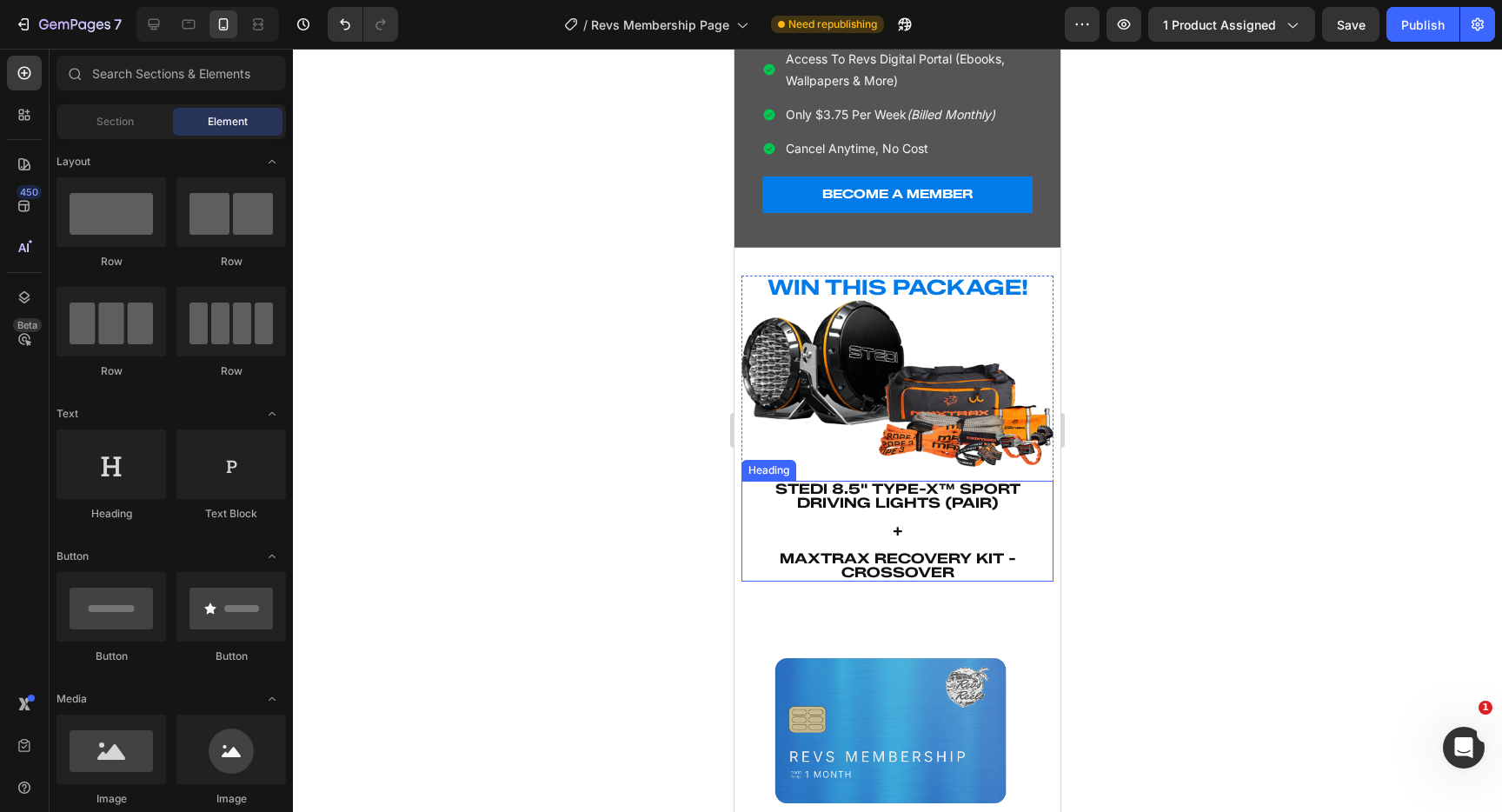
scroll to position [408, 0]
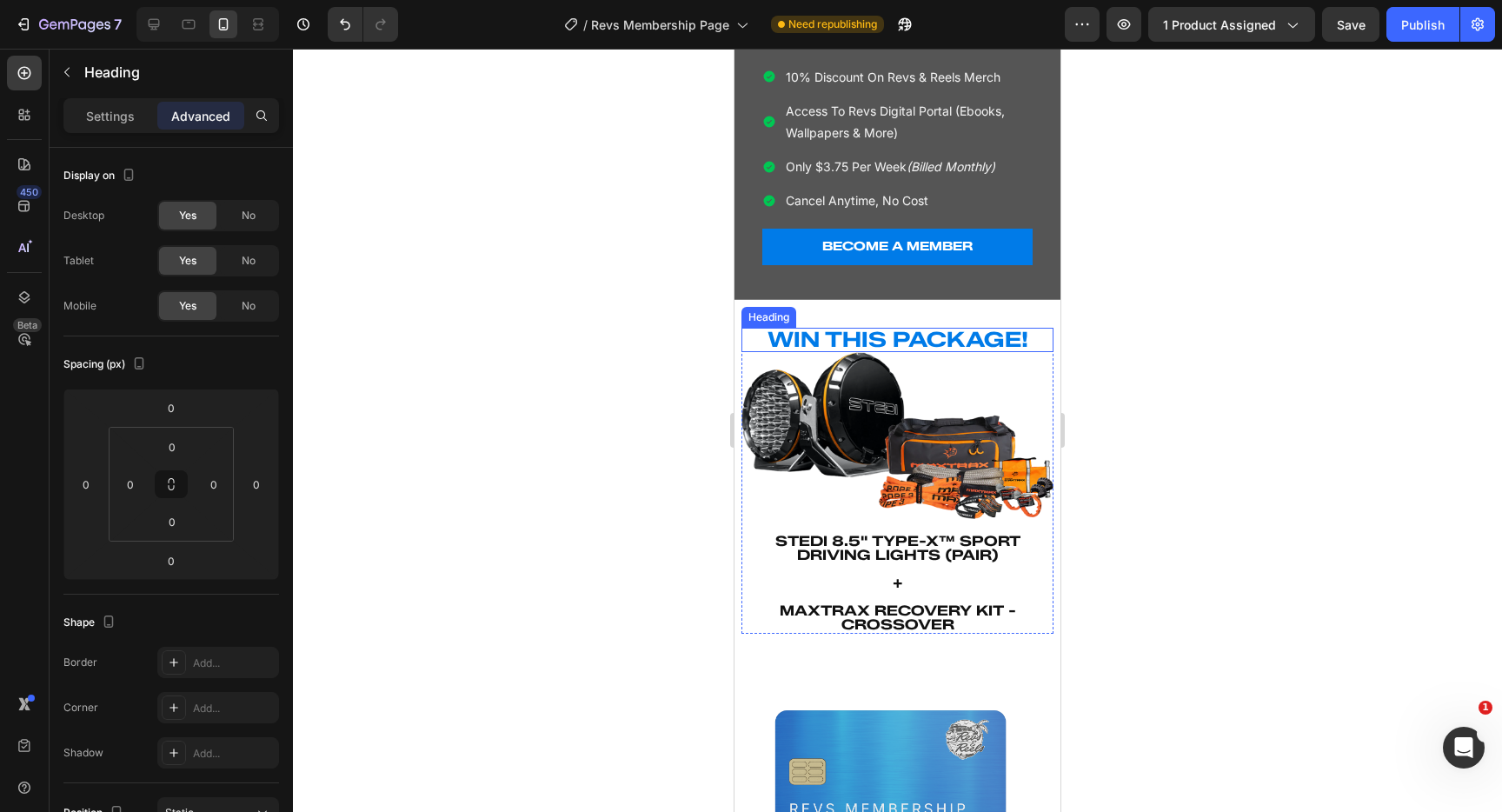
click at [891, 343] on strong "WIN THIS PACKAGE!" at bounding box center [898, 340] width 261 height 25
click at [121, 118] on p "Settings" at bounding box center [111, 116] width 49 height 18
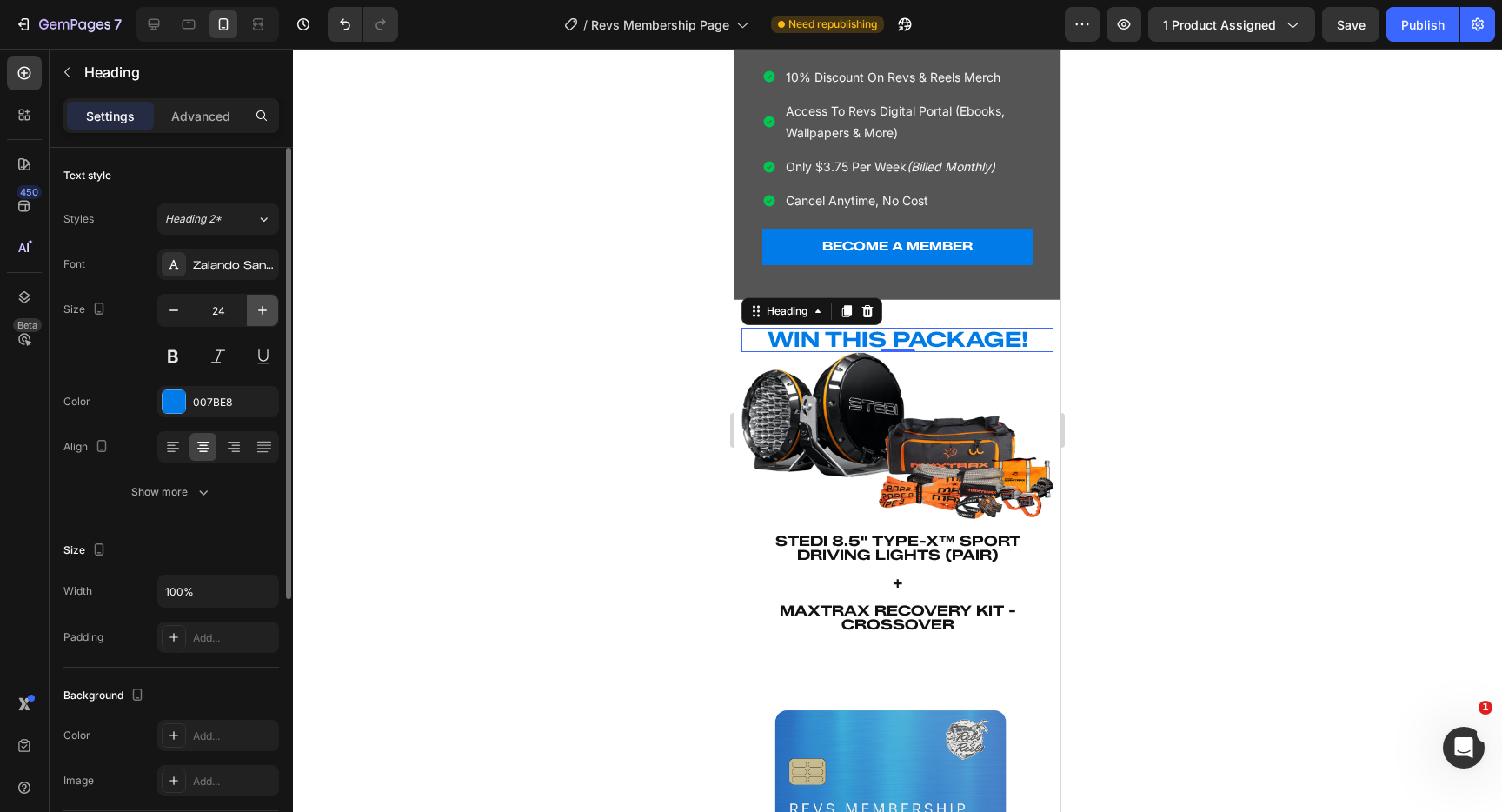
click at [262, 309] on icon "button" at bounding box center [263, 311] width 9 height 9
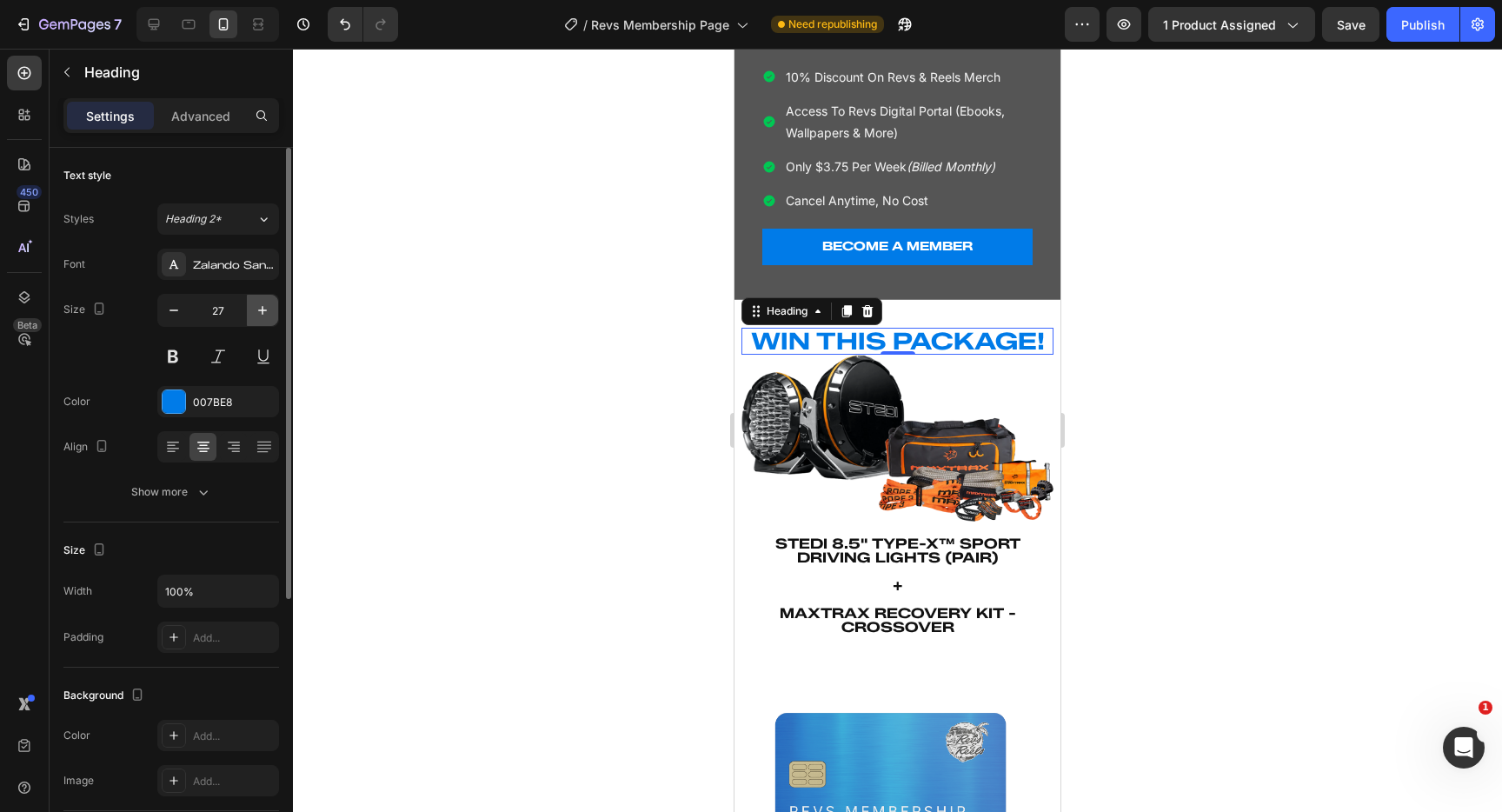
type input "28"
click at [1187, 217] on div at bounding box center [897, 430] width 1209 height 763
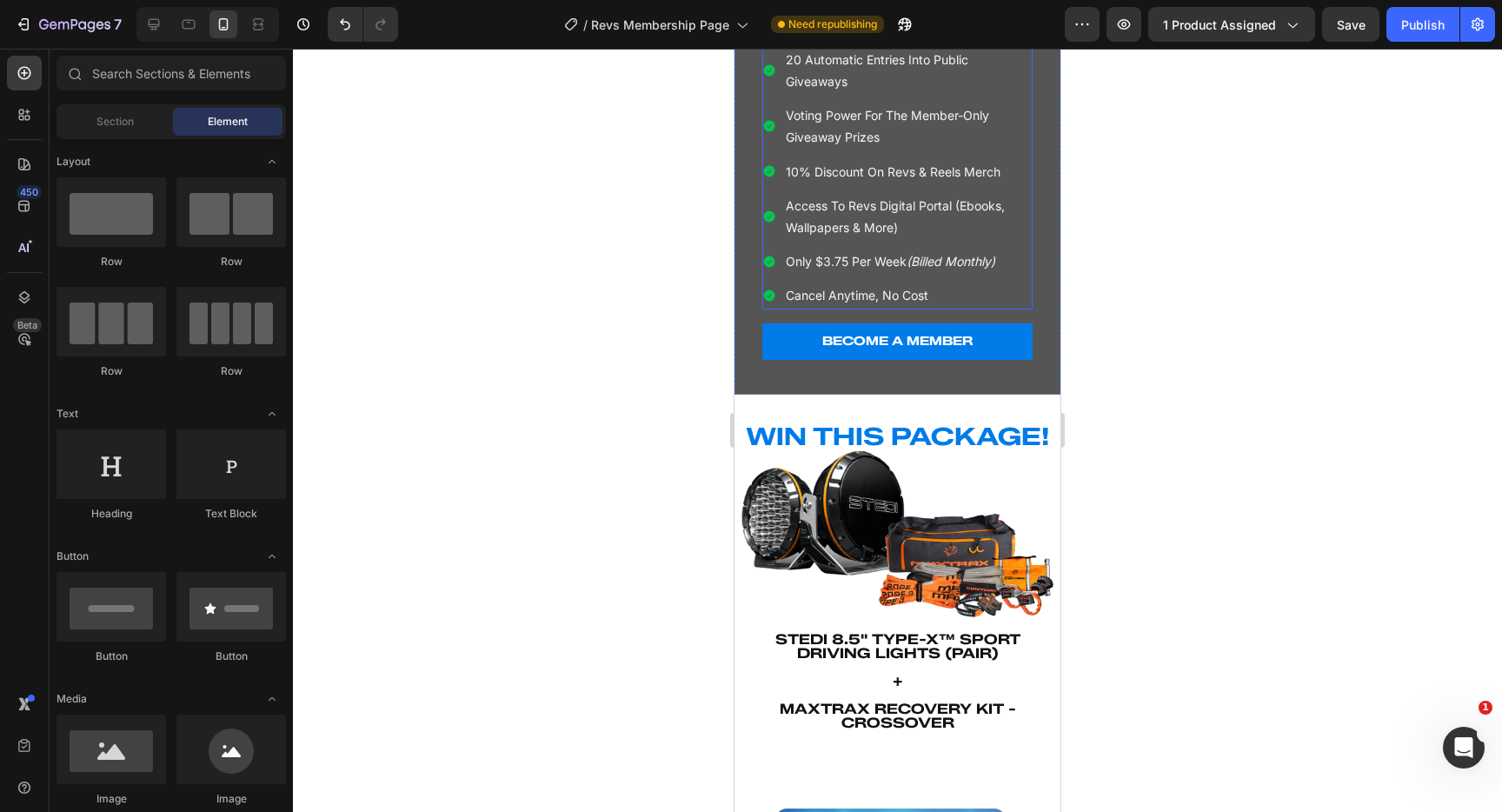
scroll to position [306, 0]
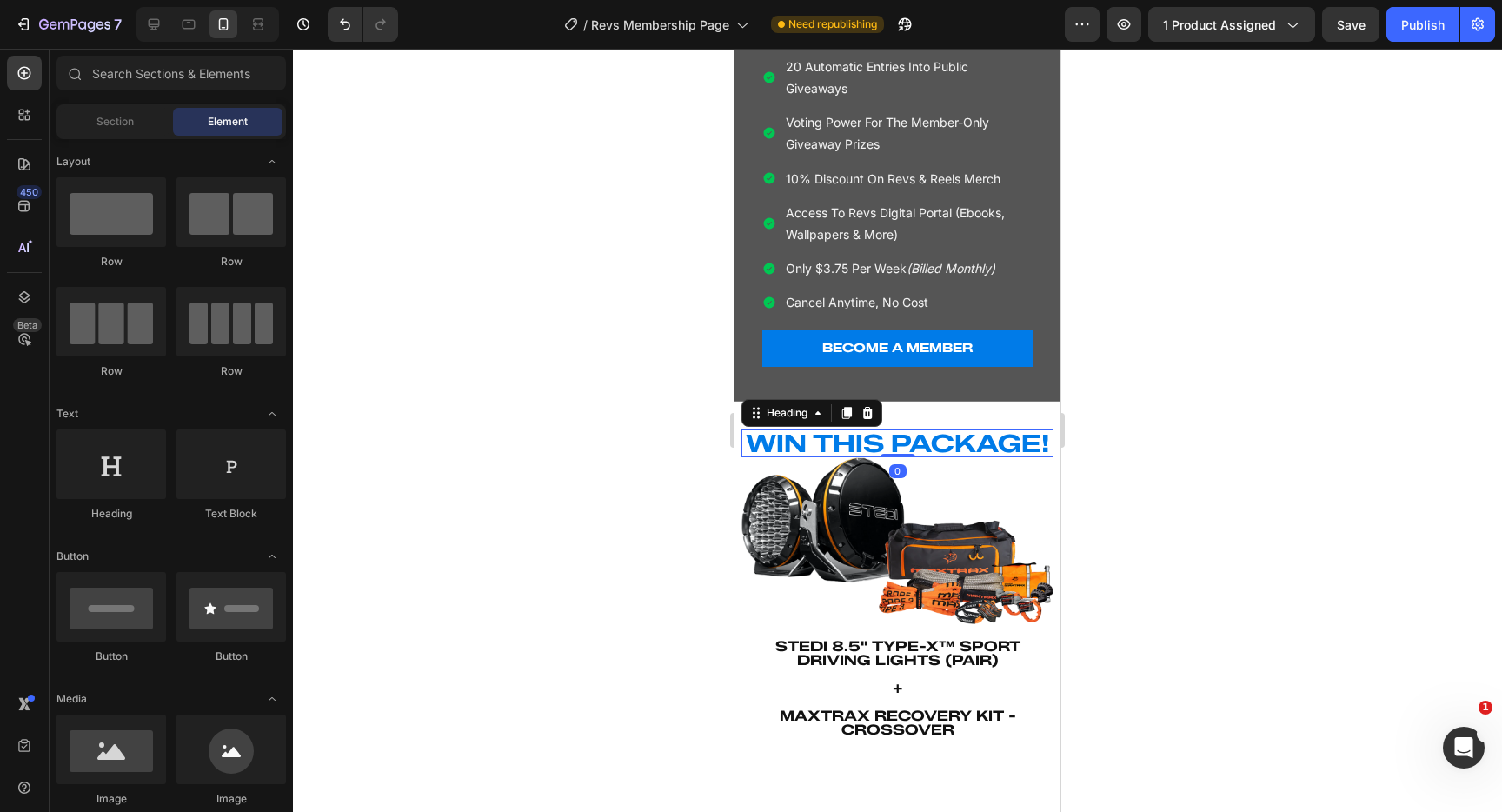
click at [979, 439] on strong "WIN THIS PACKAGE!" at bounding box center [897, 443] width 304 height 30
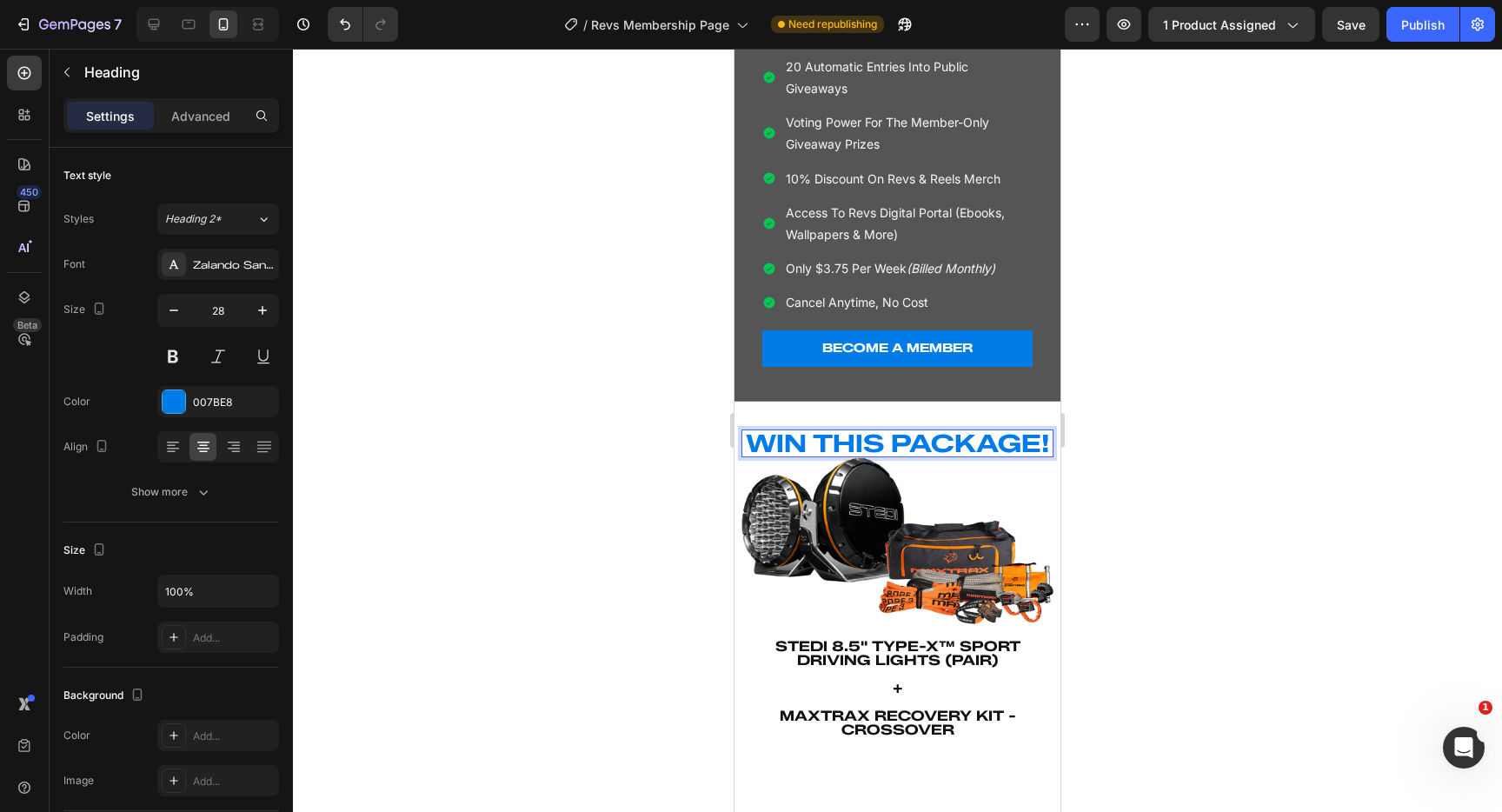
click at [972, 440] on strong "WIN THIS PACKAGE!" at bounding box center [897, 443] width 304 height 30
drag, startPoint x: 1291, startPoint y: 499, endPoint x: 1220, endPoint y: 499, distance: 71.0
click at [1291, 499] on div at bounding box center [897, 430] width 1209 height 763
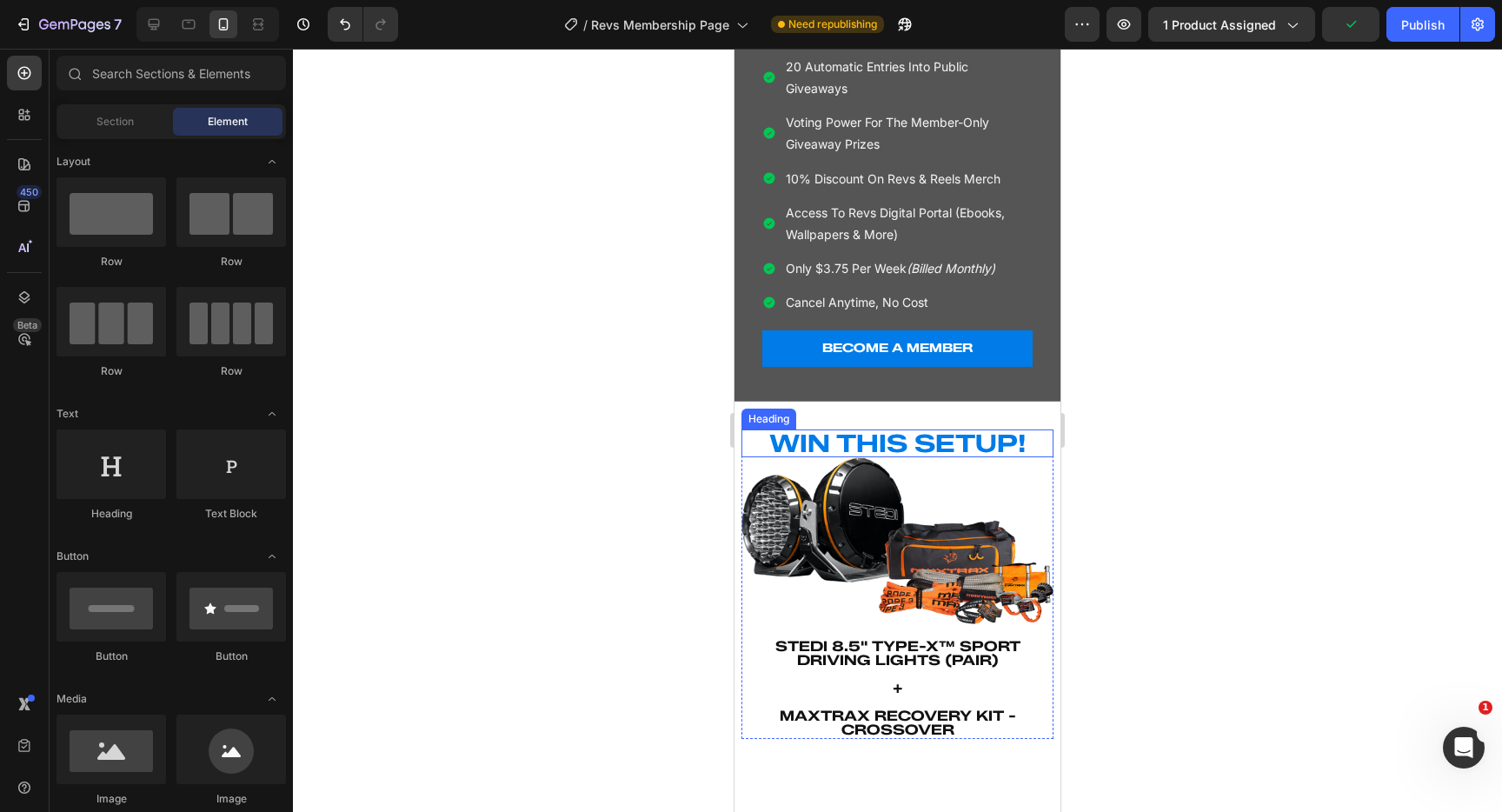
click at [982, 446] on strong "WIN THIS SETUP!" at bounding box center [897, 443] width 257 height 30
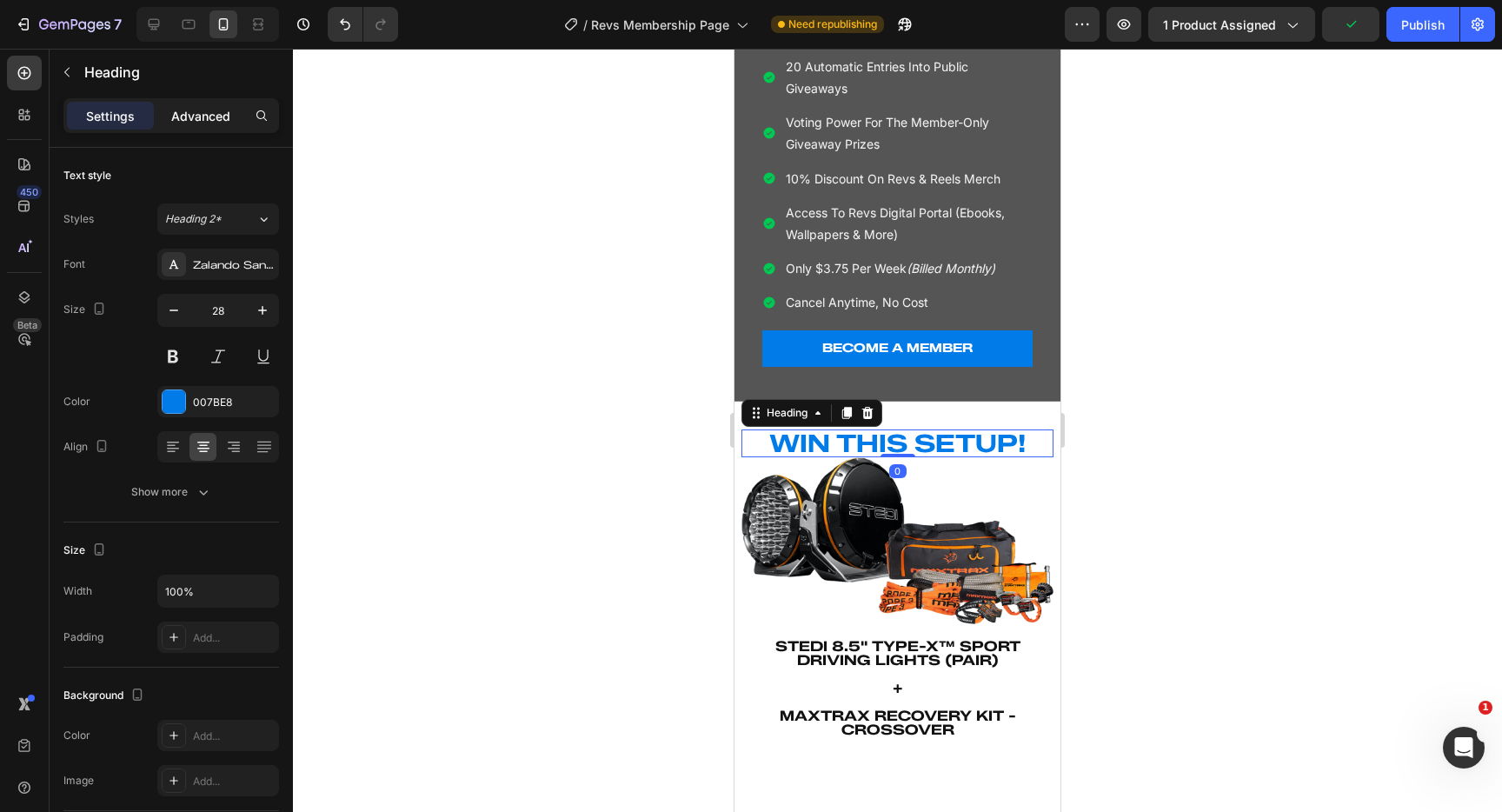
click at [193, 121] on p "Advanced" at bounding box center [200, 116] width 59 height 18
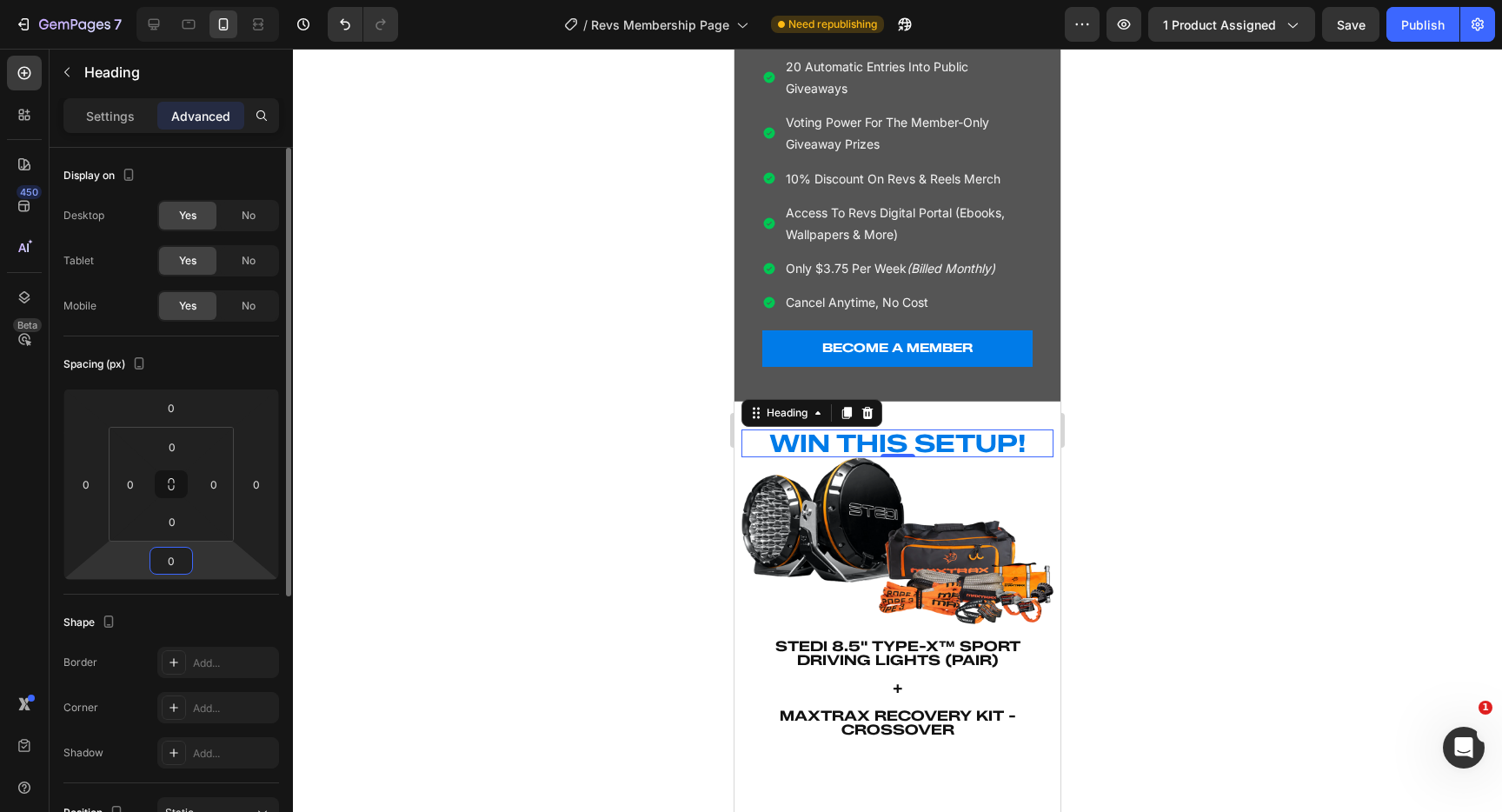
click at [173, 561] on input "0" at bounding box center [171, 560] width 34 height 26
type input "4"
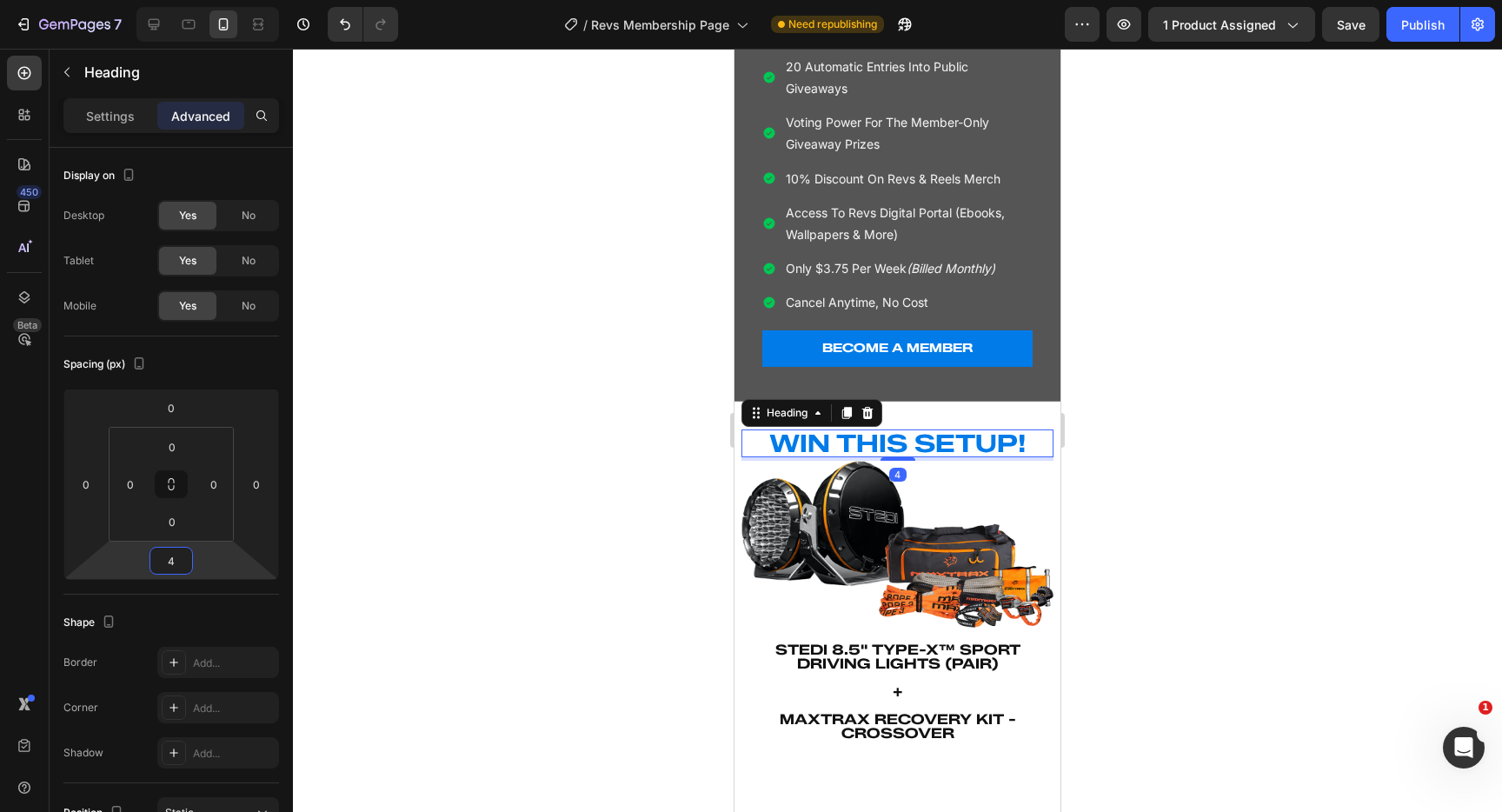
click at [479, 456] on div at bounding box center [897, 430] width 1209 height 763
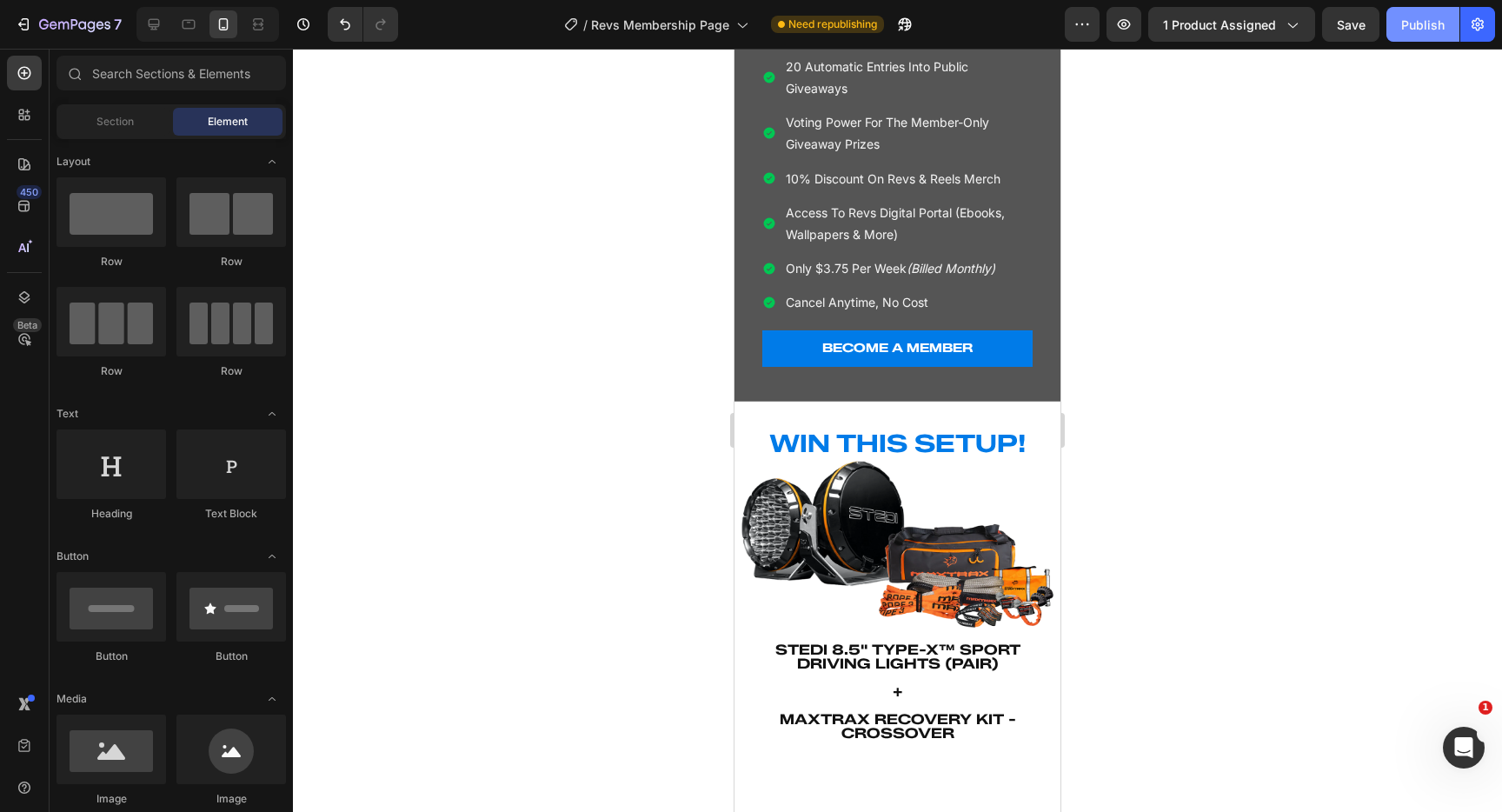
click at [1436, 36] on button "Publish" at bounding box center [1423, 24] width 73 height 34
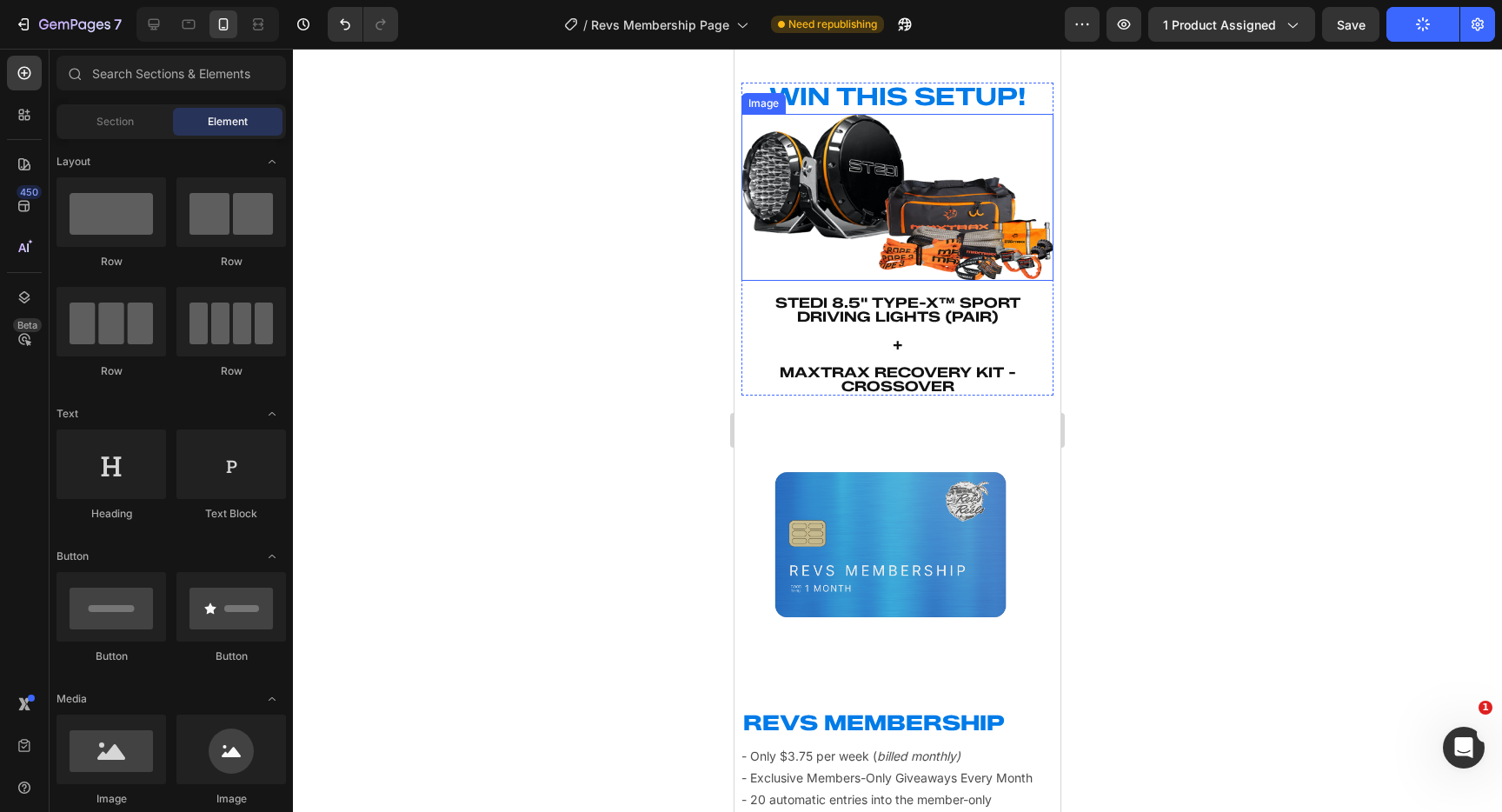
scroll to position [671, 0]
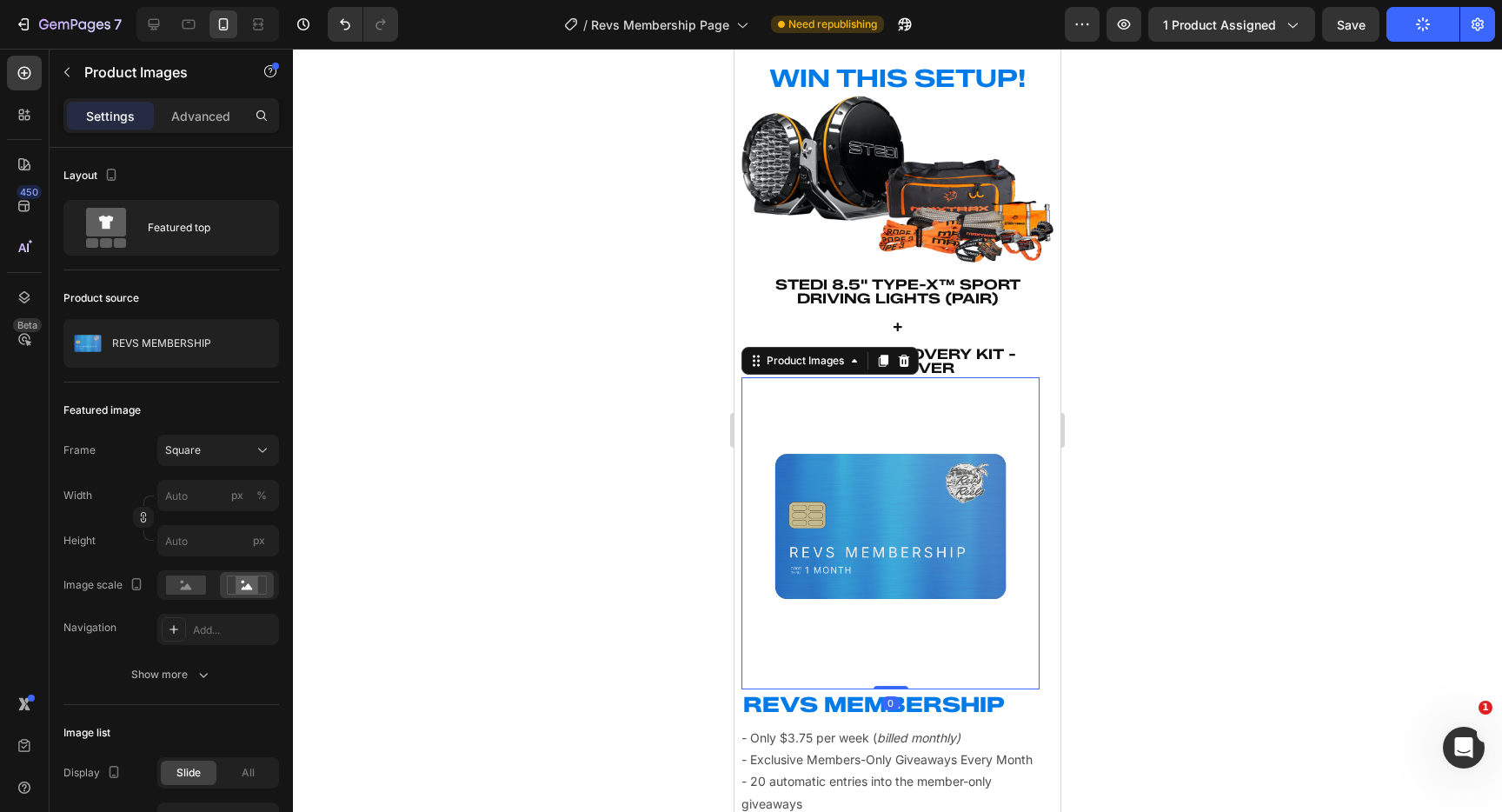
click at [925, 390] on img at bounding box center [890, 526] width 298 height 298
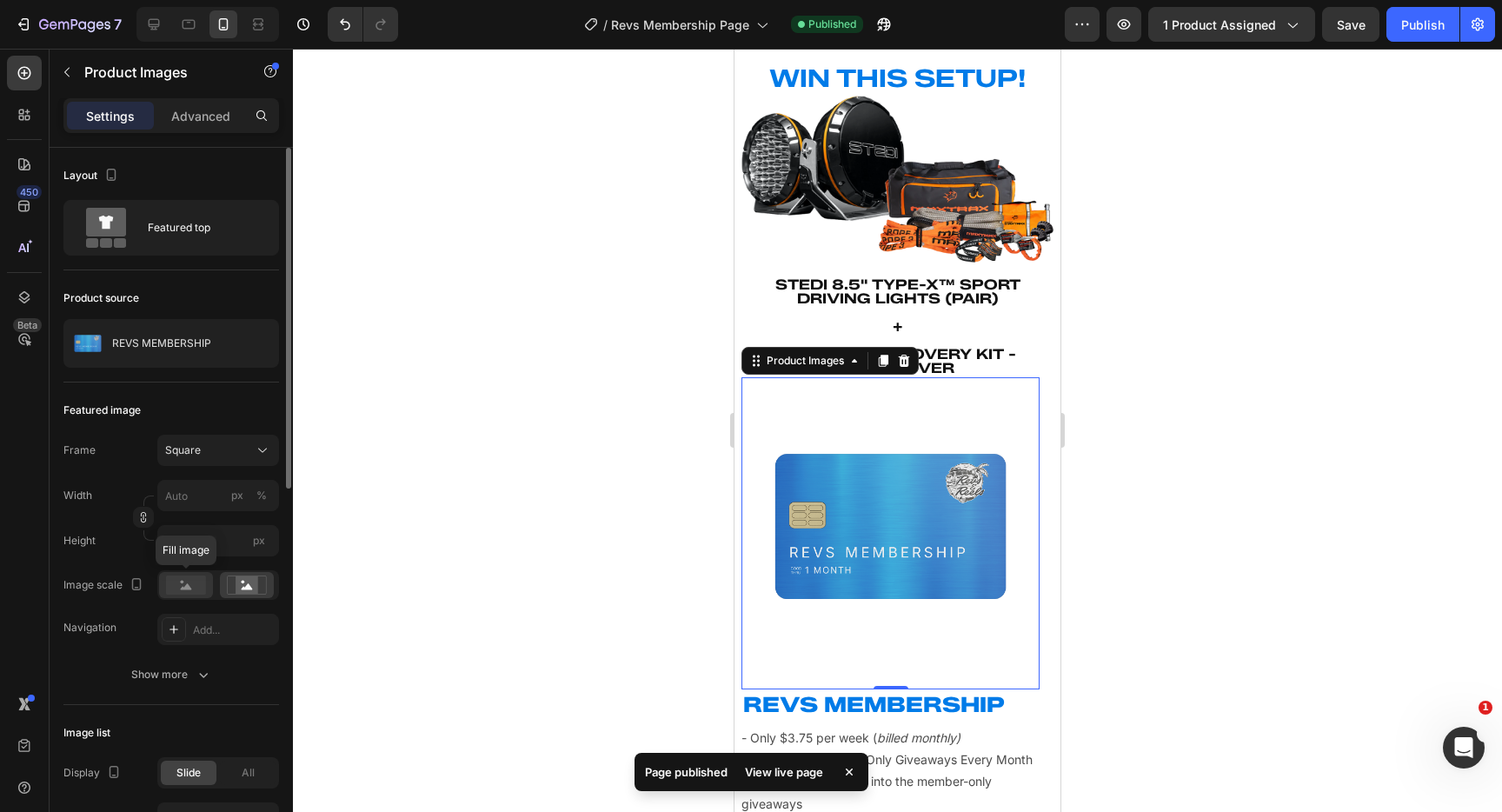
click at [183, 591] on rect at bounding box center [186, 585] width 40 height 19
click at [266, 576] on rect at bounding box center [246, 585] width 39 height 18
click at [495, 508] on div at bounding box center [897, 430] width 1209 height 763
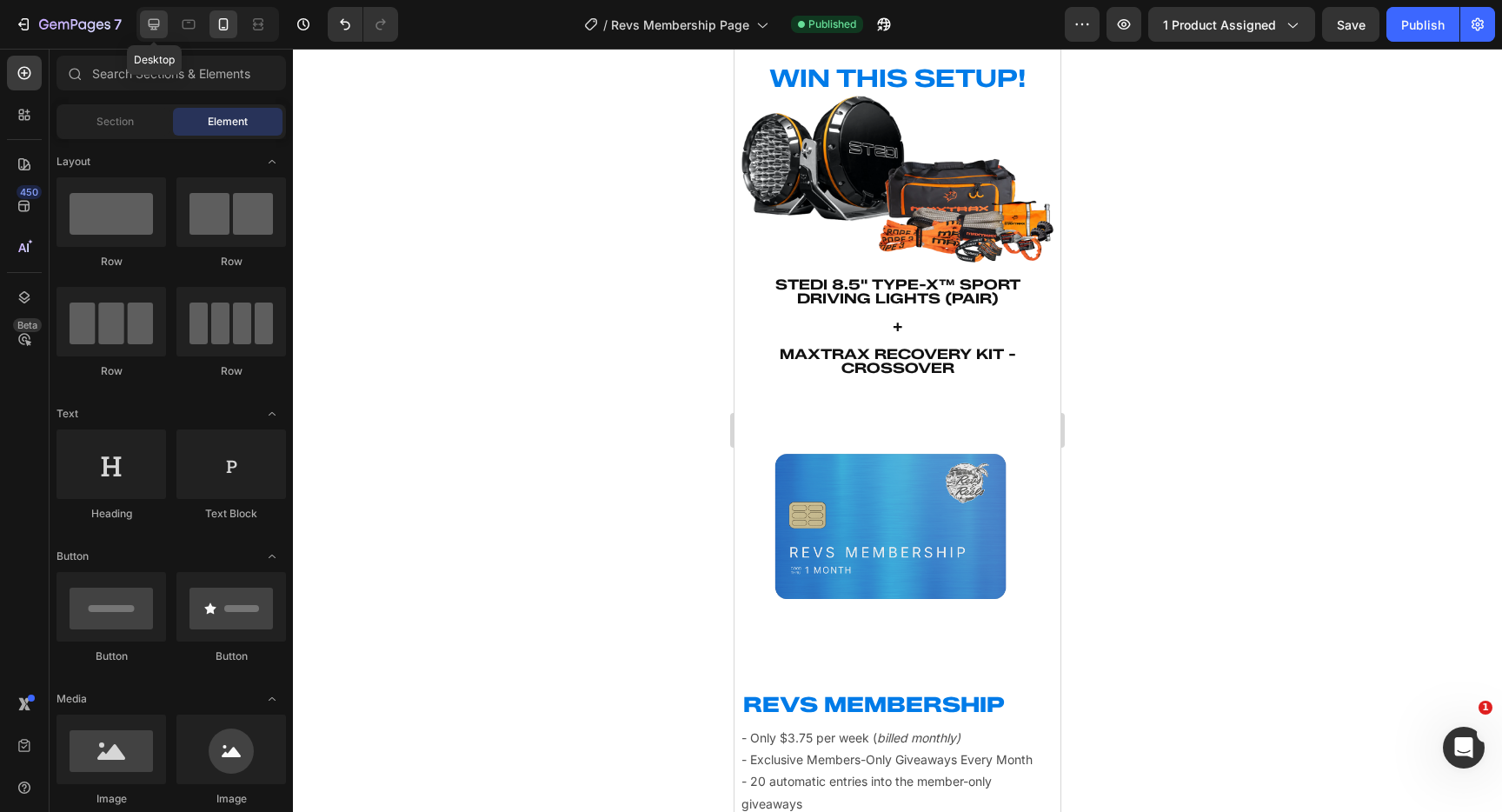
click at [158, 24] on icon at bounding box center [153, 24] width 17 height 17
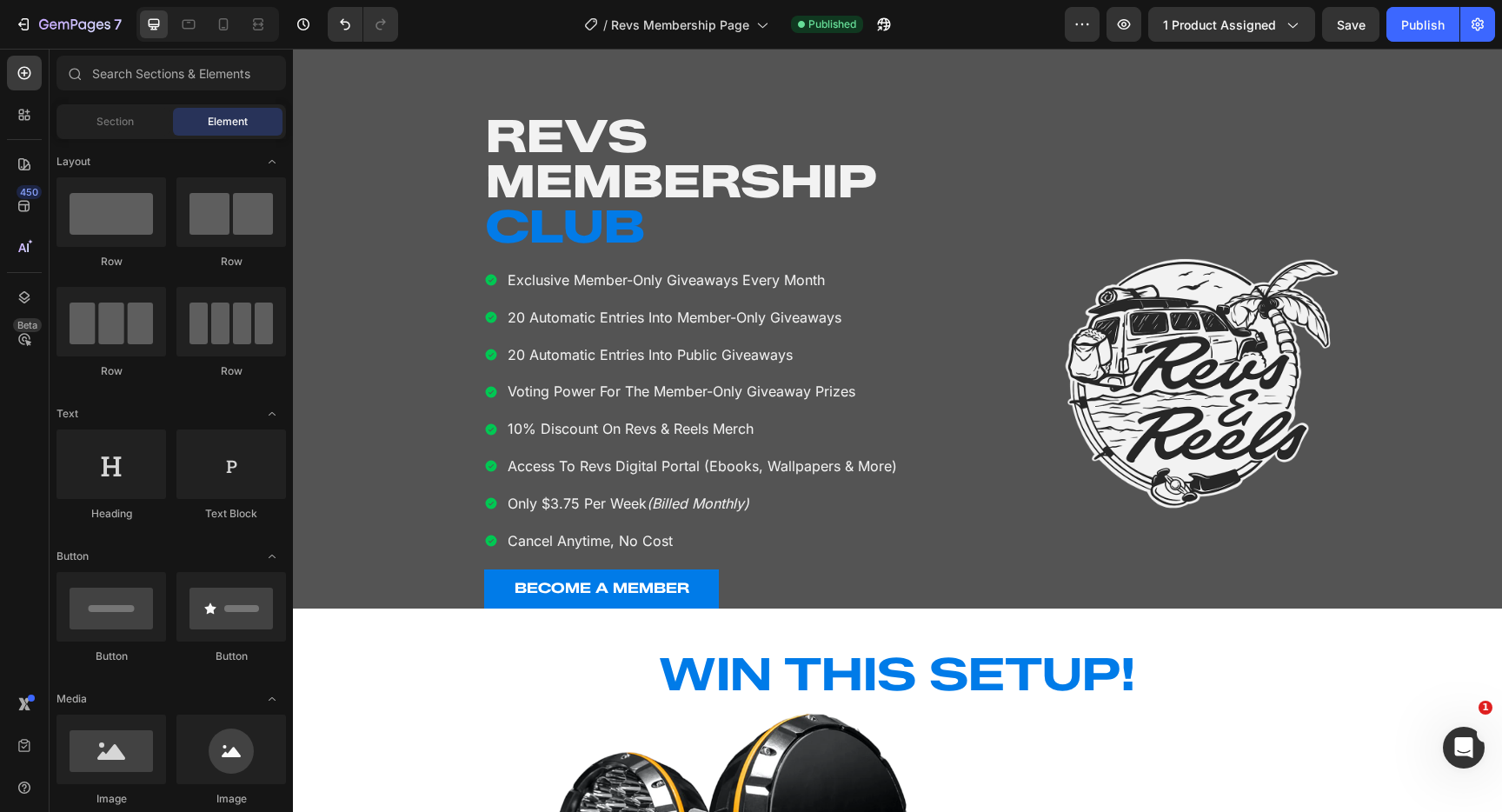
scroll to position [15, 0]
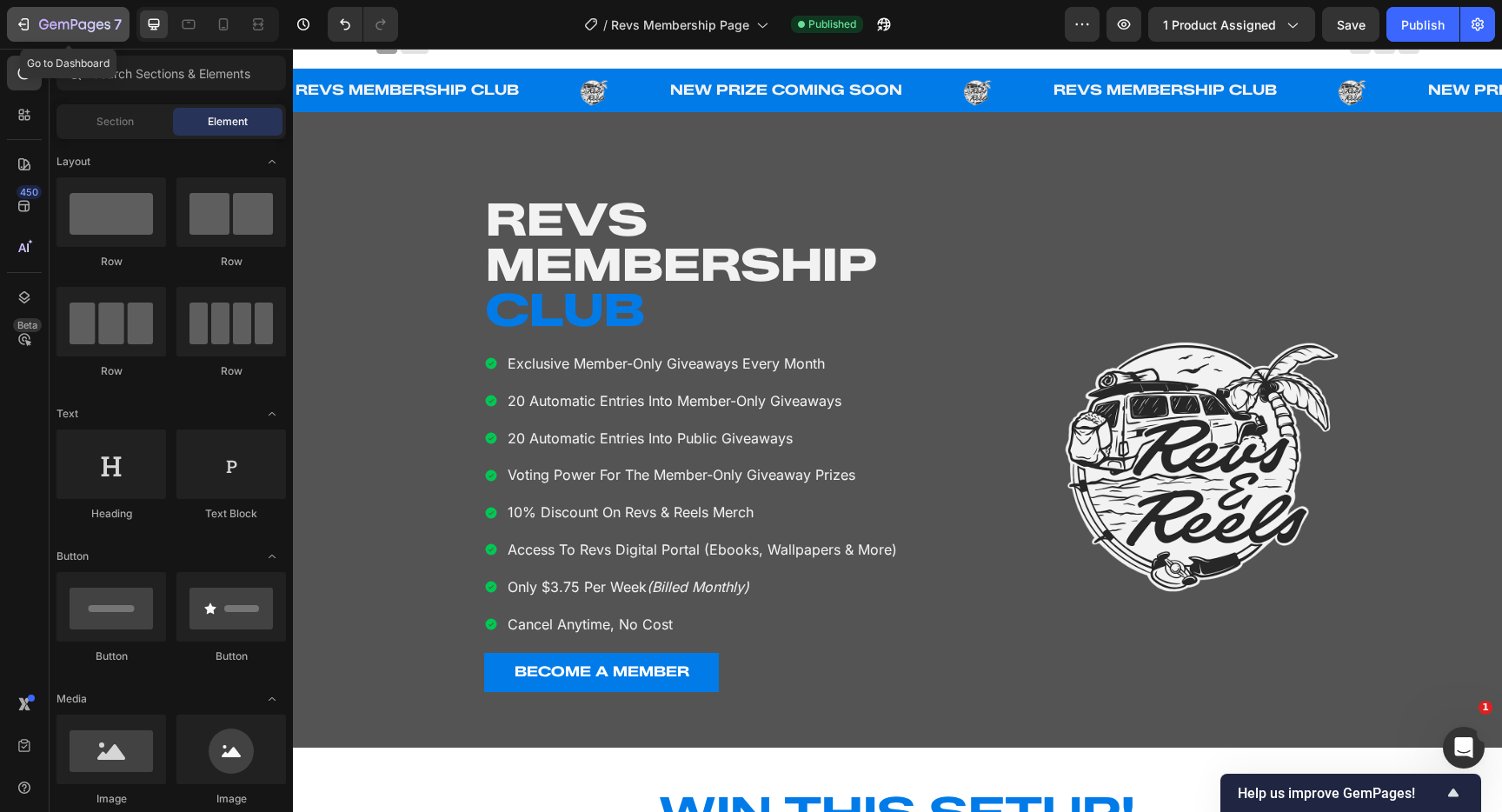
click at [24, 20] on icon "button" at bounding box center [23, 24] width 17 height 17
